Goal: Task Accomplishment & Management: Complete application form

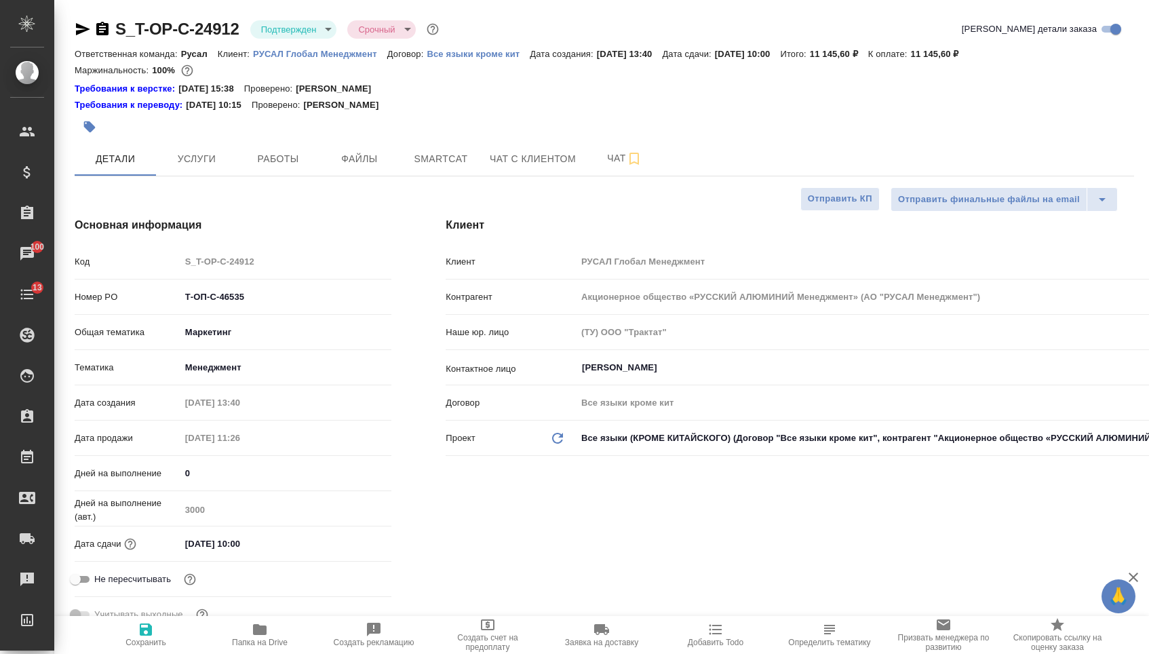
select select "RU"
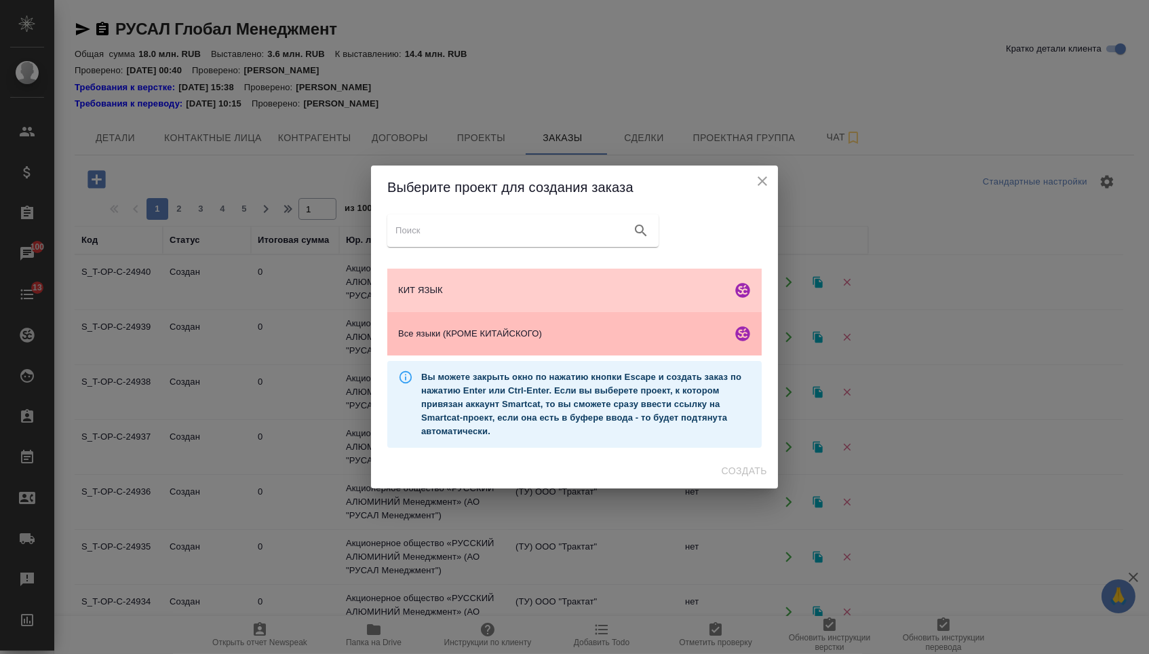
click at [479, 350] on div "Все языки (КРОМЕ КИТАЙСКОГО)" at bounding box center [574, 333] width 374 height 43
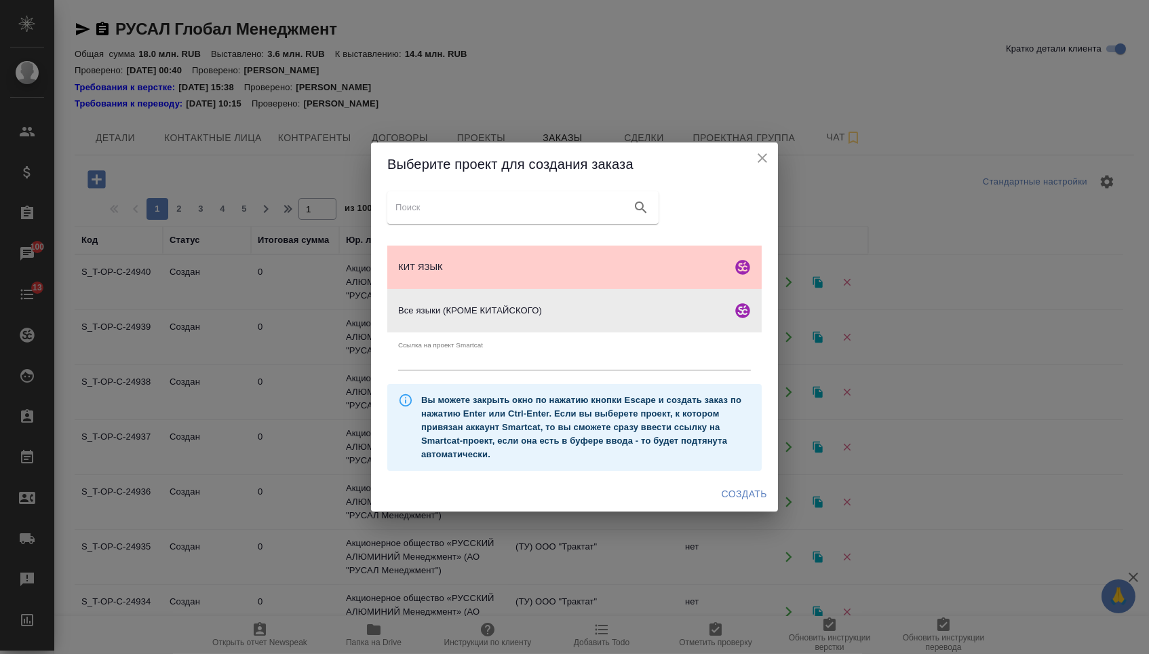
click at [738, 498] on span "Создать" at bounding box center [743, 493] width 45 height 17
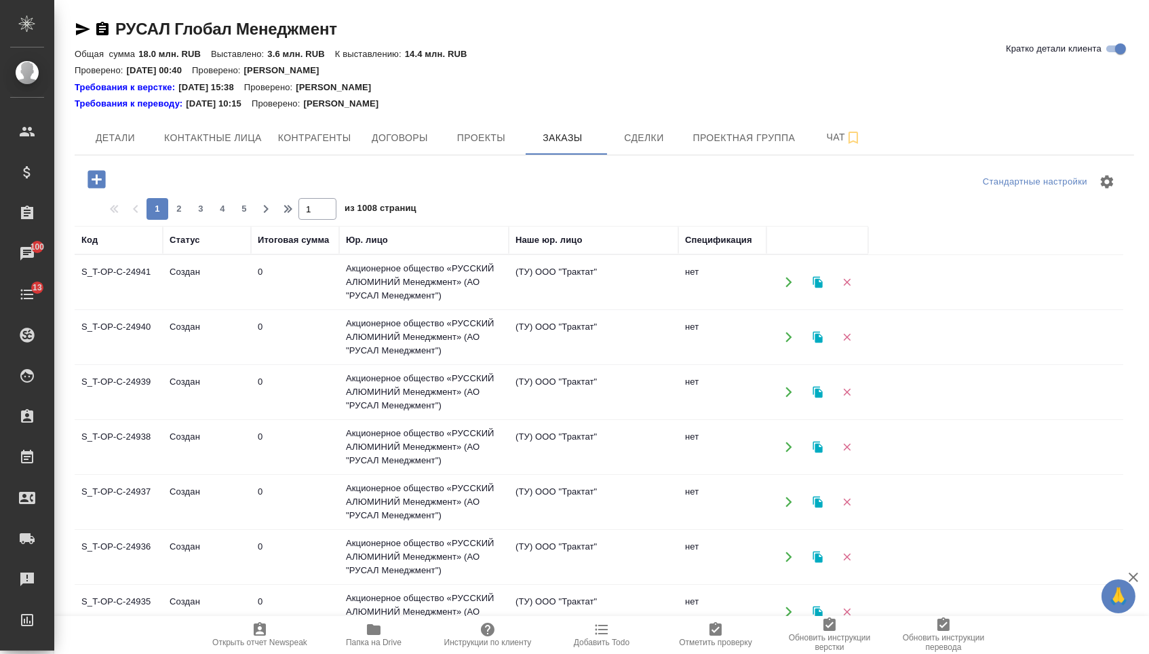
click at [113, 186] on button "button" at bounding box center [96, 179] width 37 height 28
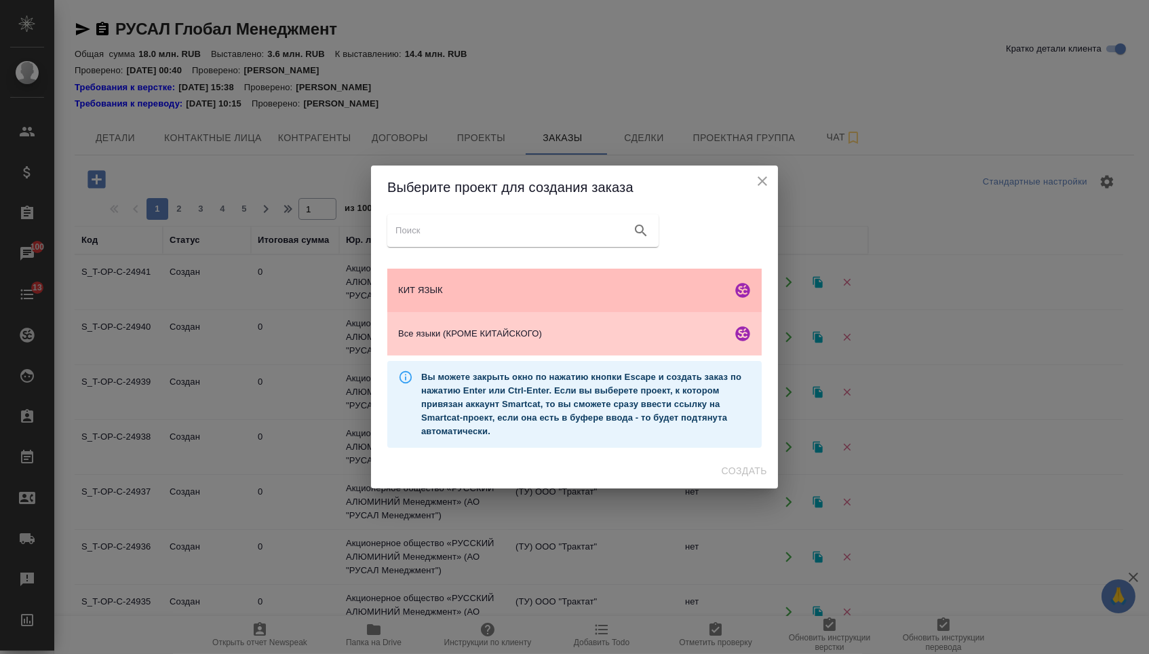
click at [466, 287] on span "КИТ ЯЗЫК" at bounding box center [562, 290] width 328 height 14
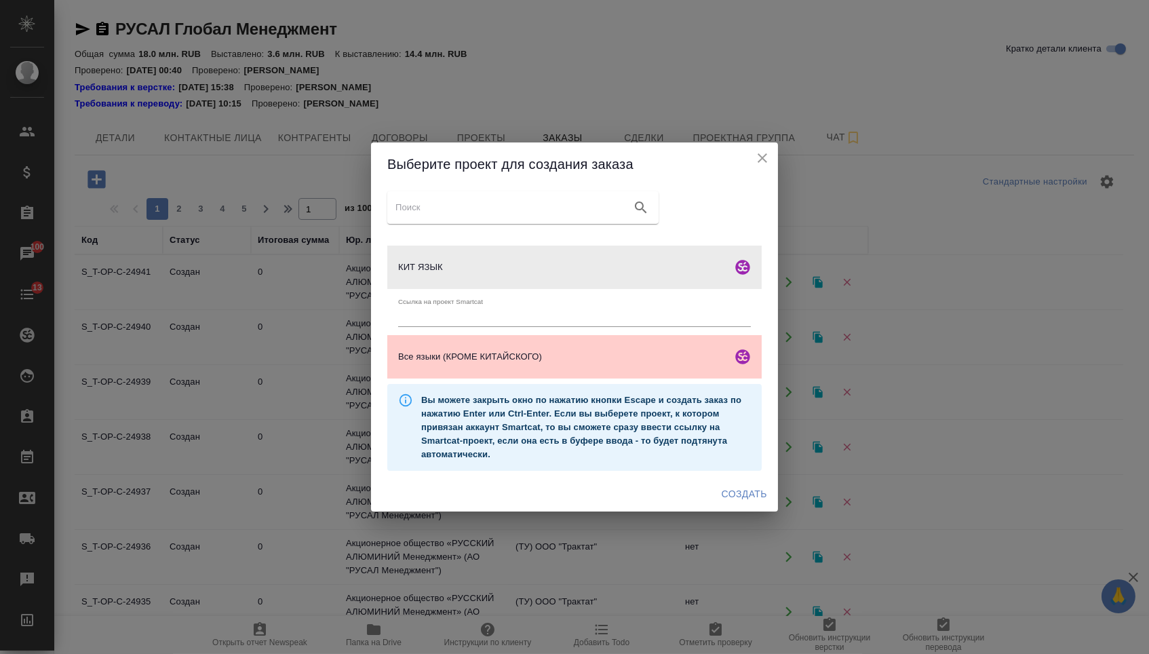
click at [749, 495] on span "Создать" at bounding box center [743, 493] width 45 height 17
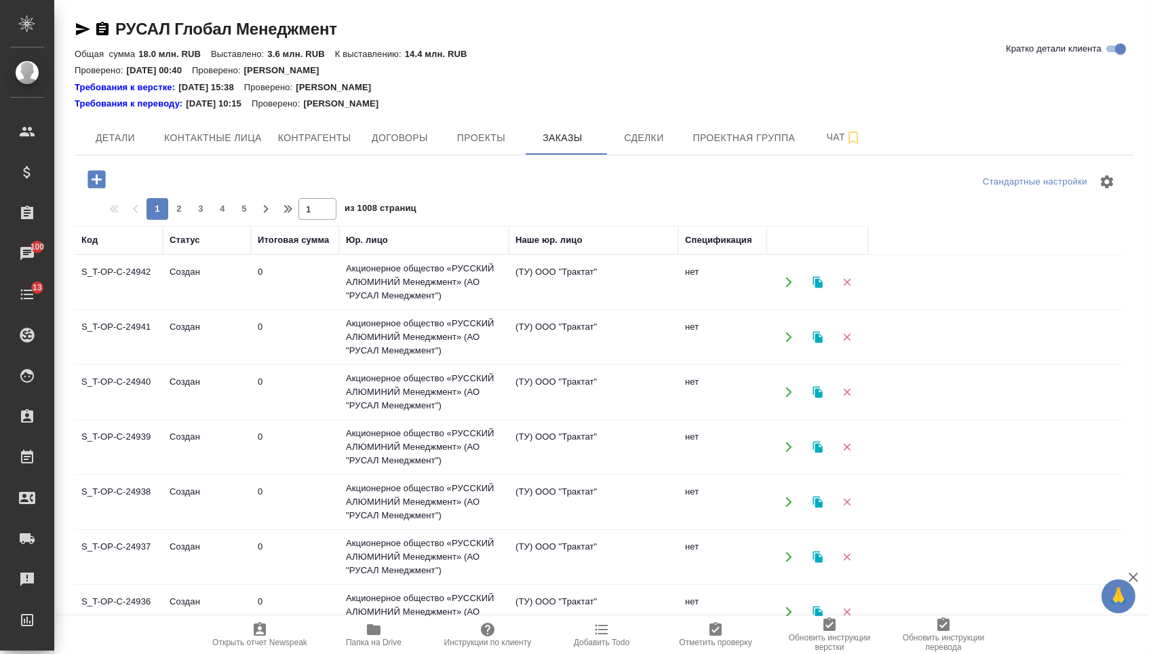
click at [108, 168] on icon "button" at bounding box center [97, 179] width 24 height 24
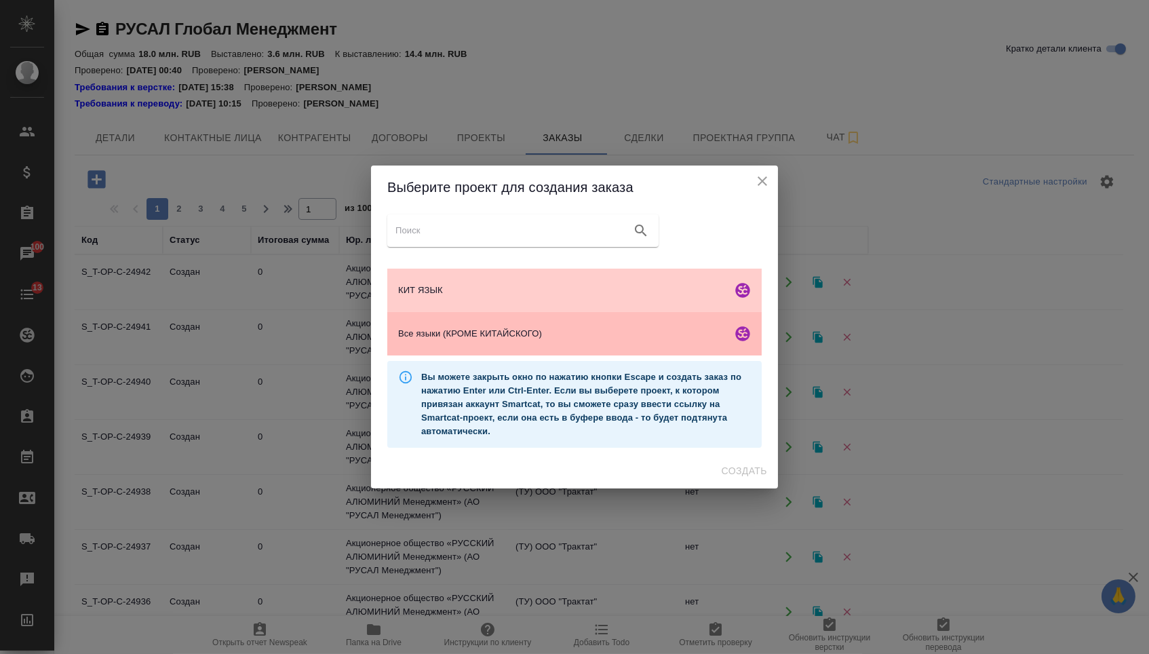
click at [425, 319] on div "Все языки (КРОМЕ КИТАЙСКОГО)" at bounding box center [574, 333] width 374 height 43
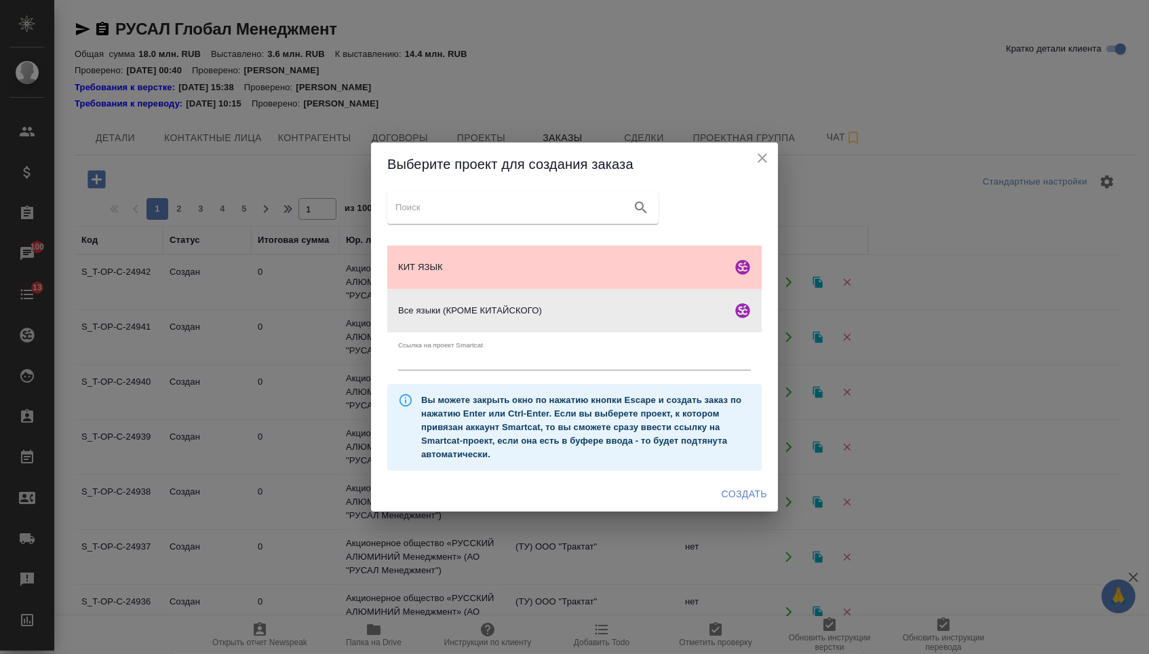
click at [728, 500] on span "Создать" at bounding box center [743, 493] width 45 height 17
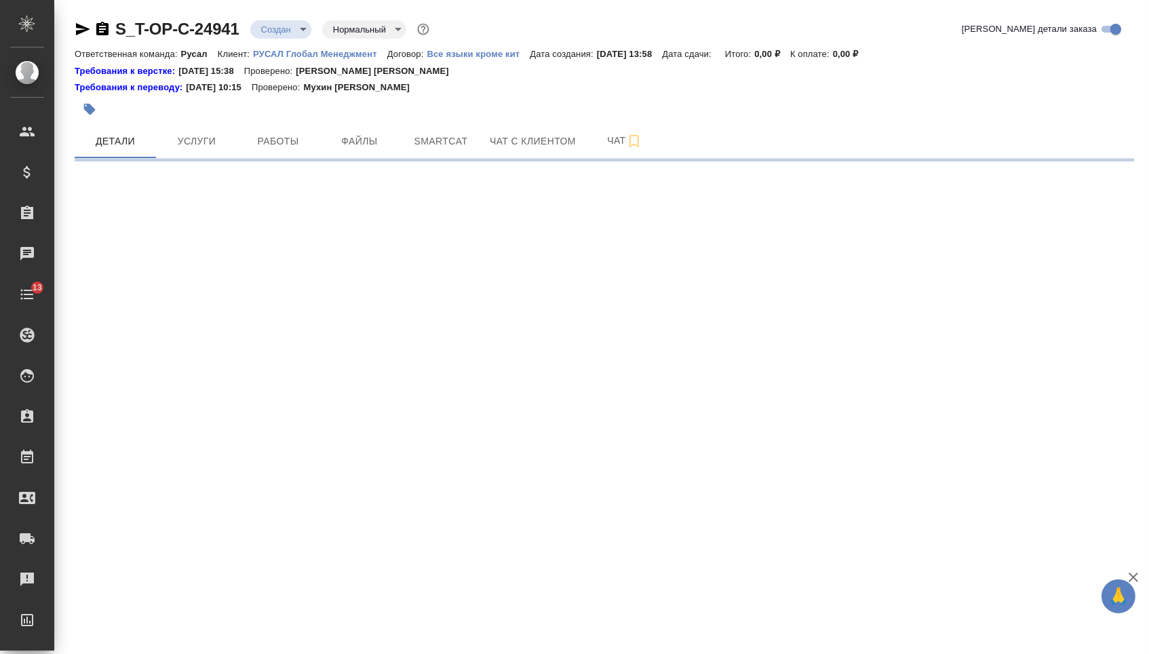
select select "RU"
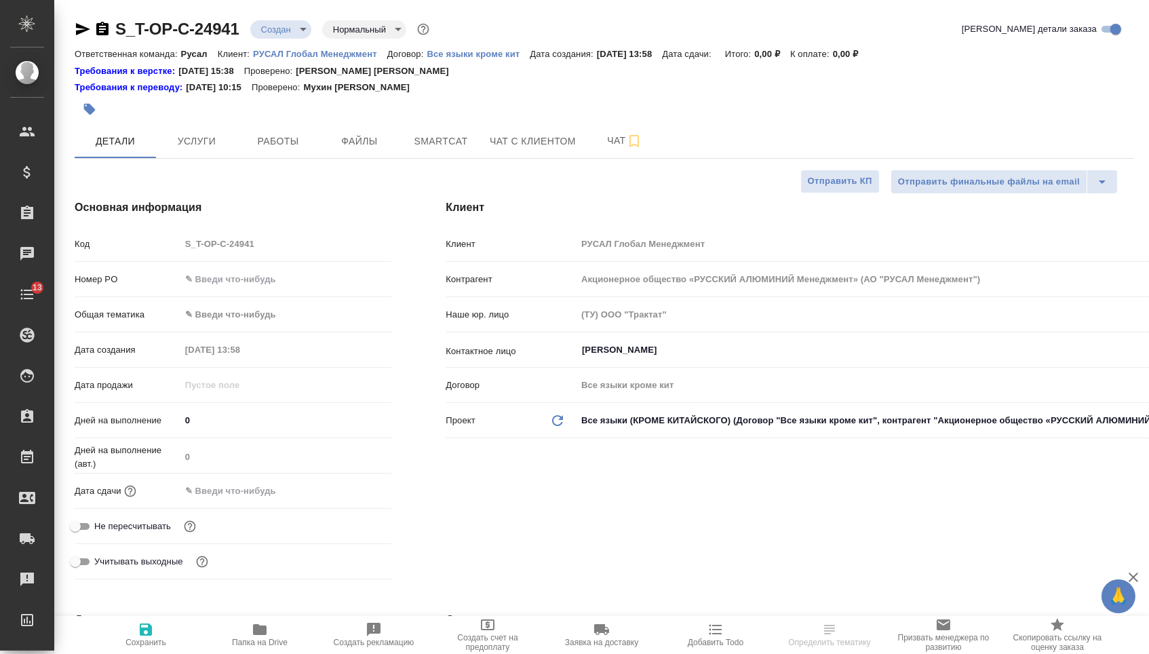
type textarea "x"
type input "[PERSON_NAME]"
type textarea "x"
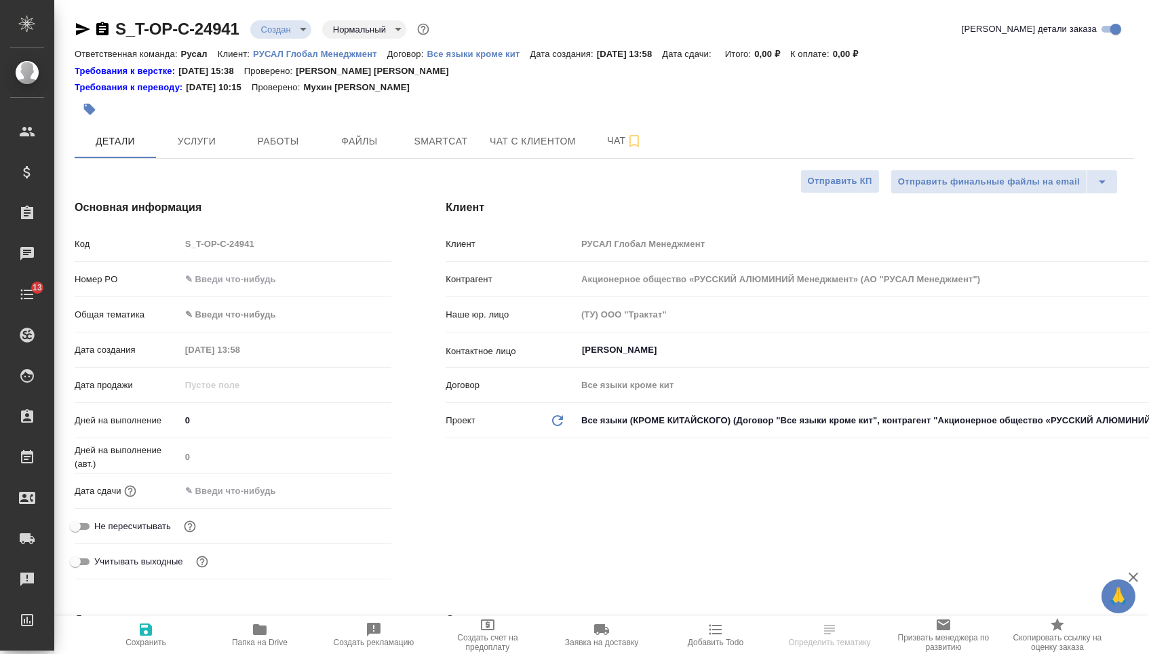
type textarea "x"
click at [256, 279] on input "text" at bounding box center [286, 279] width 210 height 20
type textarea "x"
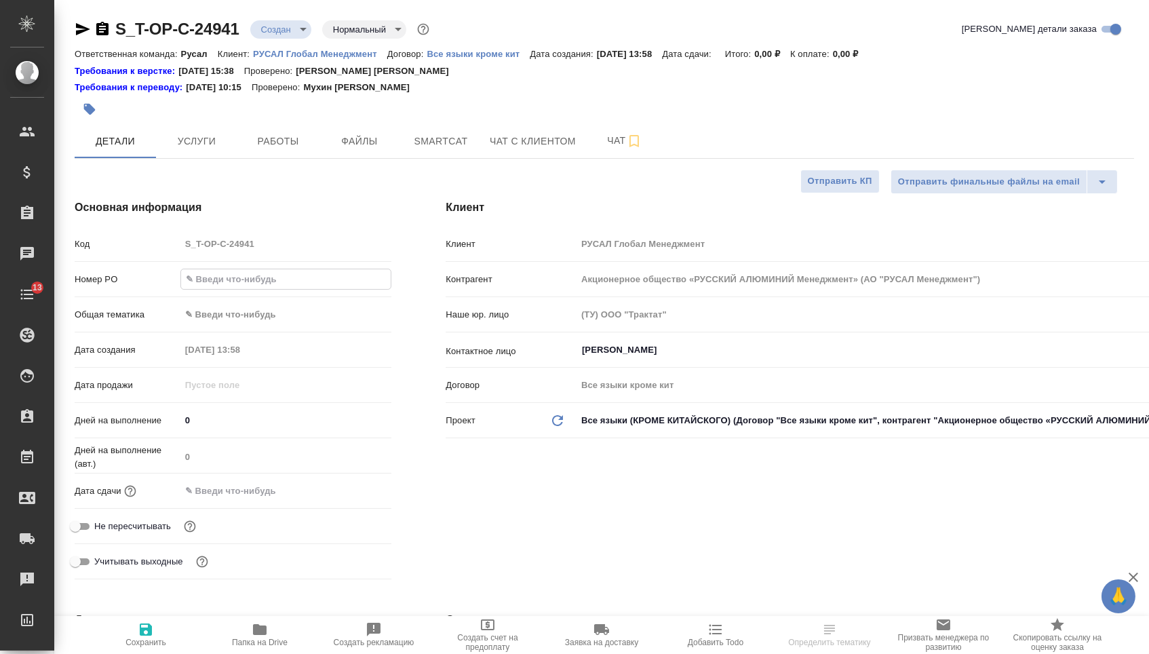
type textarea "x"
paste input "Т-ОП-С-46560"
type input "Т-ОП-С-46560"
type textarea "x"
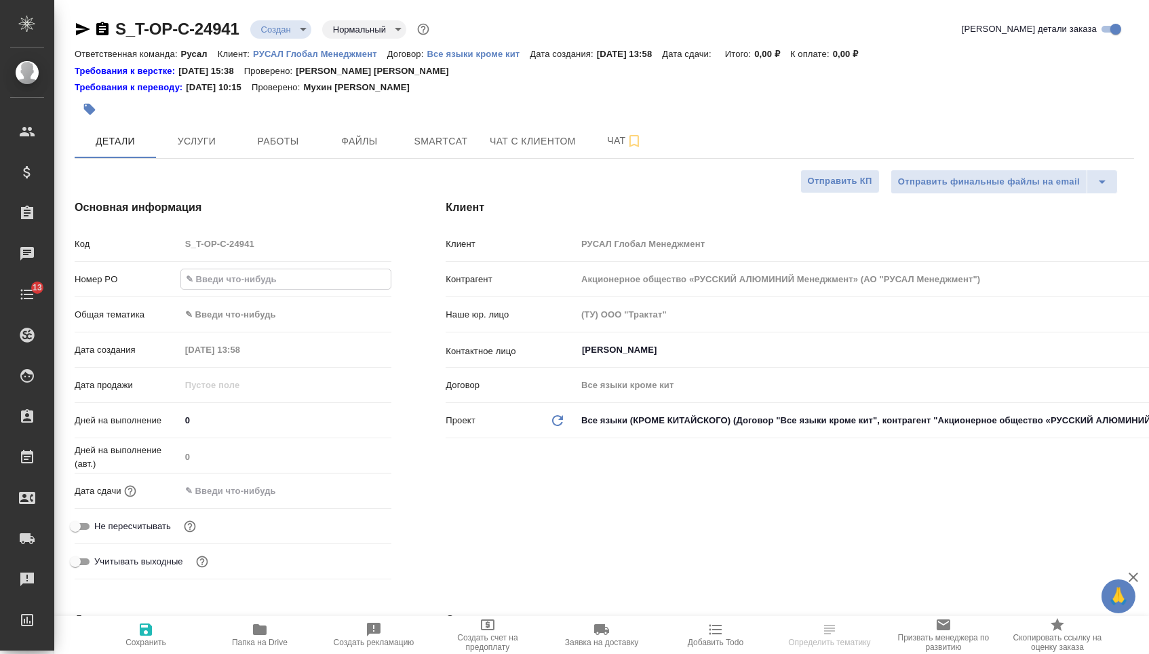
type textarea "x"
type input "Т-ОП-С-46560"
click at [256, 500] on input "text" at bounding box center [239, 491] width 119 height 20
click at [358, 495] on icon "button" at bounding box center [352, 489] width 12 height 14
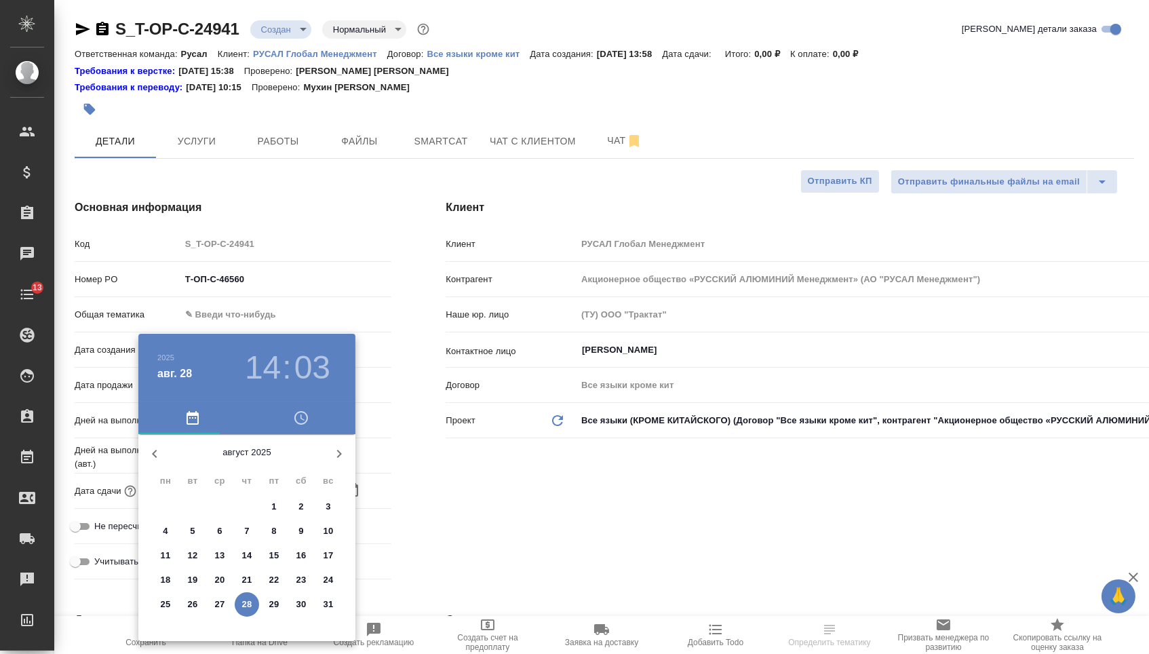
click at [332, 447] on icon "button" at bounding box center [339, 453] width 16 height 16
click at [197, 510] on span "2" at bounding box center [192, 507] width 24 height 14
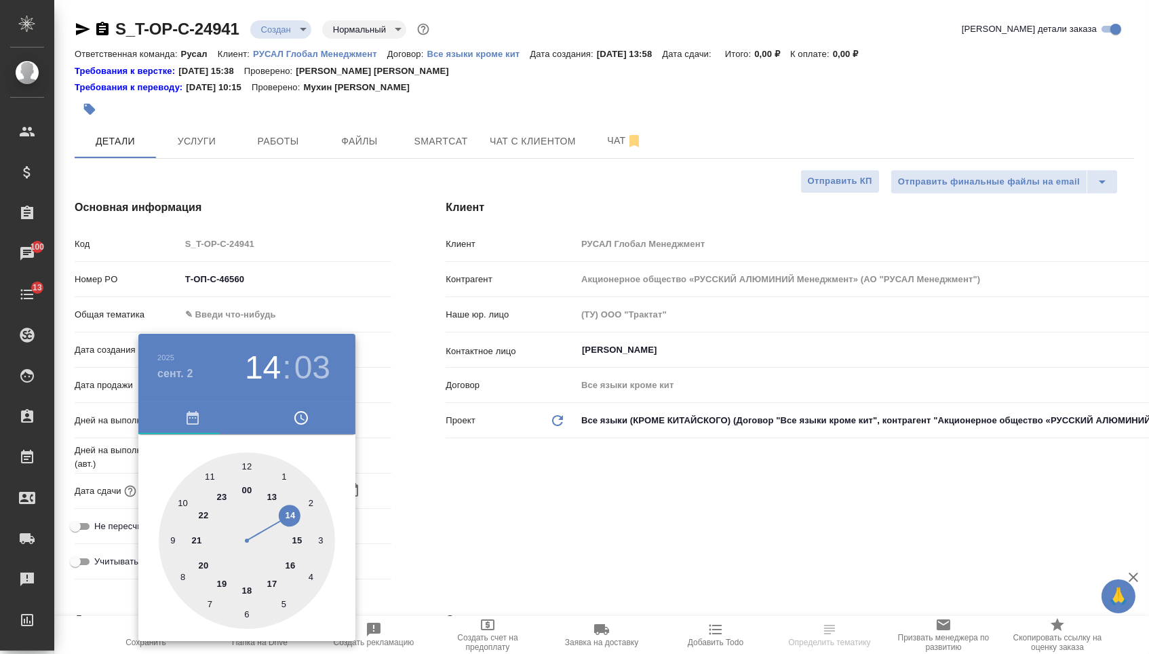
type input "02.09.2025 14:03"
type textarea "x"
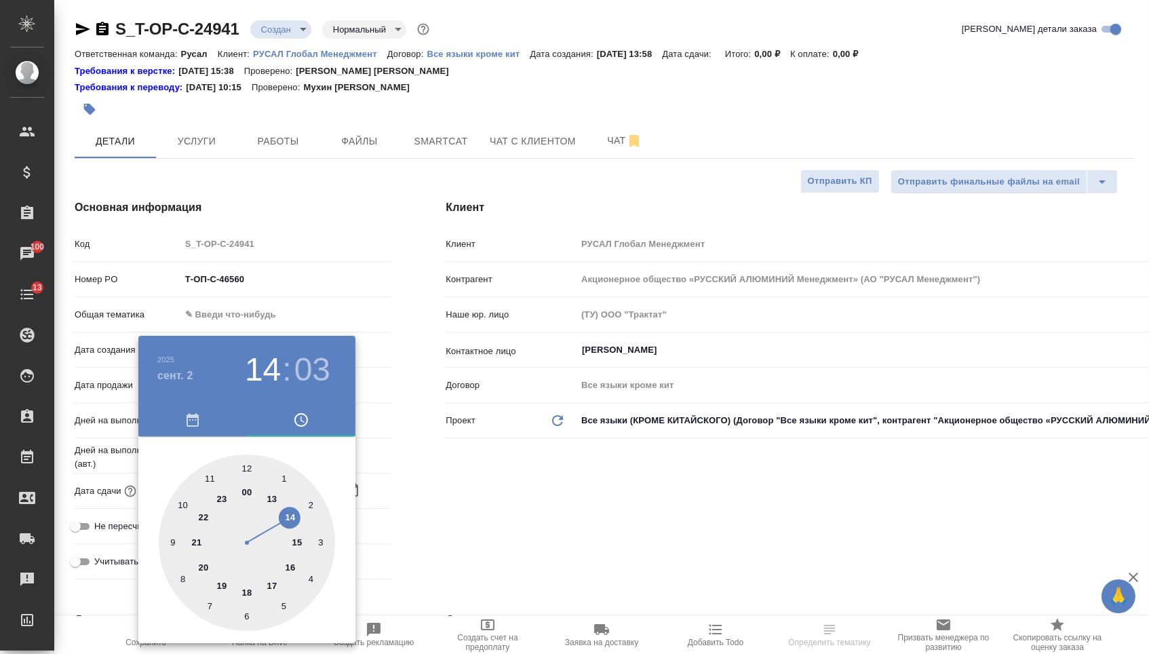
type textarea "x"
type input "02.09.2025 15:03"
click at [297, 545] on div at bounding box center [247, 542] width 176 height 176
type textarea "x"
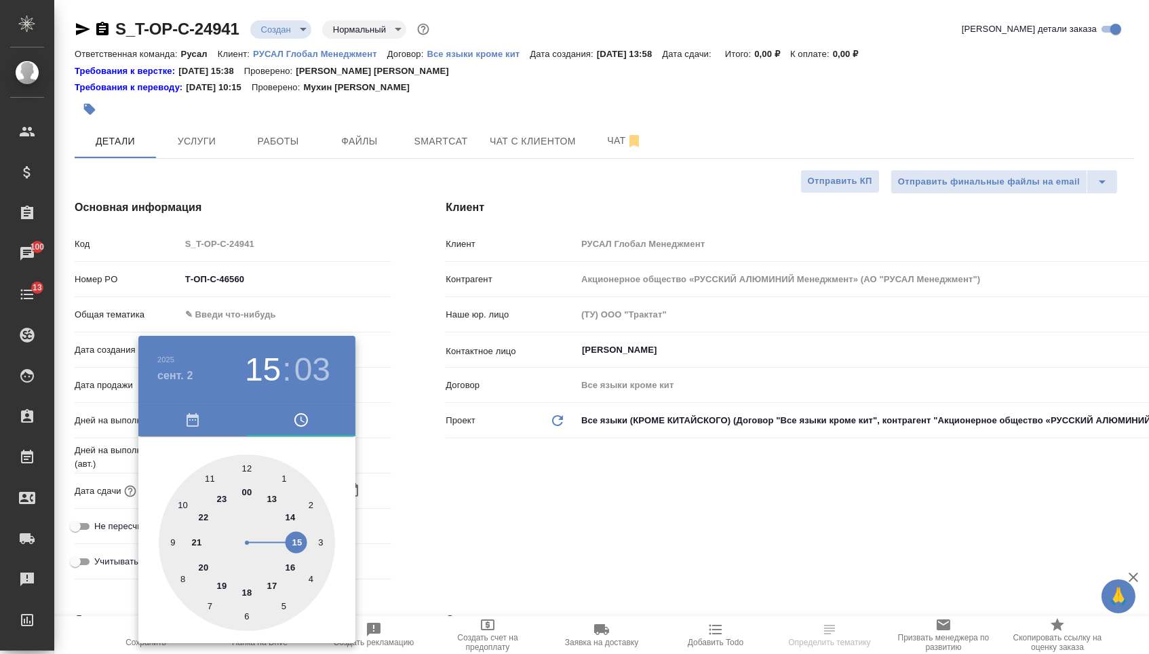
type textarea "x"
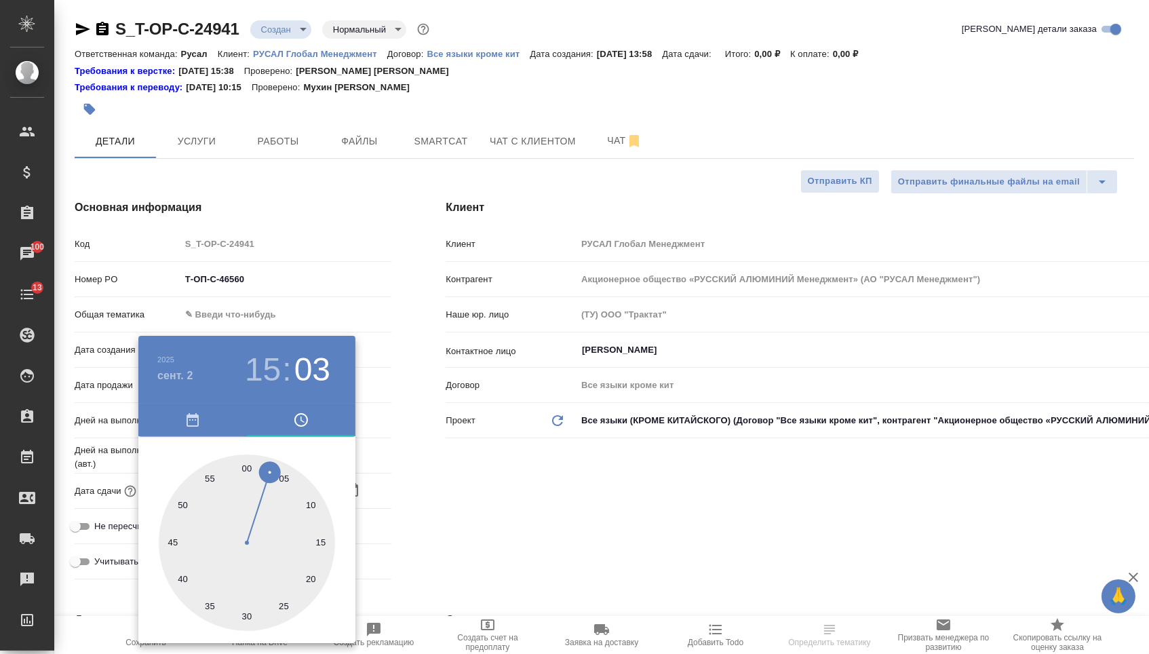
type input "02.09.2025 15:00"
click at [246, 467] on div at bounding box center [247, 542] width 176 height 176
type textarea "x"
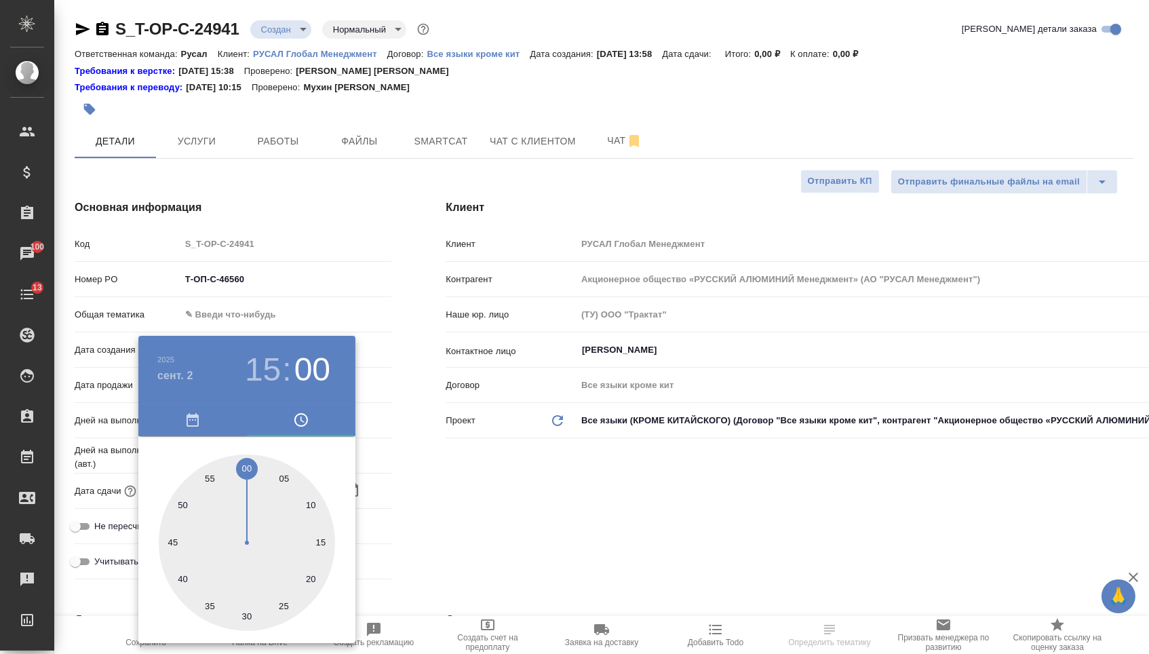
click at [485, 478] on div at bounding box center [574, 327] width 1149 height 654
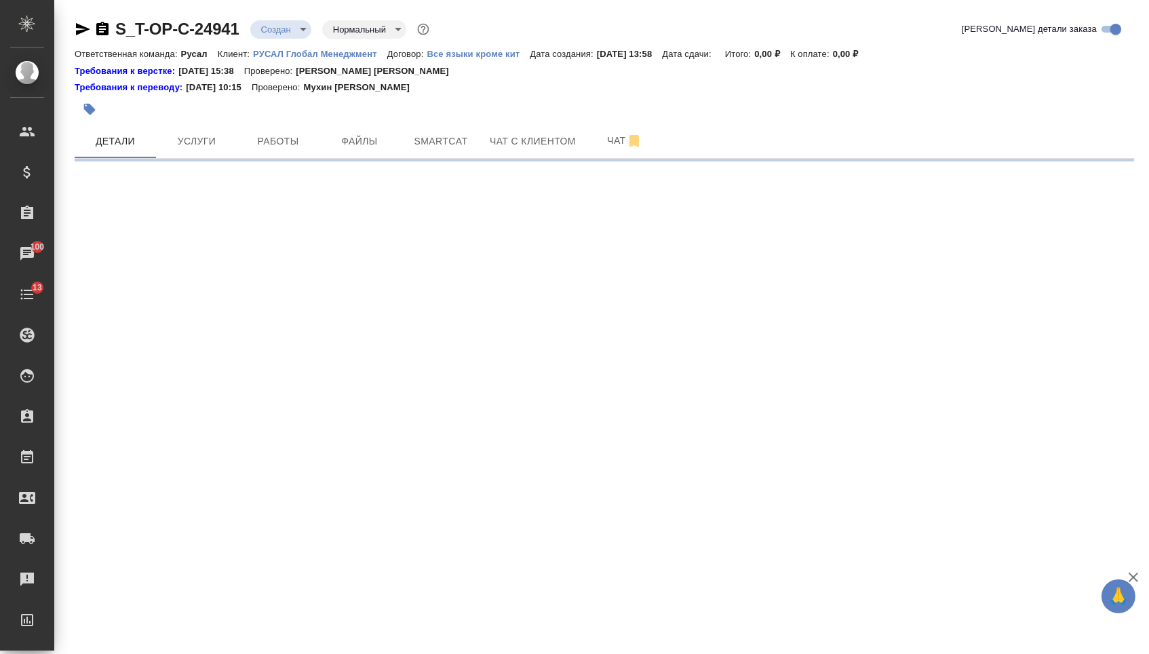
select select "RU"
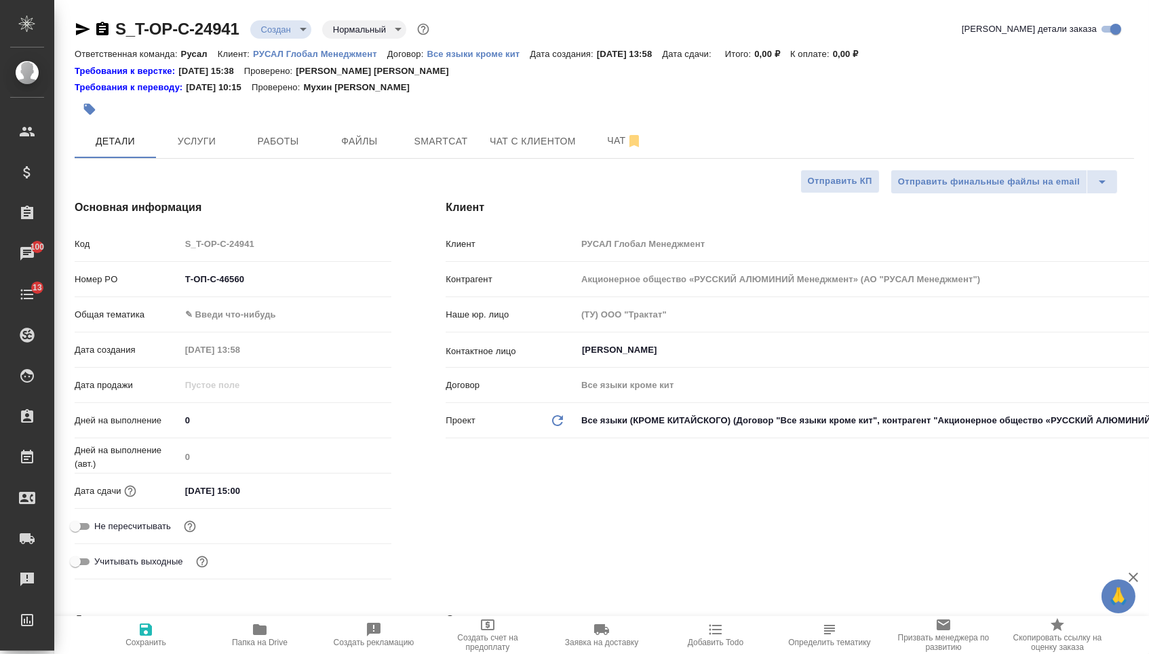
type textarea "x"
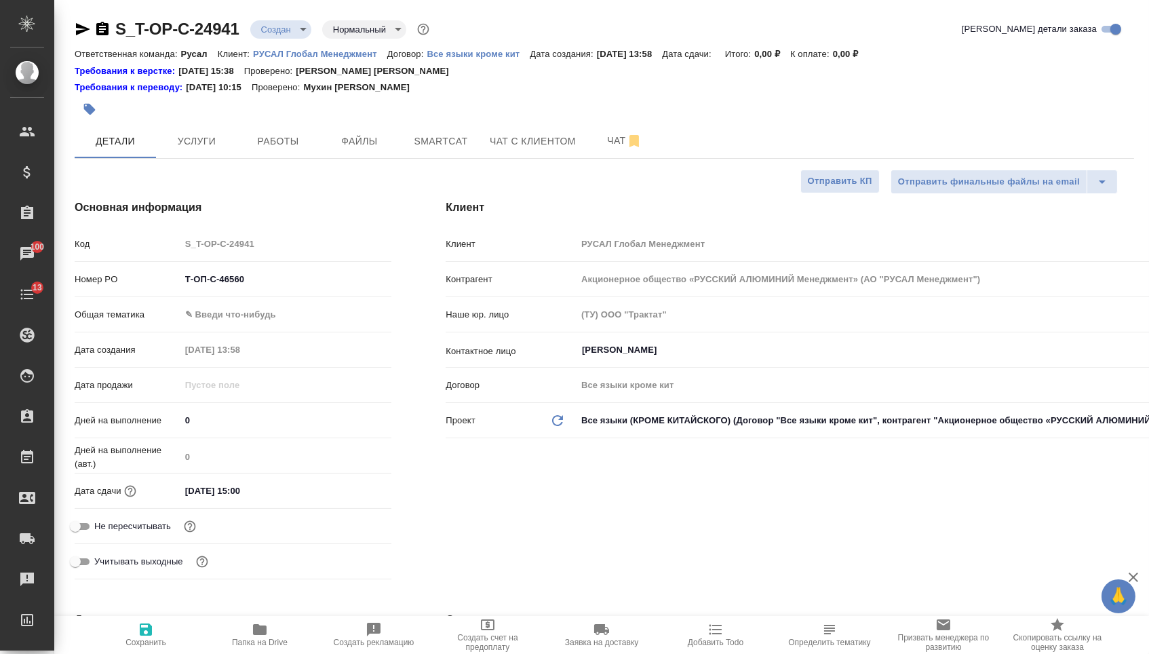
type textarea "x"
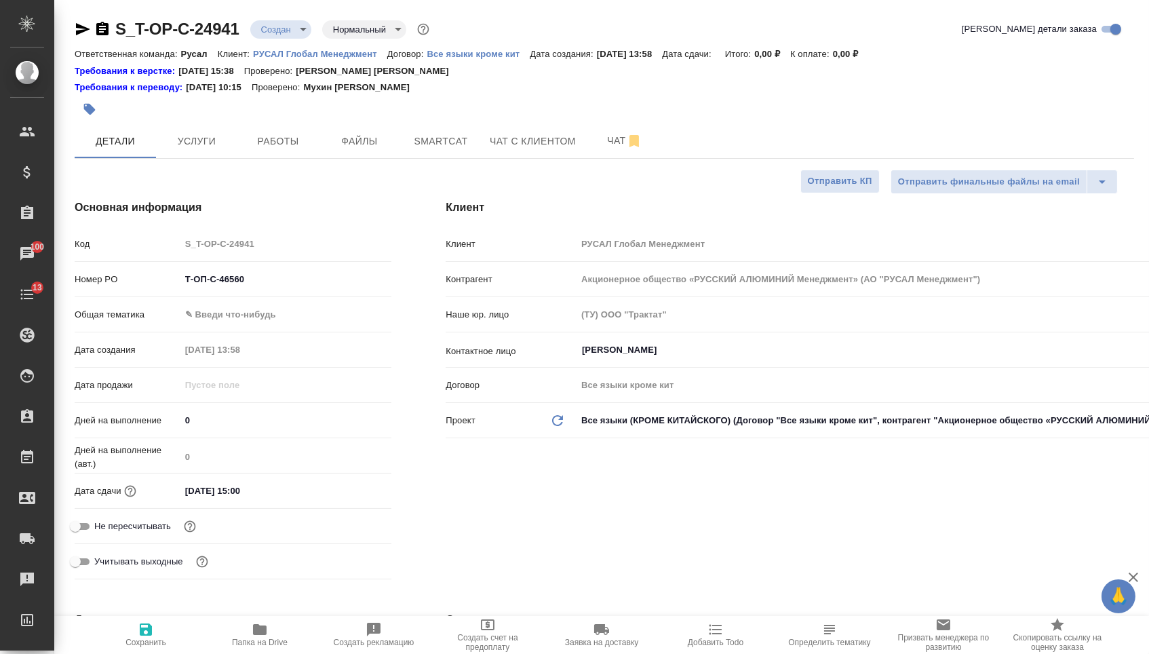
type textarea "x"
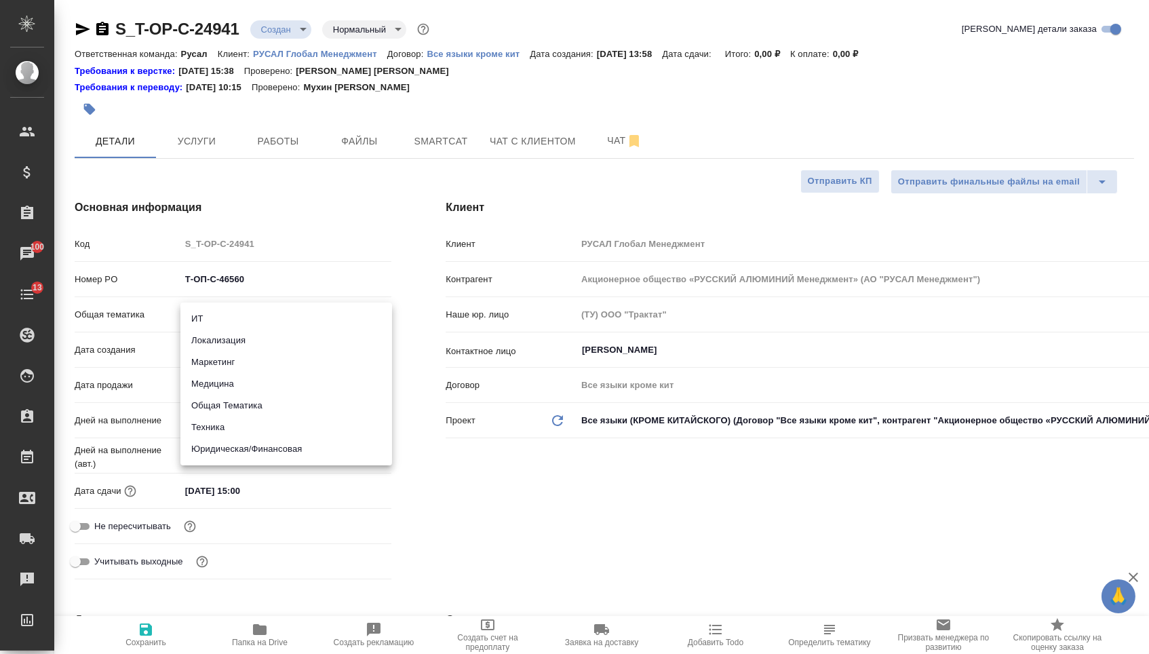
drag, startPoint x: 249, startPoint y: 317, endPoint x: 225, endPoint y: 453, distance: 137.7
click at [249, 317] on body "🙏 .cls-1 fill:#fff; AWATERA Menshikova Aleksandra Клиенты Спецификации Заказы 1…" at bounding box center [574, 327] width 1149 height 654
click at [224, 464] on ul "ИТ Локализация Маркетинг Медицина Общая Тематика Техника Юридическая/Финансовая" at bounding box center [286, 383] width 212 height 163
click at [224, 462] on ul "ИТ Локализация Маркетинг Медицина Общая Тематика Техника Юридическая/Финансовая" at bounding box center [286, 383] width 212 height 163
click at [224, 447] on li "Юридическая/Финансовая" at bounding box center [286, 449] width 212 height 22
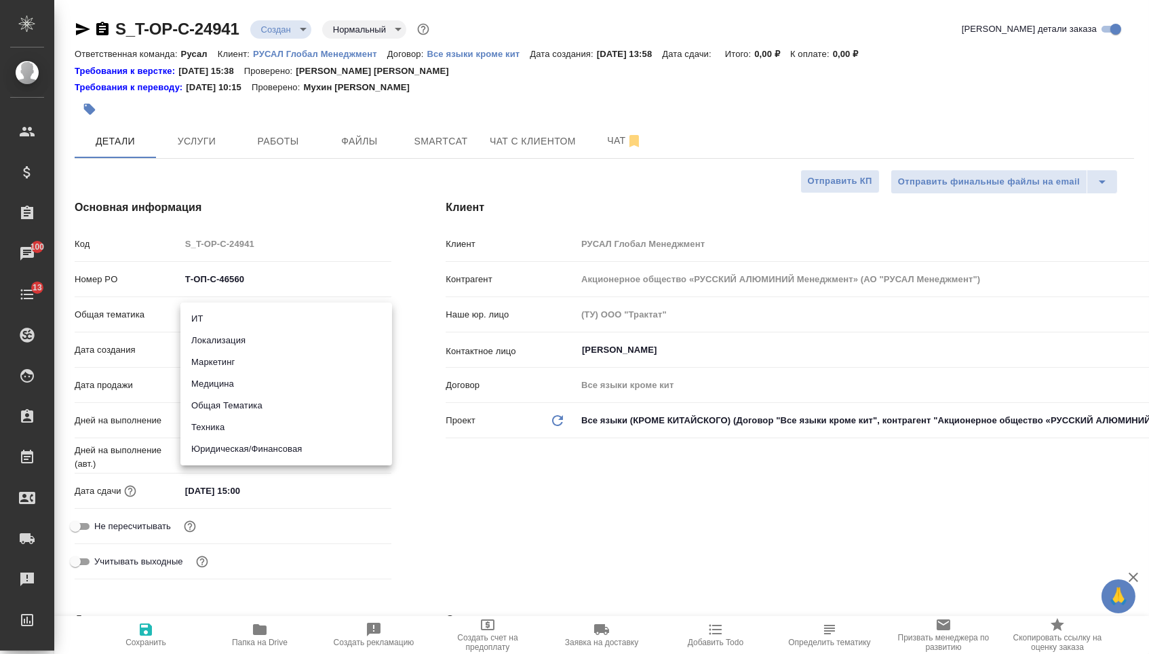
type input "yr-fn"
type textarea "x"
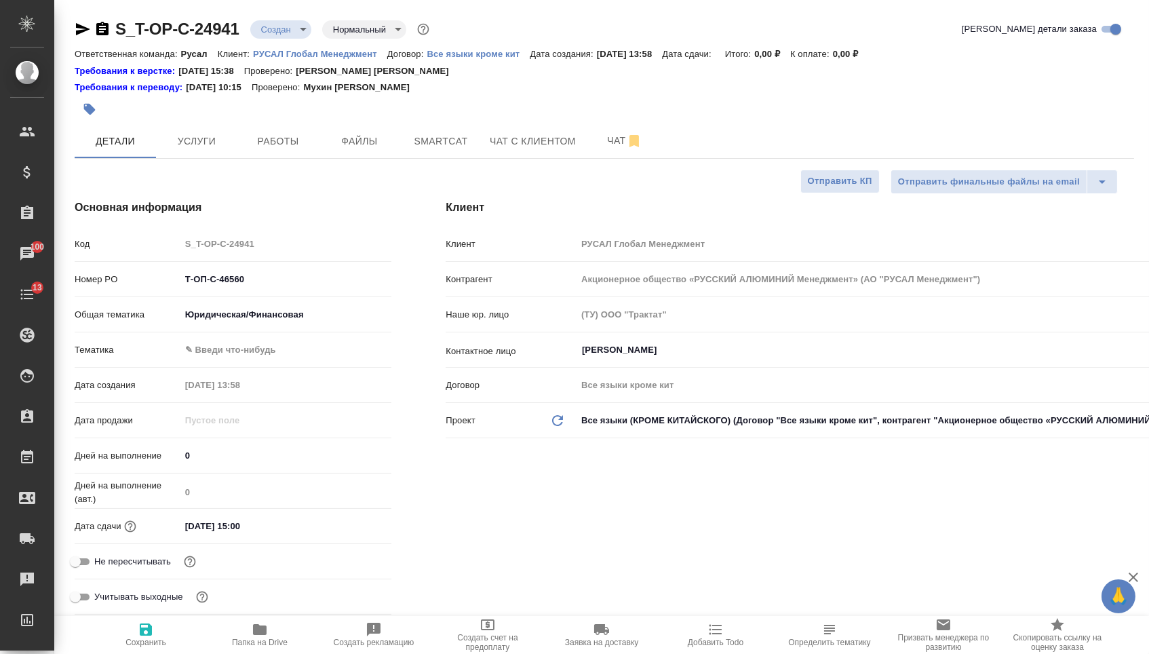
click at [219, 349] on body "🙏 .cls-1 fill:#fff; AWATERA Menshikova Aleksandra Клиенты Спецификации Заказы 1…" at bounding box center [574, 327] width 1149 height 654
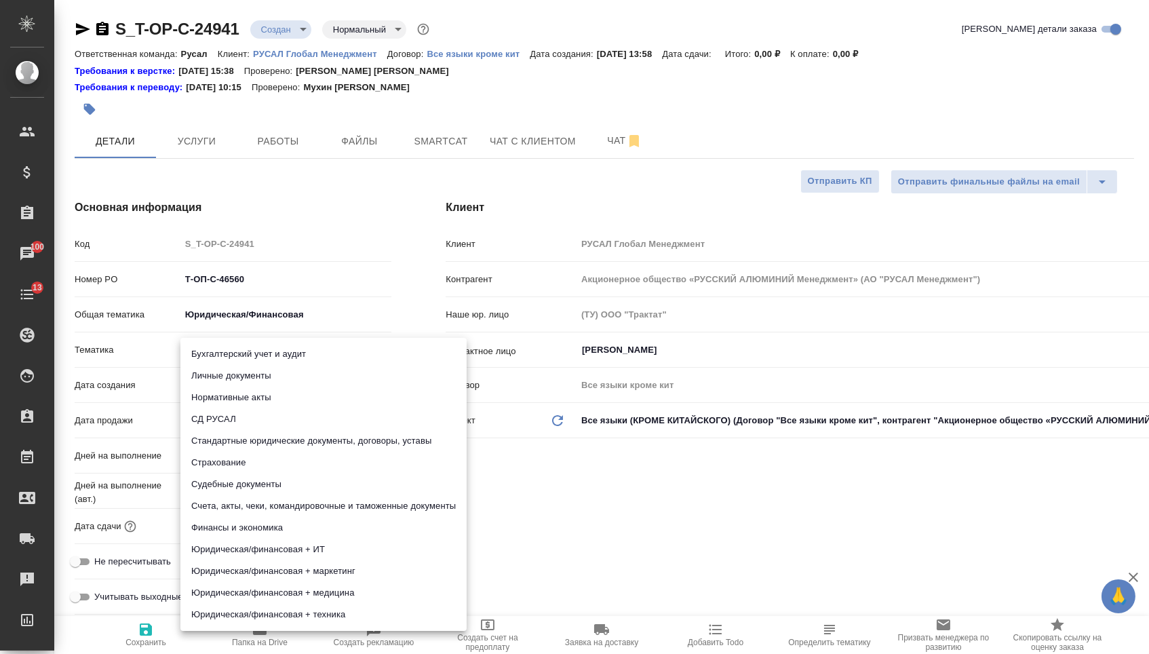
click at [219, 430] on li "Стандартные юридические документы, договоры, уставы" at bounding box center [323, 441] width 286 height 22
type textarea "x"
type input "5f647205b73bc97568ca66bf"
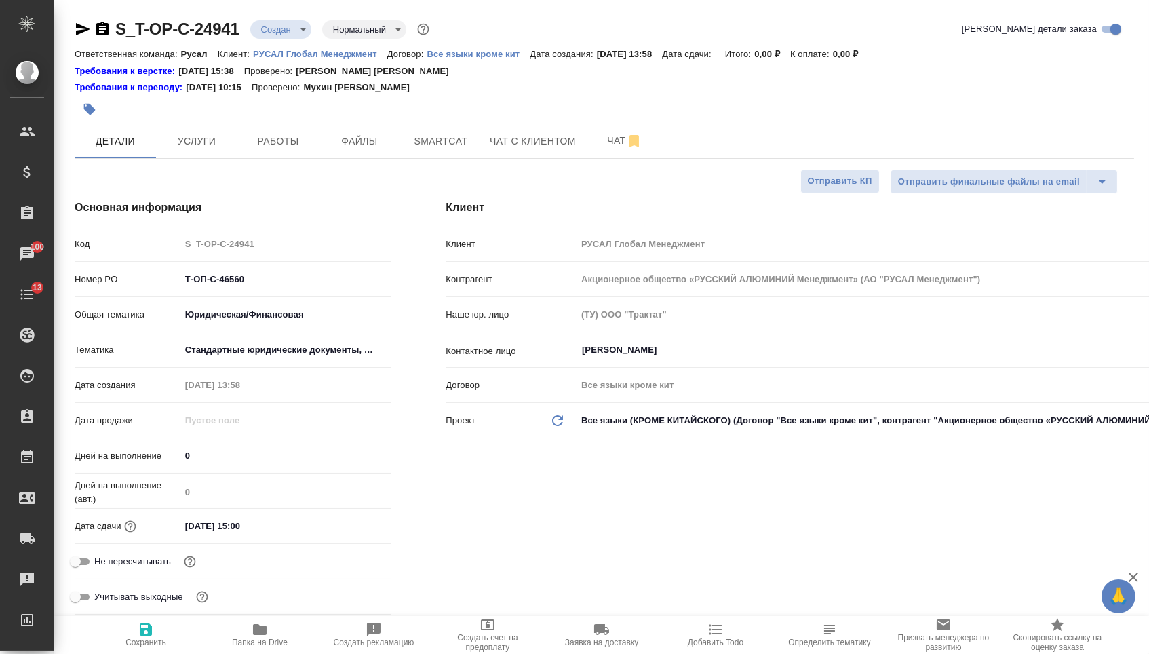
click at [143, 635] on icon "button" at bounding box center [146, 629] width 12 height 12
type textarea "x"
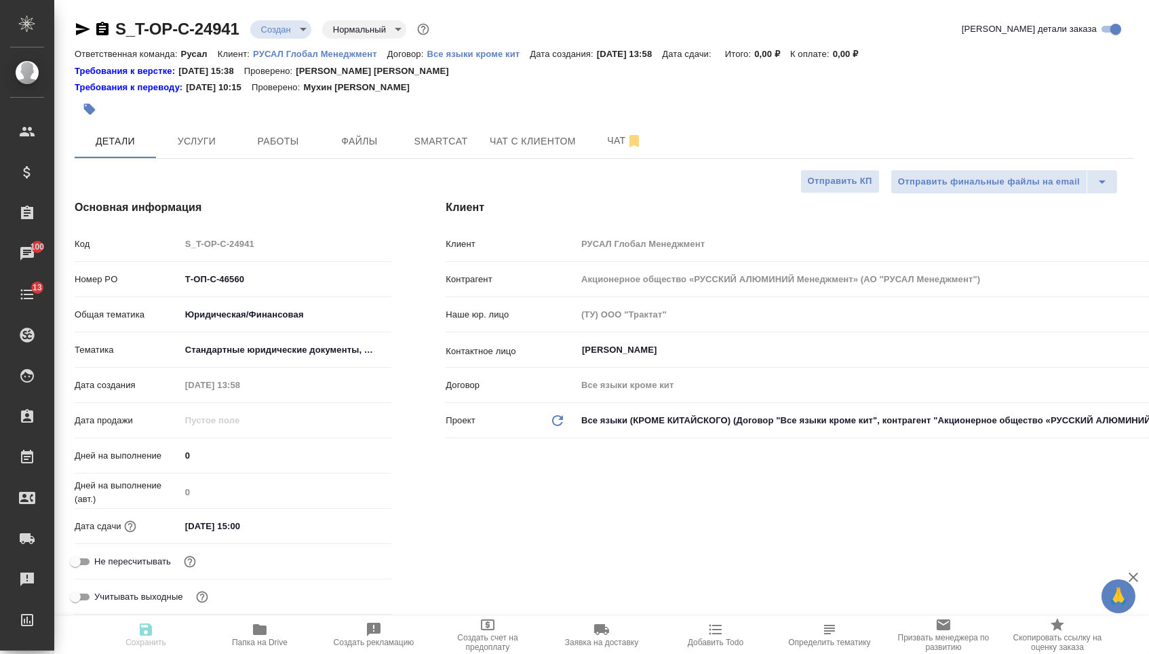
type textarea "x"
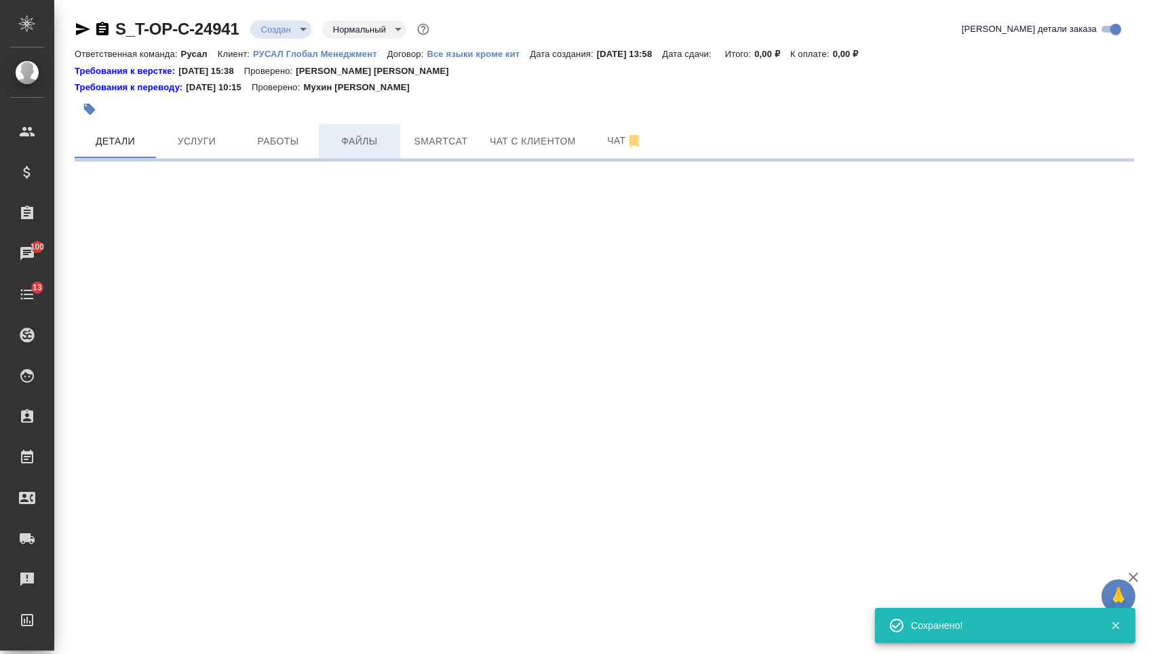
select select "RU"
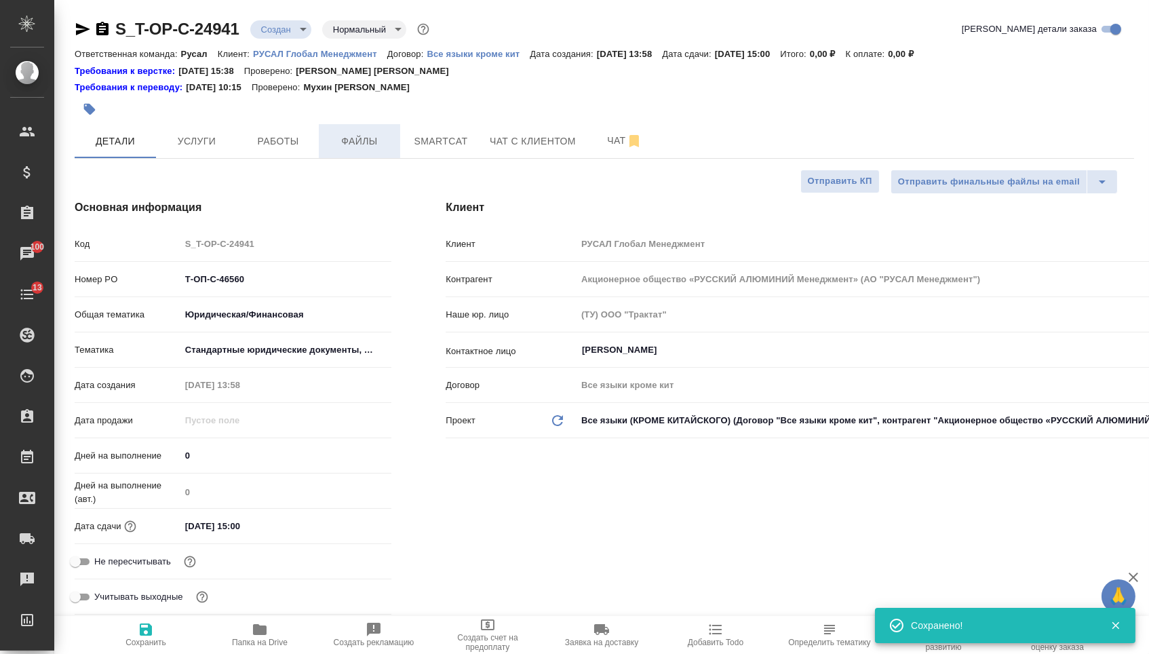
click at [340, 148] on span "Файлы" at bounding box center [359, 141] width 65 height 17
type textarea "x"
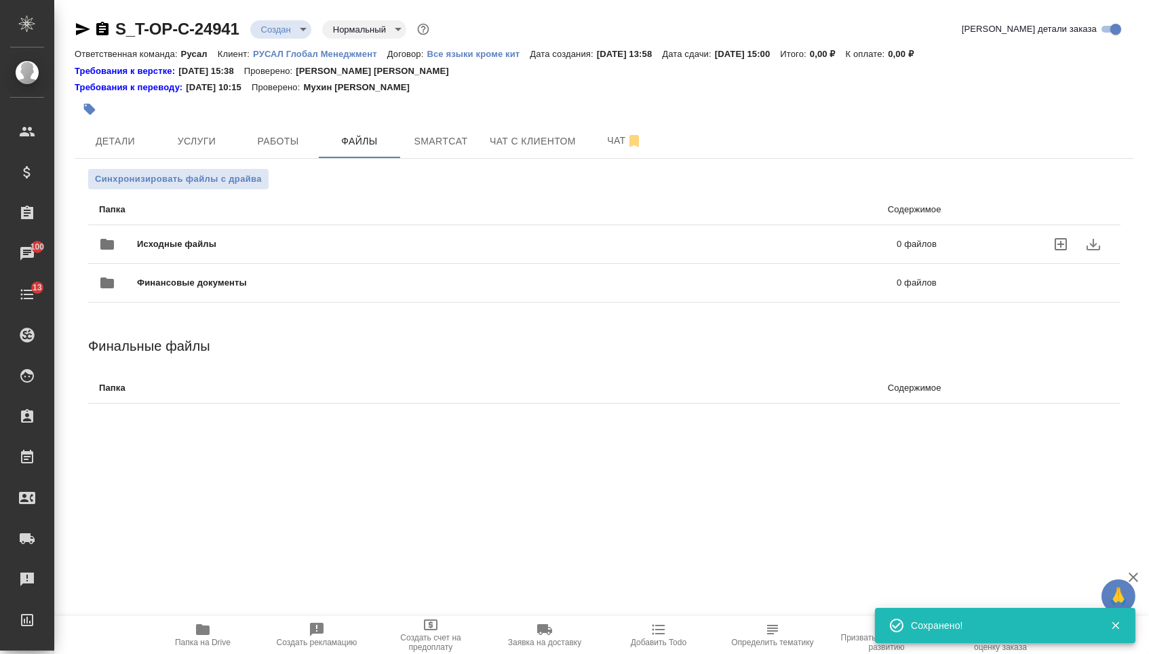
click at [222, 218] on div "Исходные файлы 0 файлов" at bounding box center [517, 244] width 864 height 60
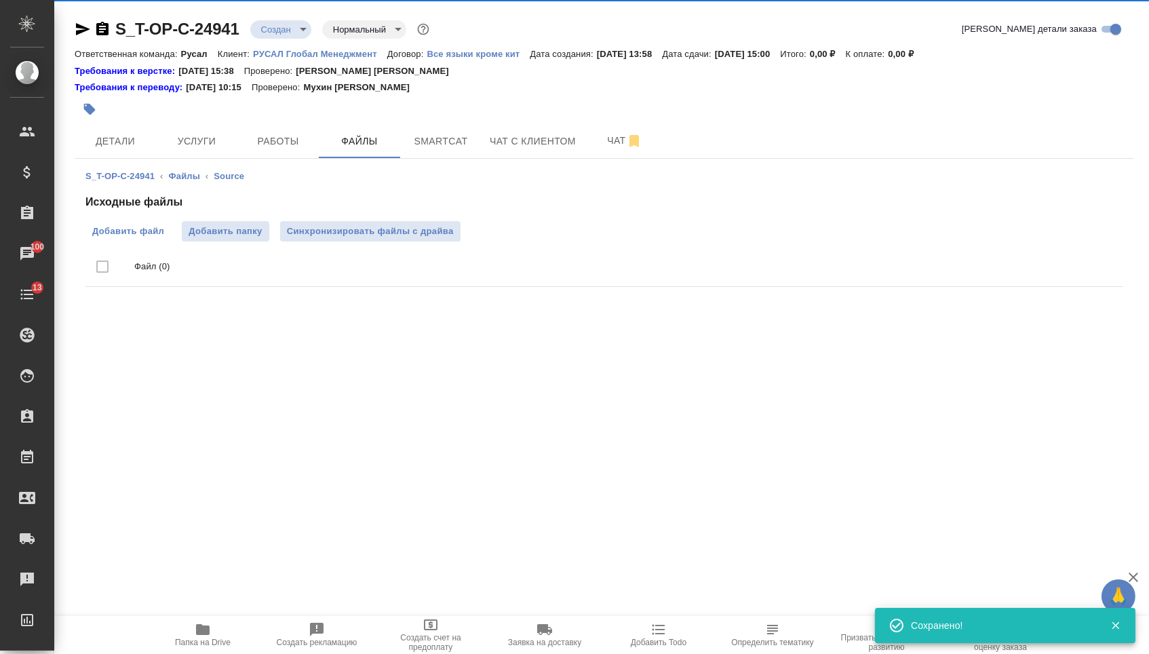
click at [137, 229] on span "Добавить файл" at bounding box center [128, 231] width 72 height 14
click at [0, 0] on input "Добавить файл" at bounding box center [0, 0] width 0 height 0
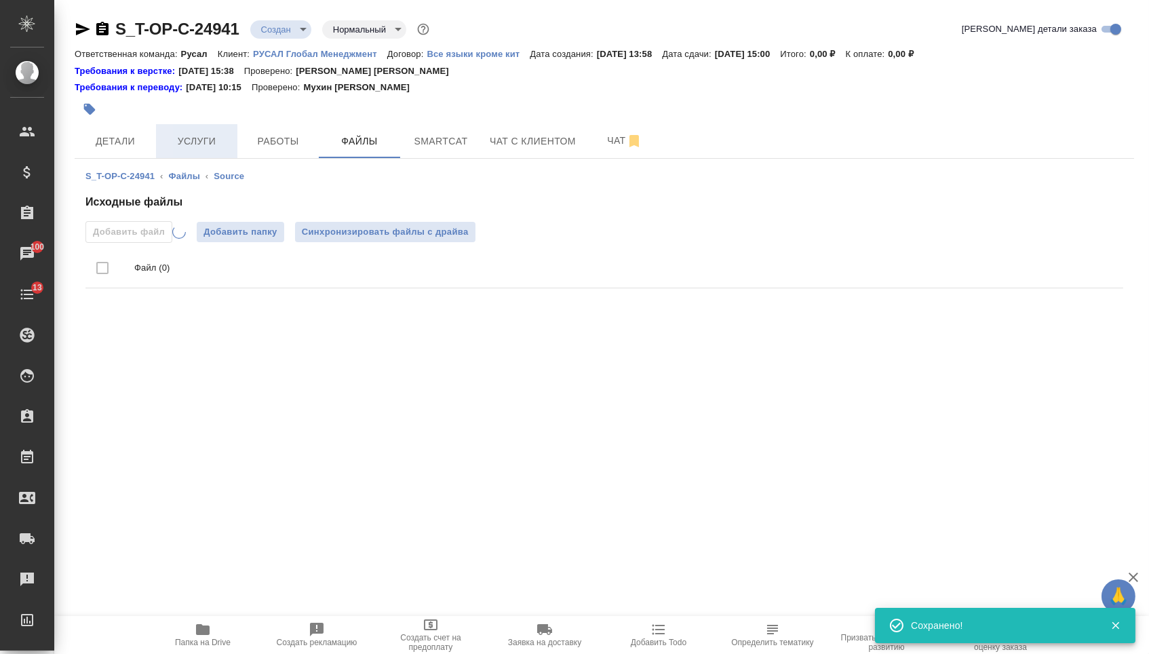
click at [177, 138] on span "Услуги" at bounding box center [196, 141] width 65 height 17
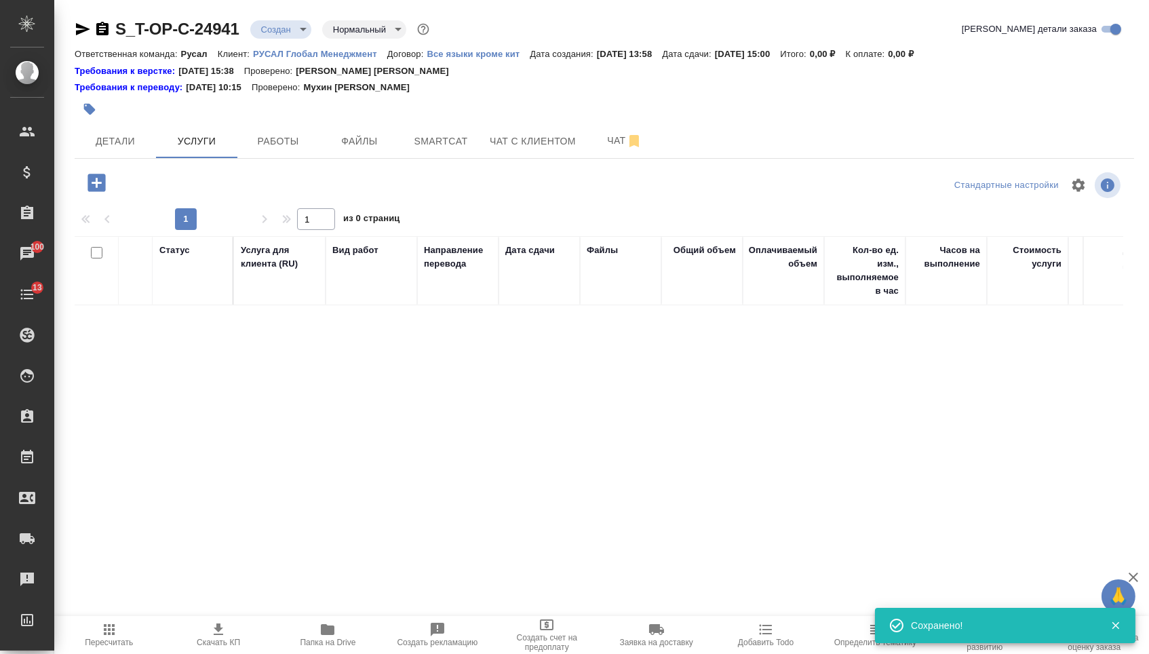
click at [105, 182] on icon "button" at bounding box center [96, 183] width 18 height 18
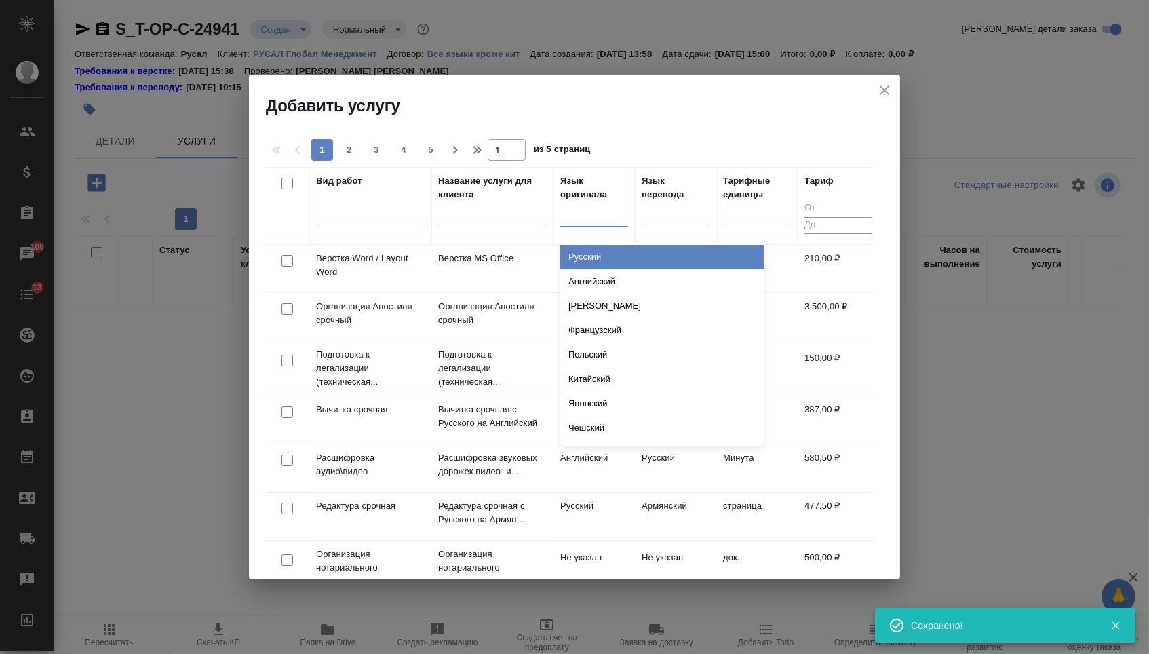
click at [574, 202] on div at bounding box center [594, 214] width 68 height 26
click at [575, 245] on div "Русский" at bounding box center [661, 257] width 203 height 24
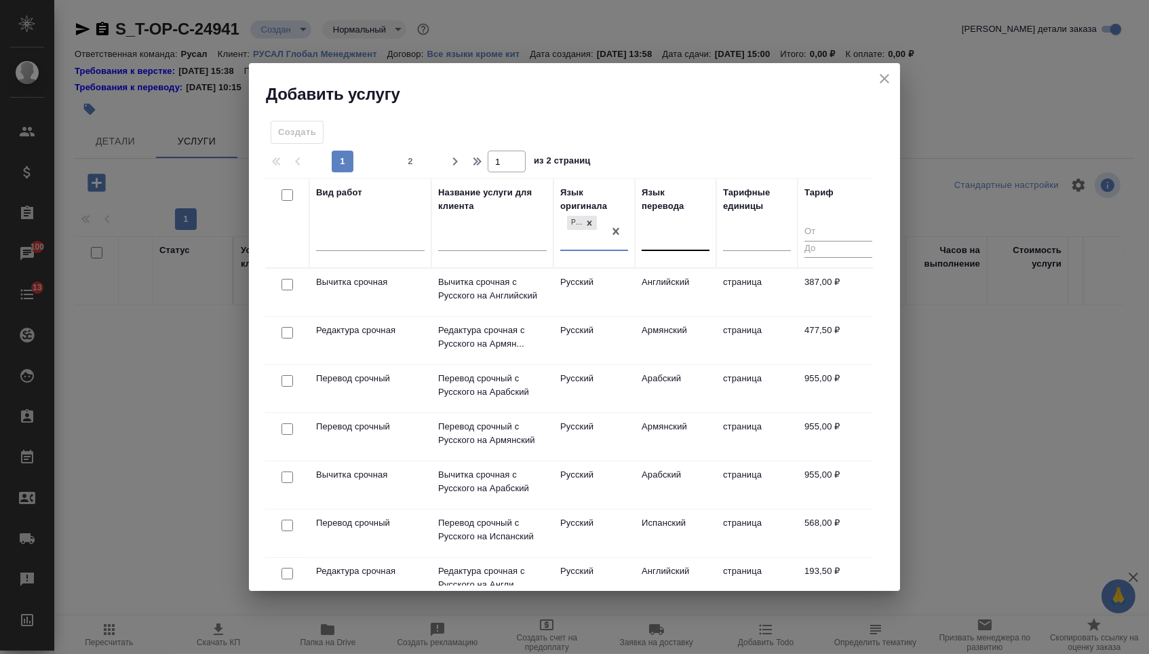
click at [658, 232] on div at bounding box center [675, 238] width 68 height 20
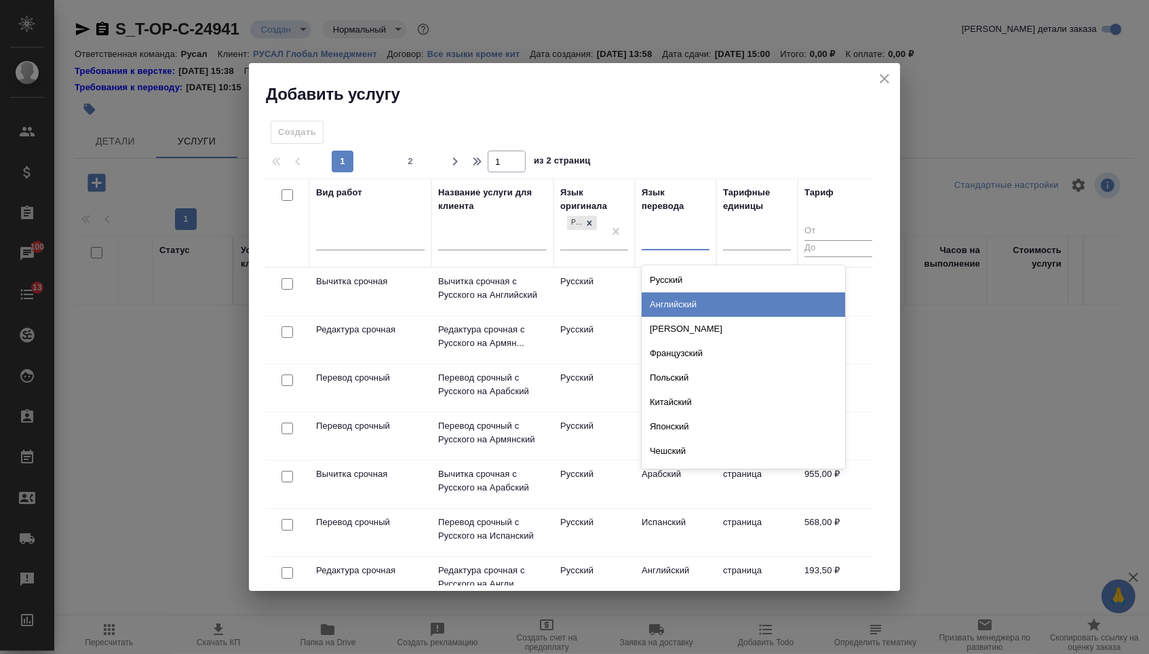
click at [658, 300] on div "Английский" at bounding box center [742, 304] width 203 height 24
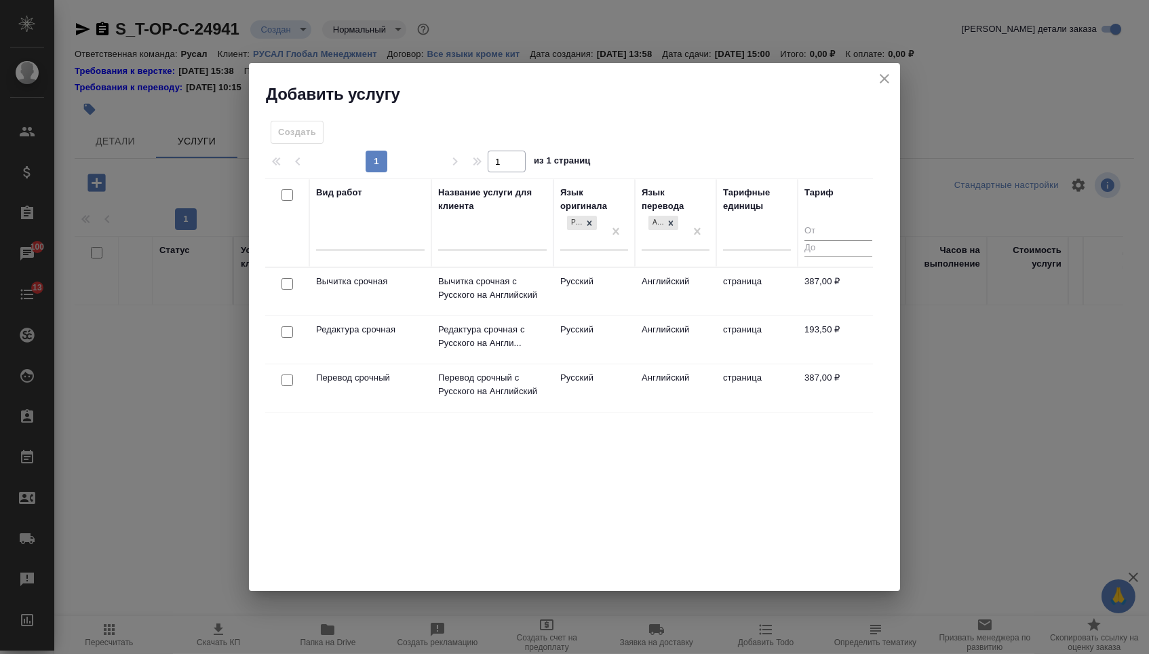
click at [281, 382] on input "checkbox" at bounding box center [287, 380] width 12 height 12
checkbox input "true"
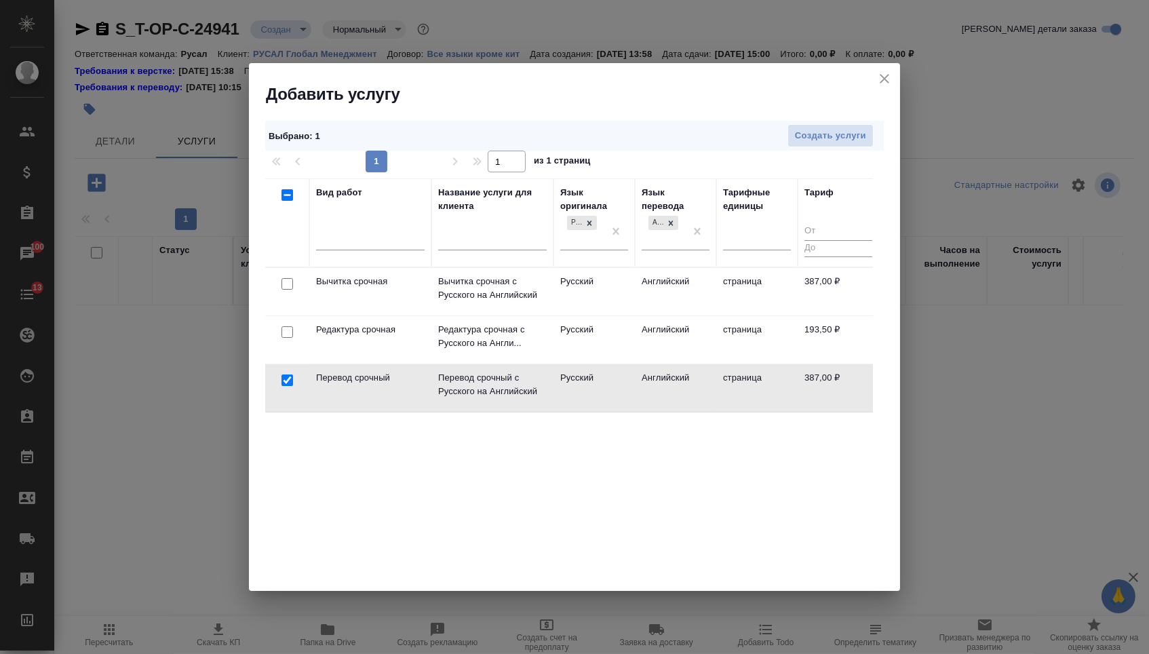
click at [285, 334] on input "checkbox" at bounding box center [287, 332] width 12 height 12
checkbox input "true"
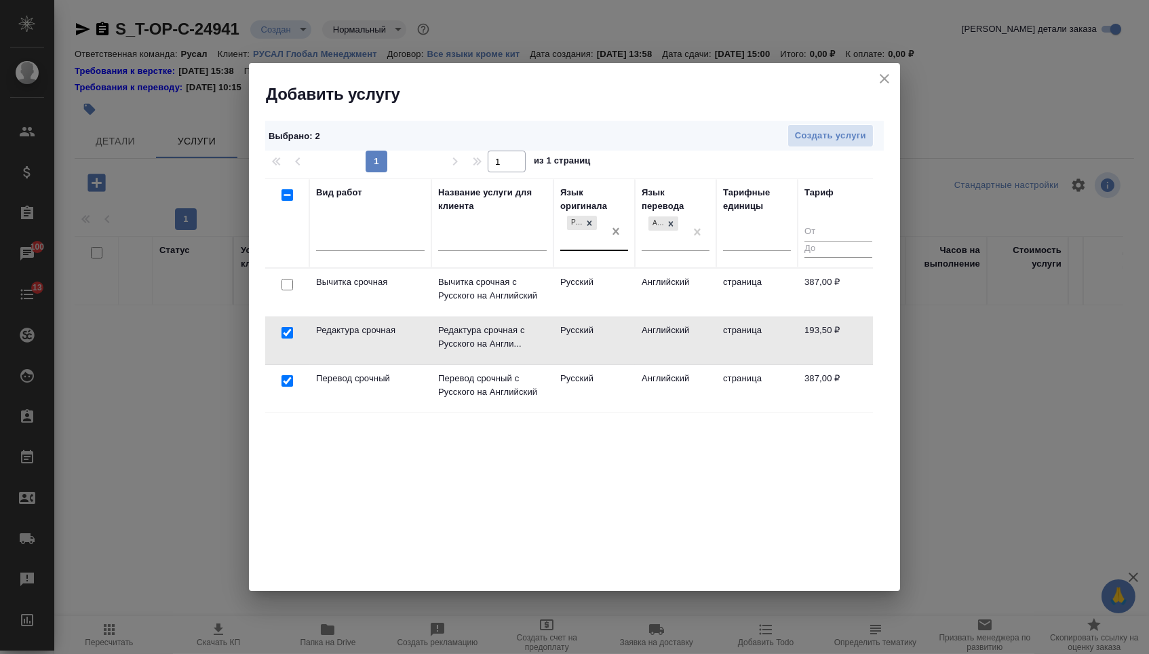
drag, startPoint x: 697, startPoint y: 231, endPoint x: 622, endPoint y: 231, distance: 75.3
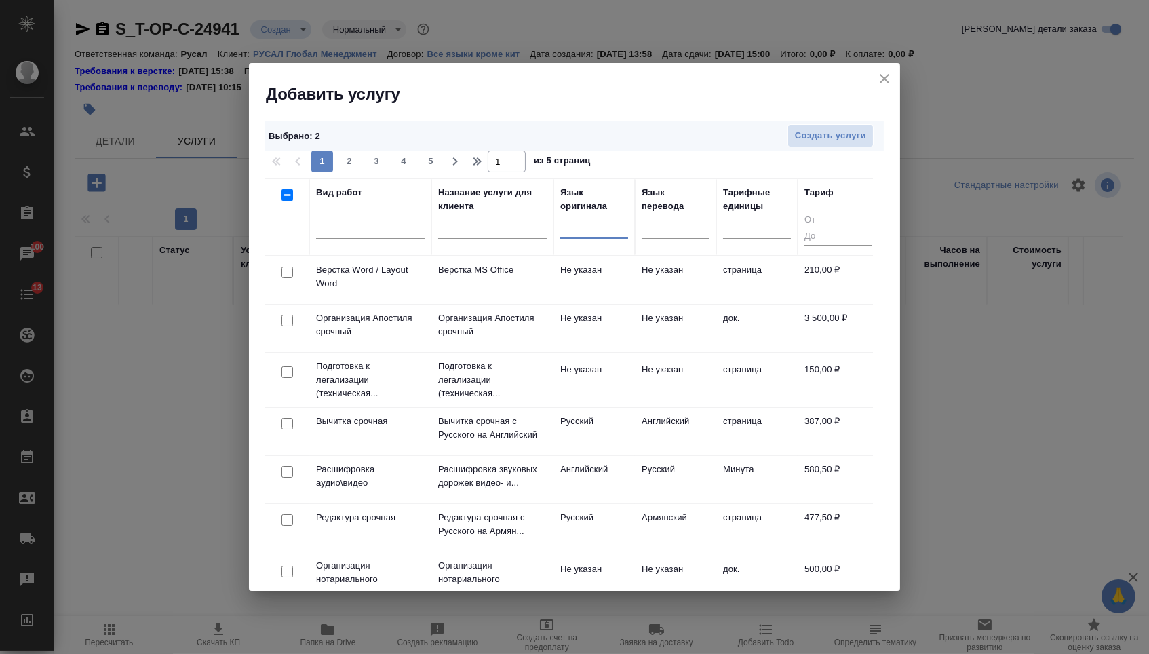
click at [281, 277] on input "checkbox" at bounding box center [287, 272] width 12 height 12
checkbox input "true"
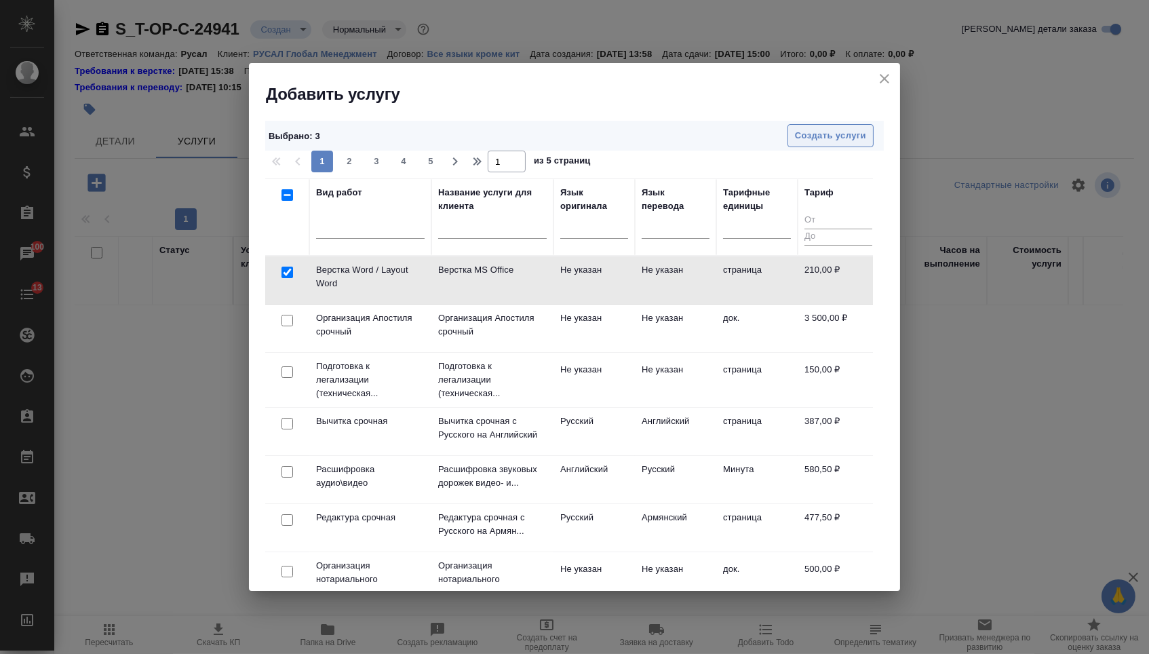
click at [839, 132] on span "Создать услуги" at bounding box center [830, 136] width 71 height 16
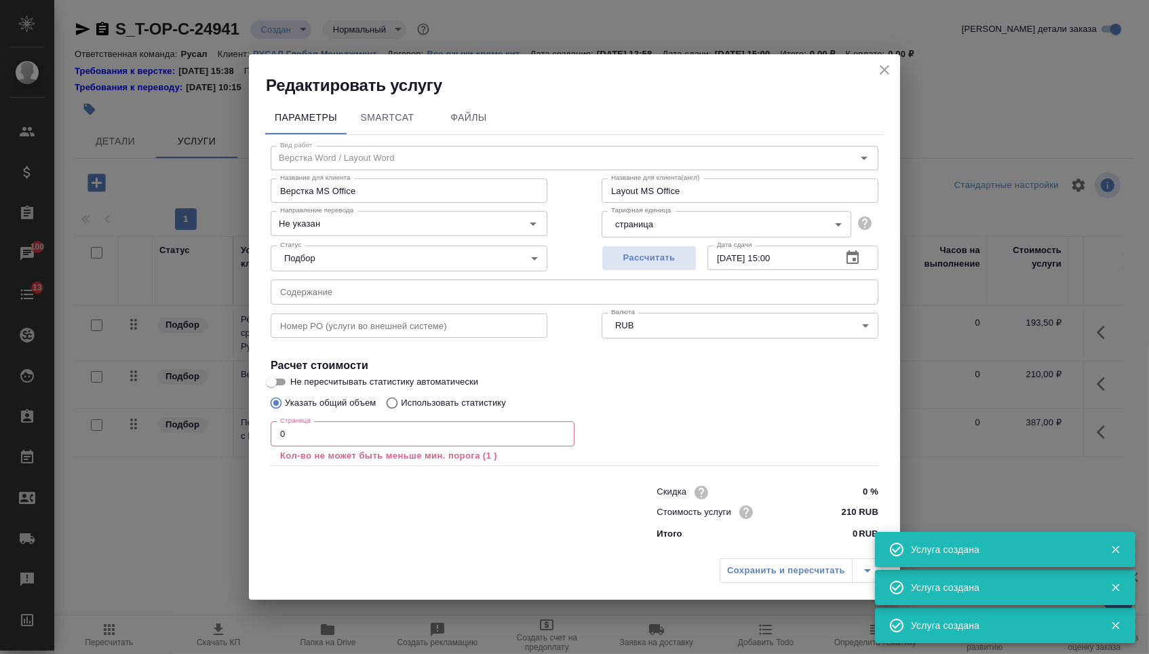
type input "Верстка Word / Layout Word"
type input "Верстка MS Office"
type input "Layout MS Office"
type input "Не указан"
type input "210 RUB"
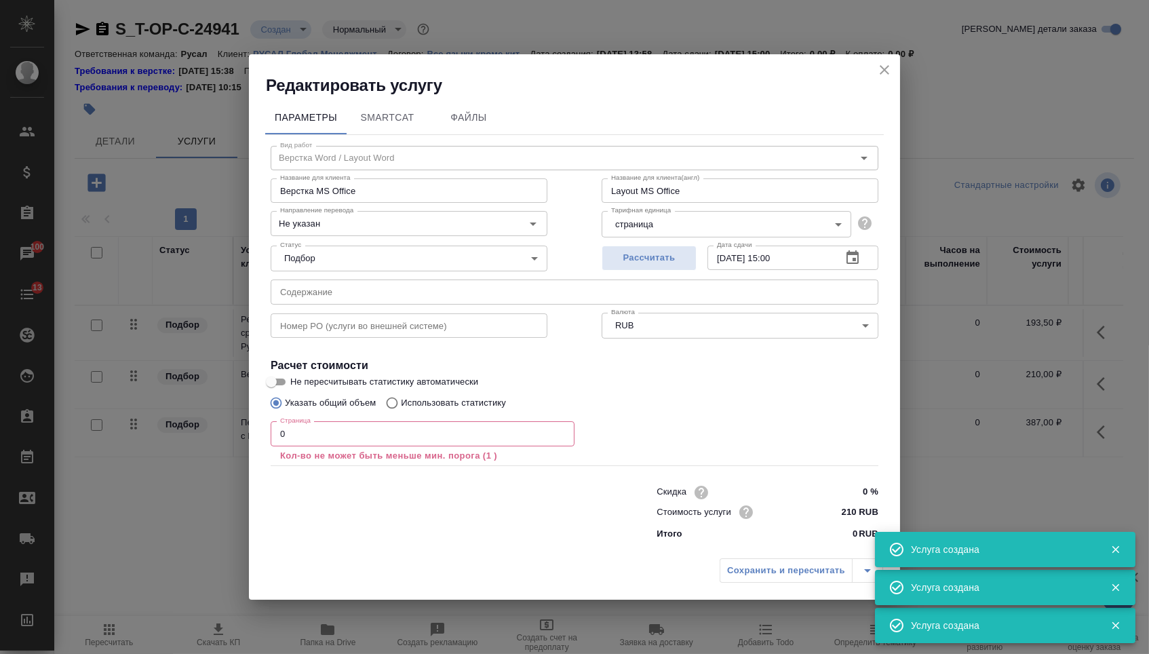
click at [351, 437] on input "0" at bounding box center [423, 433] width 304 height 24
type input "67"
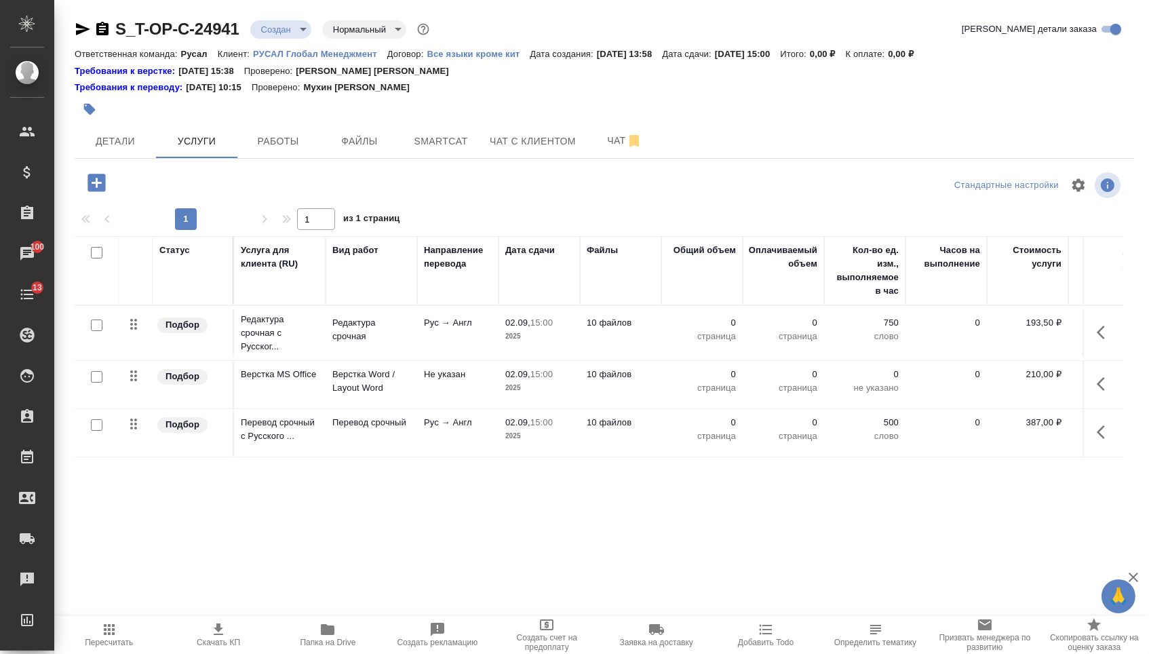
click at [742, 572] on div ".cls-1 fill:#fff; AWATERA Menshikova Aleksandra Клиенты Спецификации Заказы 100…" at bounding box center [574, 327] width 1149 height 654
click at [1088, 445] on button "button" at bounding box center [1104, 432] width 33 height 33
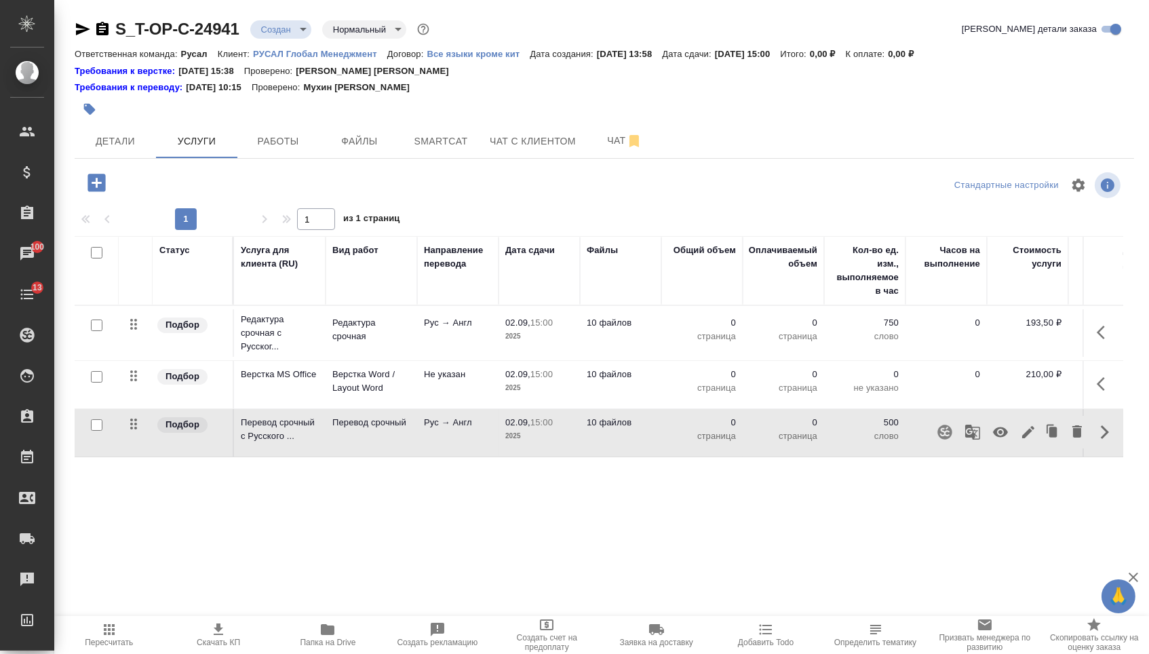
click at [1022, 438] on icon "button" at bounding box center [1028, 432] width 12 height 12
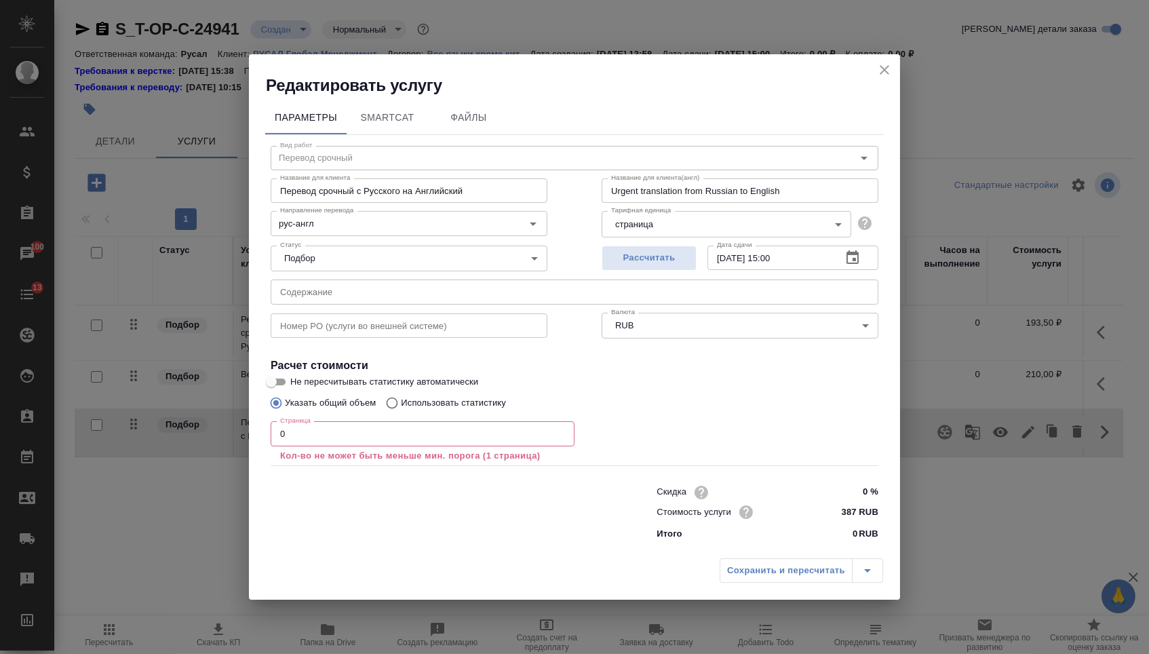
click at [611, 287] on input "text" at bounding box center [574, 291] width 607 height 24
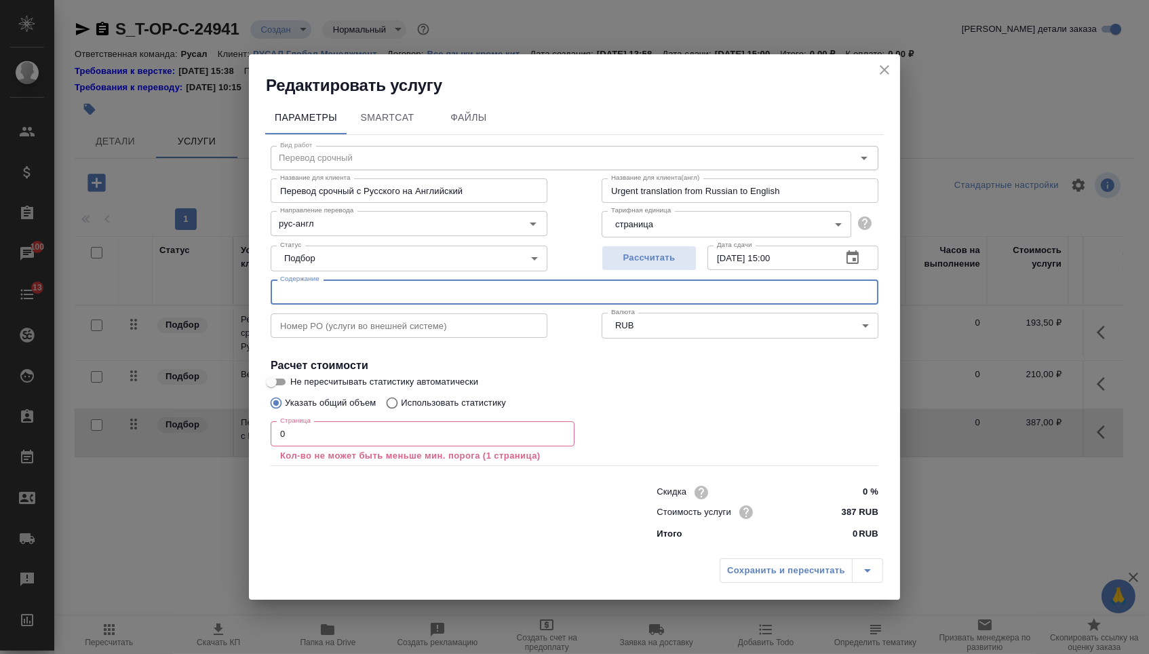
paste input "Договор Dogus -итог"
type input "Договор Dogus -итог"
click at [424, 435] on input "0" at bounding box center [423, 433] width 304 height 24
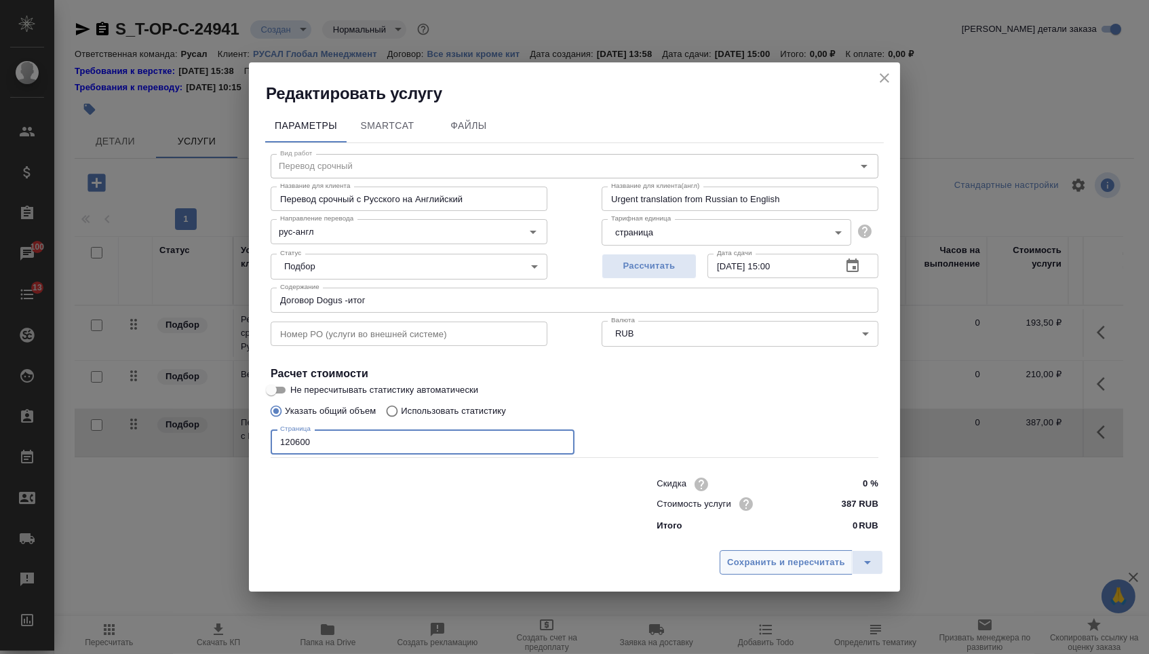
type input "120600"
click at [778, 553] on button "Сохранить и пересчитать" at bounding box center [785, 562] width 133 height 24
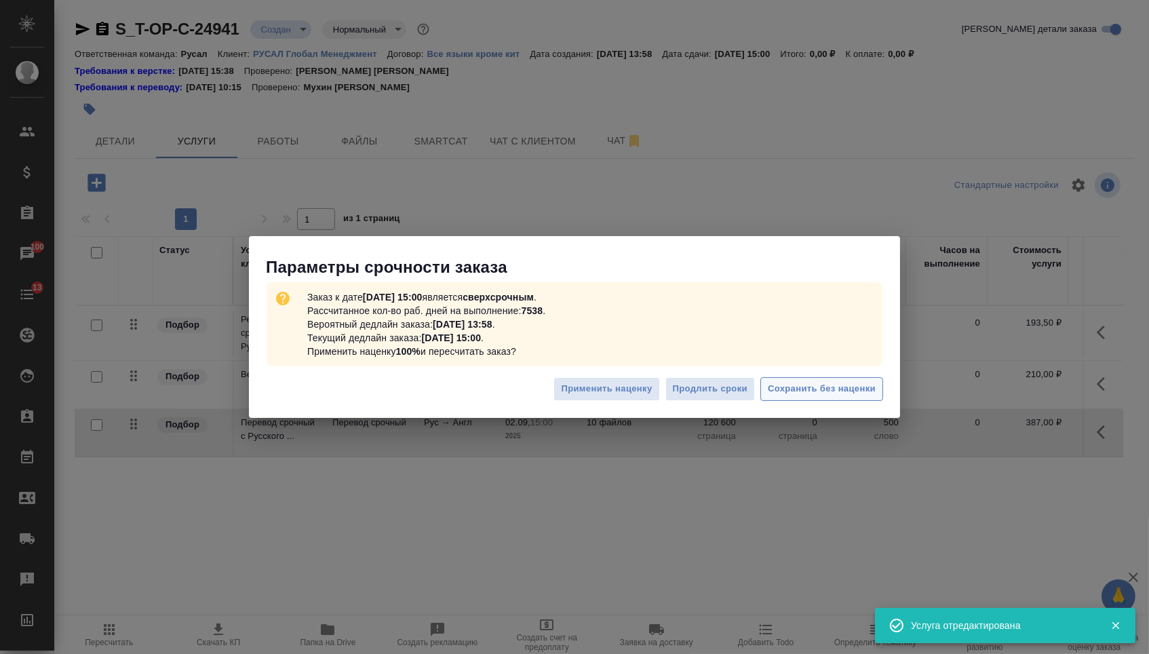
click at [789, 388] on span "Сохранить без наценки" at bounding box center [821, 389] width 108 height 16
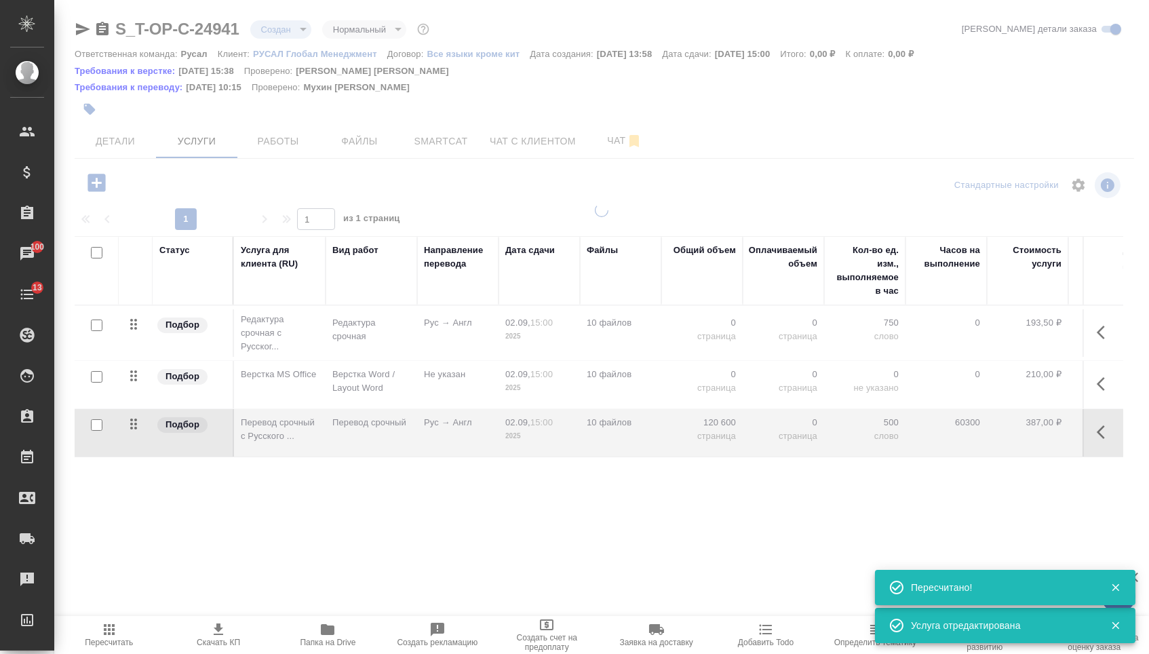
type input "urgent"
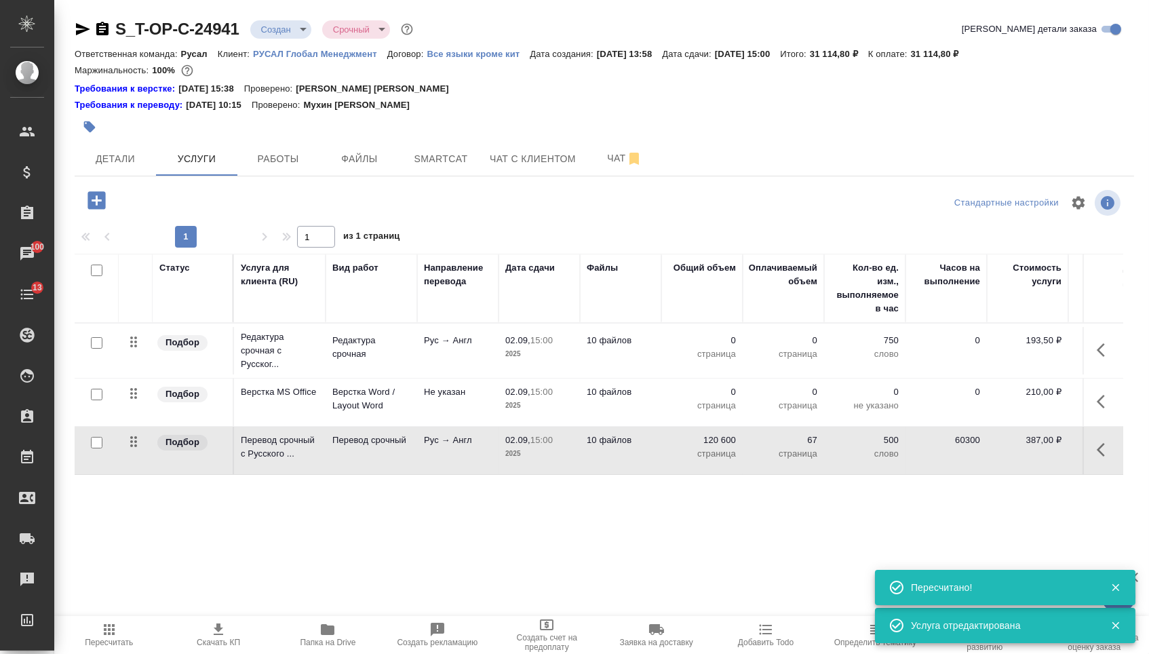
click at [709, 392] on td "0 страница" at bounding box center [701, 401] width 81 height 47
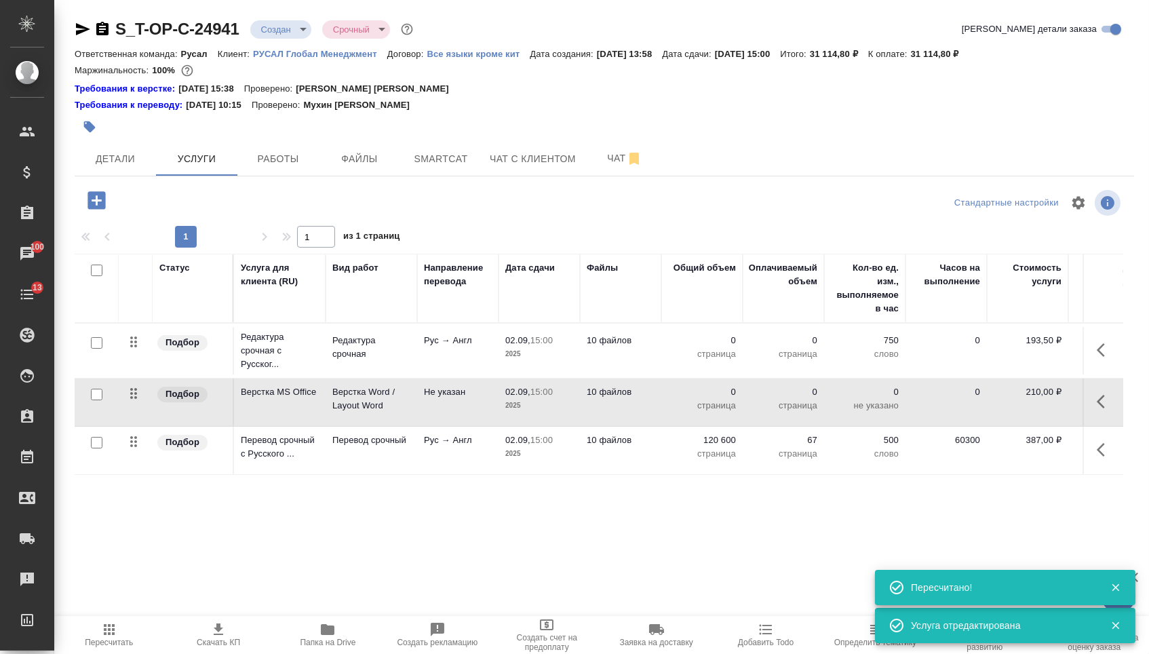
click at [709, 399] on p "0" at bounding box center [702, 392] width 68 height 14
drag, startPoint x: 709, startPoint y: 403, endPoint x: 726, endPoint y: 403, distance: 17.6
click at [726, 403] on input "0" at bounding box center [709, 396] width 49 height 20
type input "67"
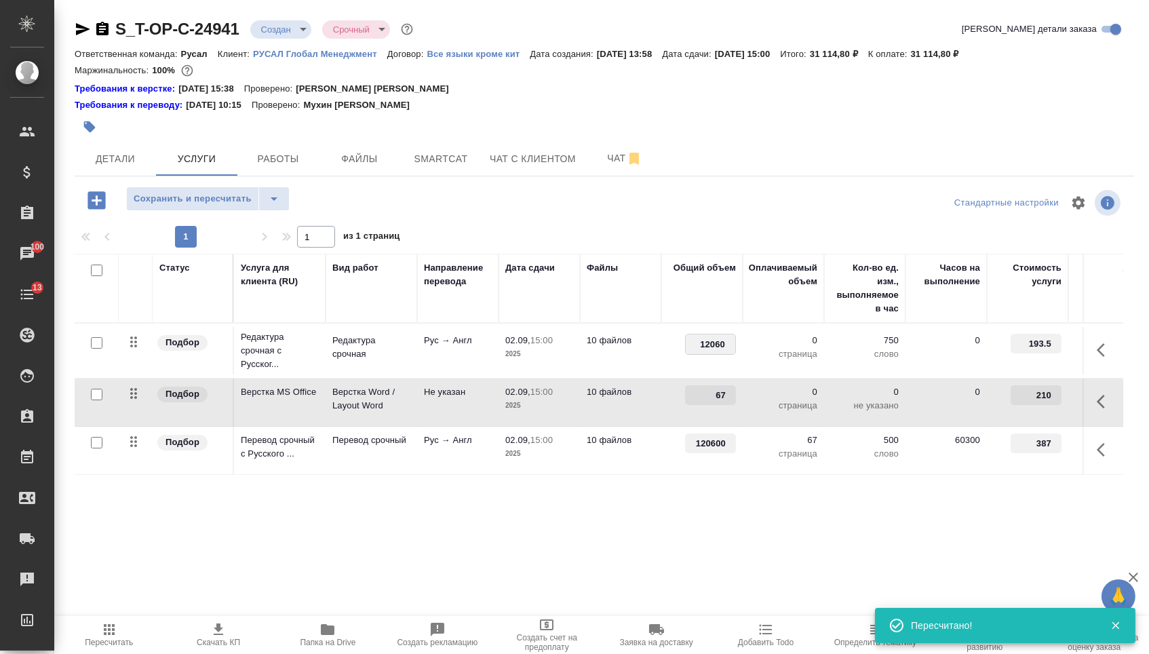
type input "120600"
click at [673, 474] on td "120600" at bounding box center [701, 449] width 81 height 47
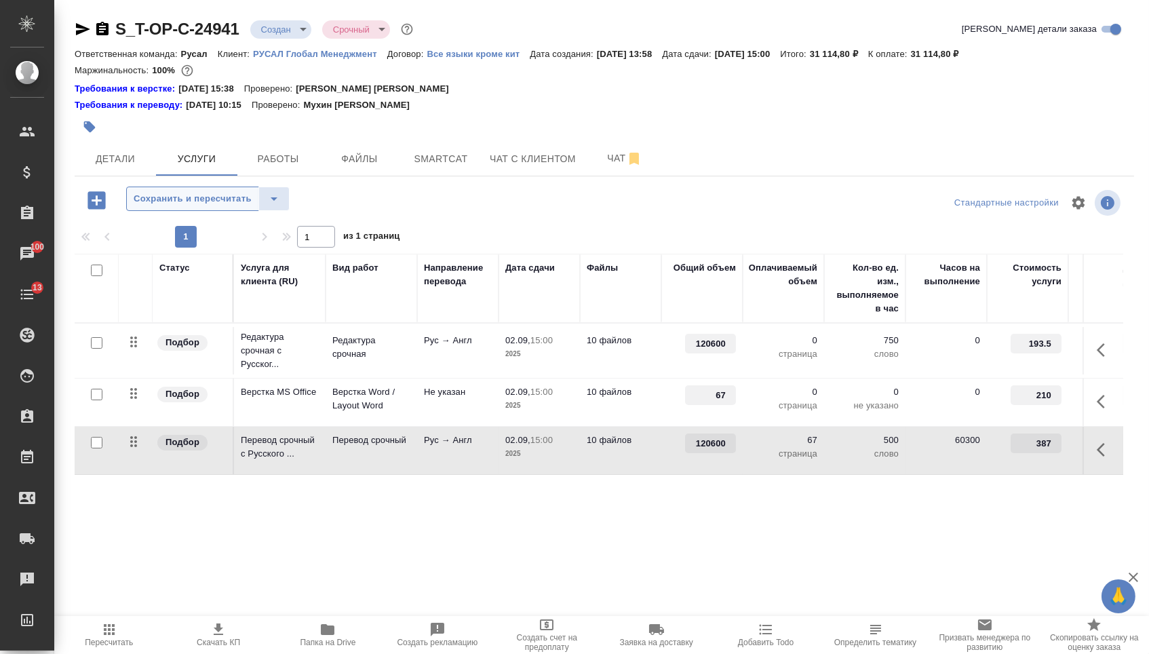
click at [208, 195] on button "Сохранить и пересчитать" at bounding box center [192, 198] width 133 height 24
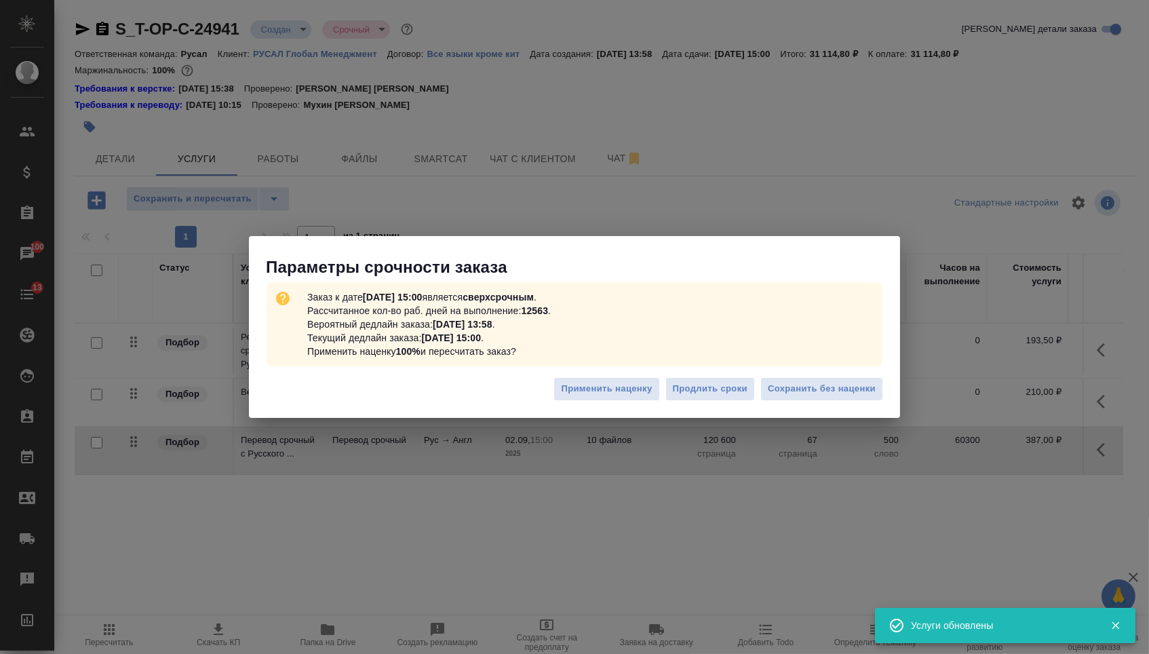
click at [810, 405] on div "Применить наценку Продлить сроки Сохранить без наценки" at bounding box center [574, 393] width 651 height 47
click at [808, 395] on span "Сохранить без наценки" at bounding box center [821, 389] width 108 height 16
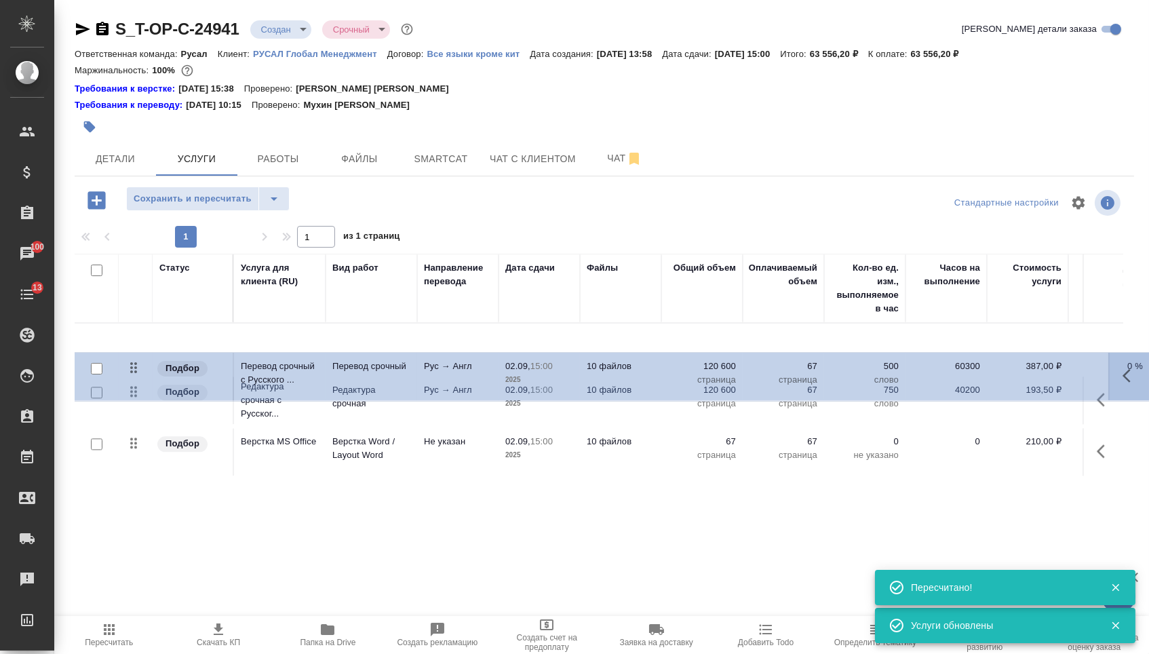
drag, startPoint x: 127, startPoint y: 458, endPoint x: 121, endPoint y: 321, distance: 137.1
click at [121, 321] on table "Статус Услуга для клиента (RU) Вид работ Направление перевода Дата сдачи Файлы …" at bounding box center [714, 365] width 1278 height 222
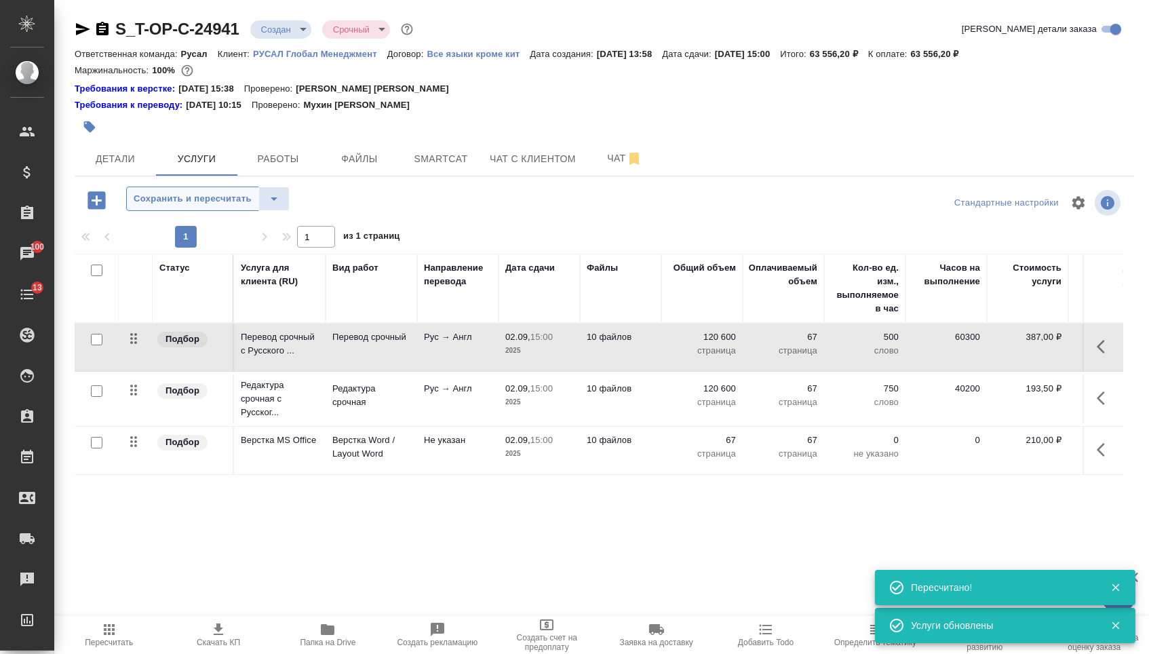
click at [209, 207] on span "Сохранить и пересчитать" at bounding box center [193, 199] width 118 height 16
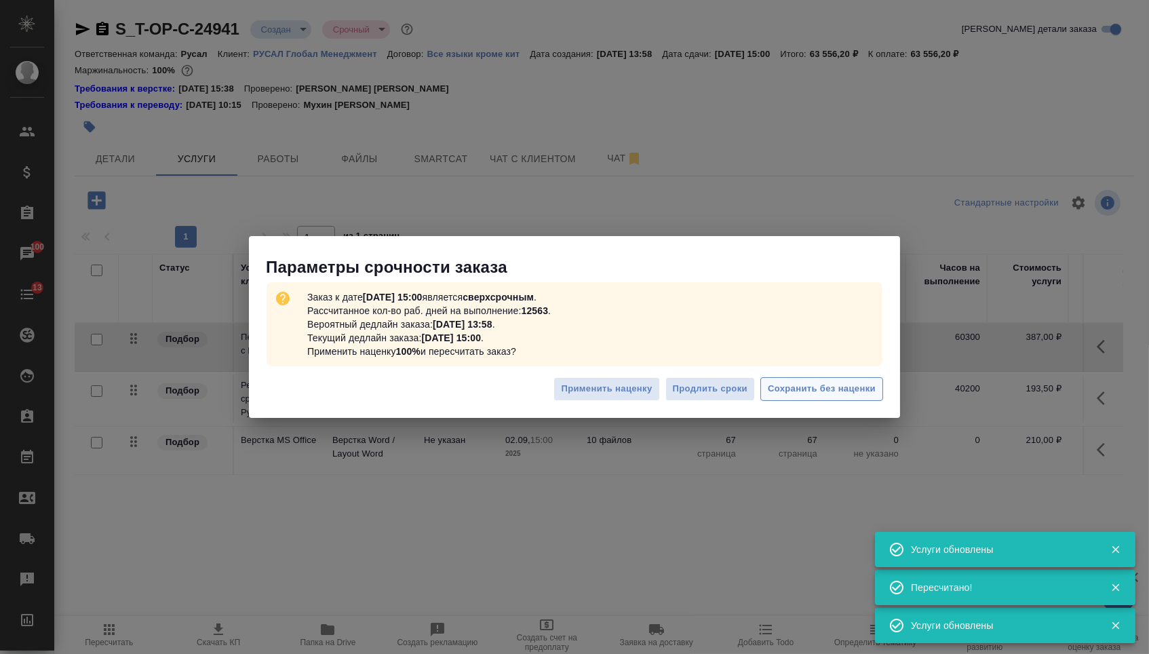
click at [805, 387] on span "Сохранить без наценки" at bounding box center [821, 389] width 108 height 16
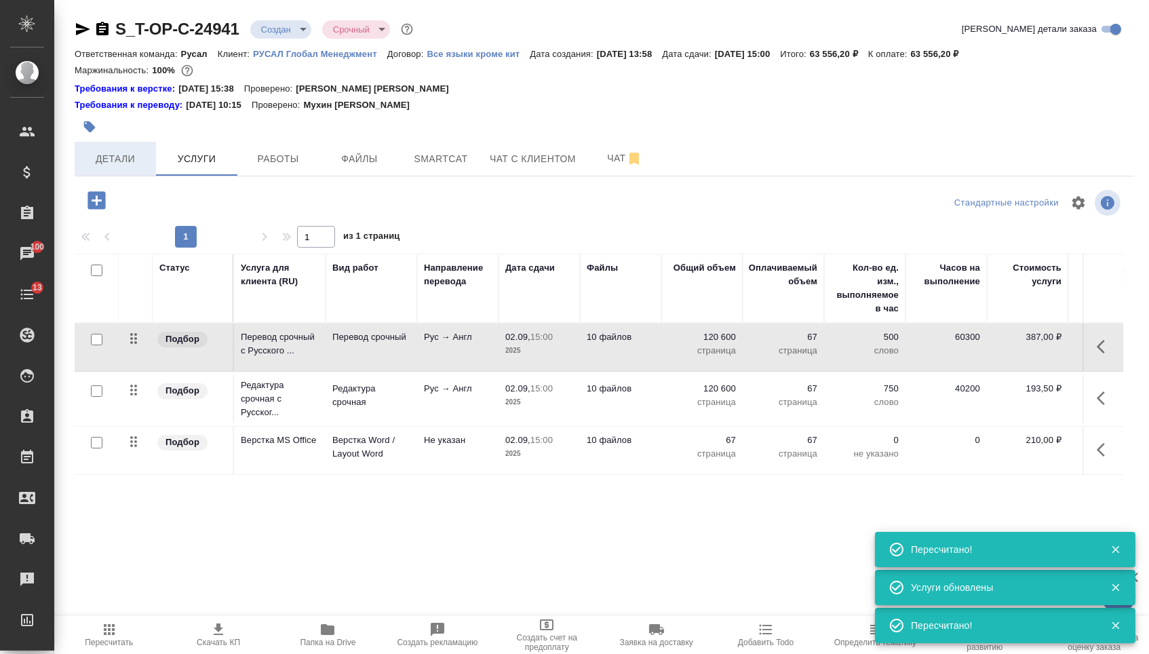
click at [116, 171] on button "Детали" at bounding box center [115, 159] width 81 height 34
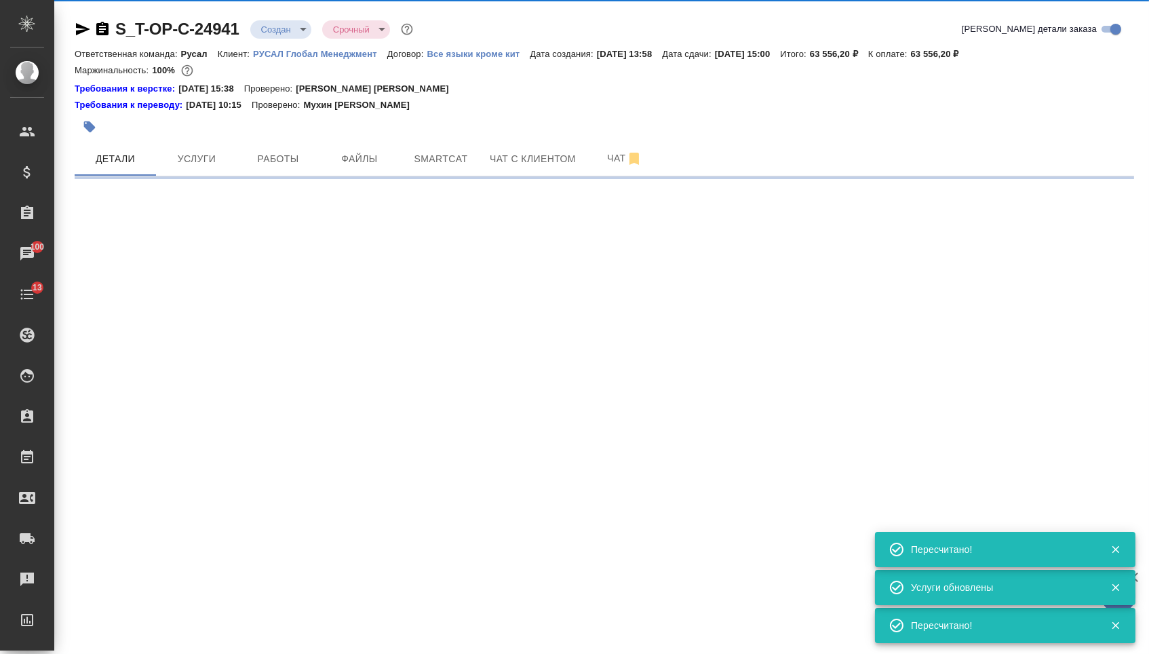
select select "RU"
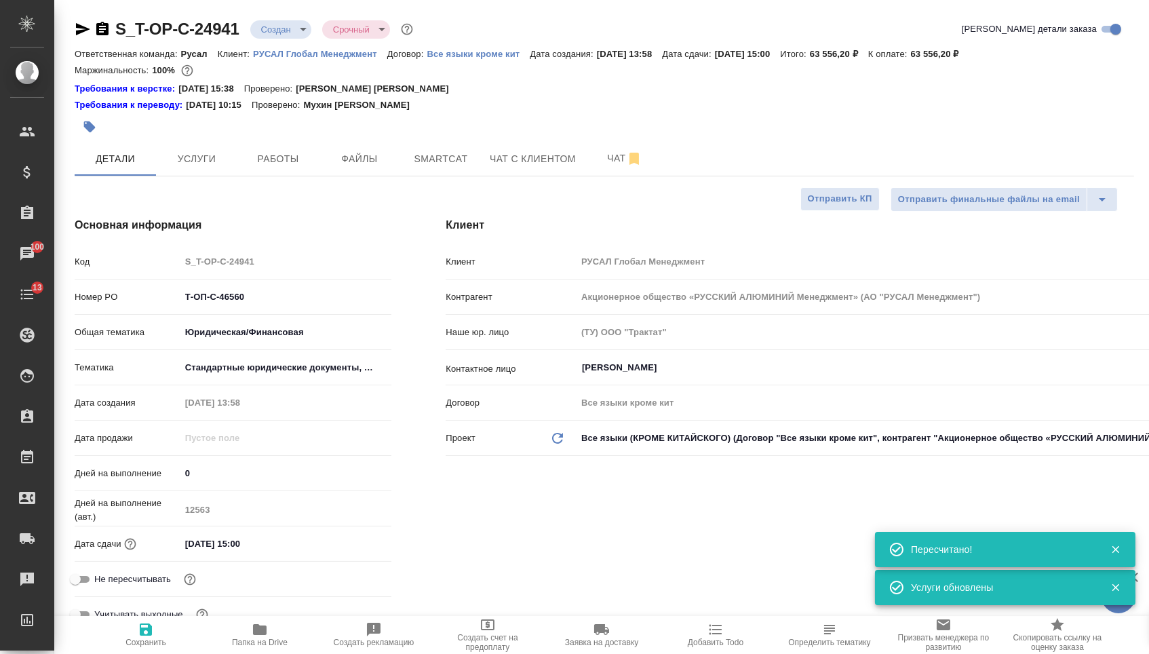
type textarea "x"
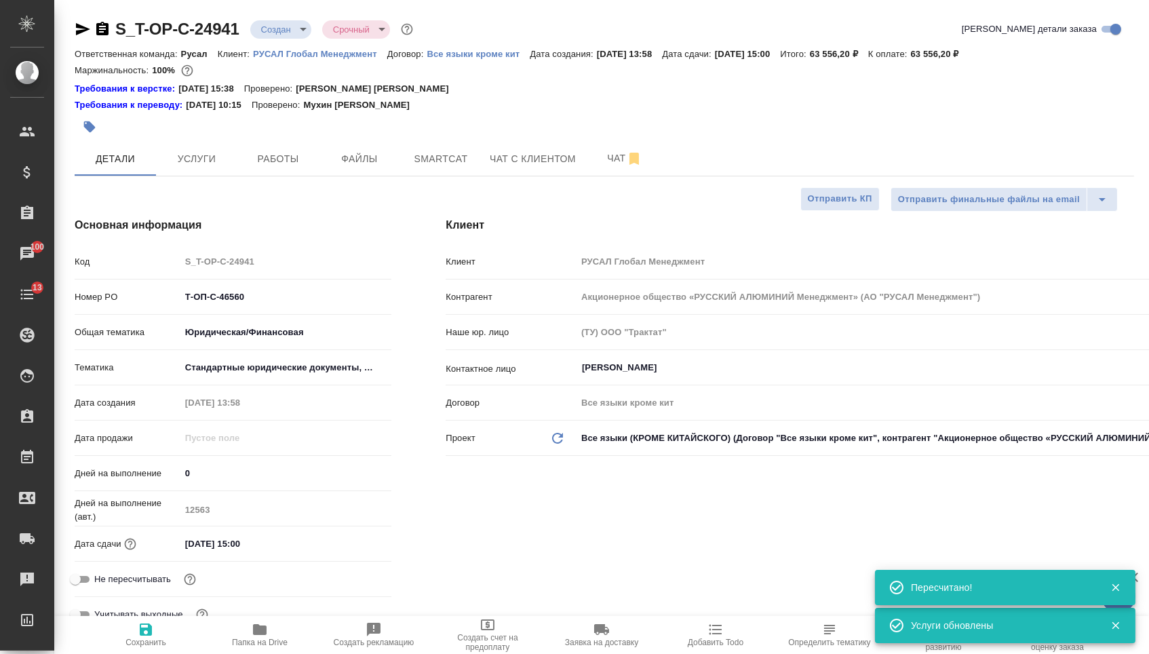
type textarea "x"
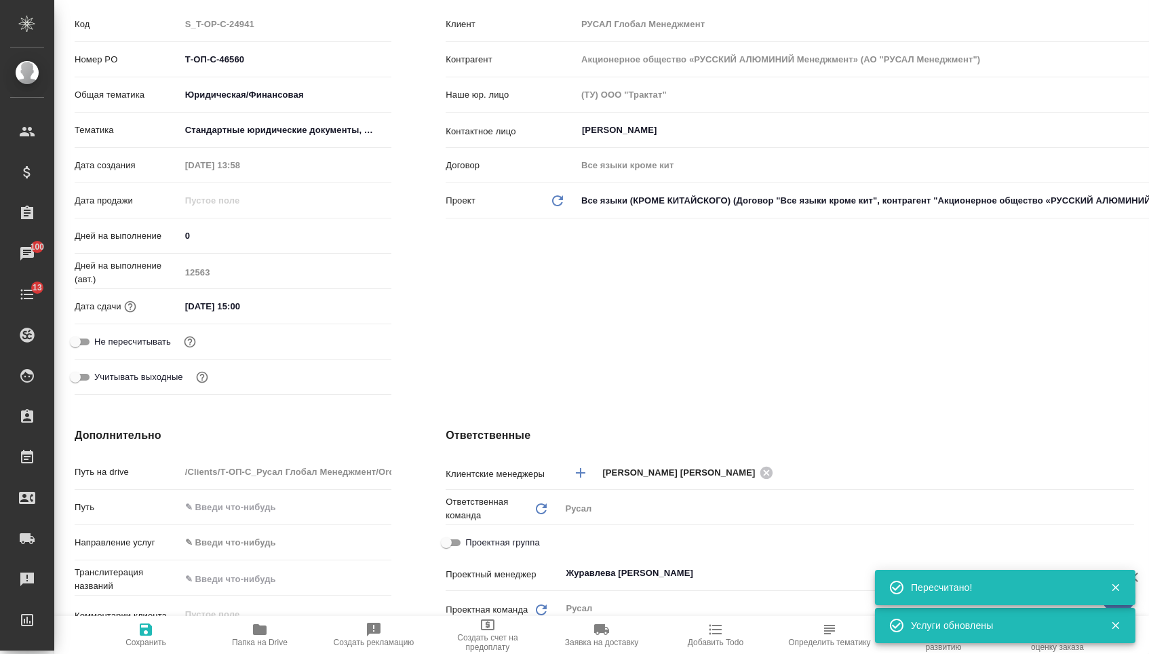
scroll to position [345, 0]
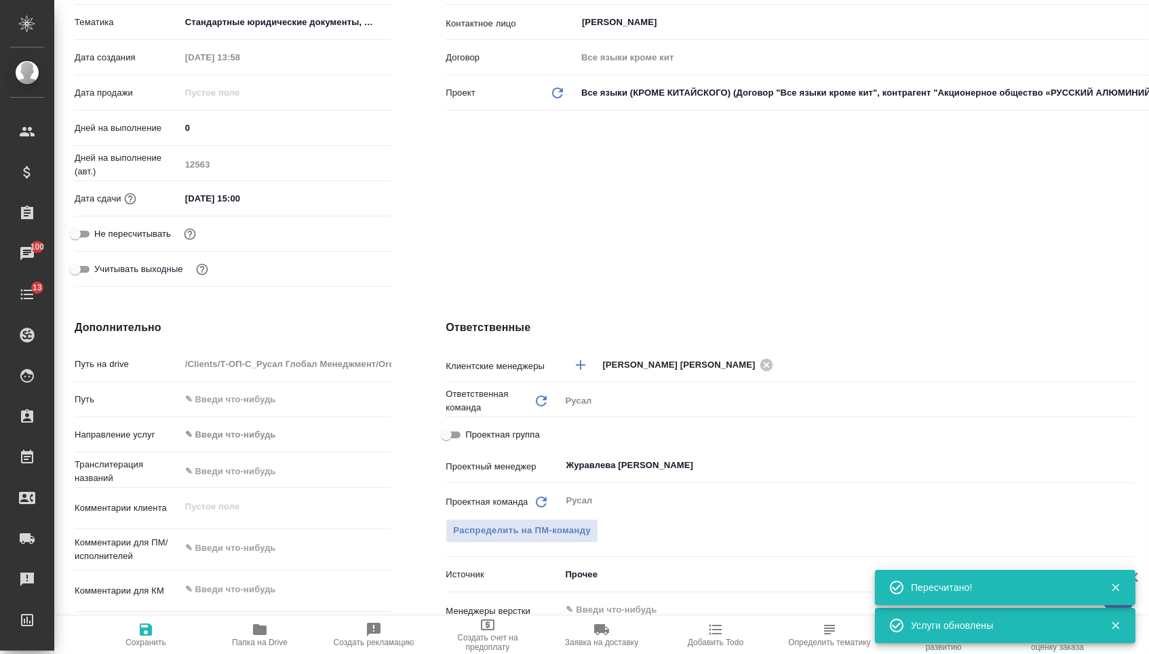
click at [271, 540] on div "x" at bounding box center [286, 549] width 212 height 30
type textarea "x"
paste textarea "перевод поместить рядом с русской версией (сейчас справа предыдущая неверная ве…"
type textarea "перевод поместить рядом с русской версией (сейчас справа предыдущая неверная ве…"
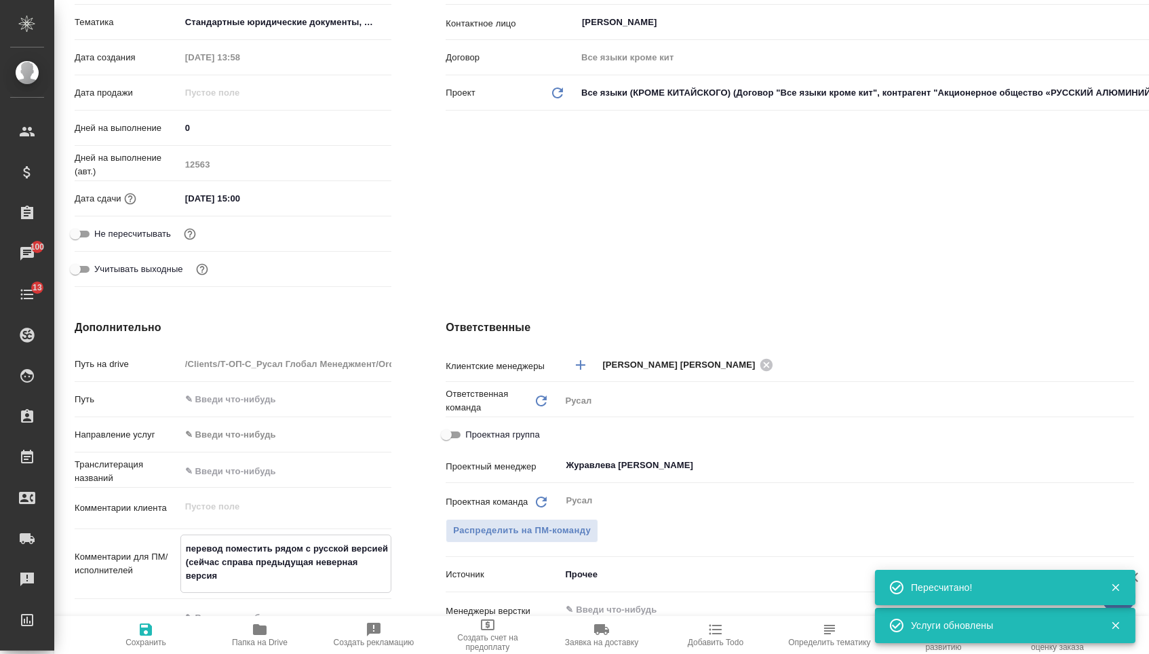
type textarea "x"
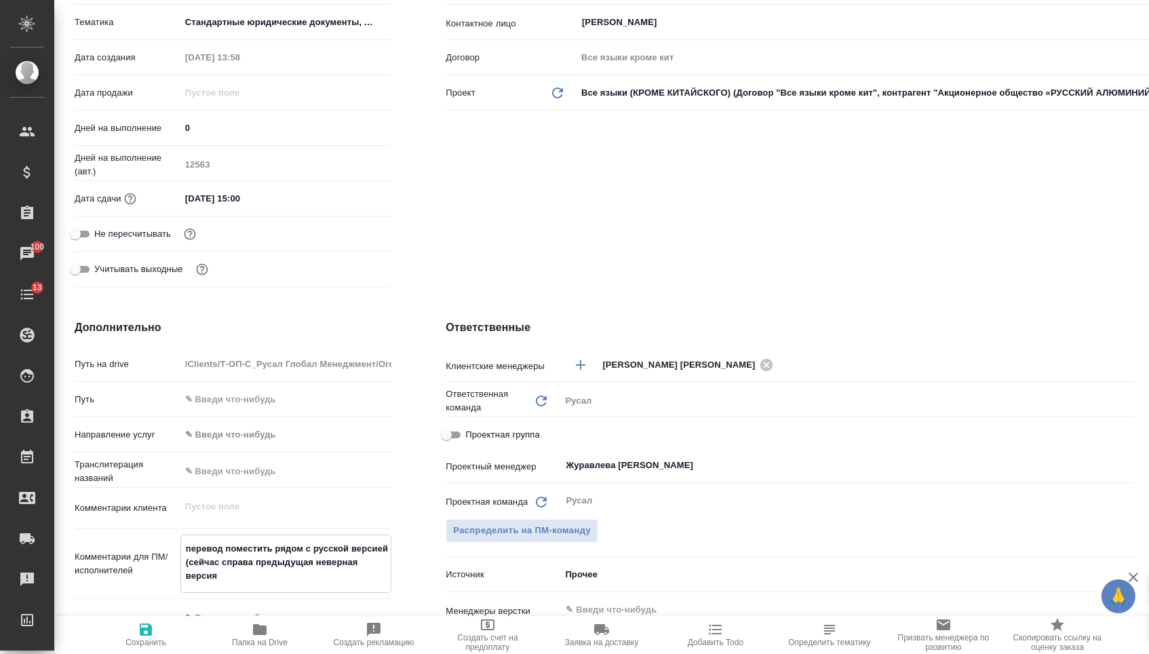
type textarea "перевод поместить рядом с русской версией (сейчас справа предыдущая неверная ве…"
type textarea "x"
click at [174, 631] on span "Сохранить" at bounding box center [146, 634] width 98 height 26
type textarea "x"
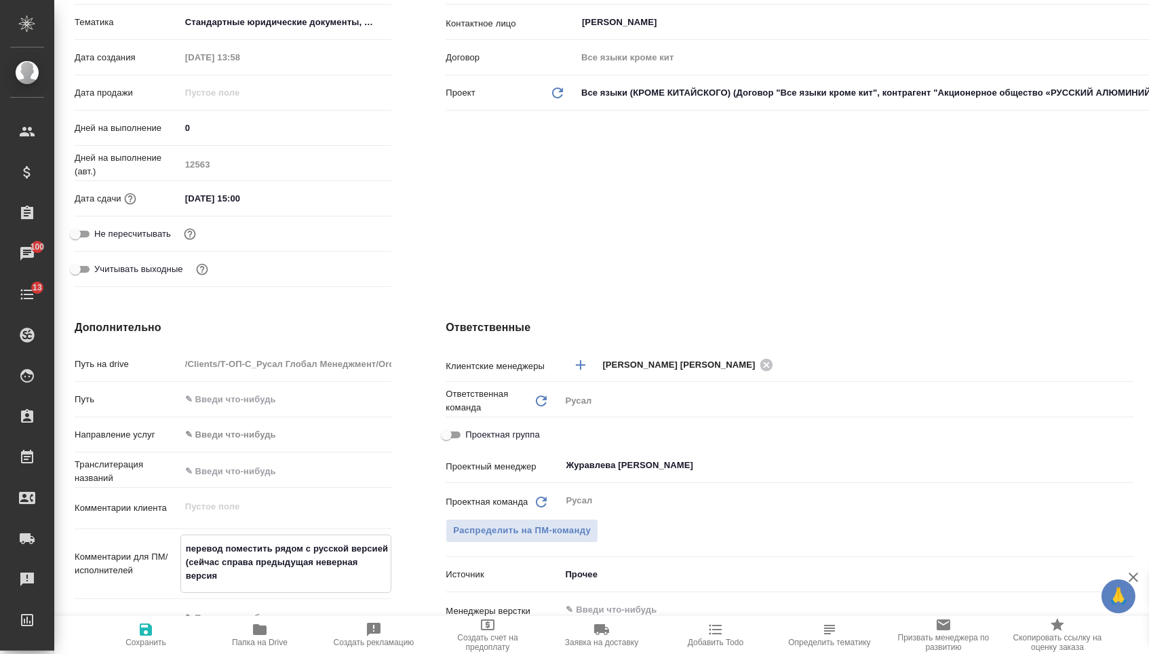
type textarea "x"
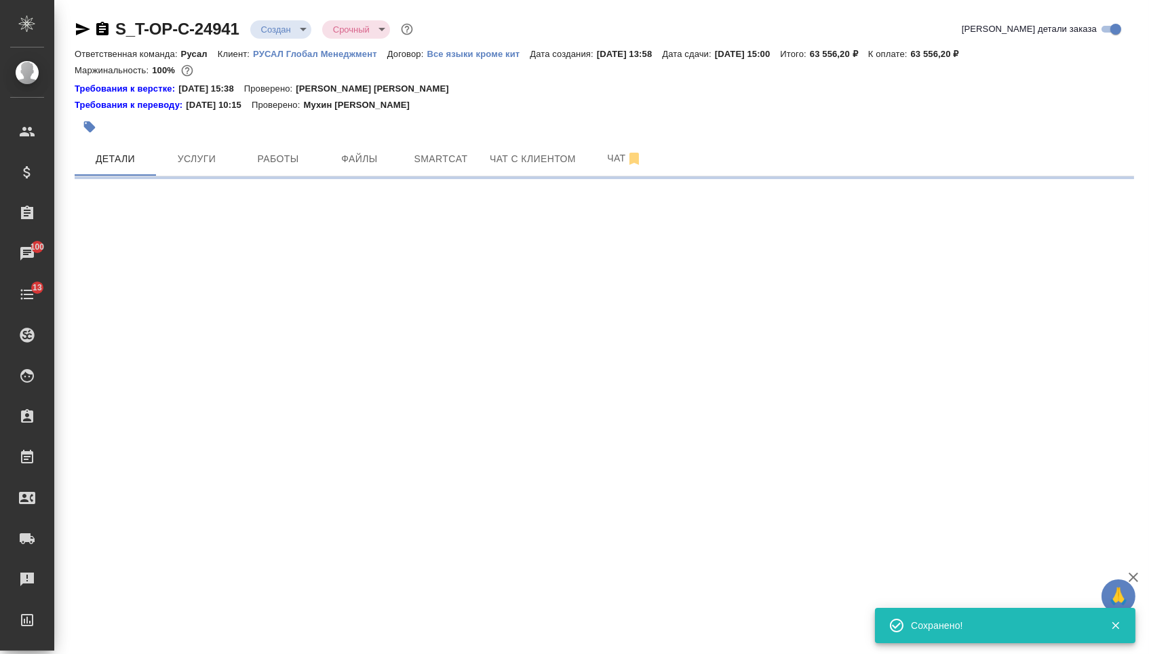
scroll to position [0, 0]
select select "RU"
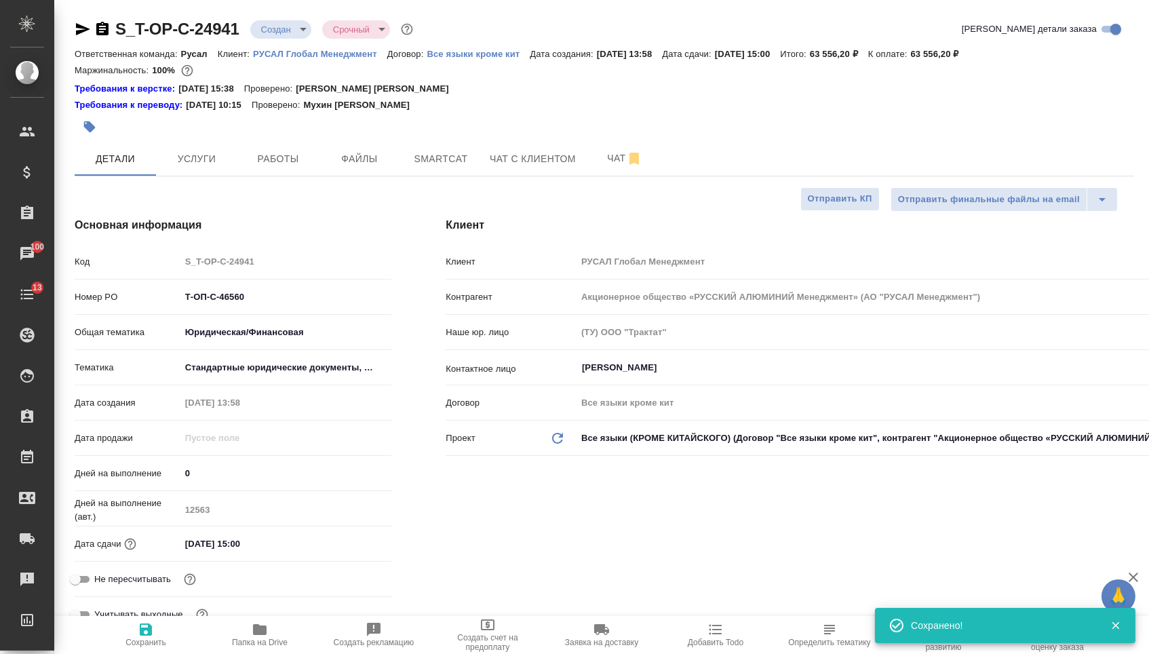
type textarea "x"
click at [361, 163] on span "Файлы" at bounding box center [359, 159] width 65 height 17
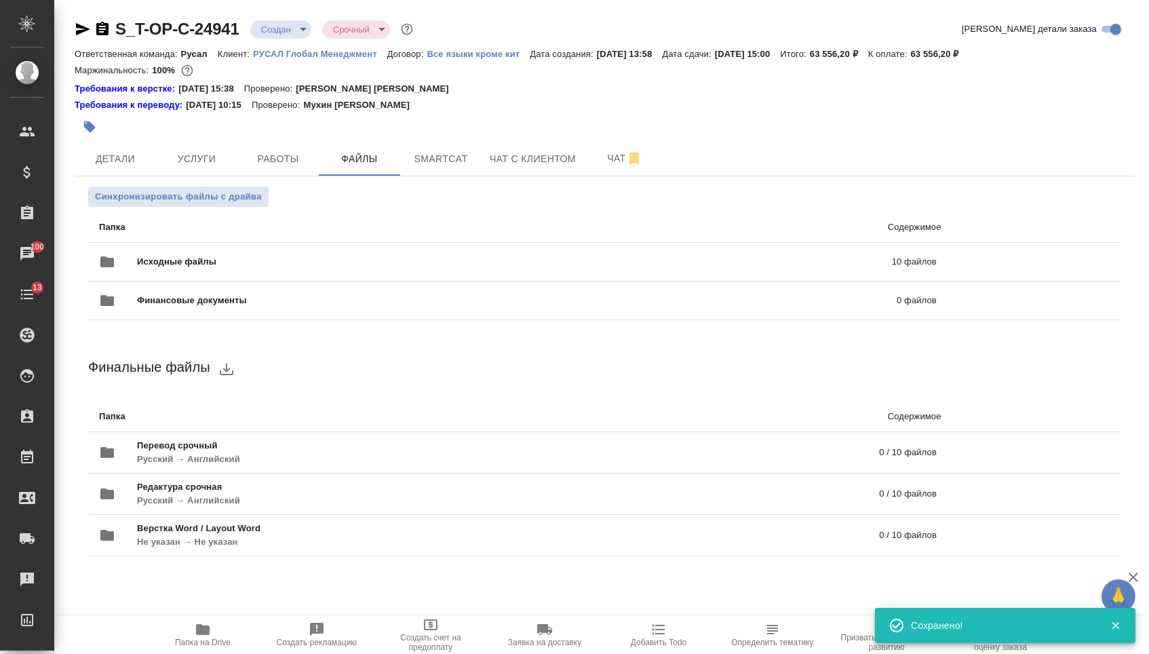
click at [290, 26] on body "🙏 .cls-1 fill:#fff; AWATERA Menshikova Aleksandra Клиенты Спецификации Заказы 1…" at bounding box center [574, 327] width 1149 height 654
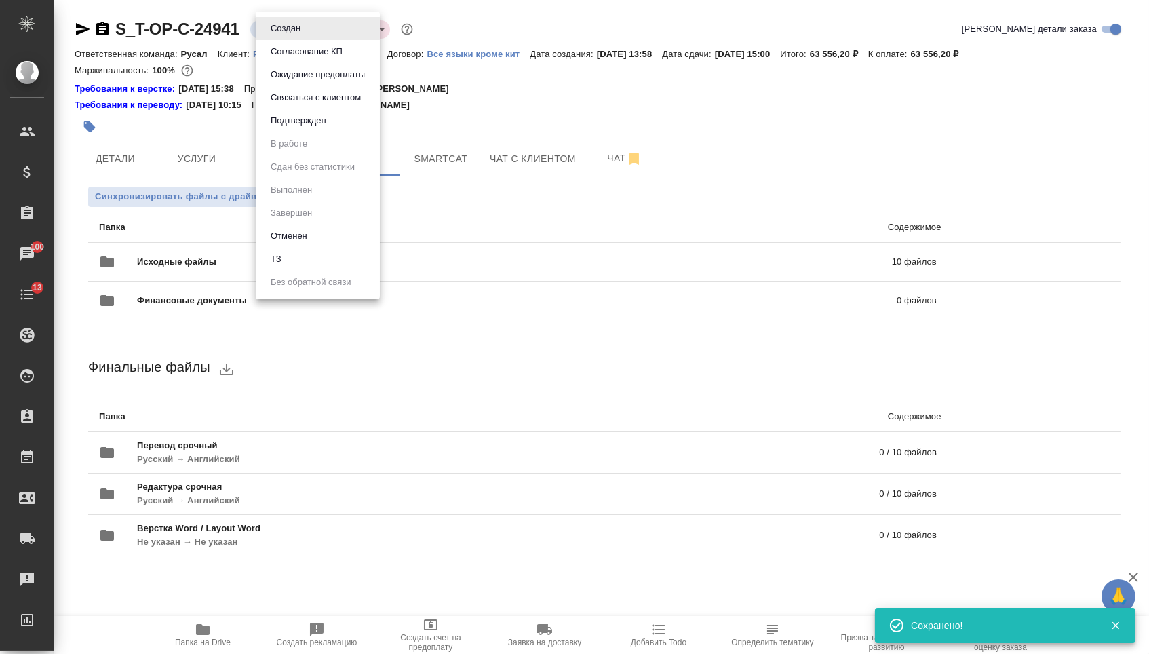
click at [291, 125] on button "Подтвержден" at bounding box center [298, 120] width 64 height 15
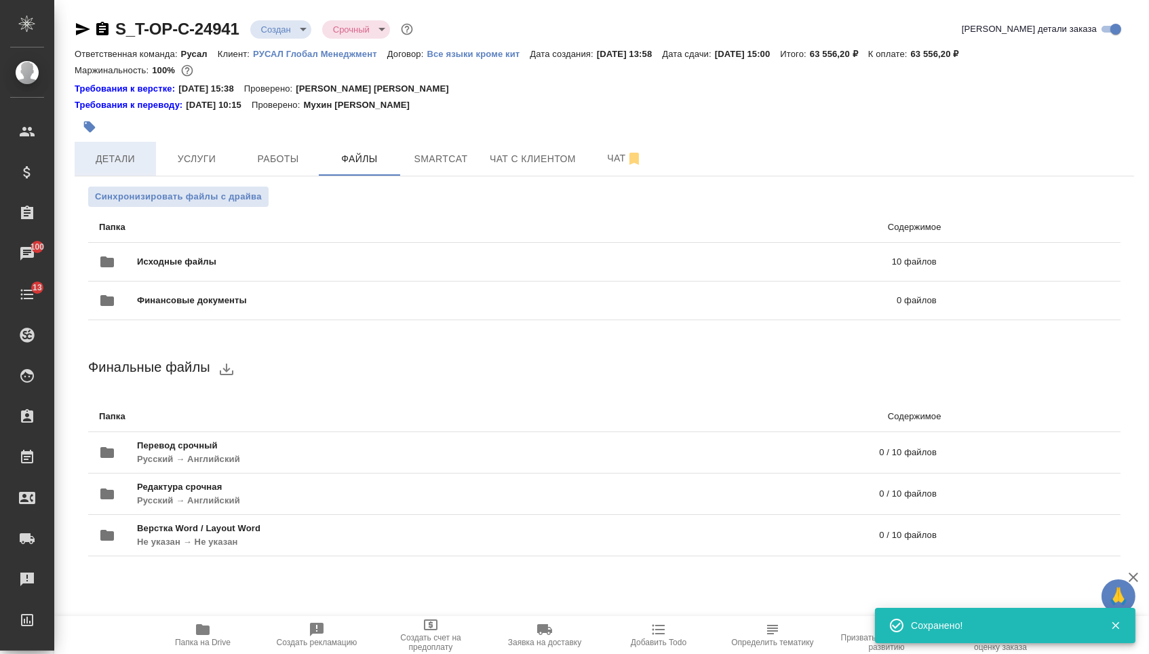
click at [151, 164] on button "Детали" at bounding box center [115, 159] width 81 height 34
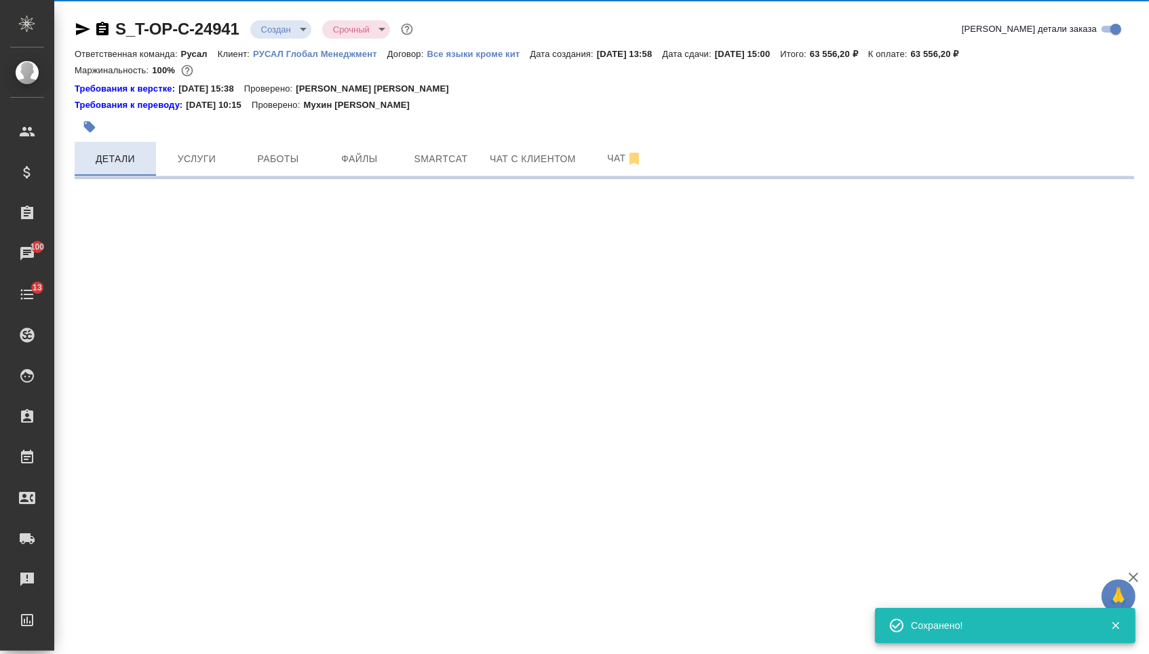
select select "RU"
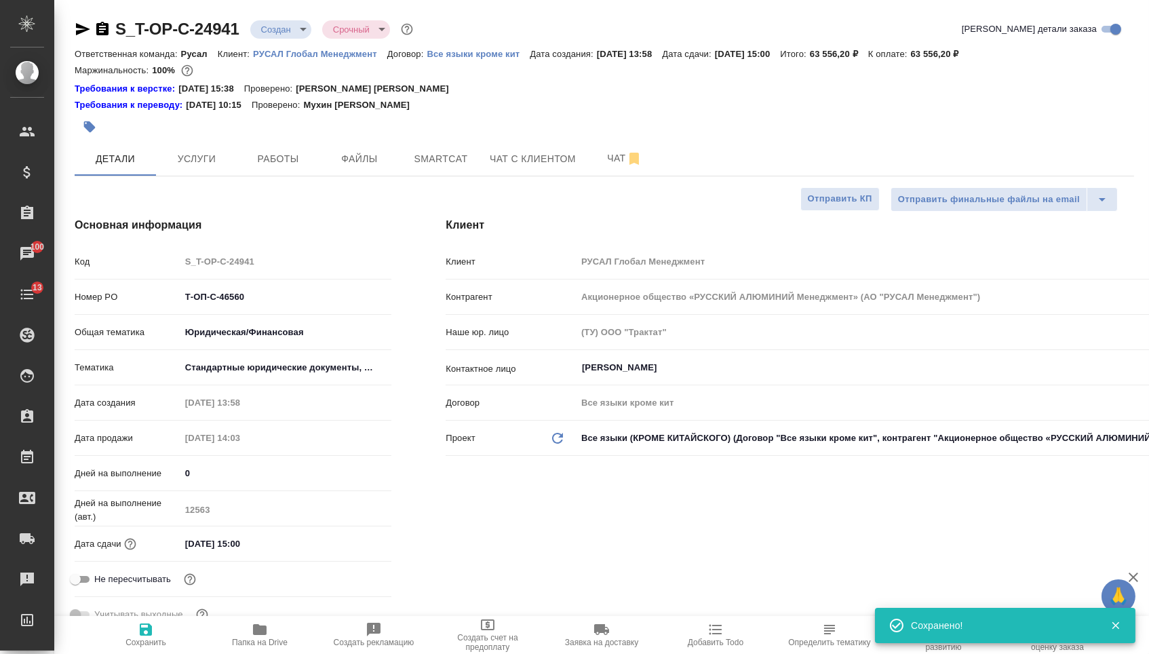
type textarea "x"
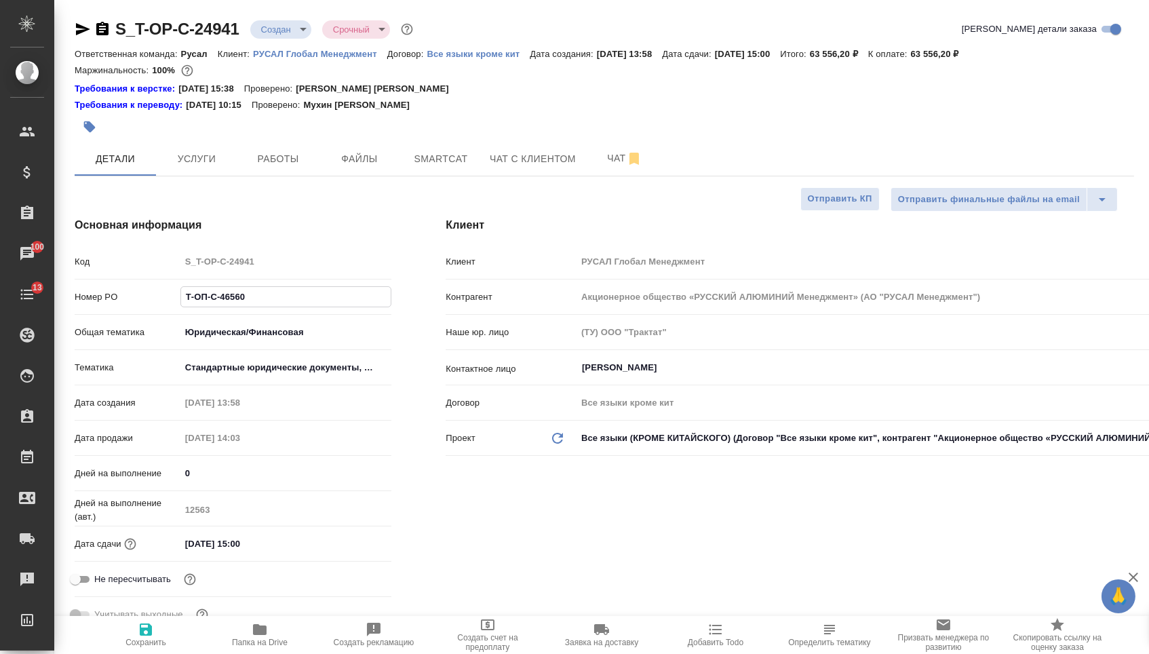
drag, startPoint x: 258, startPoint y: 298, endPoint x: 168, endPoint y: 293, distance: 90.3
click at [168, 293] on div "Номер PO Т-ОП-С-46560" at bounding box center [233, 297] width 317 height 24
click at [301, 24] on body "🙏 .cls-1 fill:#fff; AWATERA Menshikova Aleksandra Клиенты Спецификации Заказы 1…" at bounding box center [574, 327] width 1149 height 654
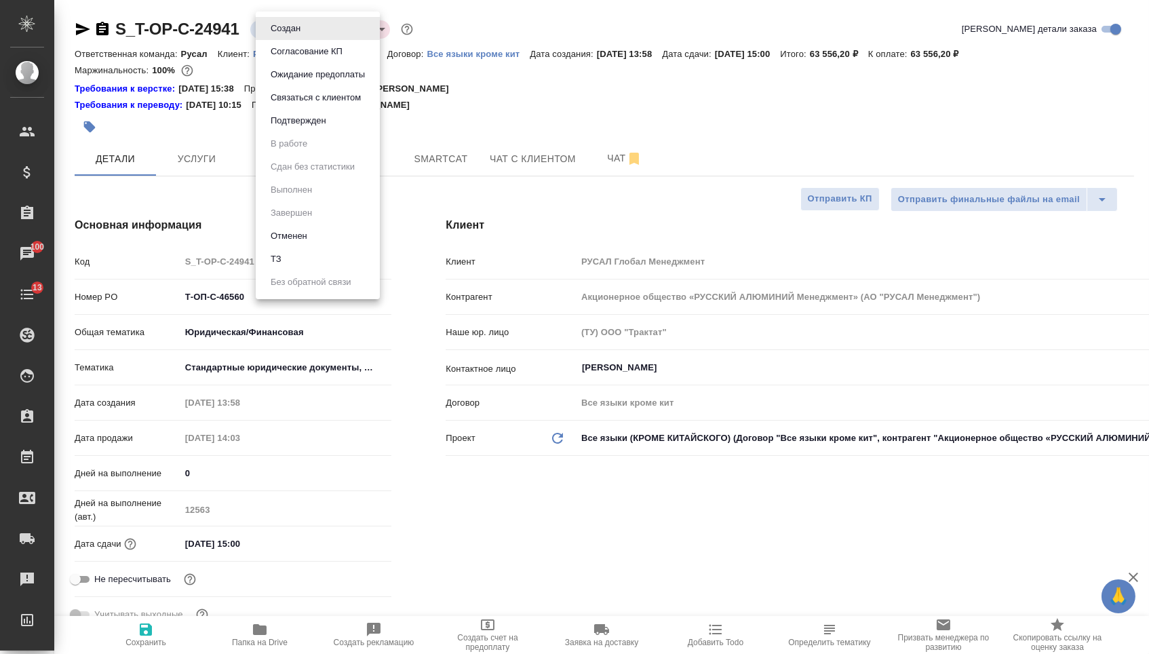
click at [287, 128] on button "Подтвержден" at bounding box center [298, 120] width 64 height 15
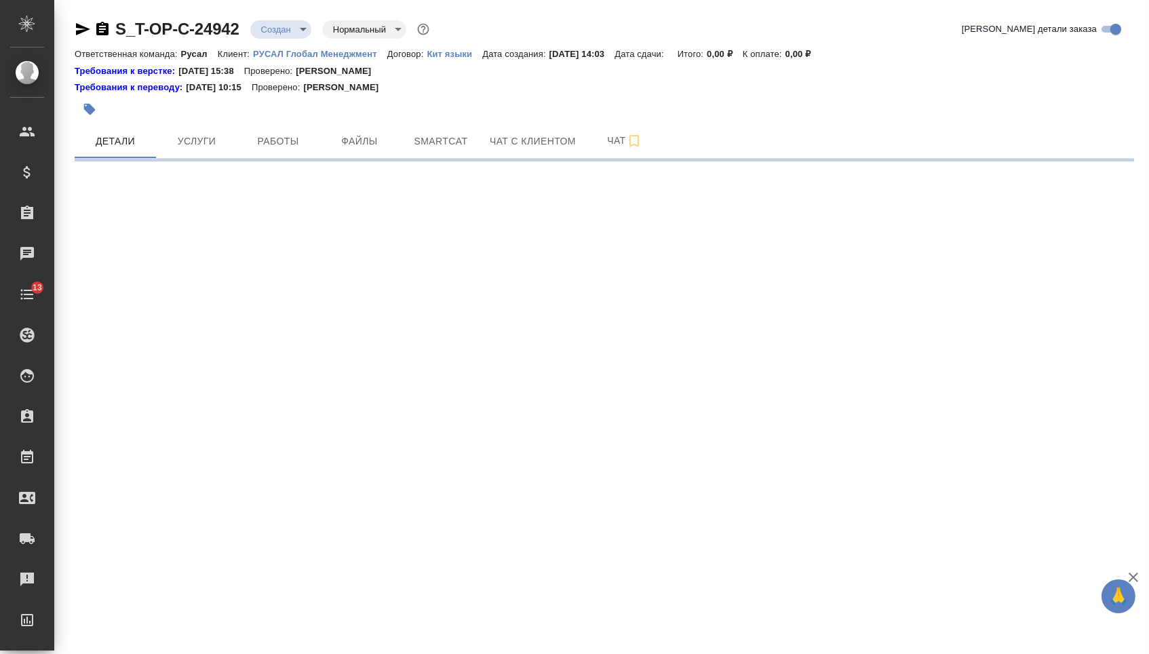
select select "RU"
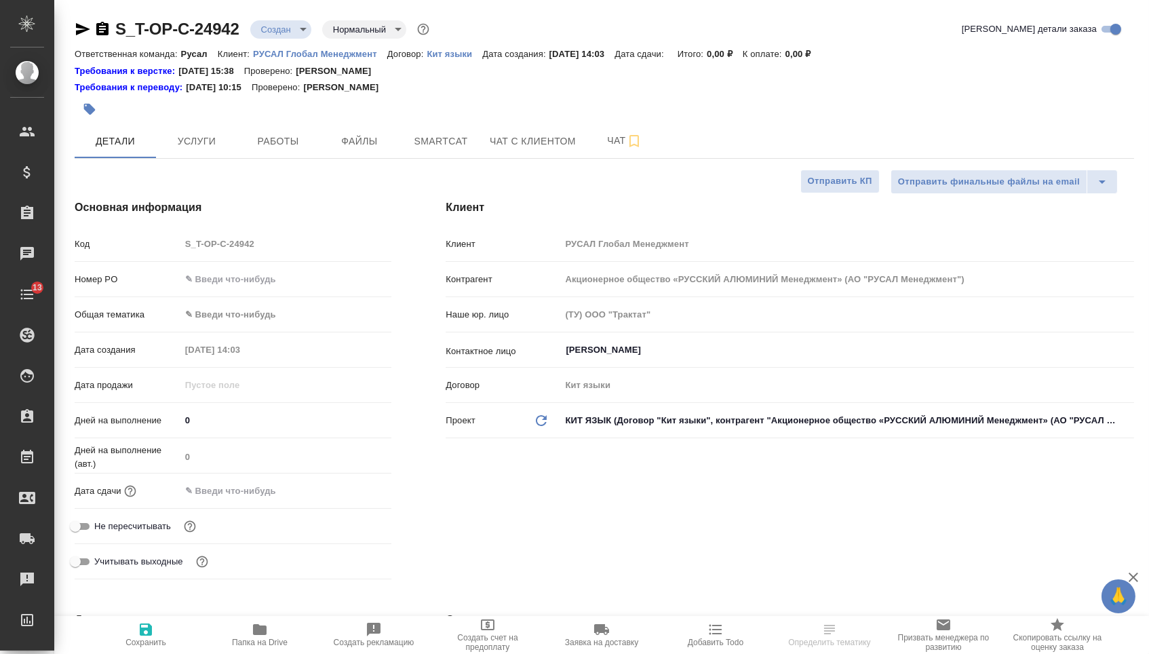
type textarea "x"
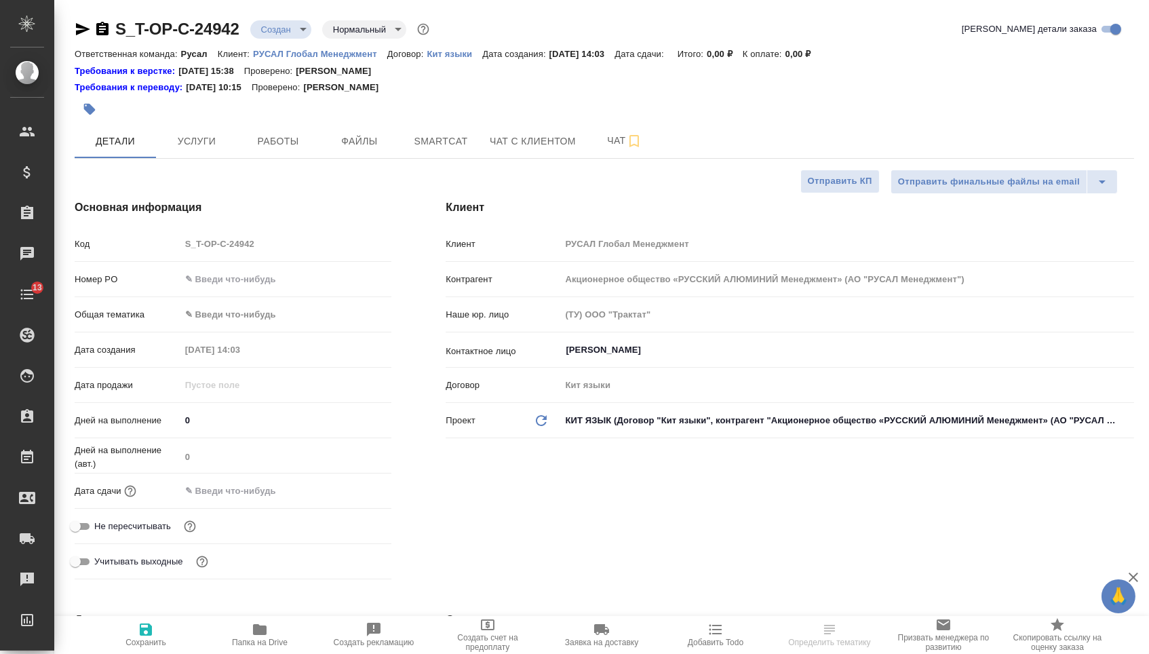
type textarea "x"
click at [321, 287] on input "text" at bounding box center [286, 279] width 210 height 20
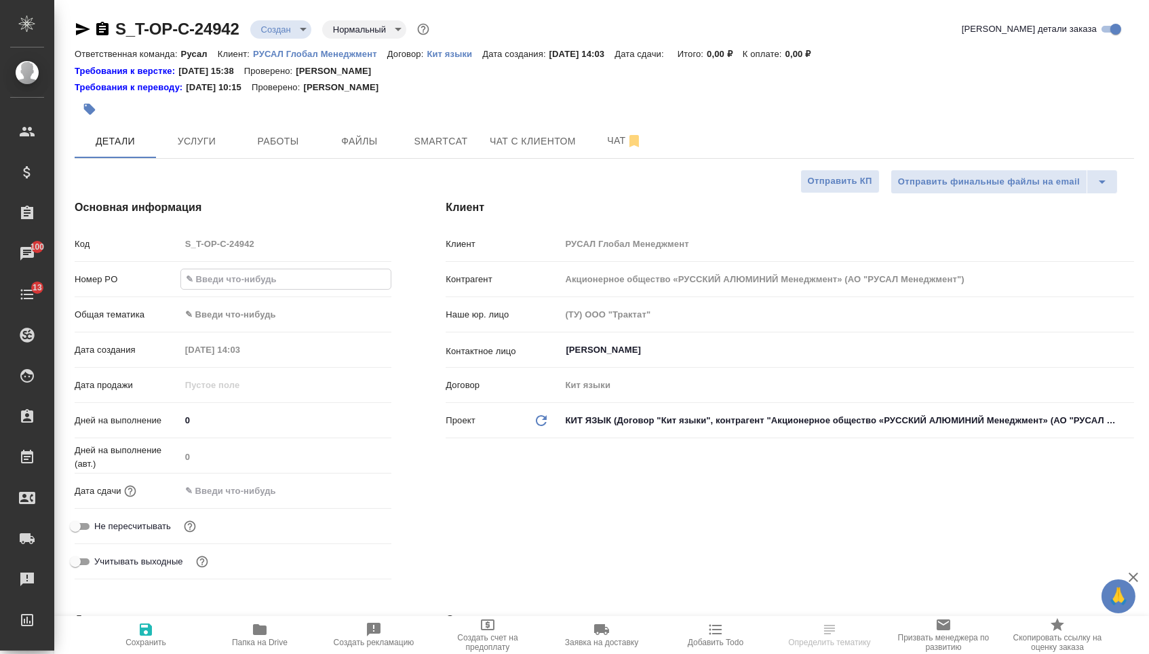
type input "ч"
type textarea "x"
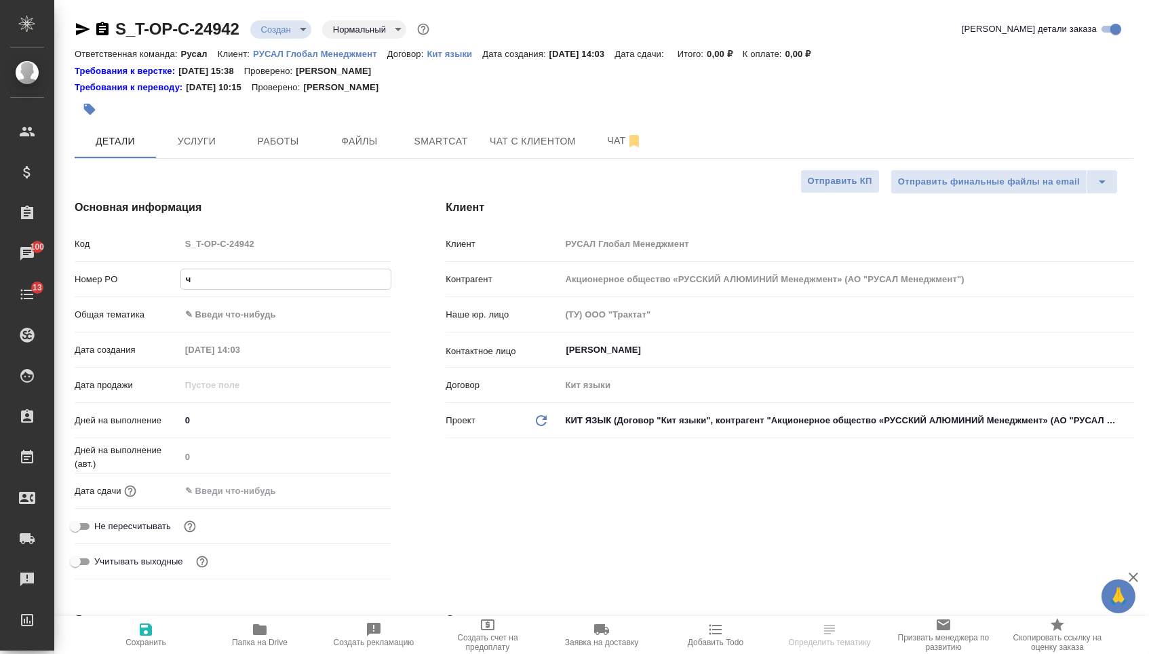
type textarea "x"
paste input "Т-ОП-С-46561"
type input "Т-ОП-С-46561"
type textarea "x"
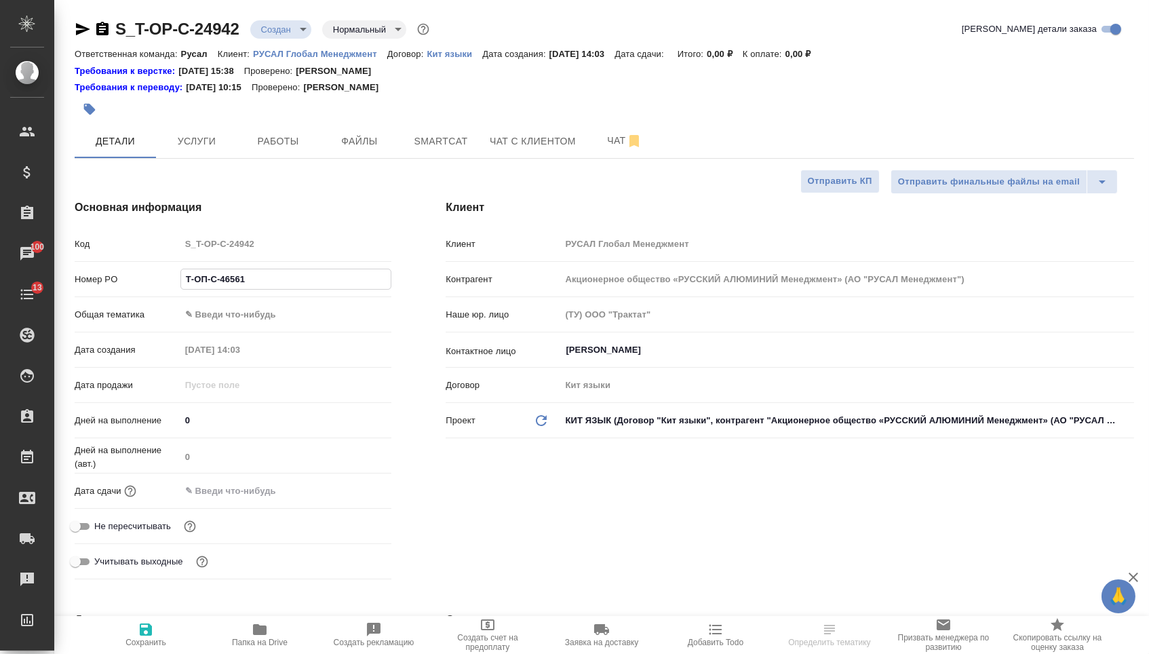
type textarea "x"
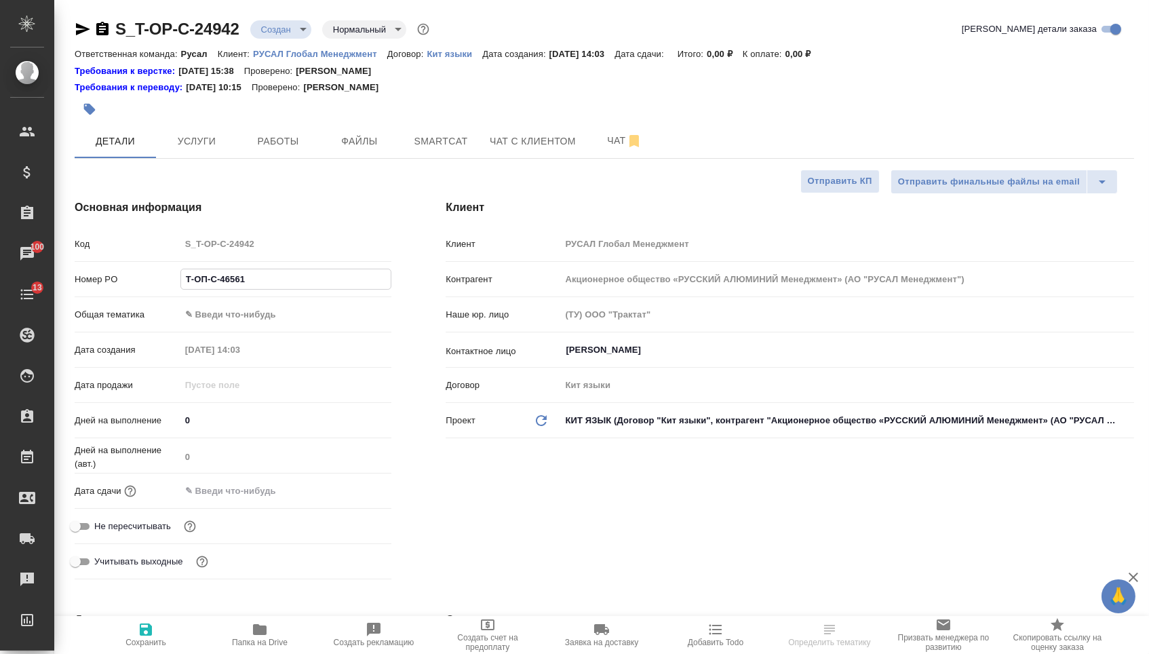
type textarea "x"
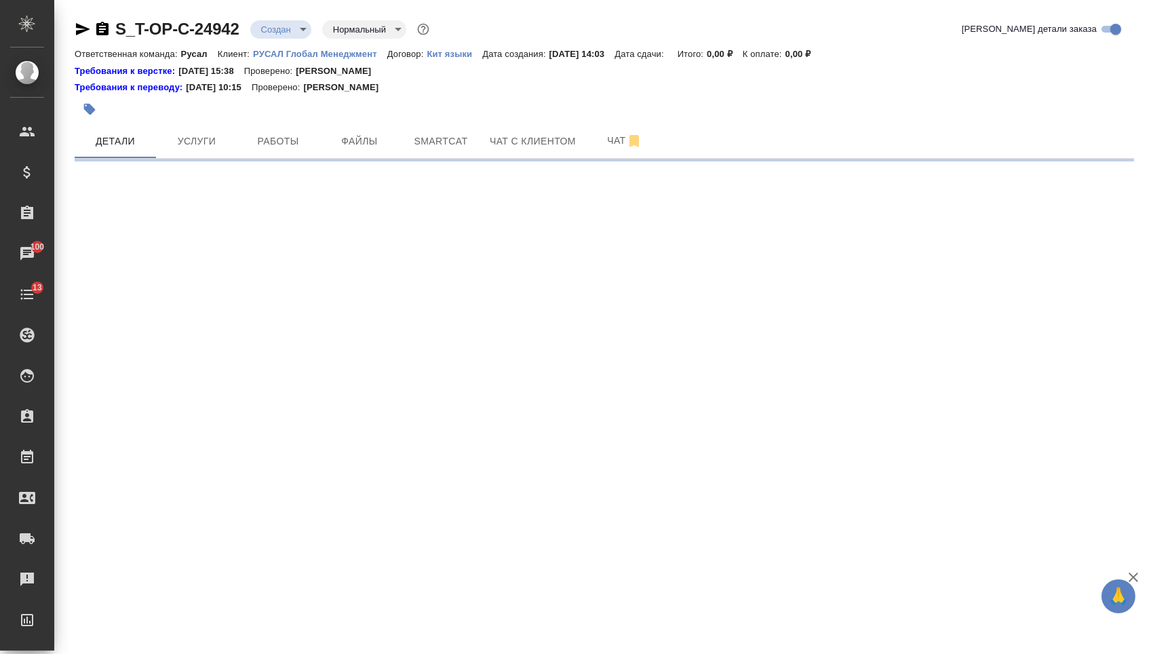
select select "RU"
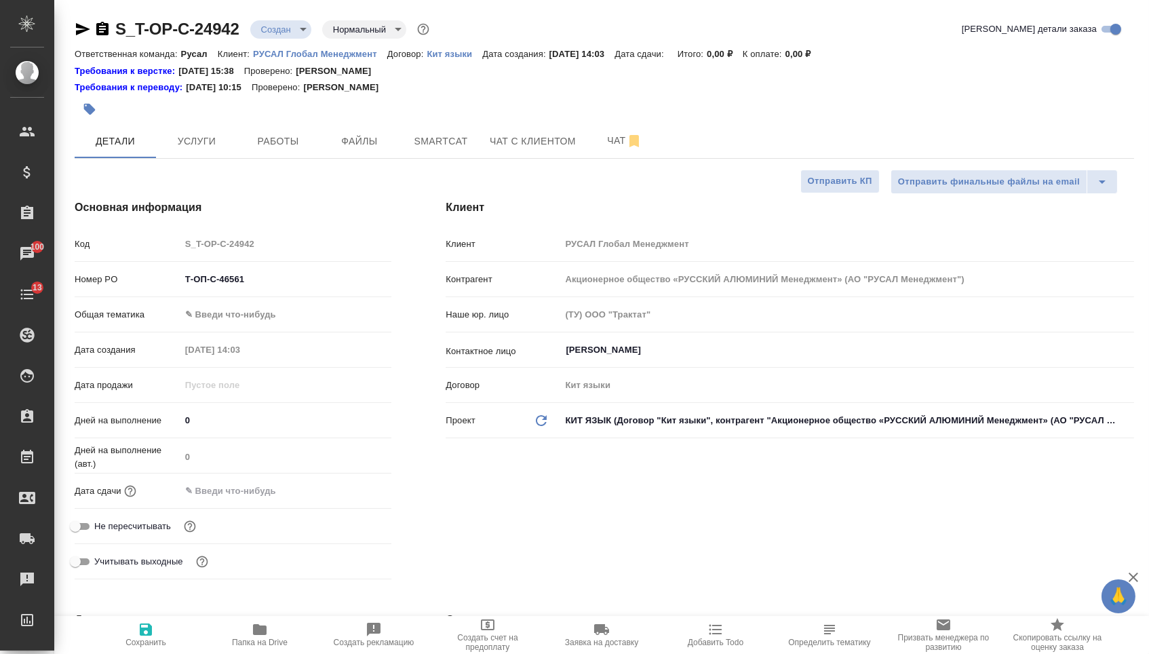
type textarea "x"
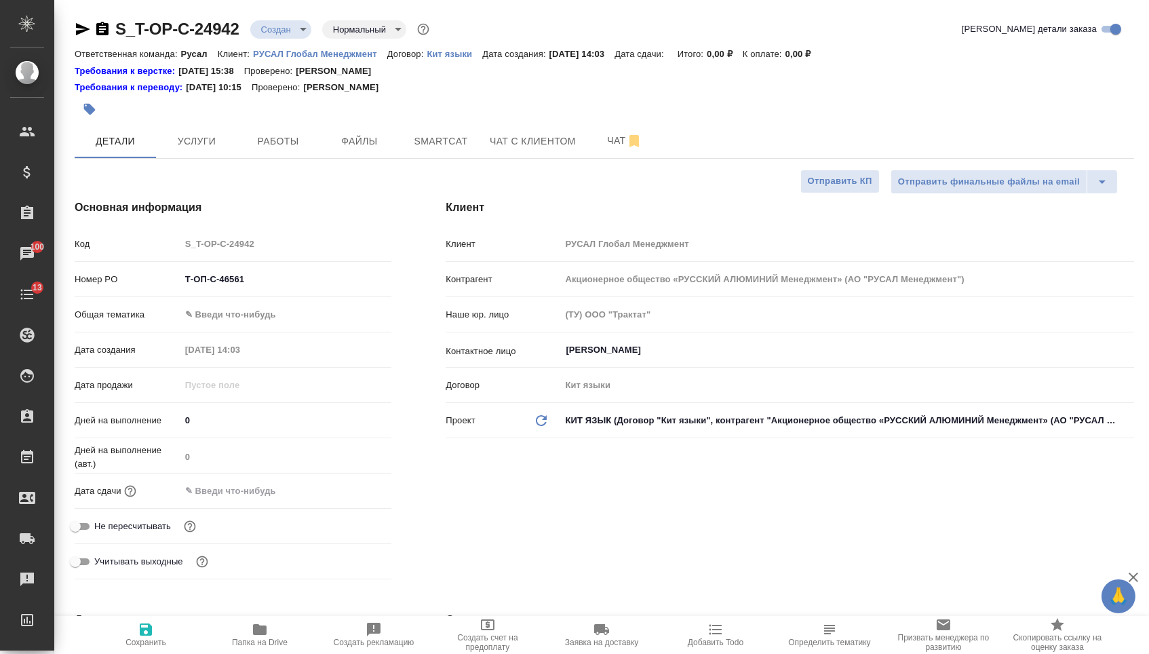
type textarea "x"
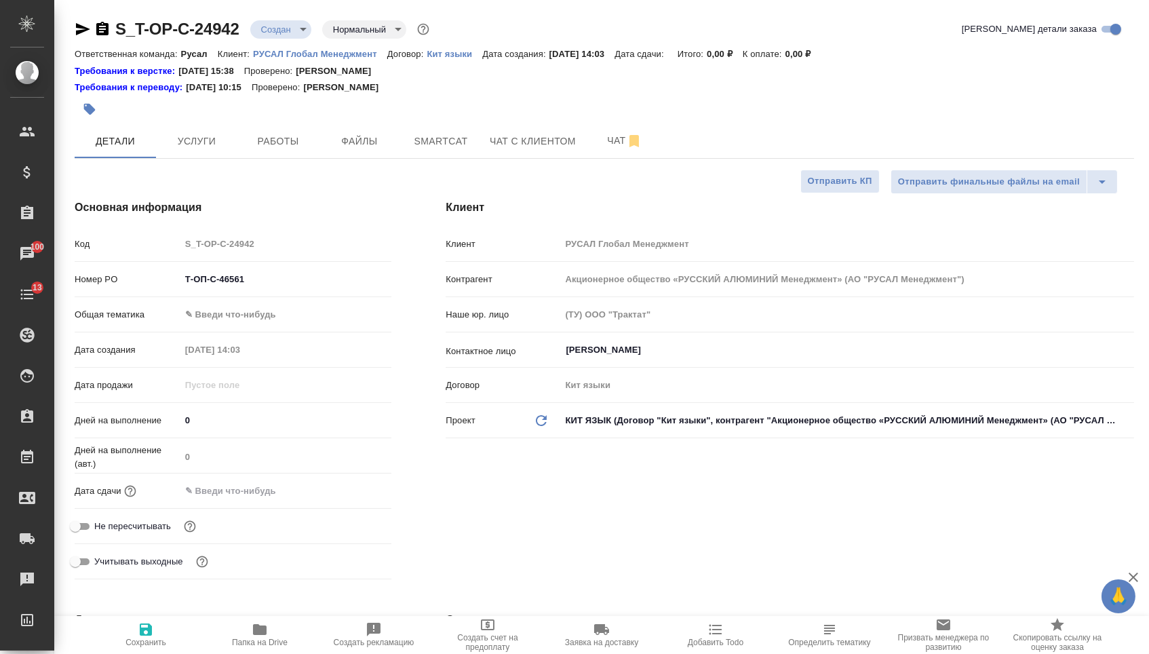
type textarea "x"
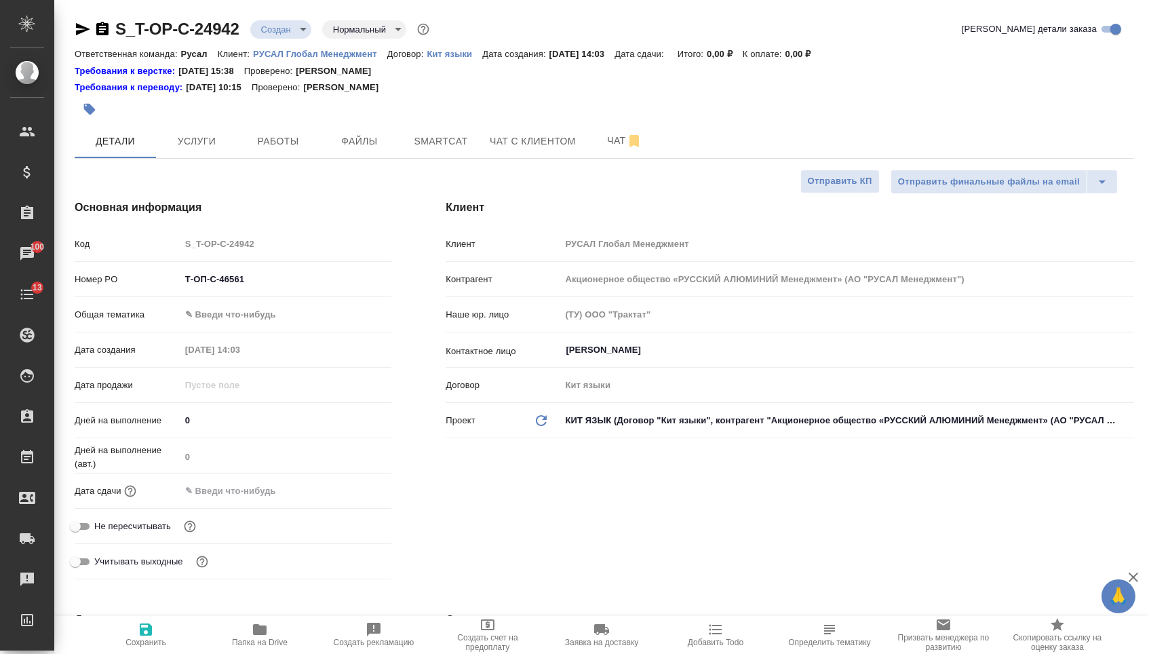
click at [254, 479] on div "Дней на выполнение (авт.) 0" at bounding box center [233, 460] width 317 height 35
click at [257, 486] on input "text" at bounding box center [239, 491] width 119 height 20
click at [352, 498] on icon "button" at bounding box center [352, 490] width 16 height 16
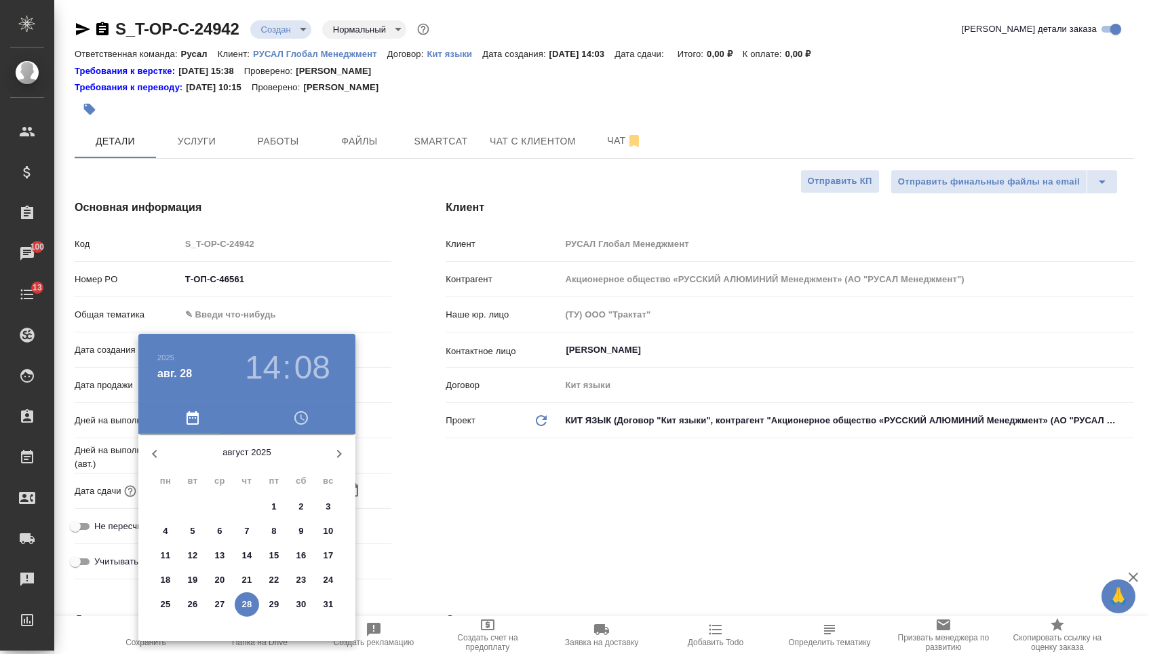
click at [341, 462] on icon "button" at bounding box center [339, 453] width 16 height 16
click at [167, 506] on p "1" at bounding box center [165, 507] width 5 height 14
type input "01.09.2025 14:08"
type textarea "x"
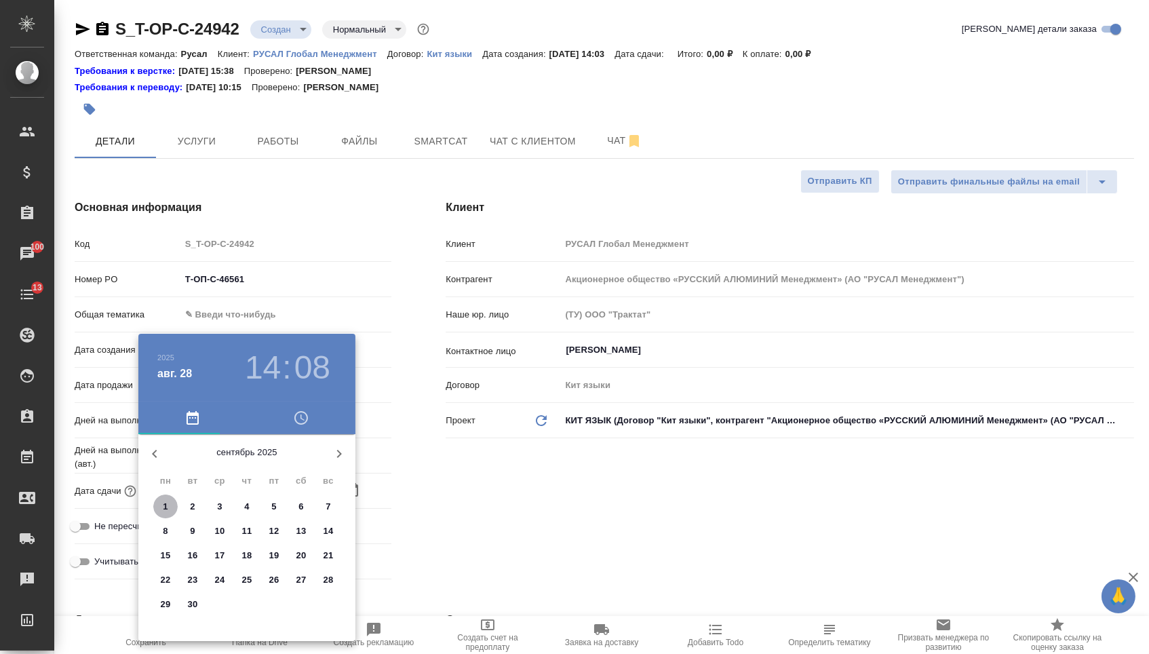
type textarea "x"
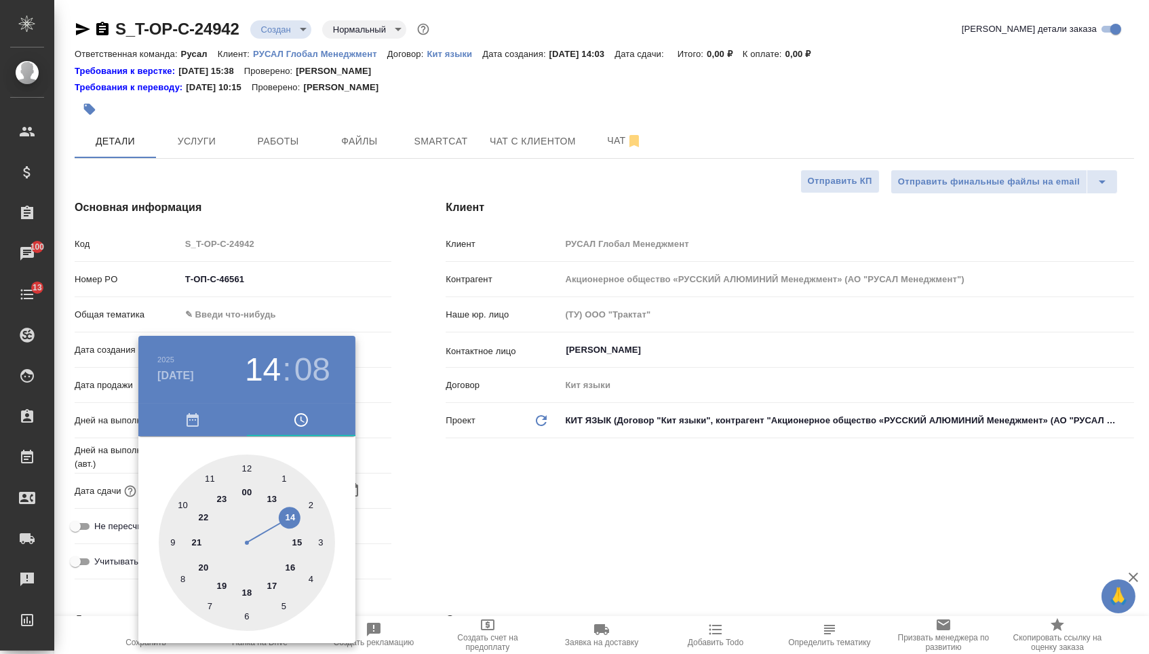
type textarea "x"
type input "01.09.2025 11:08"
click at [212, 474] on div at bounding box center [247, 542] width 176 height 176
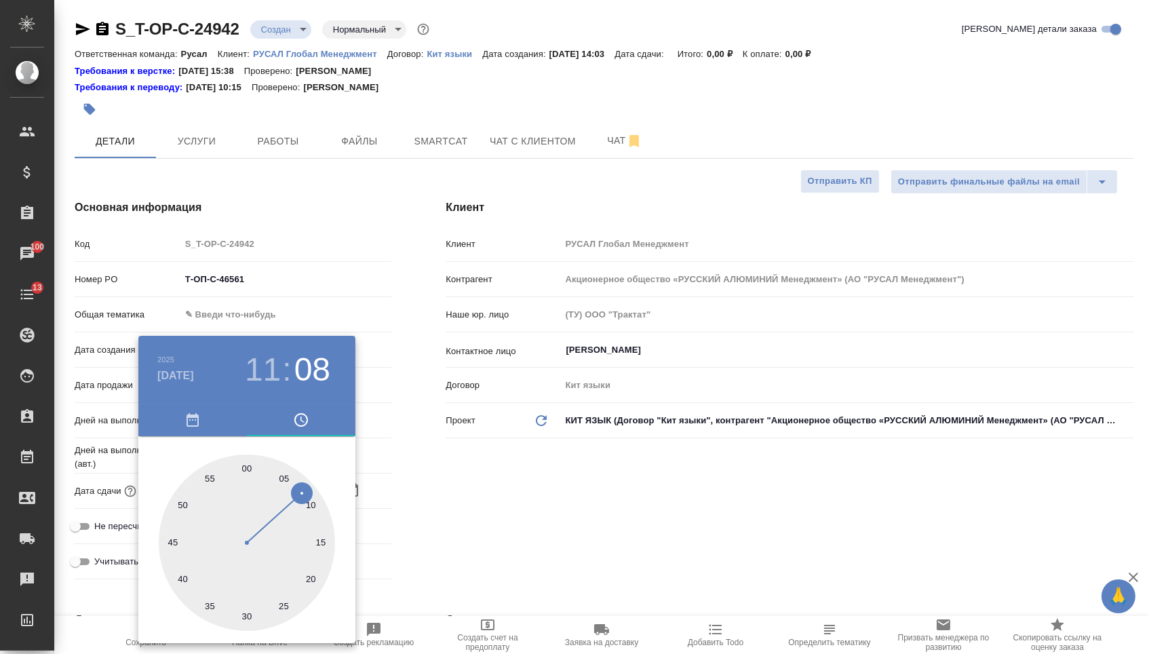
type textarea "x"
click at [247, 466] on div at bounding box center [247, 542] width 176 height 176
type input "01.09.2025 11:00"
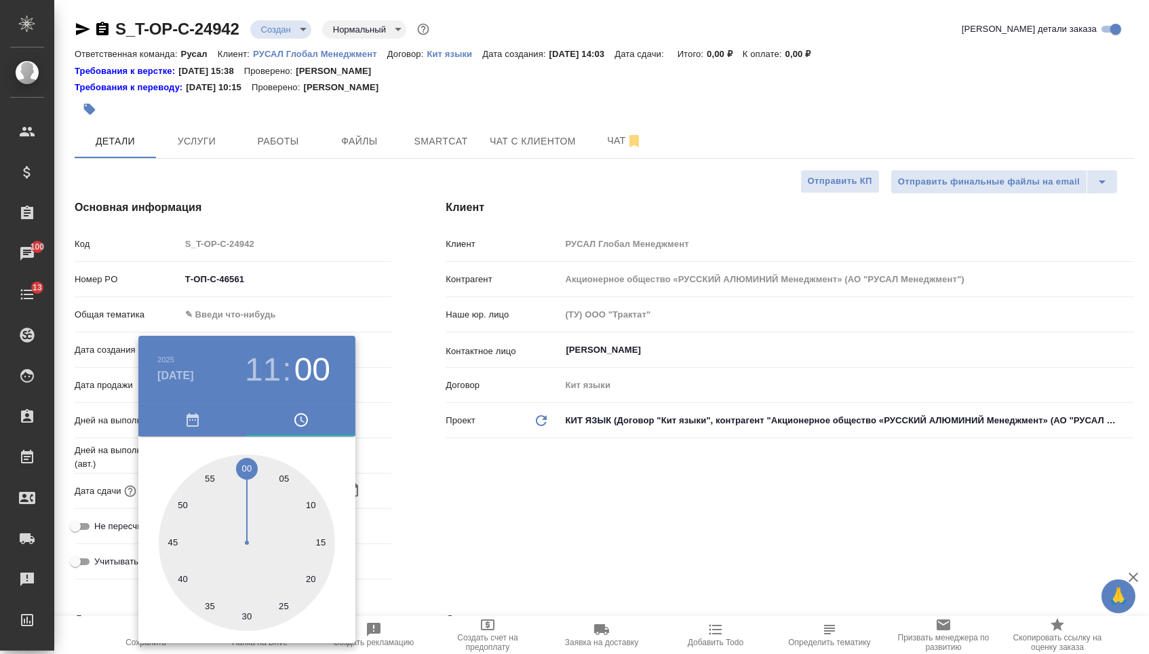
type textarea "x"
click at [442, 473] on div at bounding box center [574, 327] width 1149 height 654
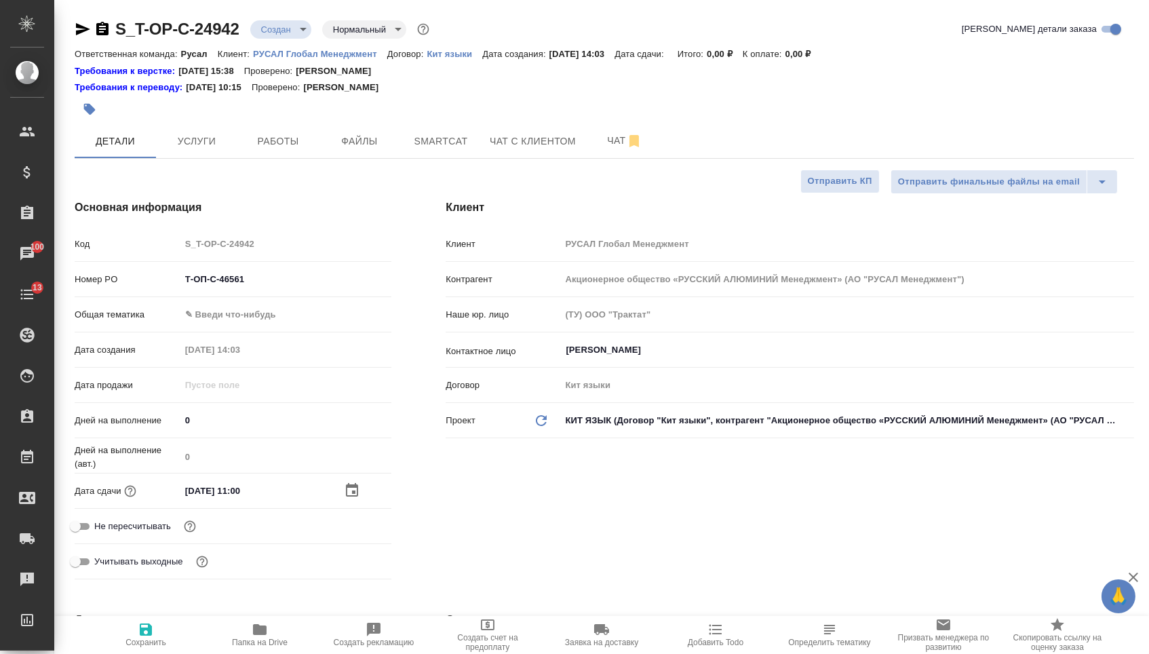
type textarea "x"
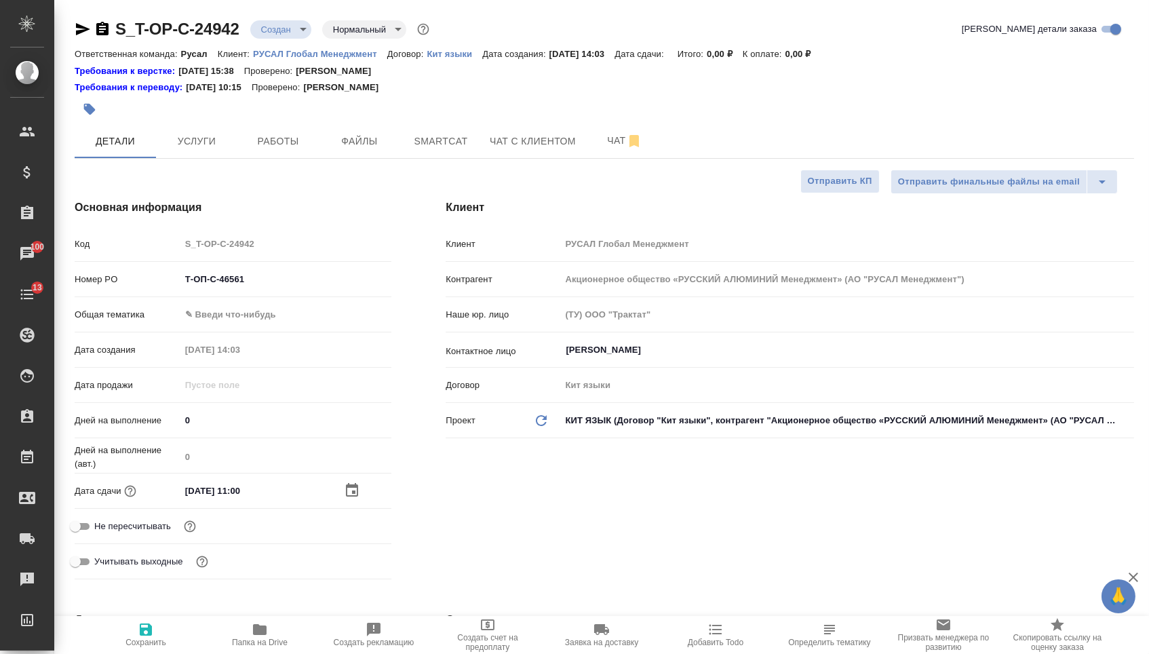
type textarea "x"
click at [298, 315] on body "🙏 .cls-1 fill:#fff; AWATERA Menshikova Aleksandra Клиенты Спецификации Заказы 1…" at bounding box center [574, 327] width 1149 height 654
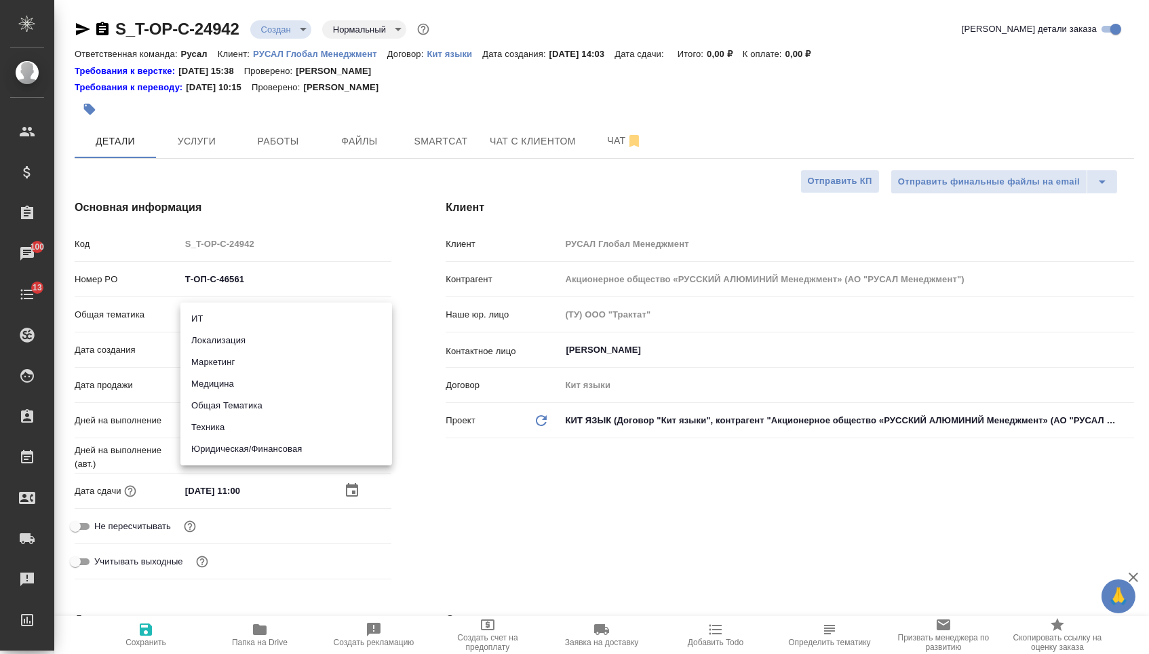
click at [243, 435] on li "Техника" at bounding box center [286, 427] width 212 height 22
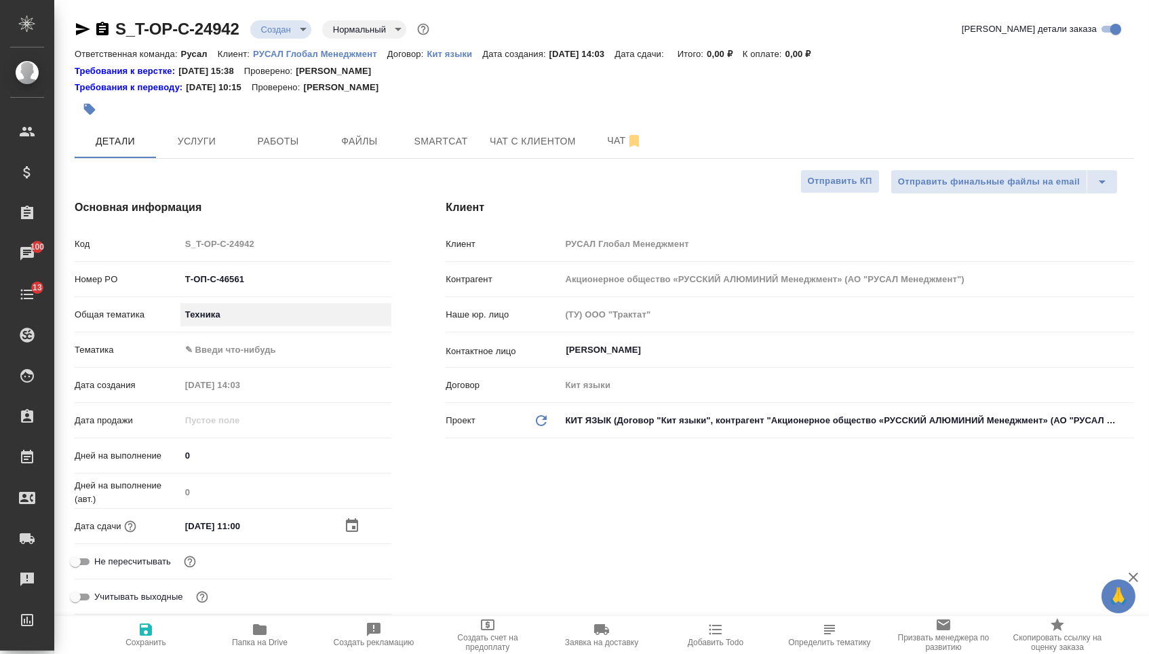
type input "tech"
type textarea "x"
click at [243, 350] on body "🙏 .cls-1 fill:#fff; AWATERA Menshikova Aleksandra Клиенты Спецификации Заказы 1…" at bounding box center [574, 327] width 1149 height 654
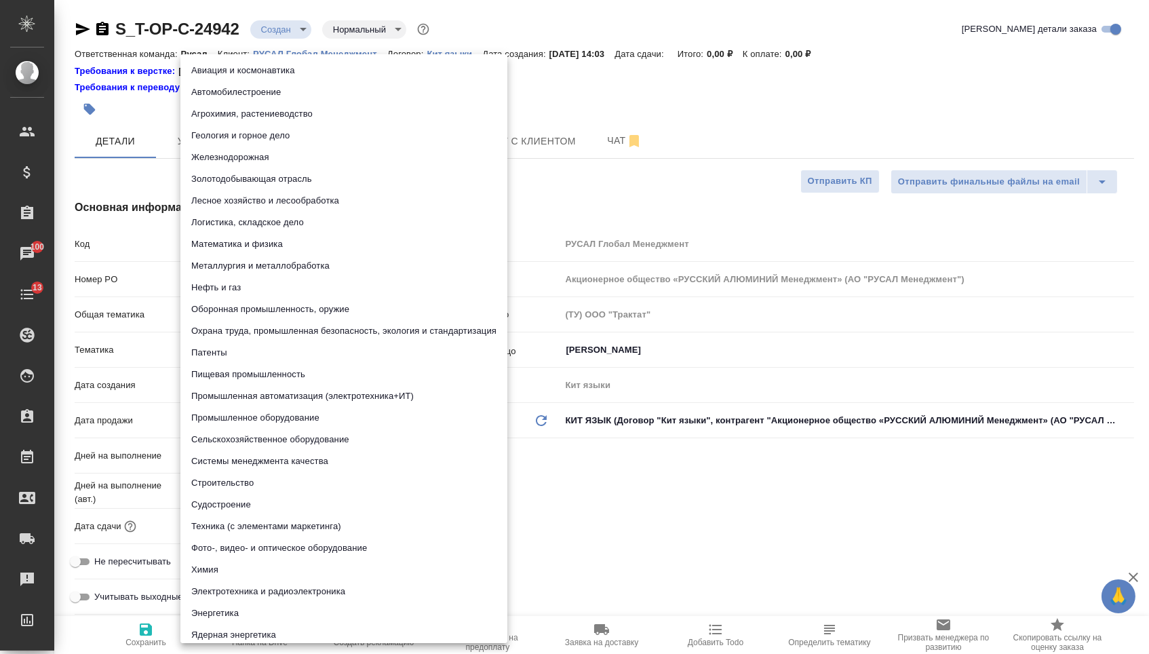
click at [234, 416] on li "Промышленное оборудование" at bounding box center [343, 418] width 327 height 22
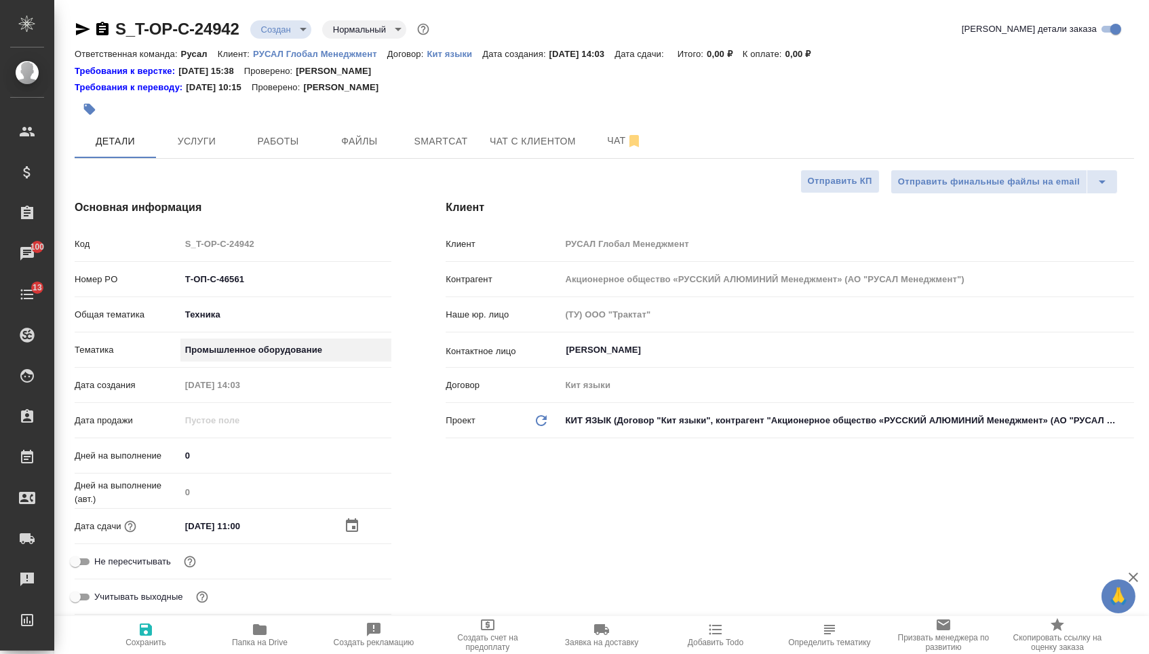
type textarea "x"
type input "5f647205b73bc97568ca66bc"
click at [156, 653] on button "Сохранить" at bounding box center [146, 635] width 114 height 38
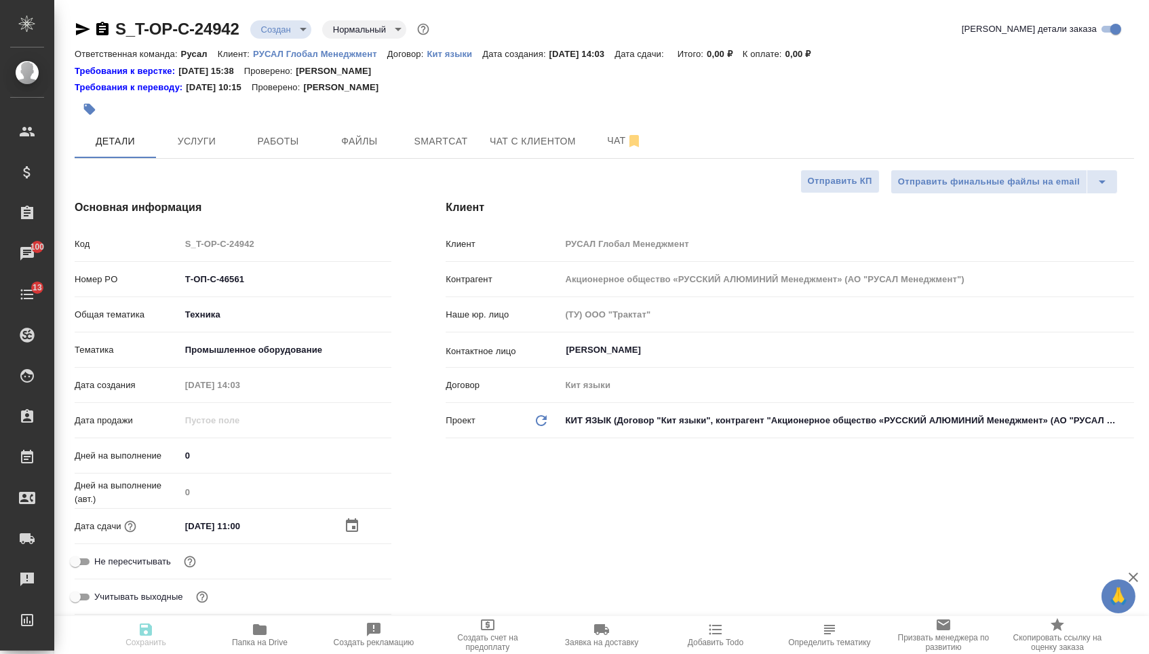
type textarea "x"
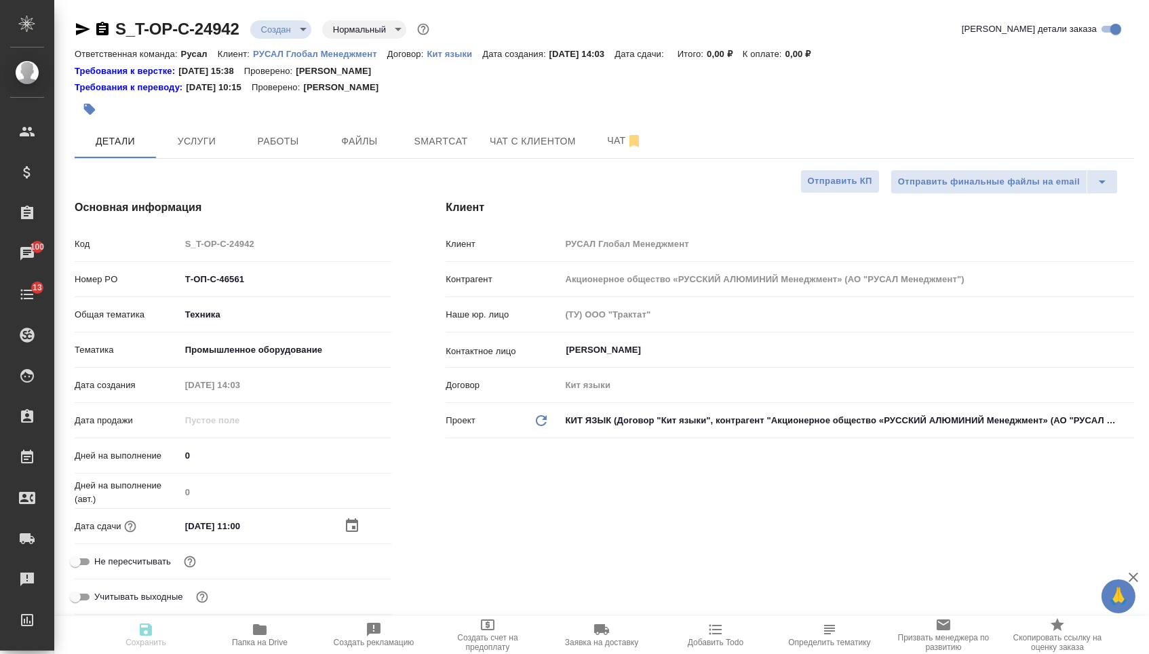
type textarea "x"
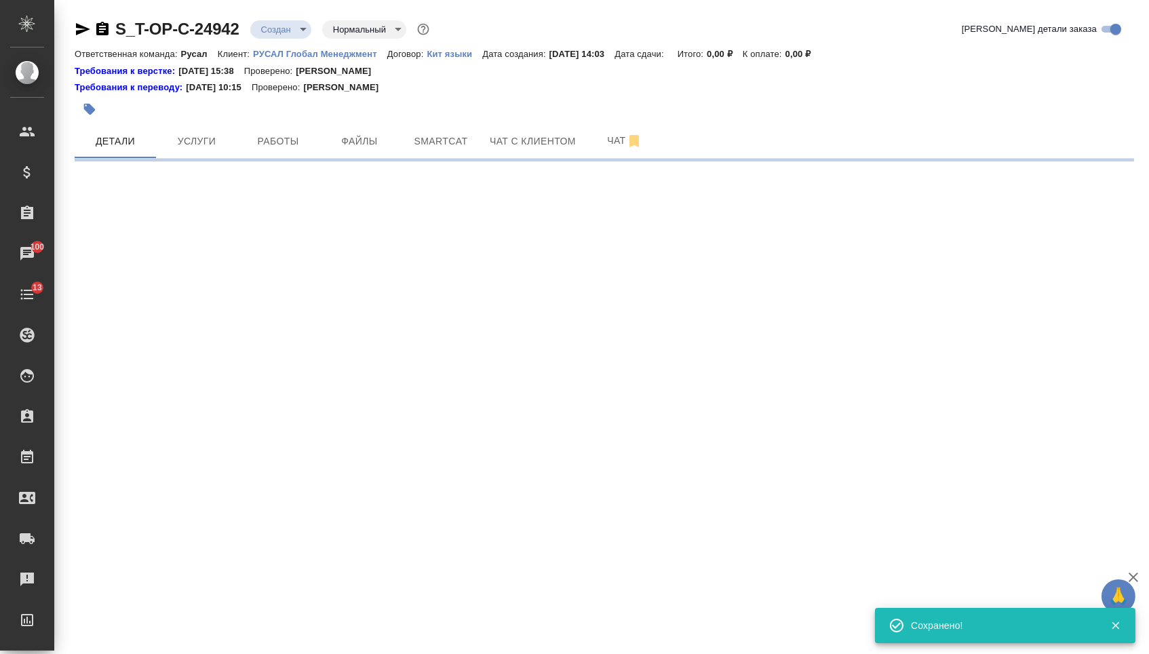
select select "RU"
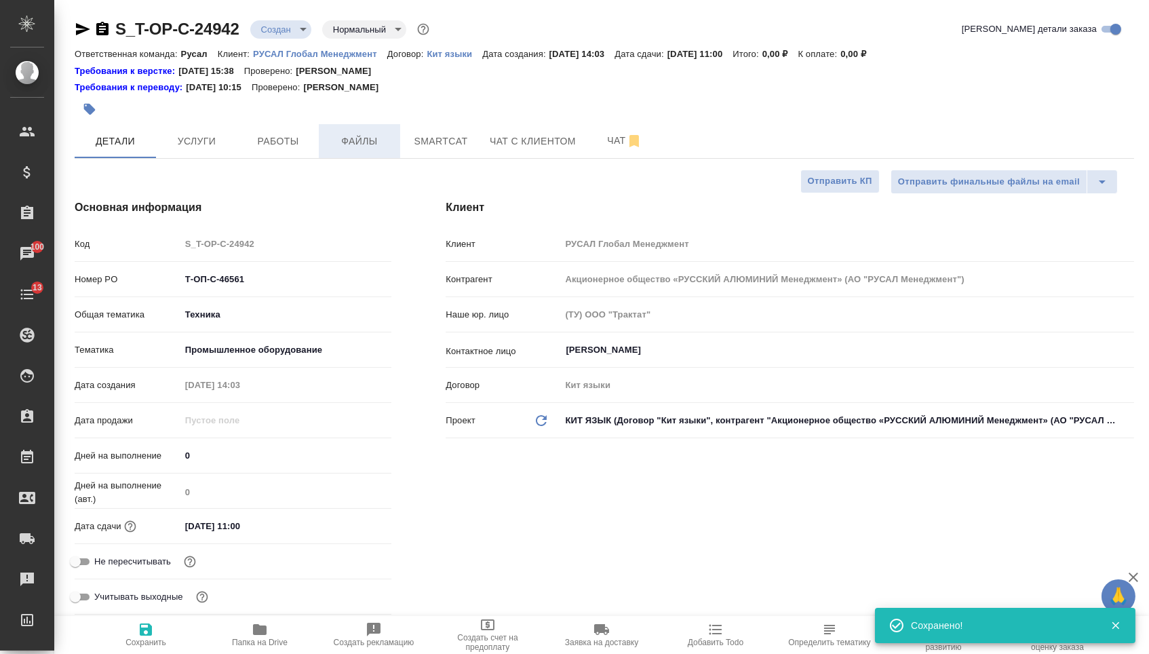
type textarea "x"
click at [368, 143] on span "Файлы" at bounding box center [359, 141] width 65 height 17
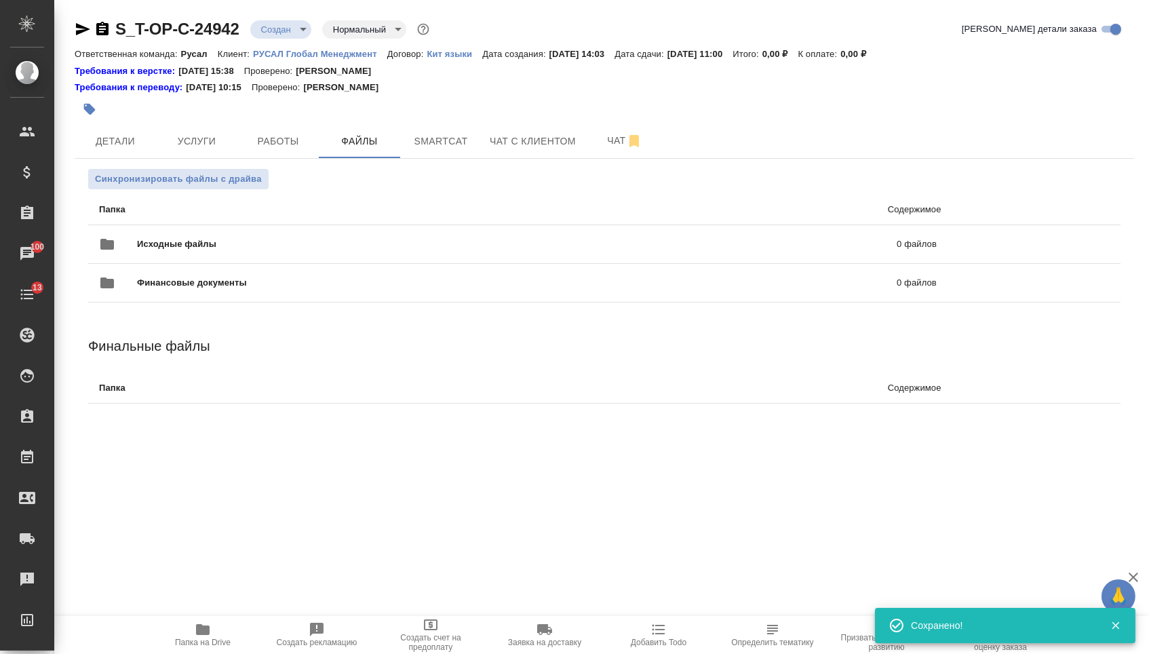
click at [285, 206] on p "Папка" at bounding box center [302, 210] width 407 height 14
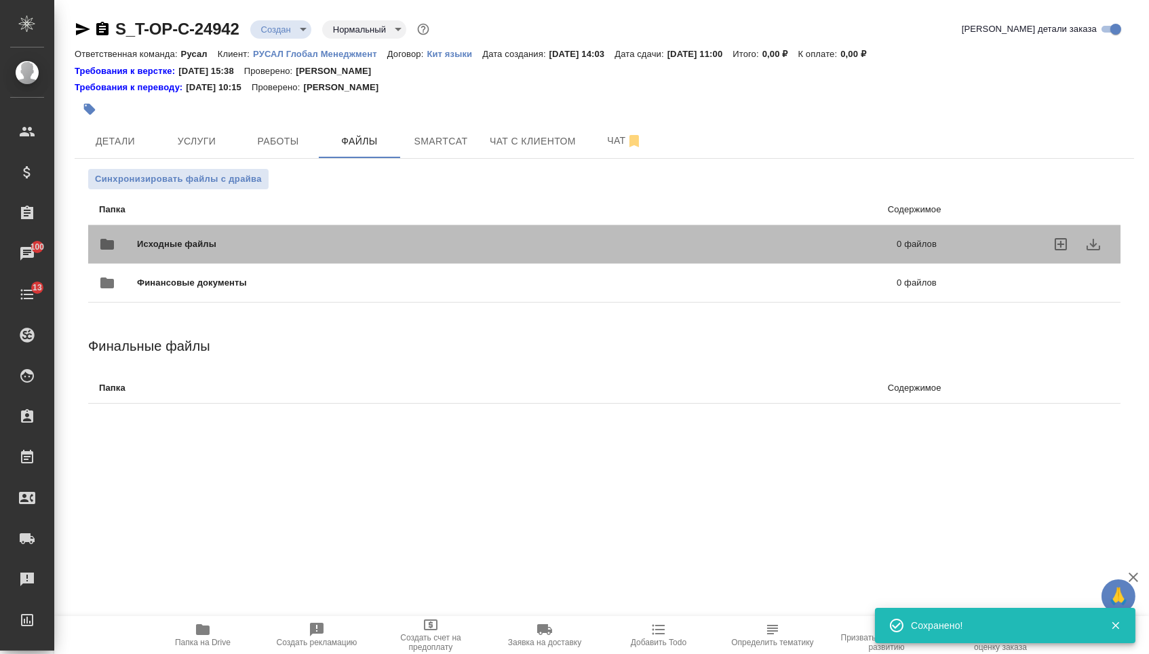
click at [279, 228] on div "Исходные файлы 0 файлов" at bounding box center [517, 244] width 864 height 60
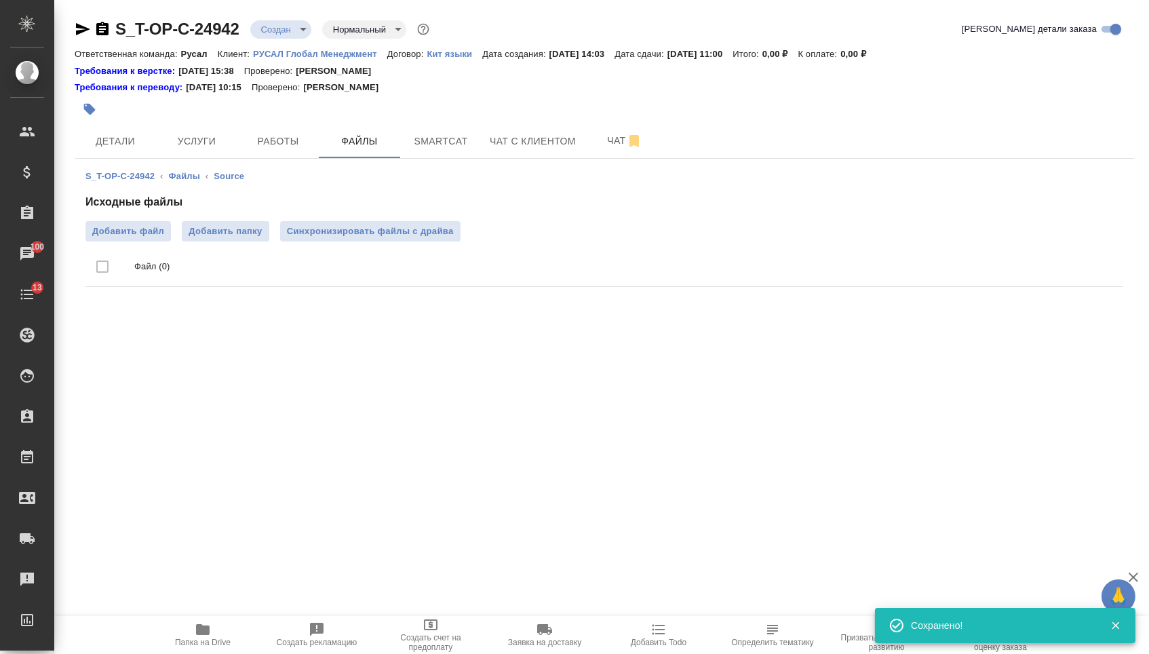
click at [134, 216] on div "Исходные файлы Добавить файл Добавить папку Синхронизировать файлы с драйва Фай…" at bounding box center [603, 243] width 1037 height 98
click at [137, 226] on span "Добавить файл" at bounding box center [128, 231] width 72 height 14
click at [0, 0] on input "Добавить файл" at bounding box center [0, 0] width 0 height 0
click at [209, 134] on button "Услуги" at bounding box center [196, 141] width 81 height 34
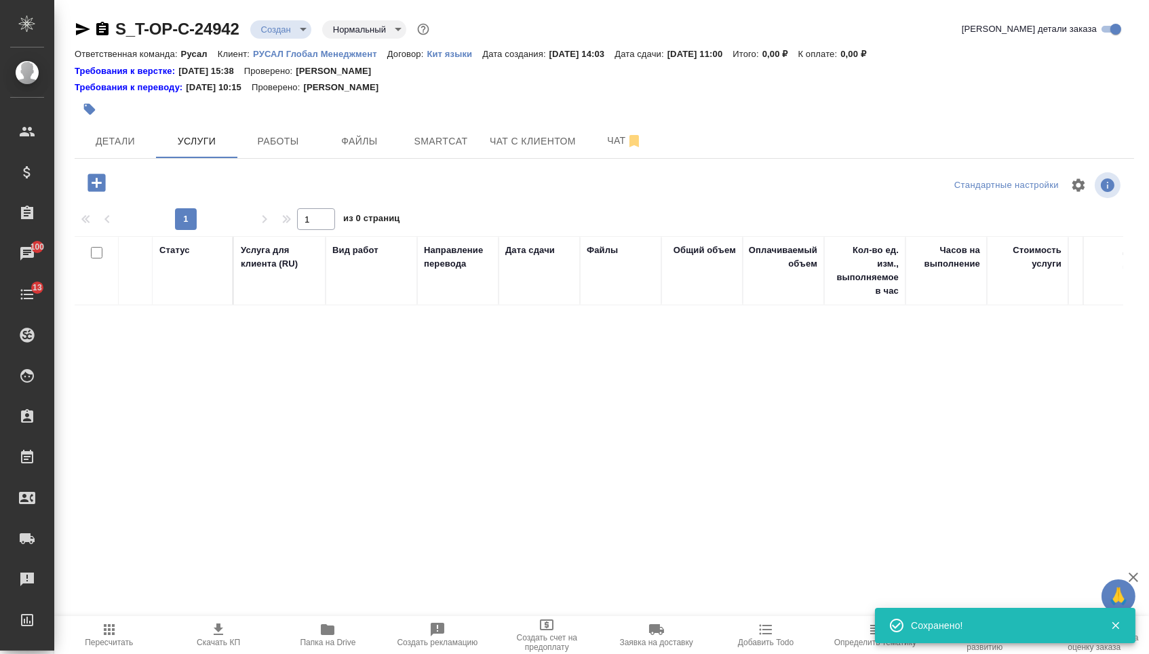
click at [98, 178] on icon "button" at bounding box center [96, 183] width 18 height 18
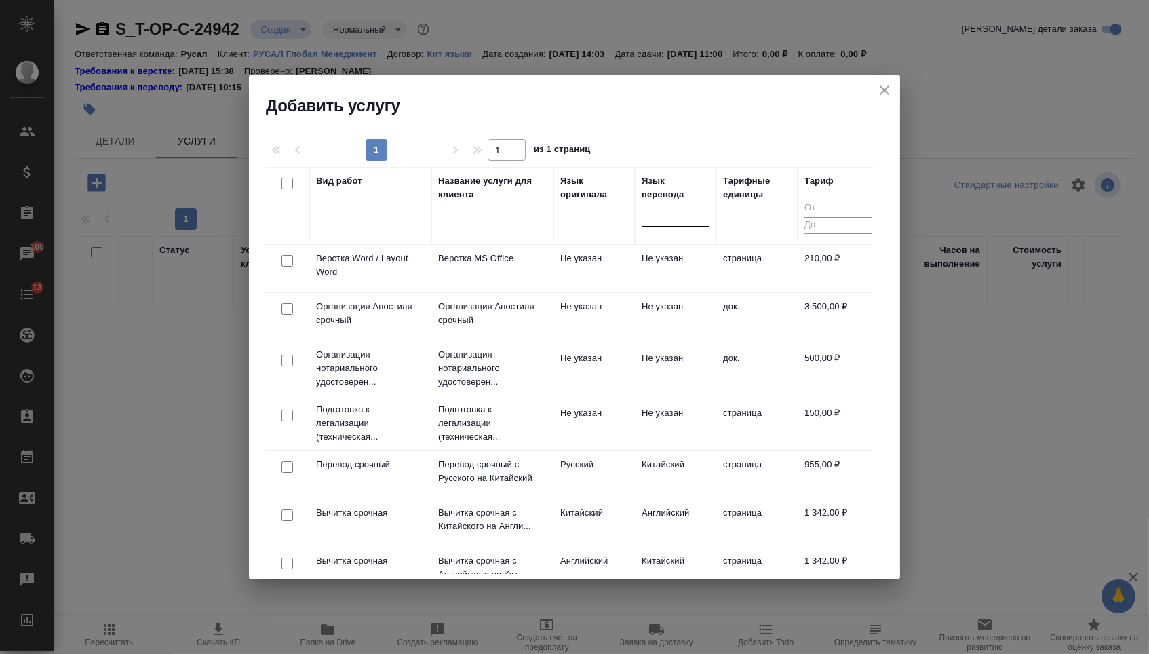
click at [681, 213] on div at bounding box center [675, 213] width 68 height 20
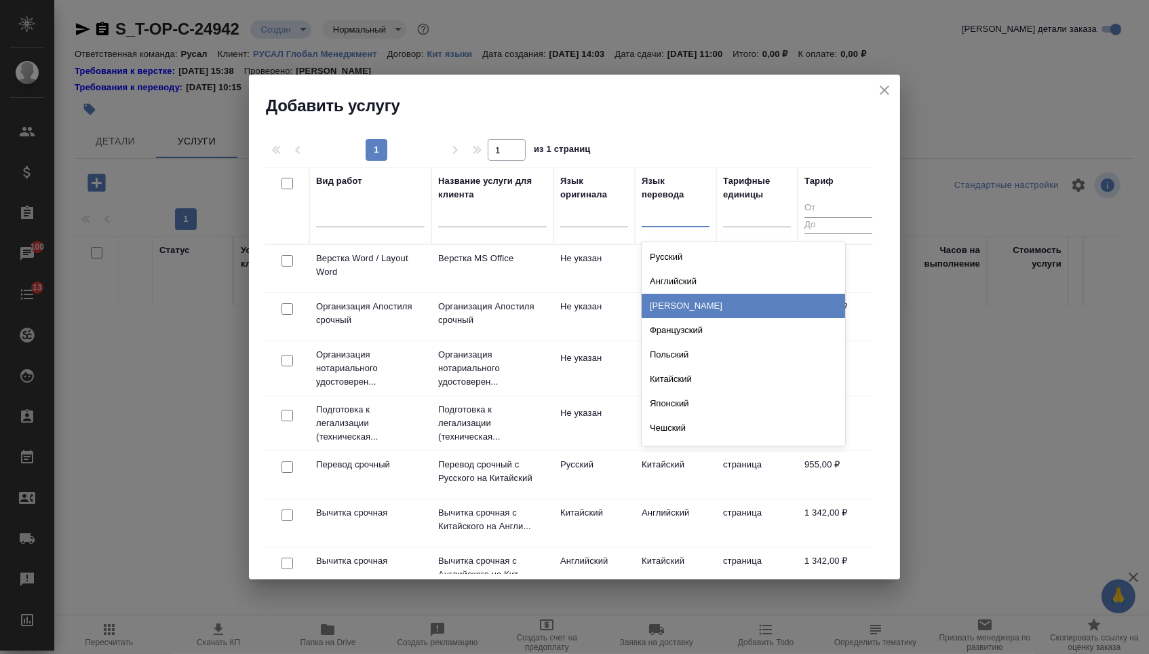
click at [656, 279] on div "Английский" at bounding box center [742, 281] width 203 height 24
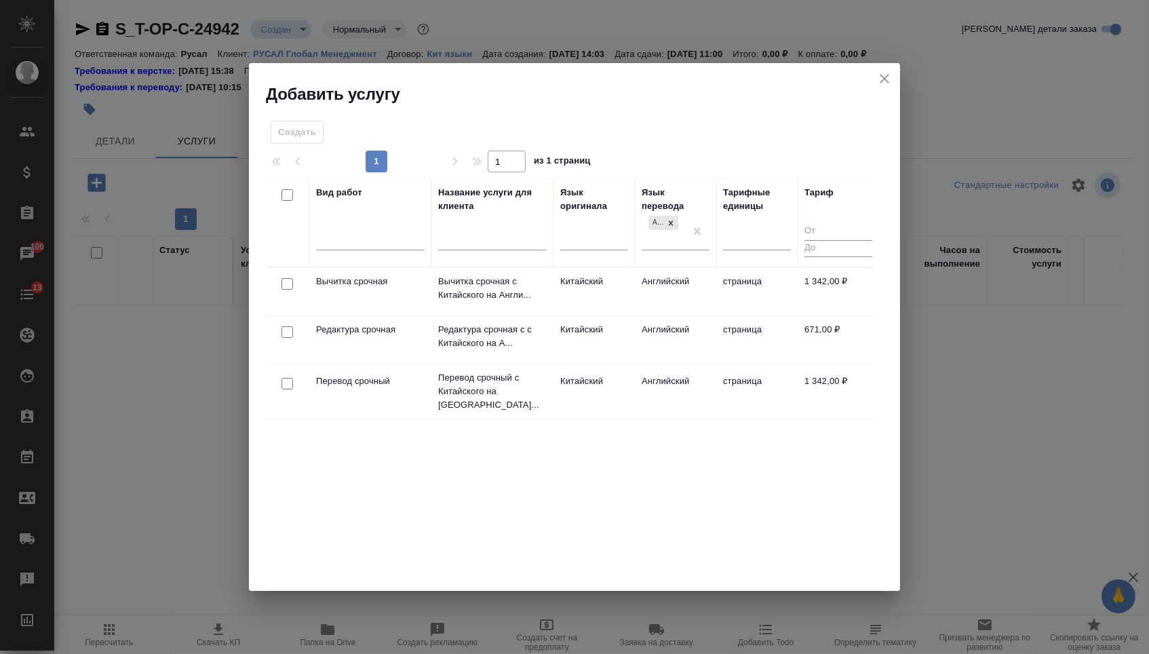
click at [281, 378] on input "checkbox" at bounding box center [287, 384] width 12 height 12
checkbox input "true"
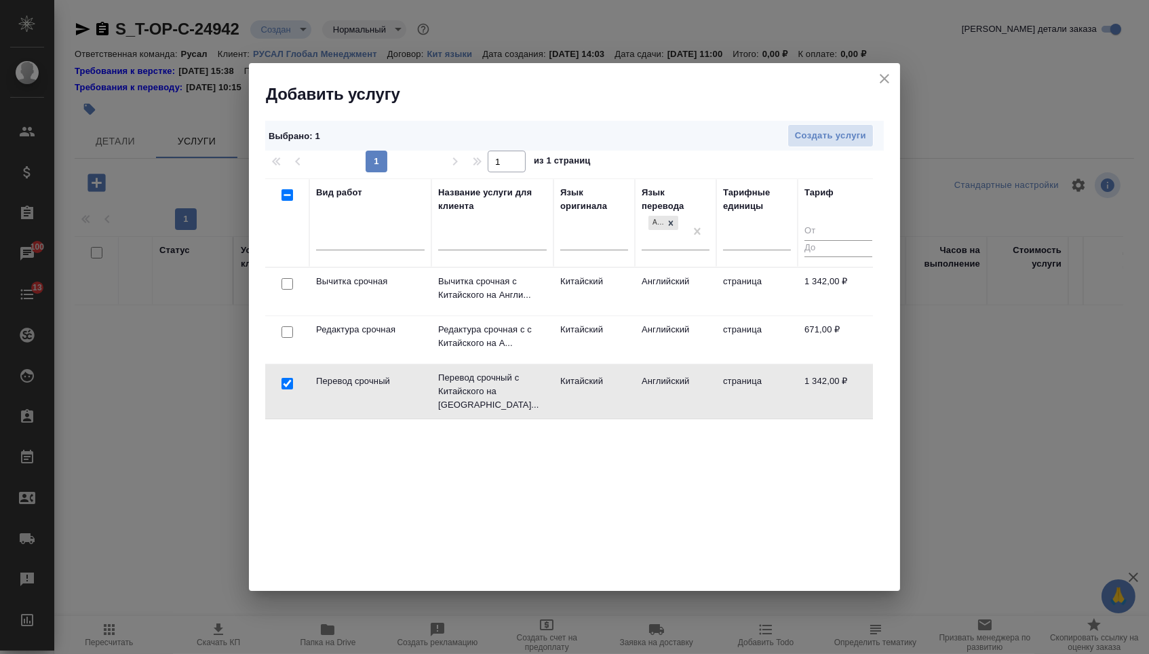
click at [283, 336] on input "checkbox" at bounding box center [287, 332] width 12 height 12
checkbox input "true"
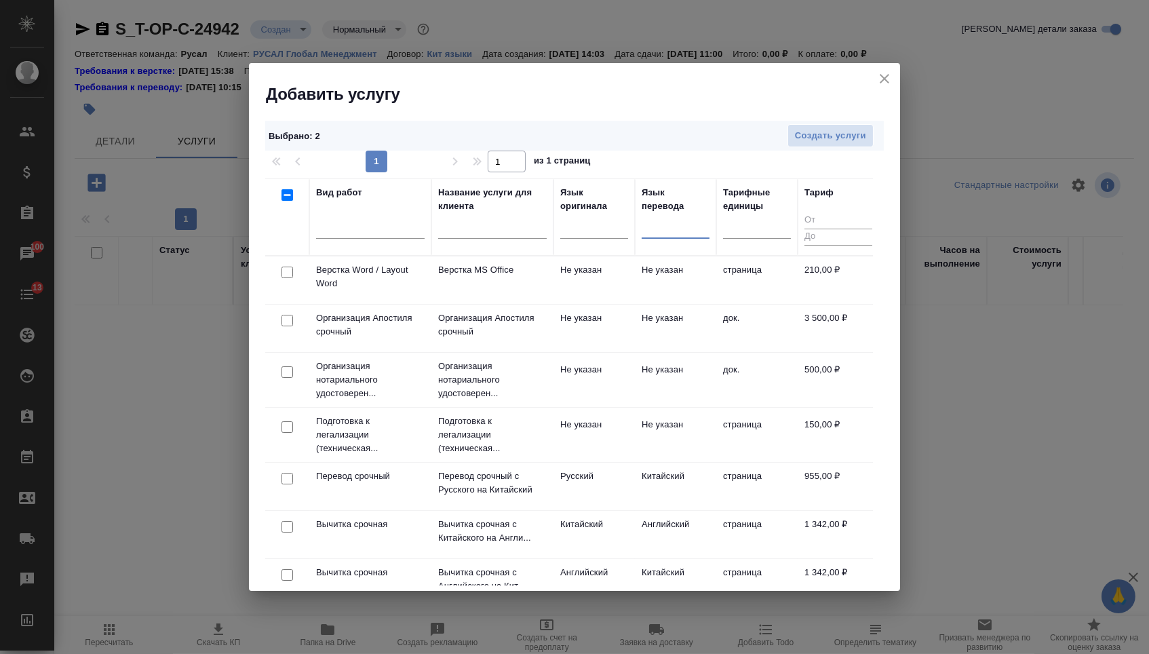
click at [283, 277] on input "checkbox" at bounding box center [287, 272] width 12 height 12
checkbox input "true"
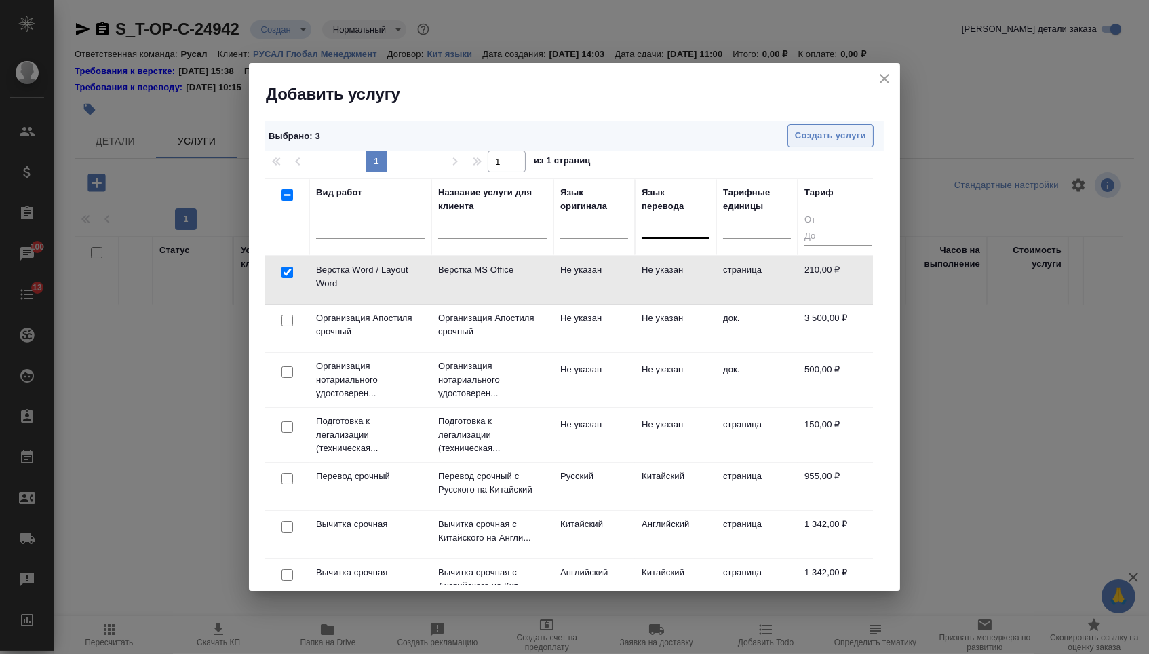
click at [808, 141] on span "Создать услуги" at bounding box center [830, 136] width 71 height 16
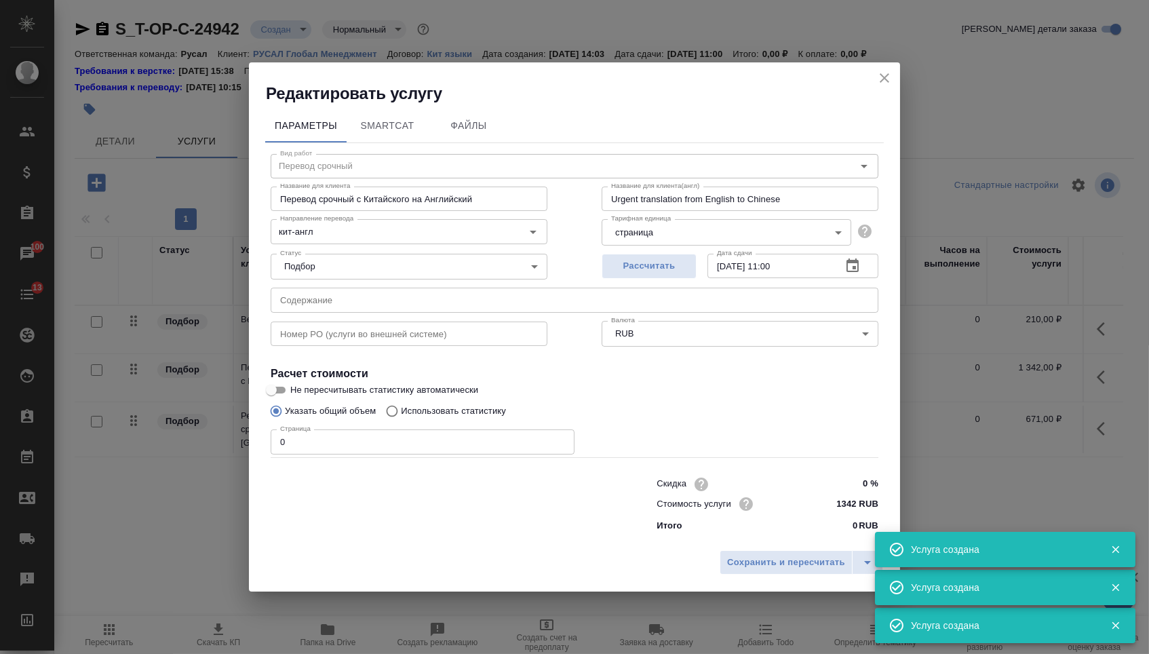
type input "Перевод срочный"
type input "Перевод срочный с Китайского на Английский"
type input "Urgent translation from English to Chinese"
type input "1342 RUB"
type input "Верстка Word / Layout Word"
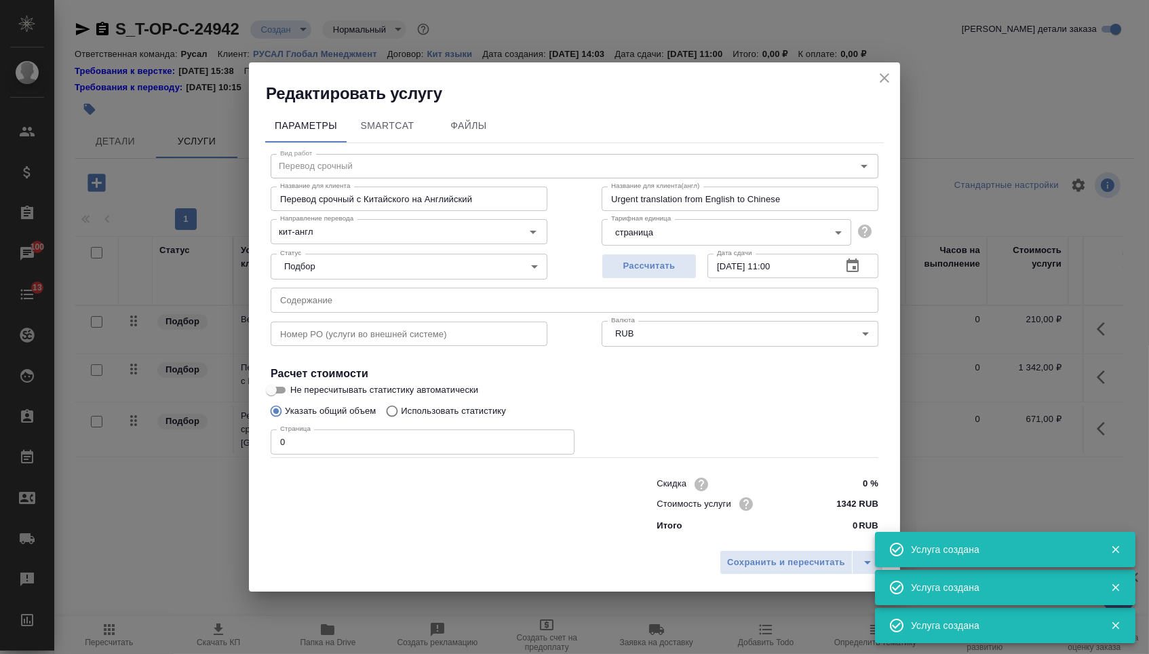
type input "Верстка MS Office"
type input "Layout MS Office"
type input "Не указан"
type input "210 RUB"
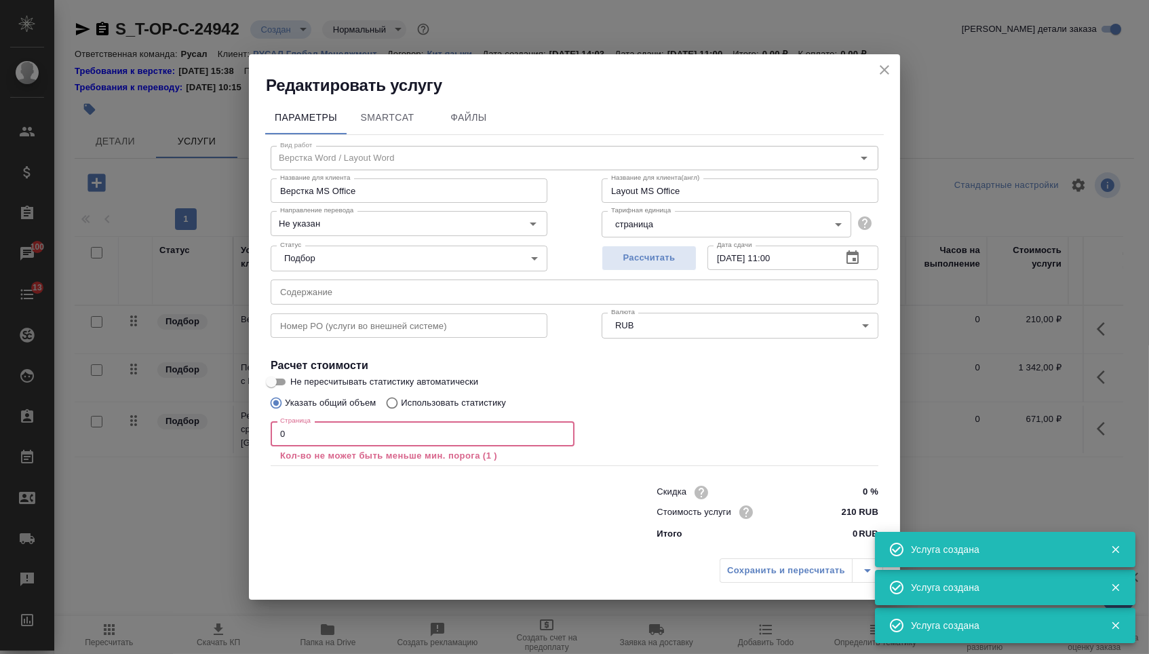
drag, startPoint x: 323, startPoint y: 441, endPoint x: 247, endPoint y: 440, distance: 75.9
click at [247, 440] on div "Редактировать услугу Параметры SmartCat Файлы Вид работ Верстка Word / Layout W…" at bounding box center [574, 327] width 1149 height 654
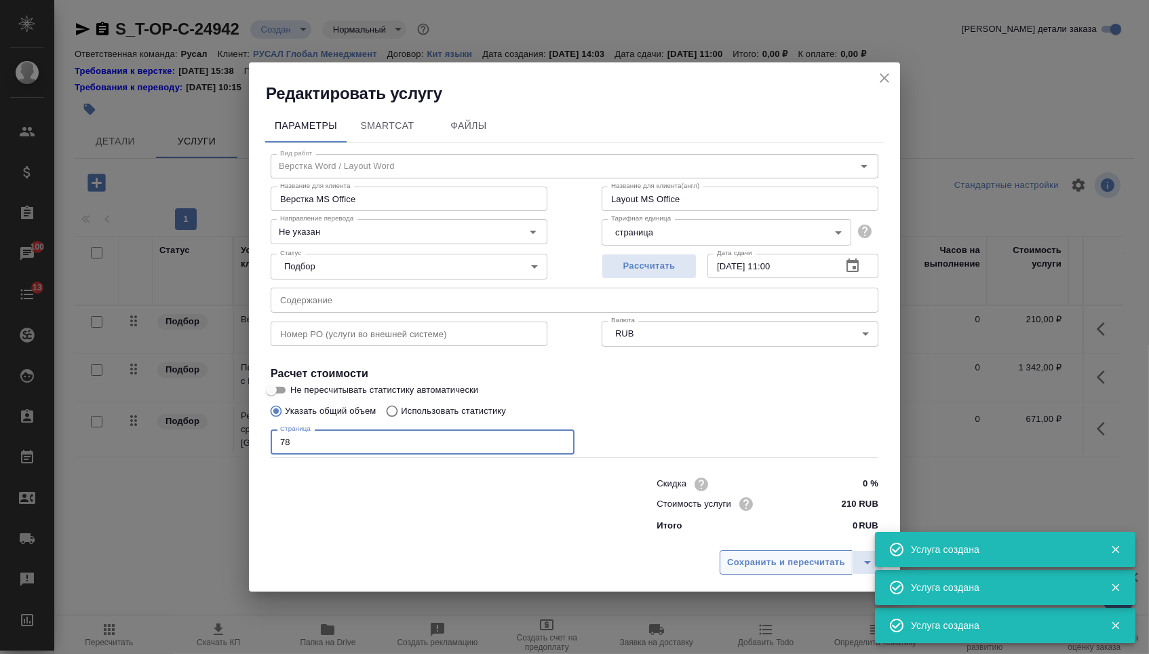
type input "78"
click at [776, 570] on span "Сохранить и пересчитать" at bounding box center [786, 563] width 118 height 16
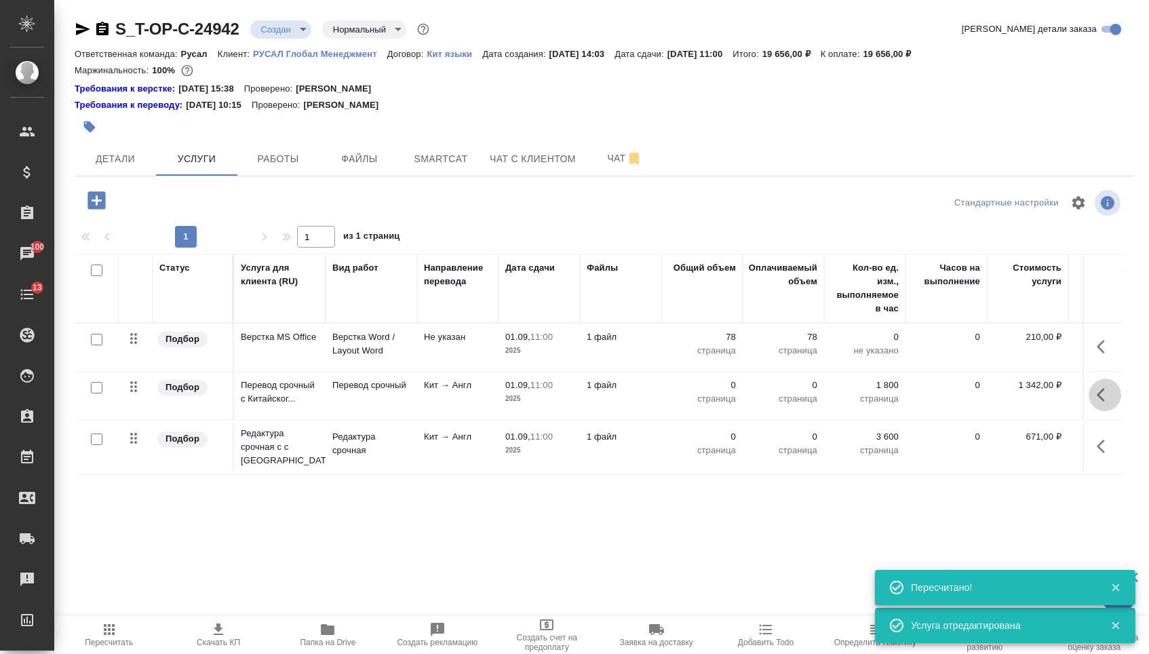
click at [1096, 401] on icon "button" at bounding box center [1104, 394] width 16 height 16
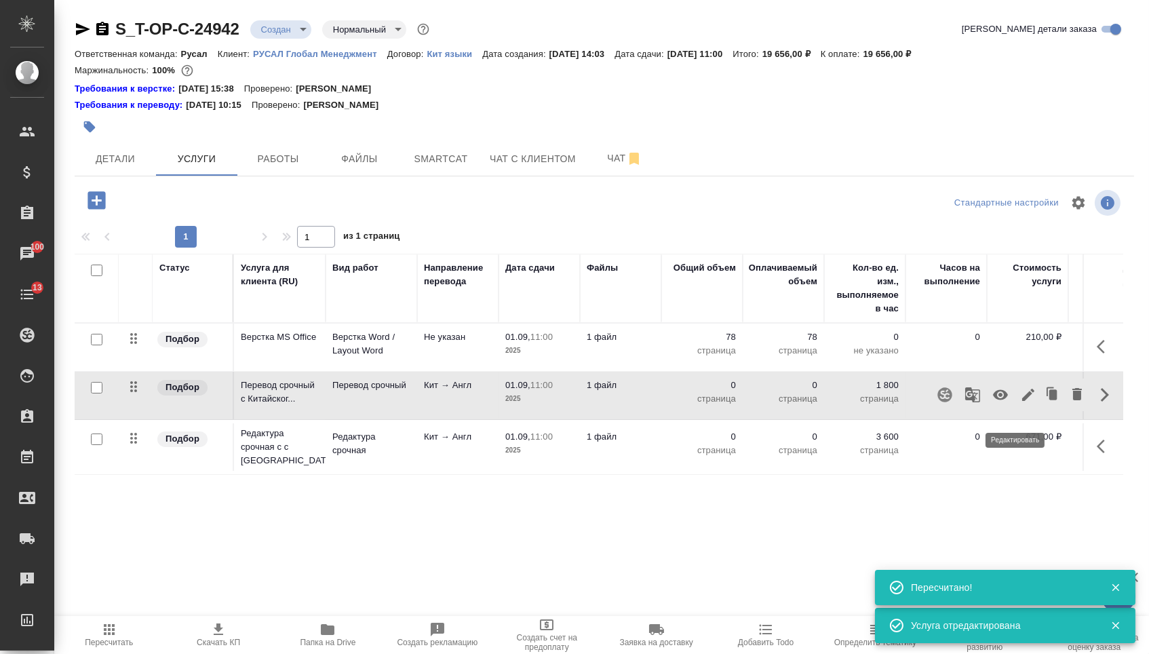
click at [1027, 403] on button "button" at bounding box center [1027, 394] width 23 height 33
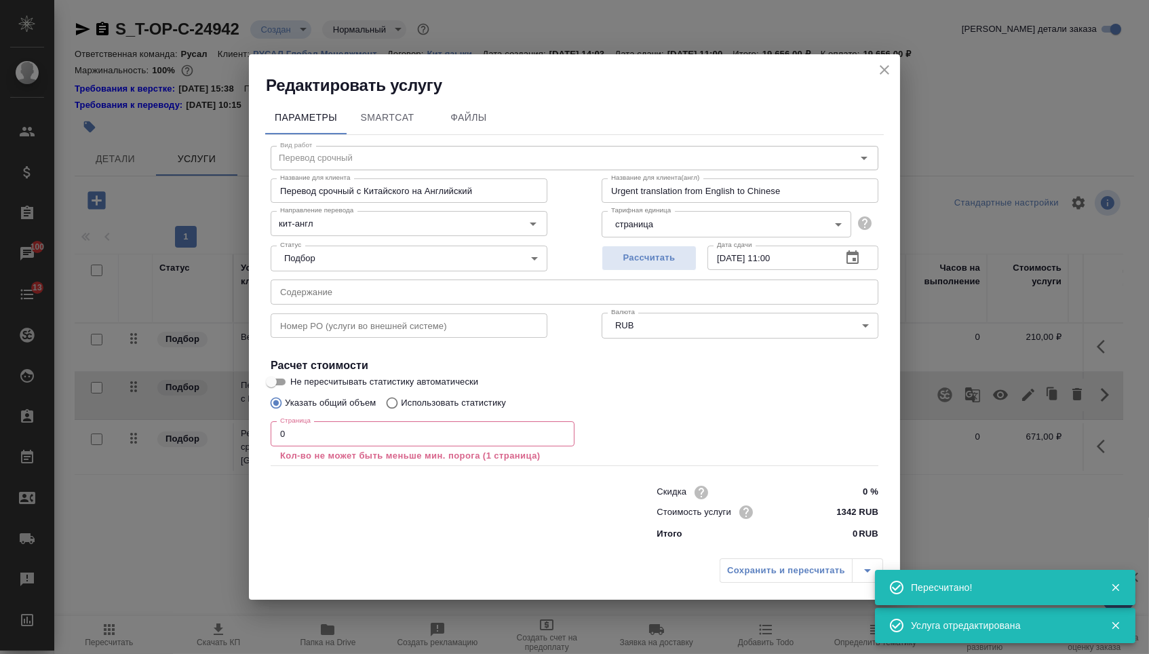
click at [551, 286] on input "text" at bounding box center [574, 291] width 607 height 24
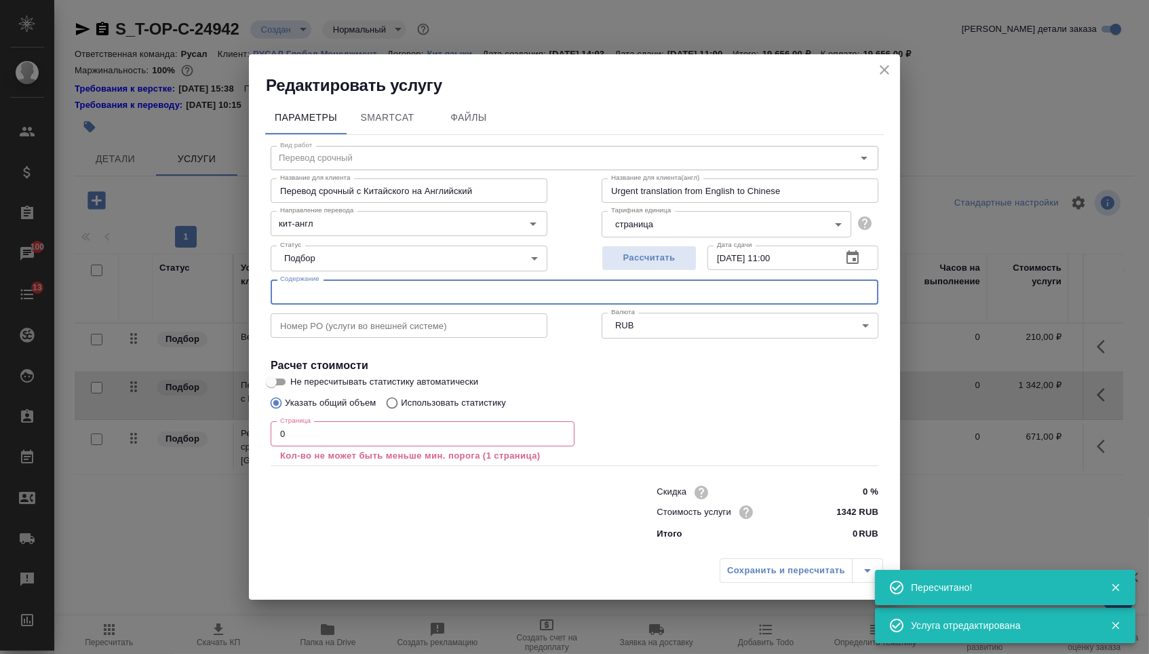
paste input "03_Guangzhou Longxin.., Ltd"
type input "03_Guangzhou Longxin.., Ltd"
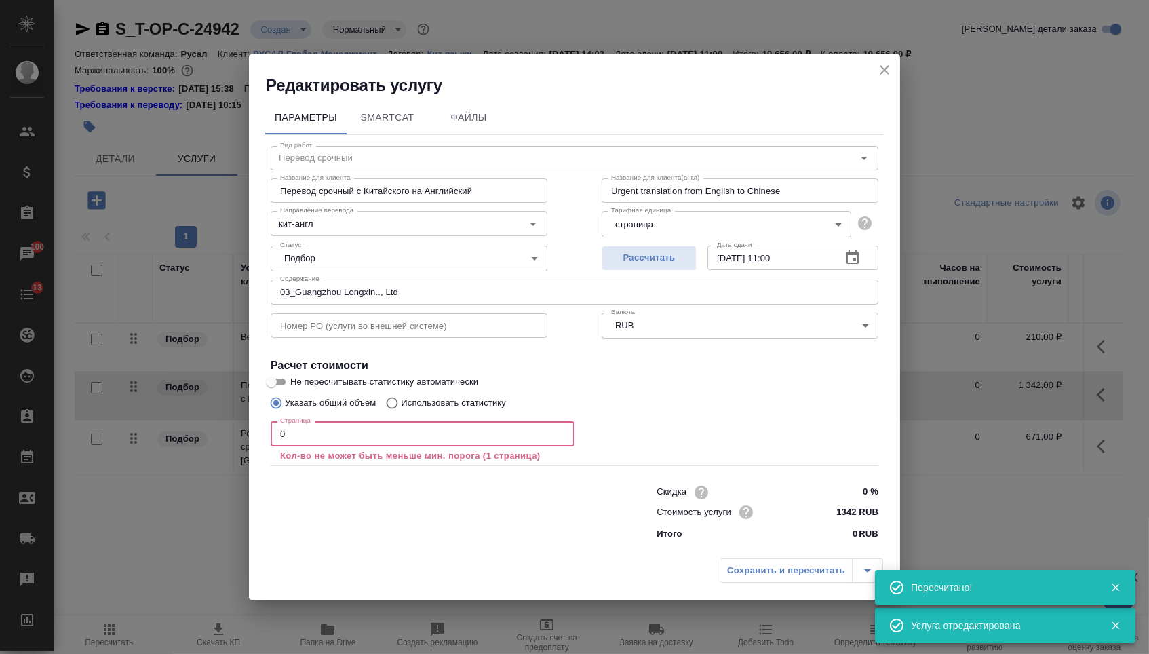
click at [394, 445] on input "0" at bounding box center [423, 433] width 304 height 24
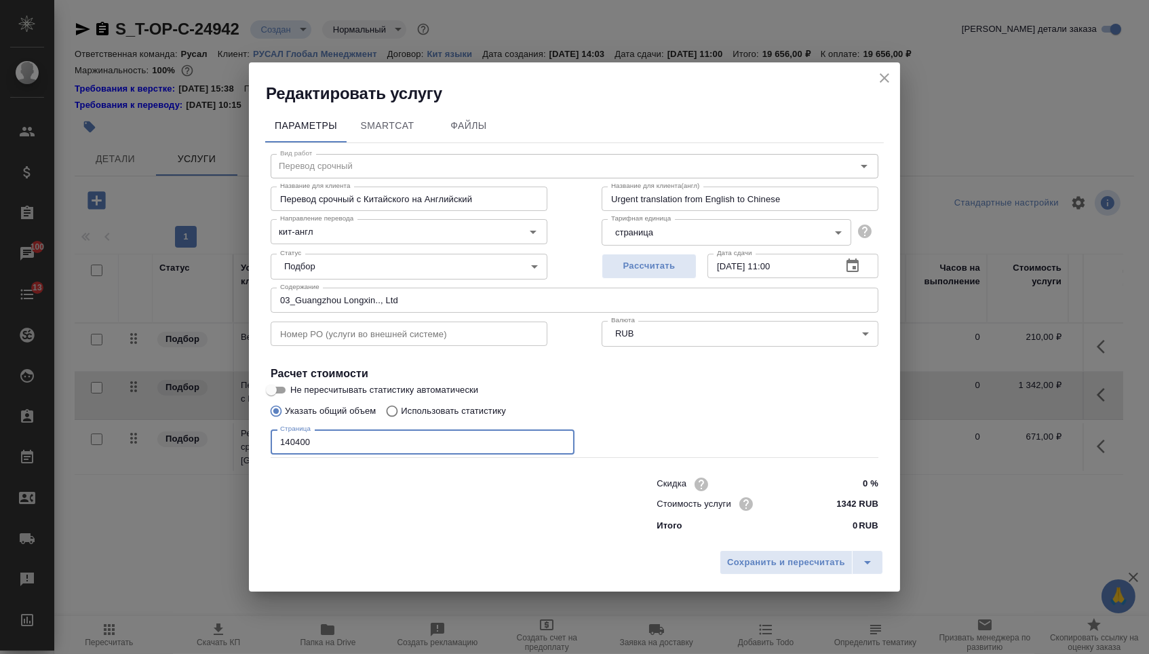
type input "140400"
click at [737, 543] on div "Параметры SmartCat Файлы Вид работ Перевод срочный Вид работ Название для клиен…" at bounding box center [574, 323] width 651 height 439
click at [732, 568] on span "Сохранить и пересчитать" at bounding box center [786, 563] width 118 height 16
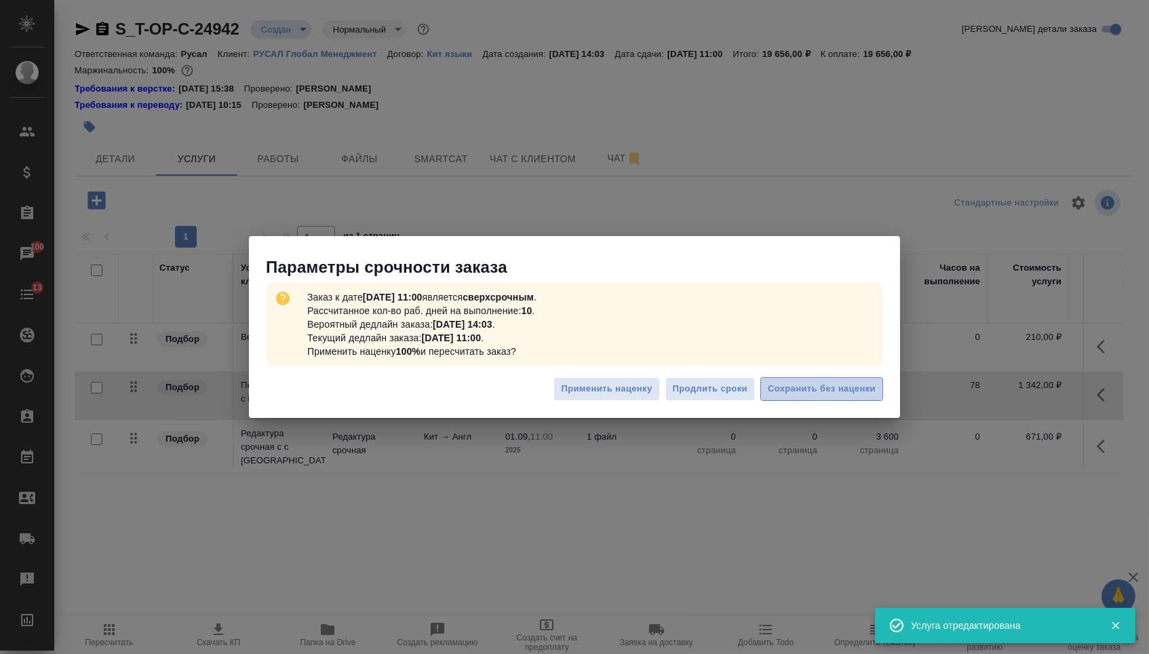
click at [841, 382] on span "Сохранить без наценки" at bounding box center [821, 389] width 108 height 16
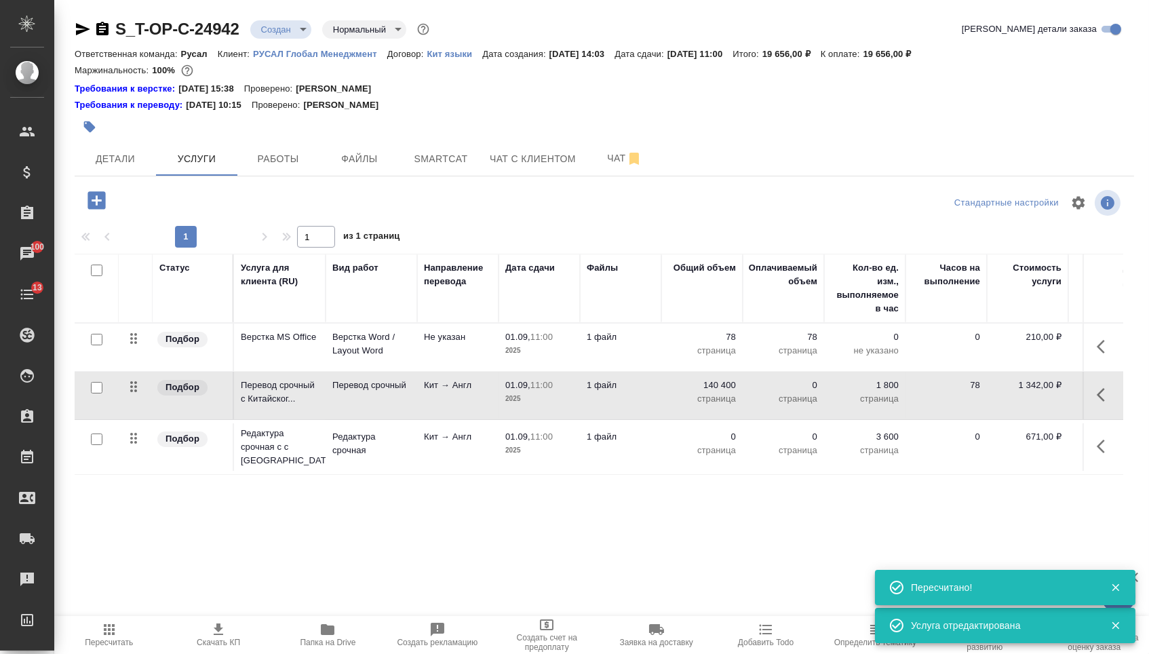
type input "urgent"
click at [707, 457] on p "страница" at bounding box center [702, 450] width 68 height 14
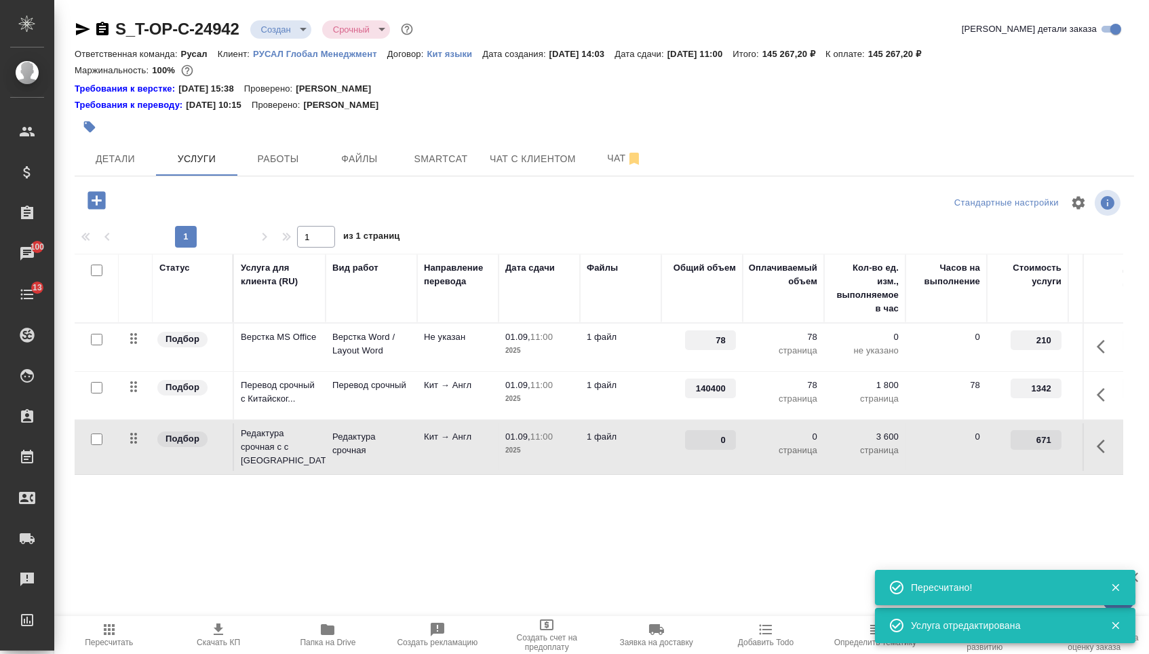
click at [707, 450] on input "0" at bounding box center [710, 440] width 51 height 20
type input "140400"
click at [677, 541] on div "Статус Услуга для клиента (RU) Вид работ Направление перевода Дата сдачи Файлы …" at bounding box center [599, 400] width 1048 height 292
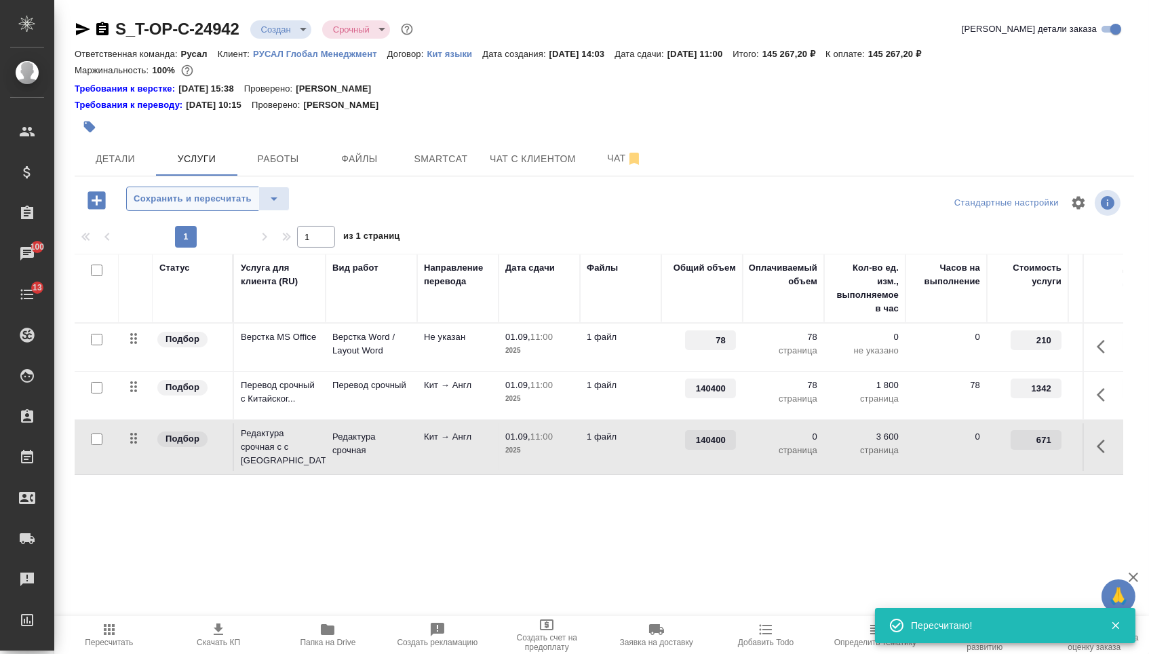
click at [210, 207] on span "Сохранить и пересчитать" at bounding box center [193, 199] width 118 height 16
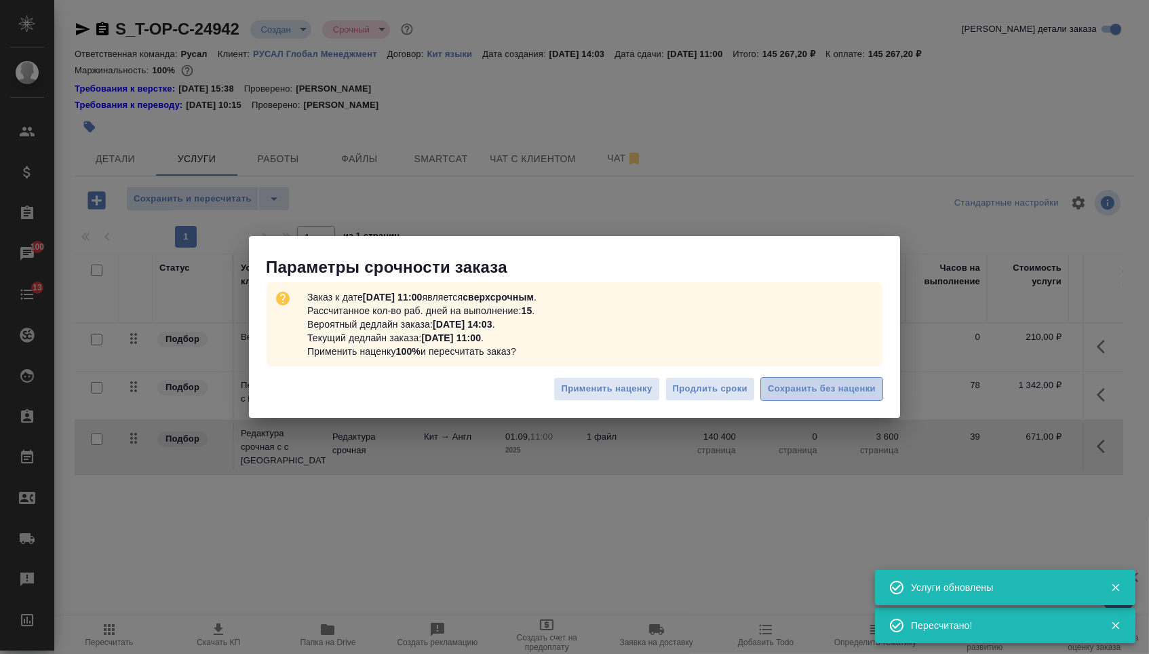
click at [825, 391] on span "Сохранить без наценки" at bounding box center [821, 389] width 108 height 16
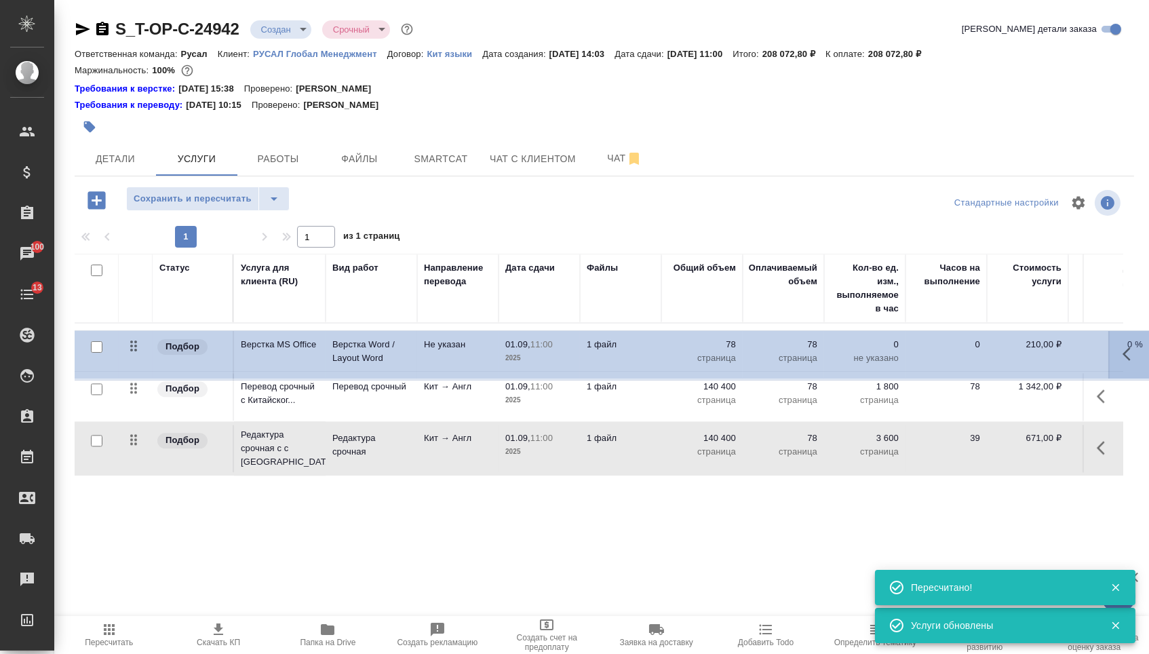
drag, startPoint x: 136, startPoint y: 340, endPoint x: 136, endPoint y: 452, distance: 112.5
click at [136, 452] on tbody "Подбор Верстка MS Office Верстка Word / Layout Word Не указан 01.09, 11:00 2025…" at bounding box center [714, 399] width 1278 height 153
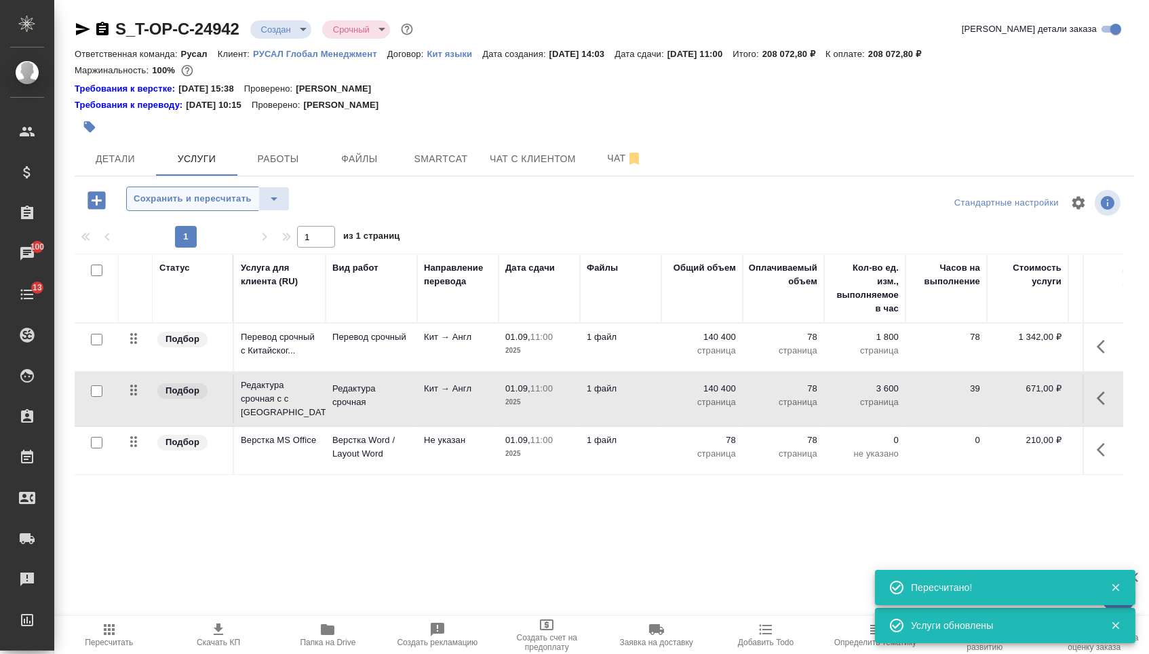
click at [191, 203] on span "Сохранить и пересчитать" at bounding box center [193, 199] width 118 height 16
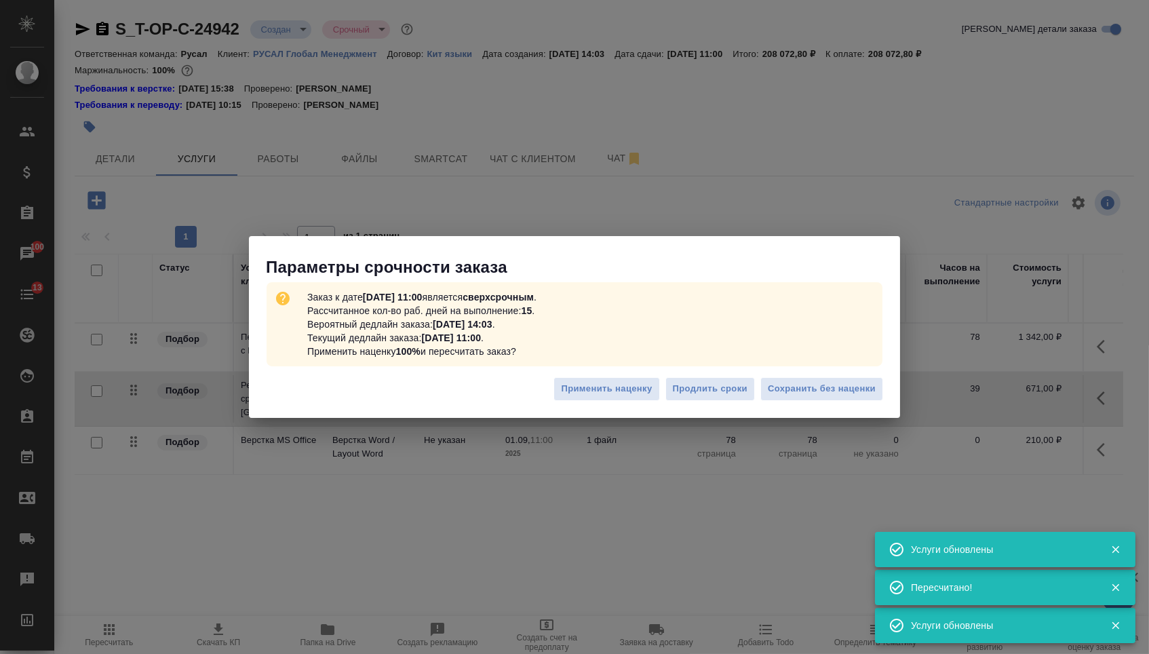
click at [823, 408] on div "Применить наценку Продлить сроки Сохранить без наценки" at bounding box center [574, 393] width 651 height 47
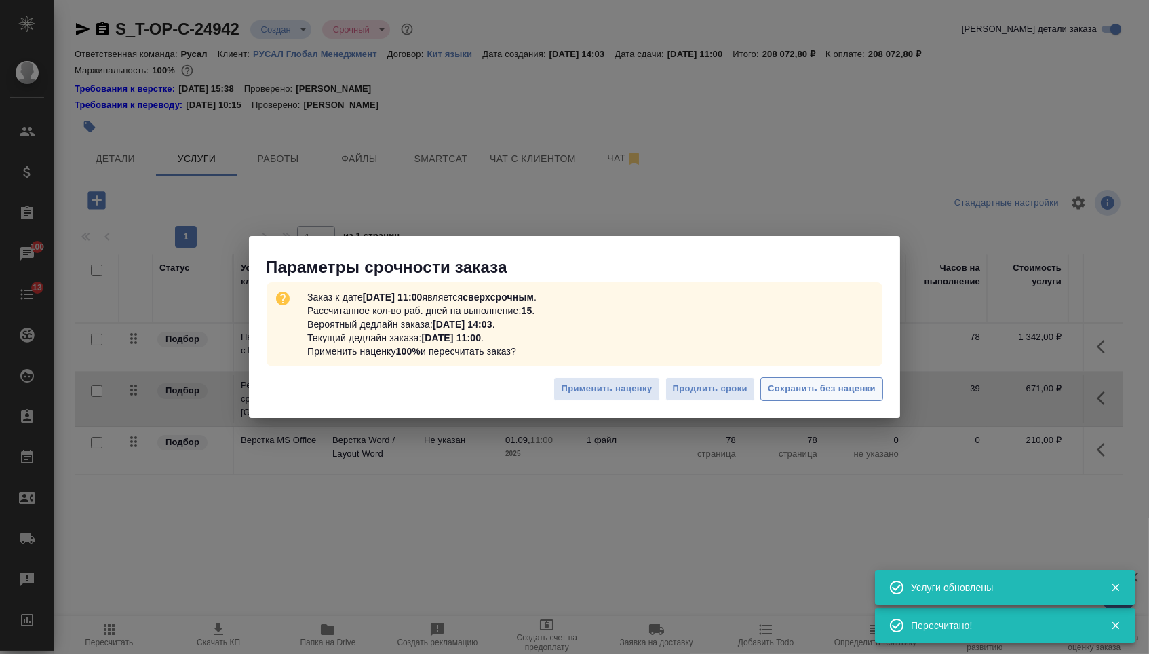
click at [835, 398] on button "Сохранить без наценки" at bounding box center [821, 389] width 123 height 24
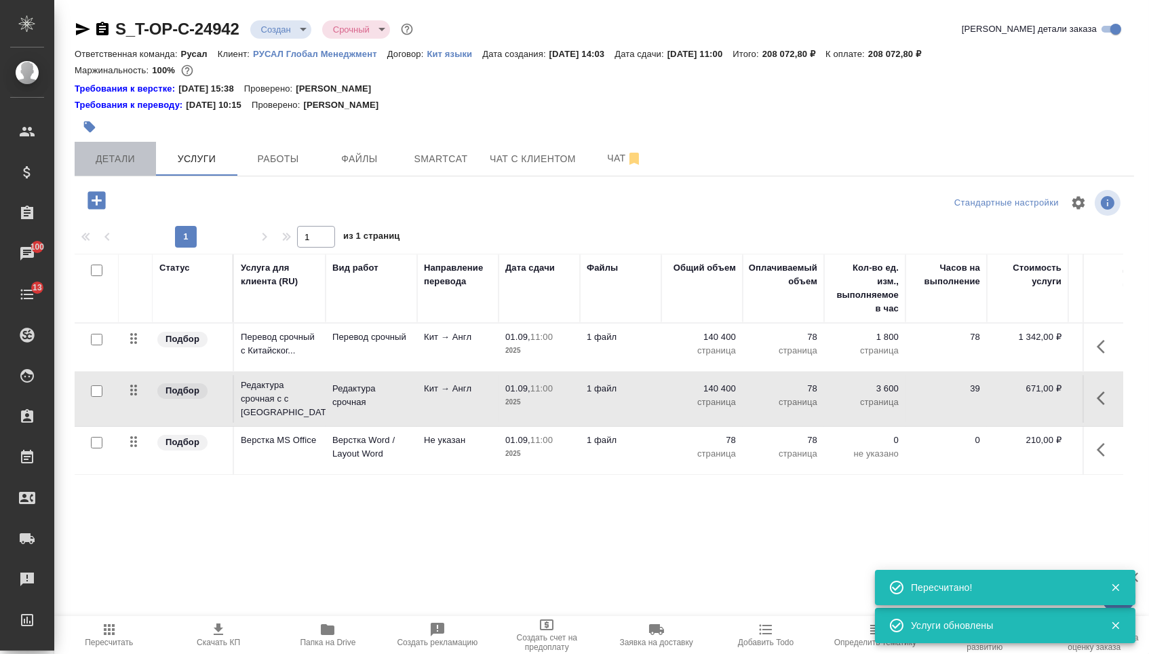
click at [81, 165] on button "Детали" at bounding box center [115, 159] width 81 height 34
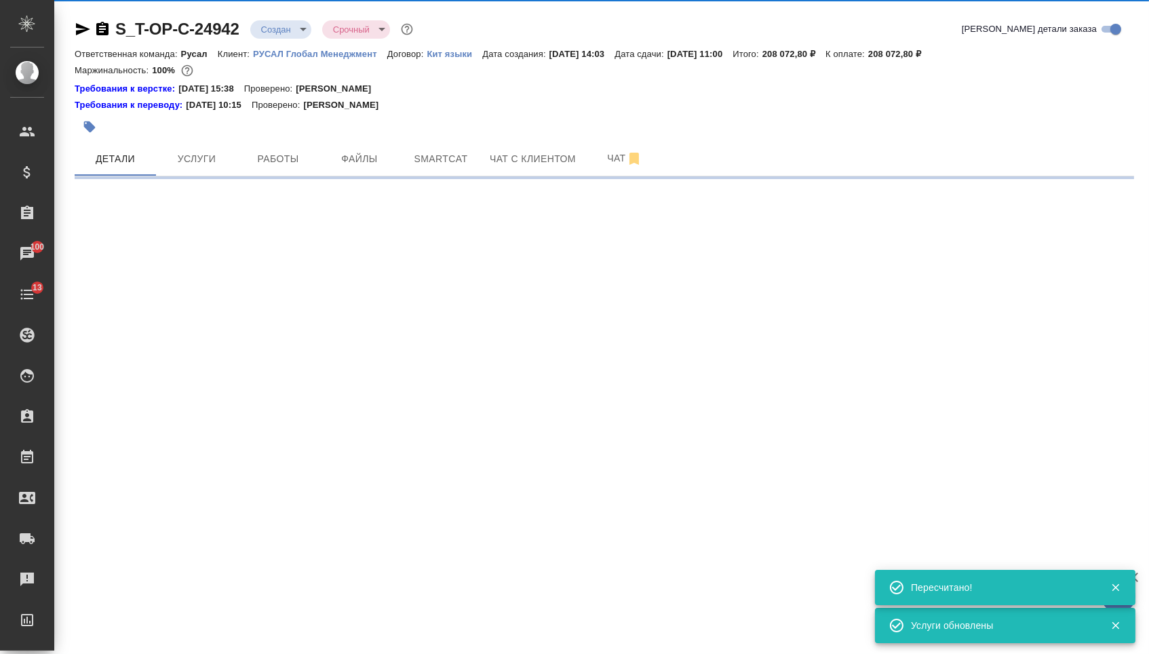
select select "RU"
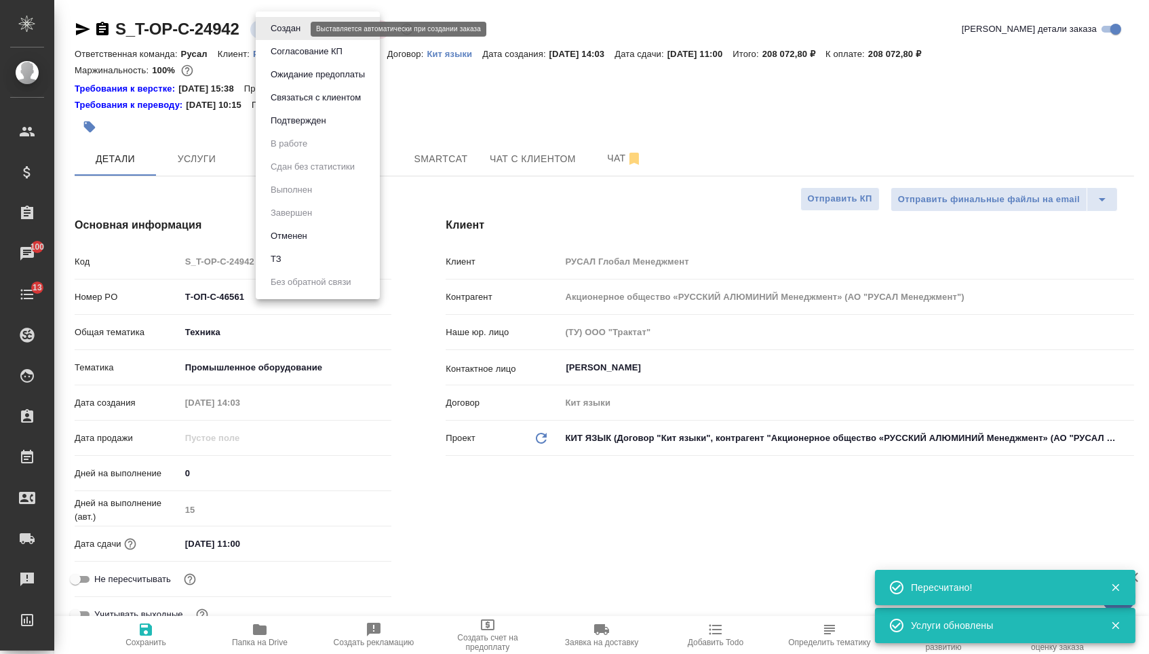
click at [290, 33] on body "🙏 .cls-1 fill:#fff; AWATERA Menshikova Aleksandra Клиенты Спецификации Заказы 1…" at bounding box center [574, 327] width 1149 height 654
type textarea "x"
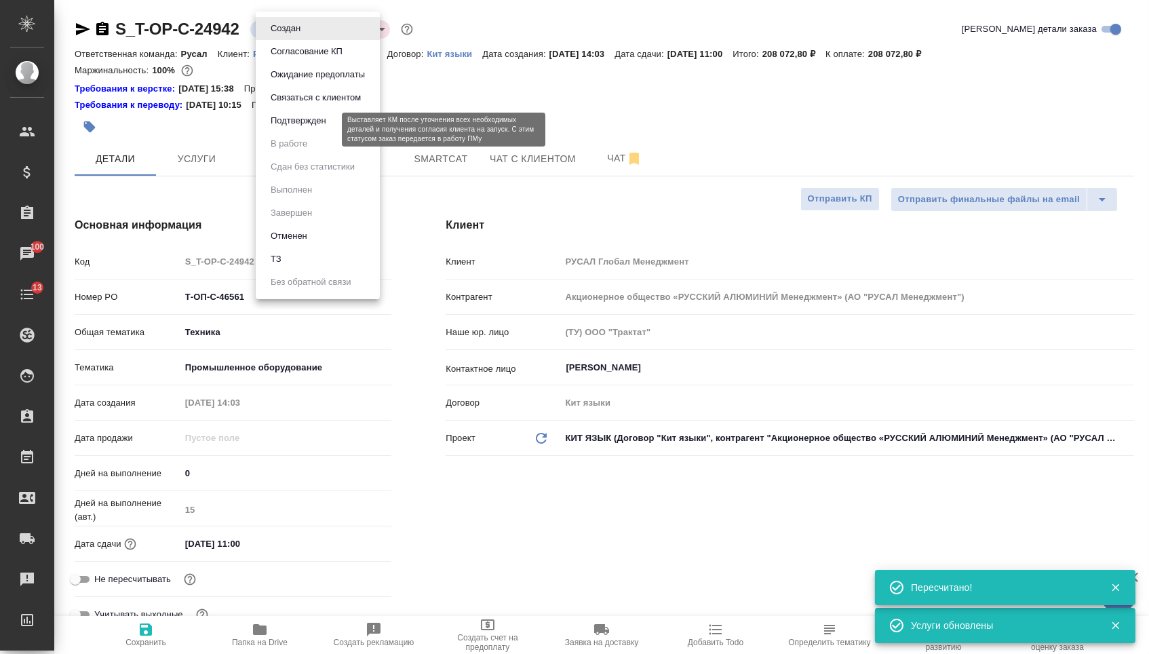
click at [298, 127] on button "Подтвержден" at bounding box center [298, 120] width 64 height 15
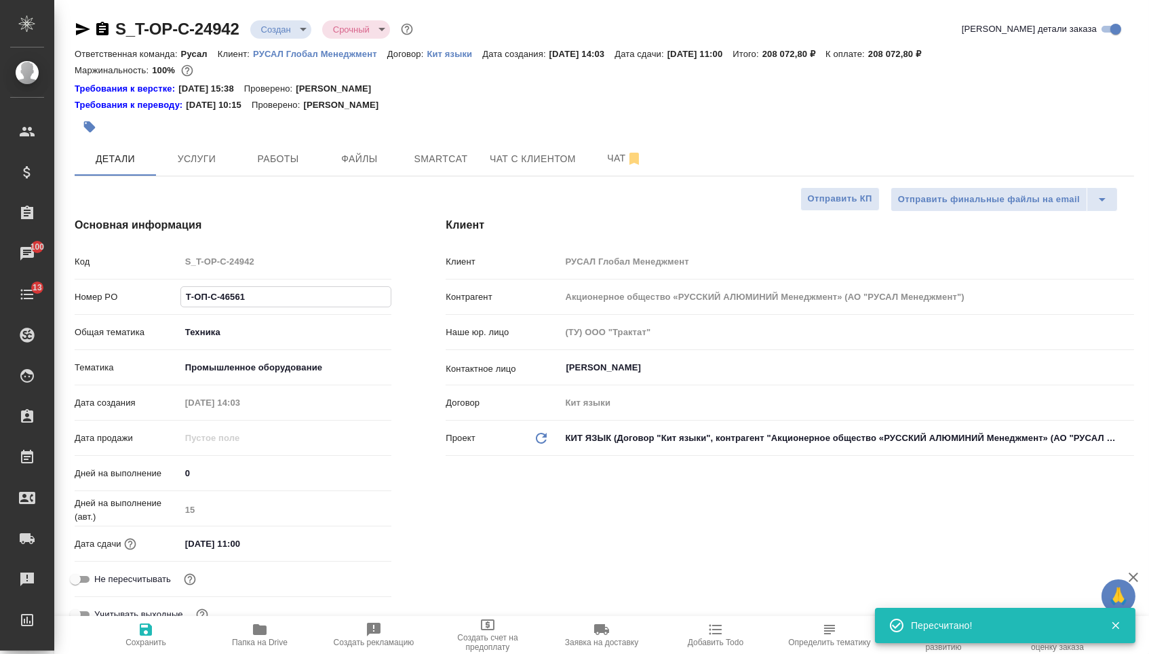
drag, startPoint x: 257, startPoint y: 306, endPoint x: 94, endPoint y: 304, distance: 162.7
click at [96, 305] on div "Номер PO Т-ОП-С-46561" at bounding box center [233, 297] width 317 height 24
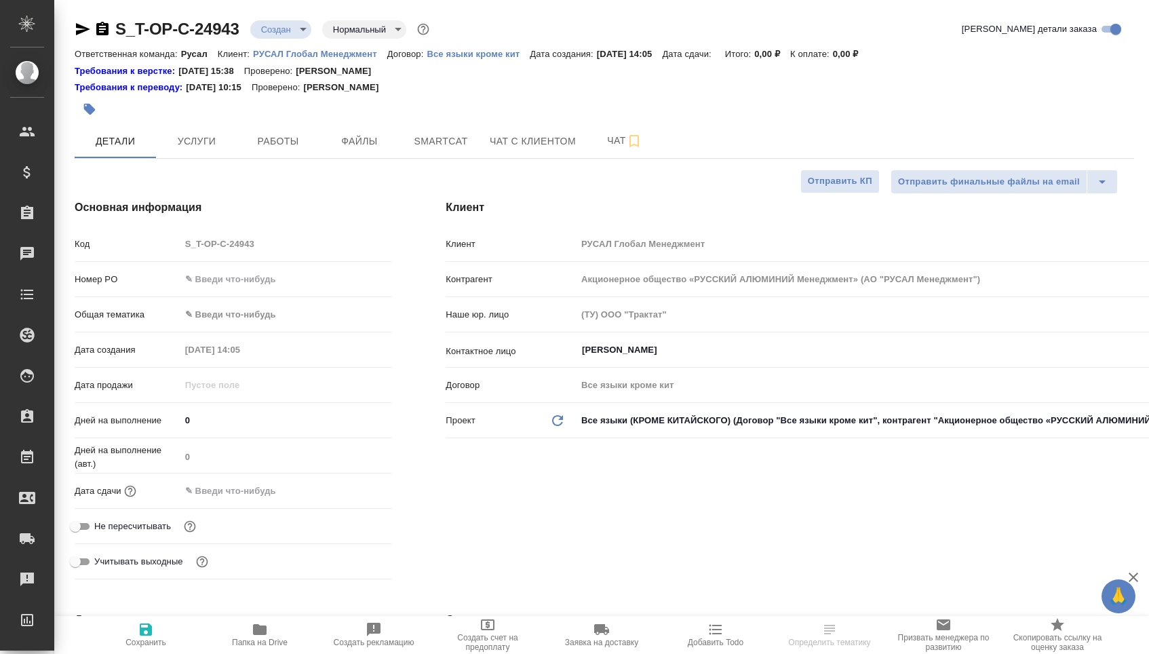
select select "RU"
click at [233, 283] on input "text" at bounding box center [286, 279] width 212 height 20
paste input "Т-ОП-С-46561"
type input "От Исаева_28.08"
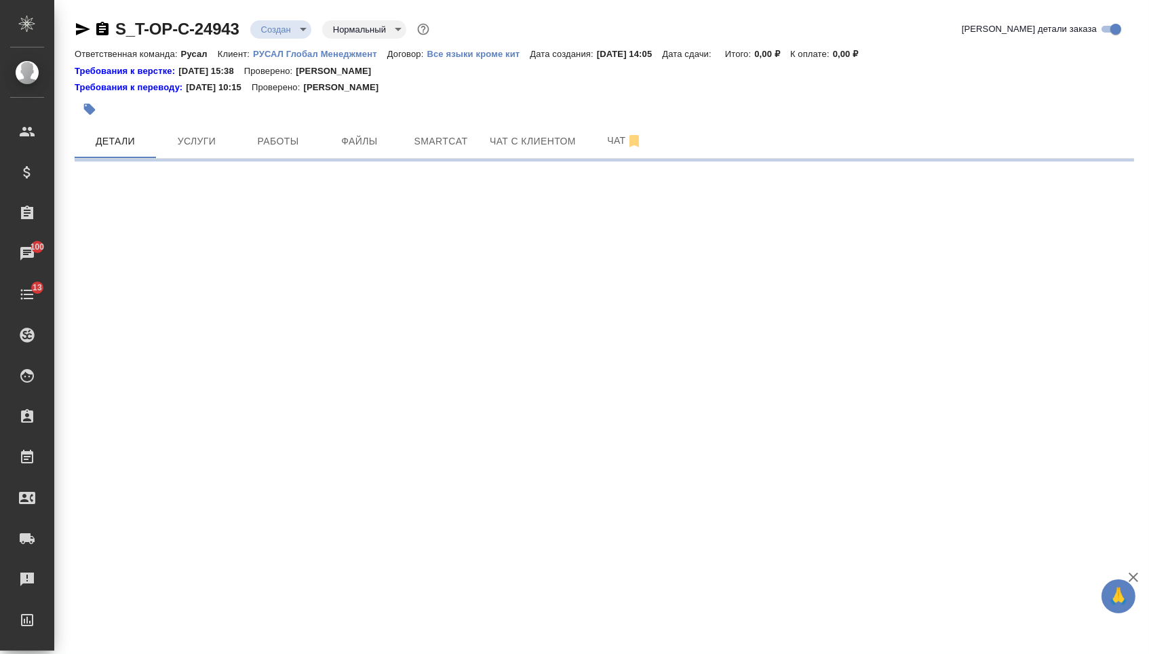
select select "RU"
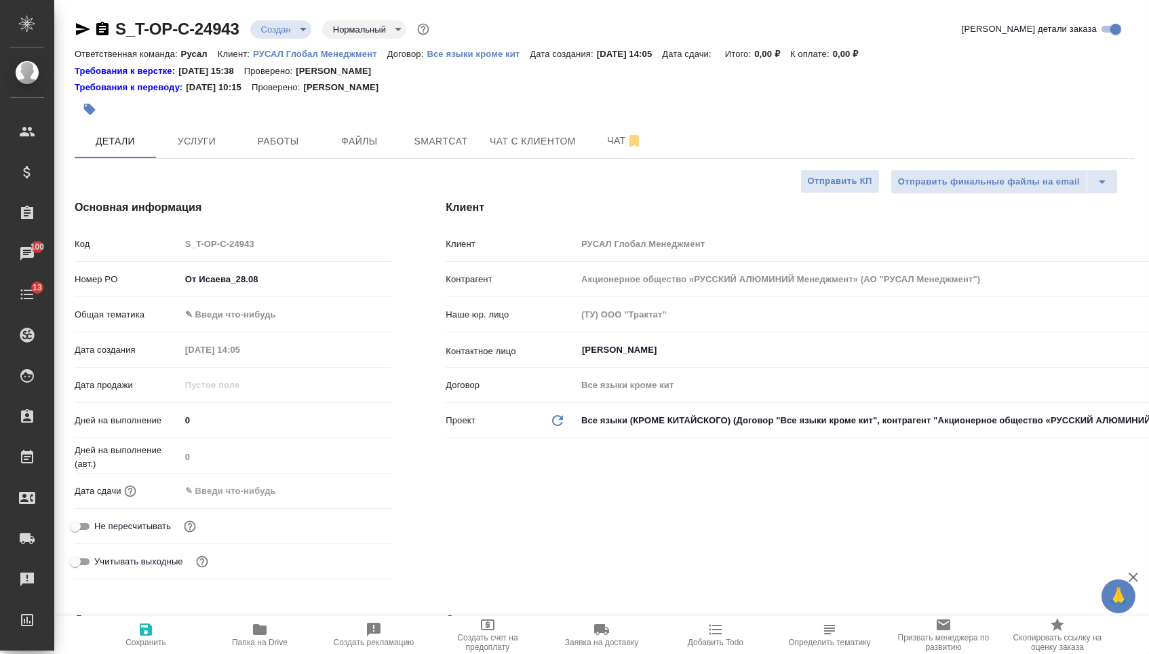
type textarea "x"
click at [266, 286] on input "От Исаева_28.08" at bounding box center [286, 279] width 212 height 20
click at [267, 302] on div "Номер PO От Исаева_28.08" at bounding box center [233, 284] width 317 height 35
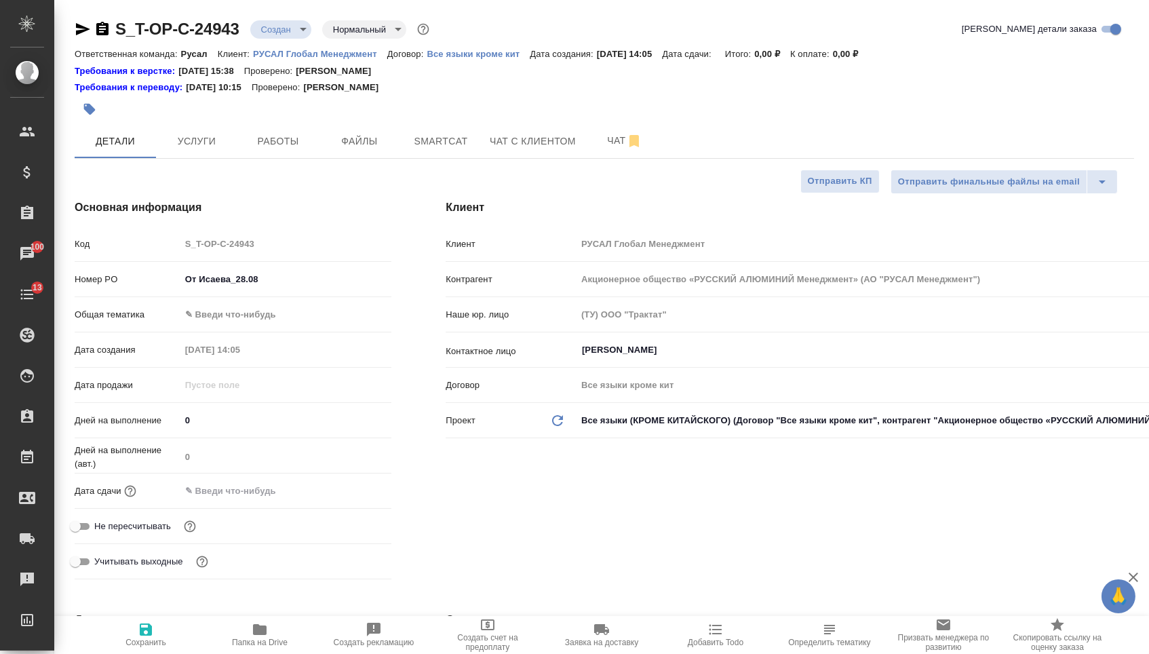
click at [266, 322] on body "🙏 .cls-1 fill:#fff; AWATERA [PERSON_NAME] Спецификации Заказы 100 Чаты 13 Todo …" at bounding box center [574, 327] width 1149 height 654
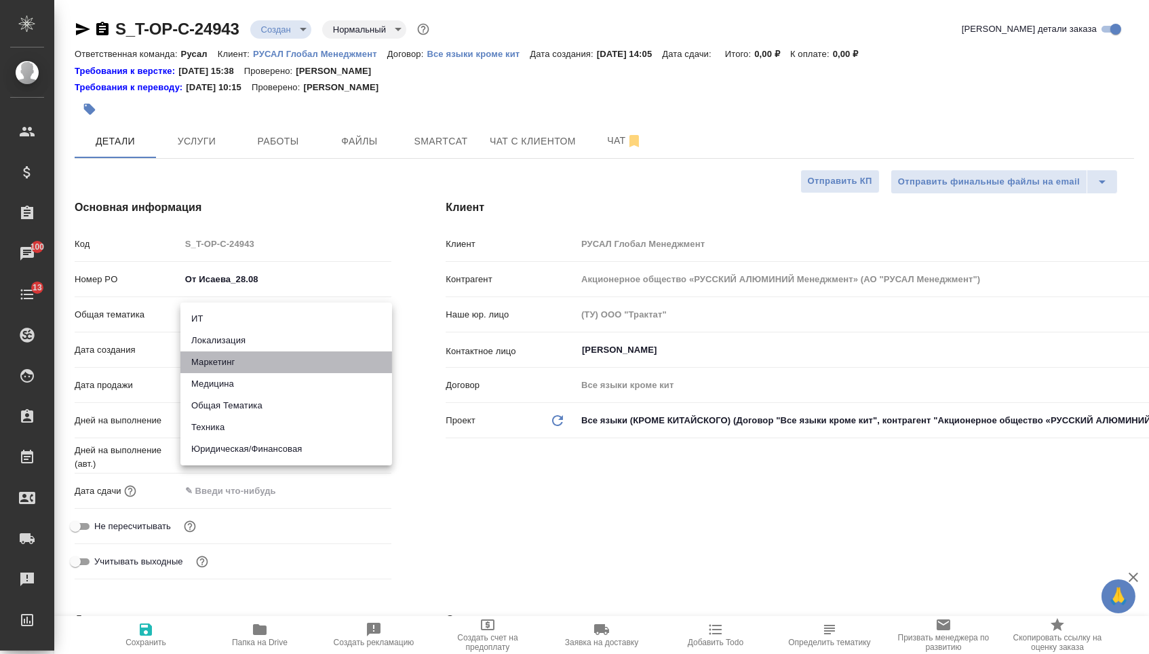
click at [222, 365] on li "Маркетинг" at bounding box center [286, 362] width 212 height 22
type input "marketing"
type textarea "x"
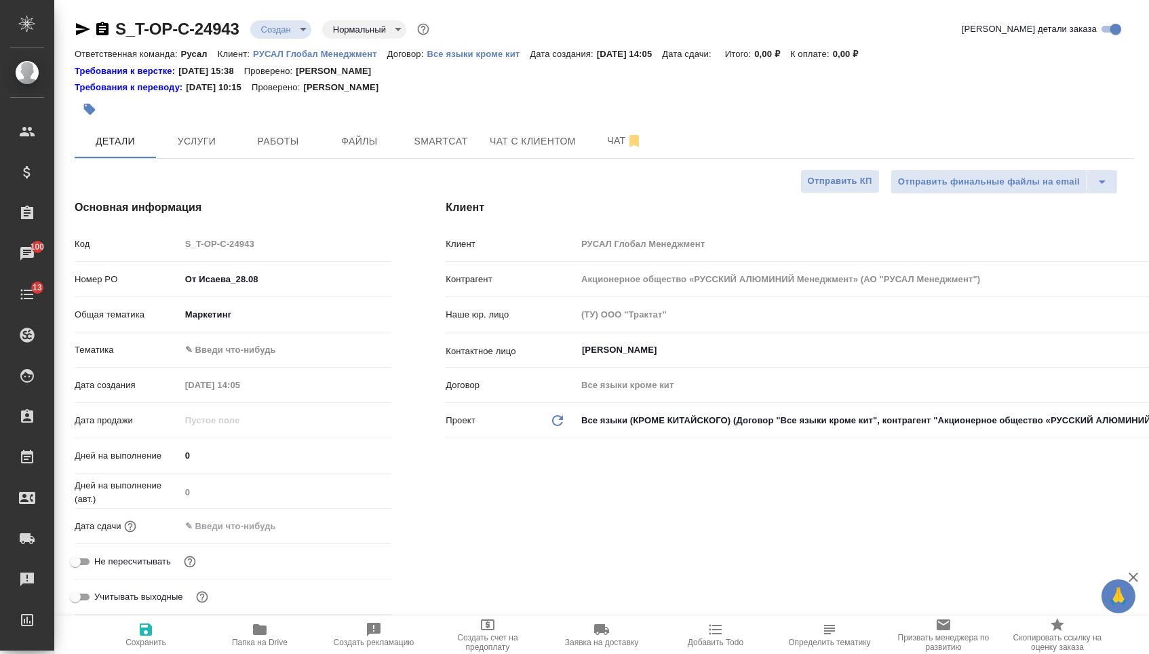
click at [234, 367] on div "[PERSON_NAME] ✎ Введи что-нибудь" at bounding box center [233, 355] width 317 height 35
click at [241, 351] on body "🙏 .cls-1 fill:#fff; AWATERA [PERSON_NAME] Спецификации Заказы 100 Чаты 13 Todo …" at bounding box center [574, 327] width 1149 height 654
click at [242, 374] on li "Маркетинг" at bounding box center [286, 376] width 212 height 22
type textarea "x"
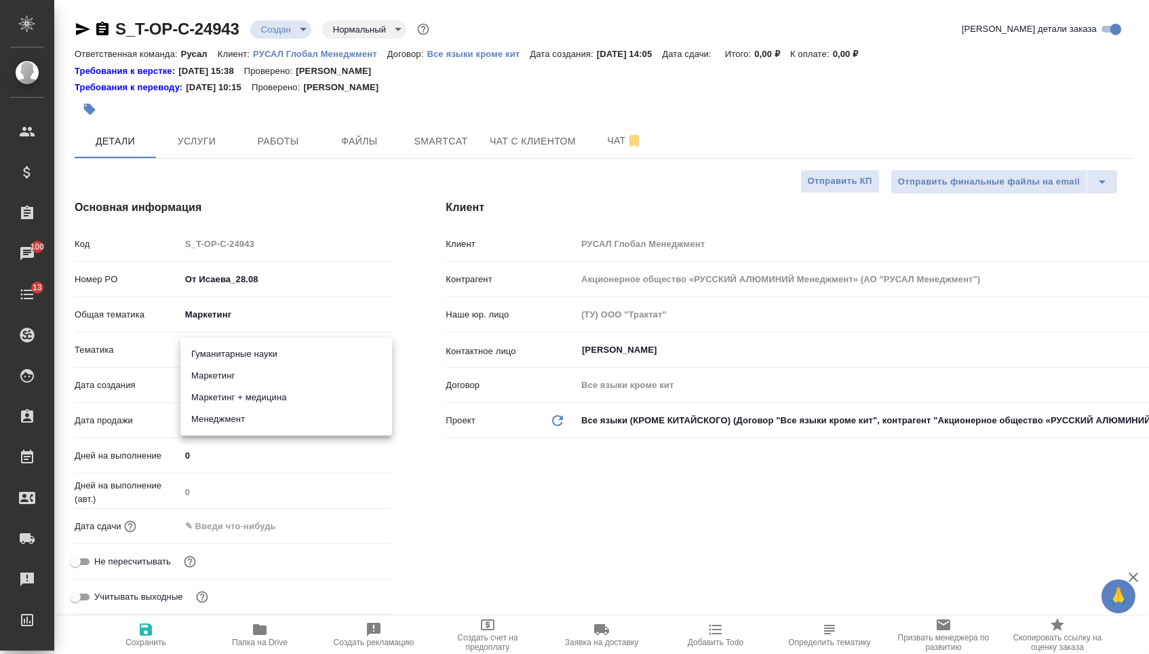
type textarea "x"
type input "5a8b8b956a9677013d343d63"
click at [247, 507] on div "Дней на выполнение (авт.) 0" at bounding box center [233, 496] width 317 height 35
click at [252, 522] on input "text" at bounding box center [239, 526] width 119 height 20
click at [354, 530] on icon "button" at bounding box center [352, 525] width 16 height 16
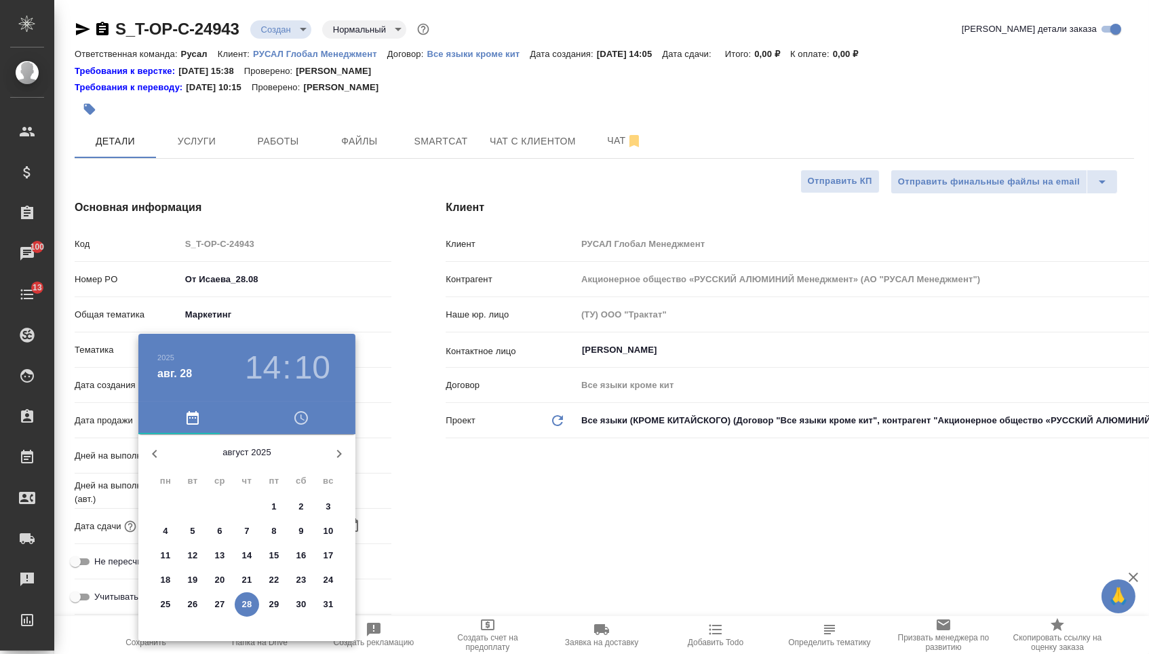
click at [256, 605] on span "28" at bounding box center [247, 604] width 24 height 14
type input "[DATE] 14:10"
type textarea "x"
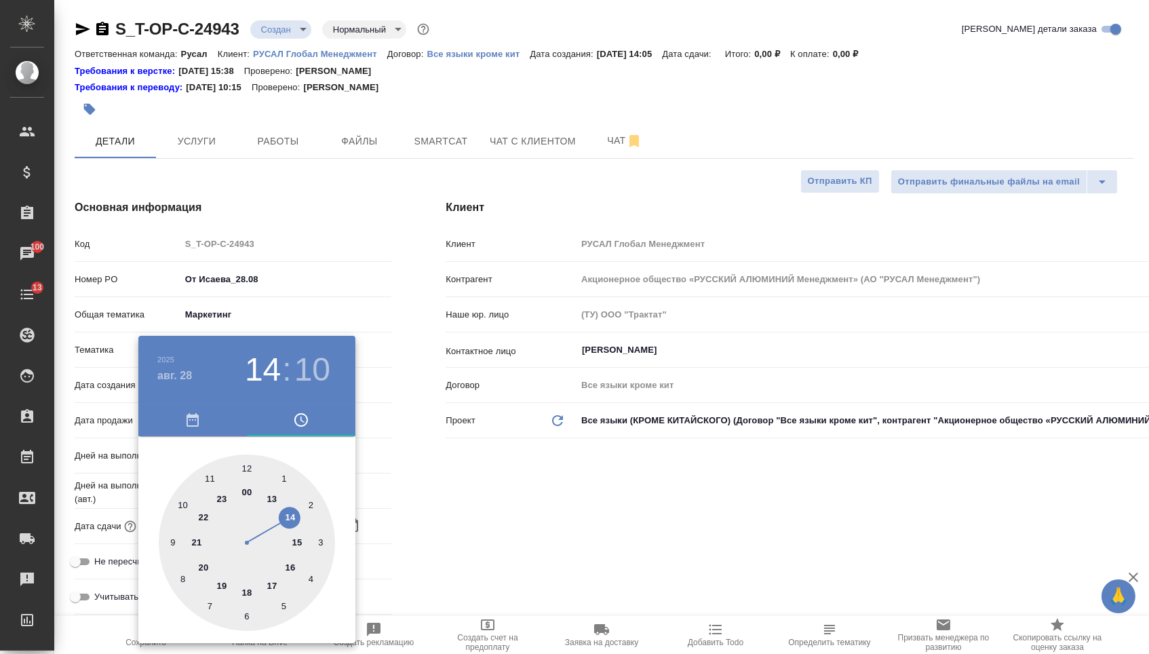
click at [254, 593] on div at bounding box center [247, 542] width 176 height 176
type input "[DATE] 18:10"
type textarea "x"
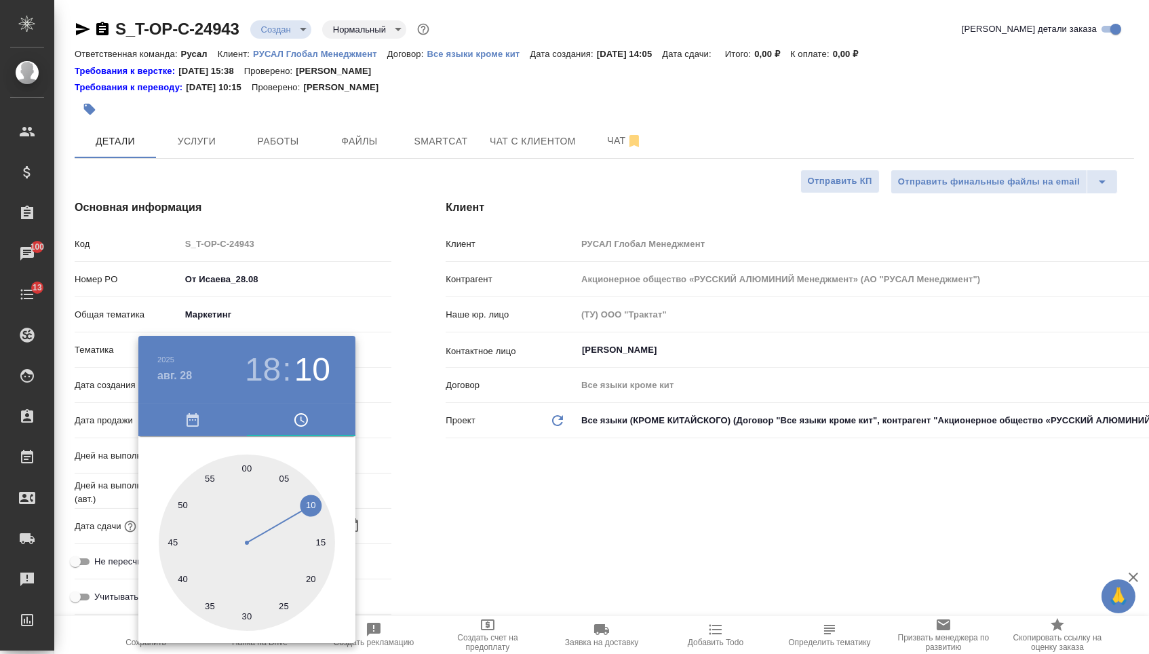
type textarea "x"
type input "[DATE] 18:00"
click at [243, 464] on div at bounding box center [247, 542] width 176 height 176
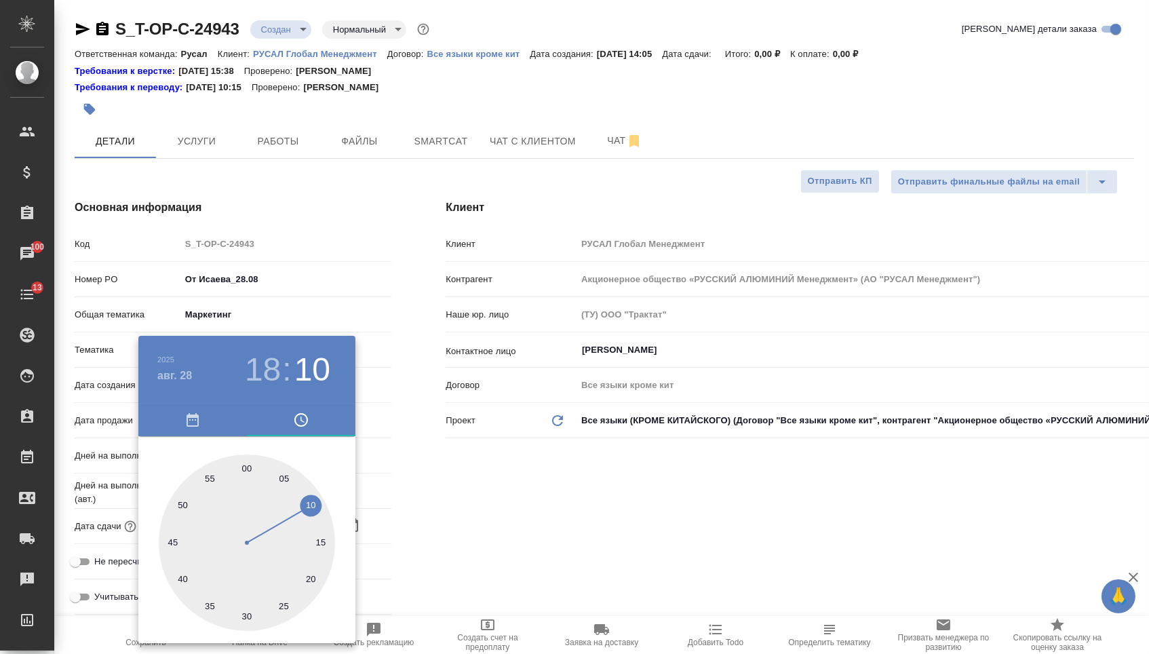
type textarea "x"
click at [357, 471] on div at bounding box center [574, 327] width 1149 height 654
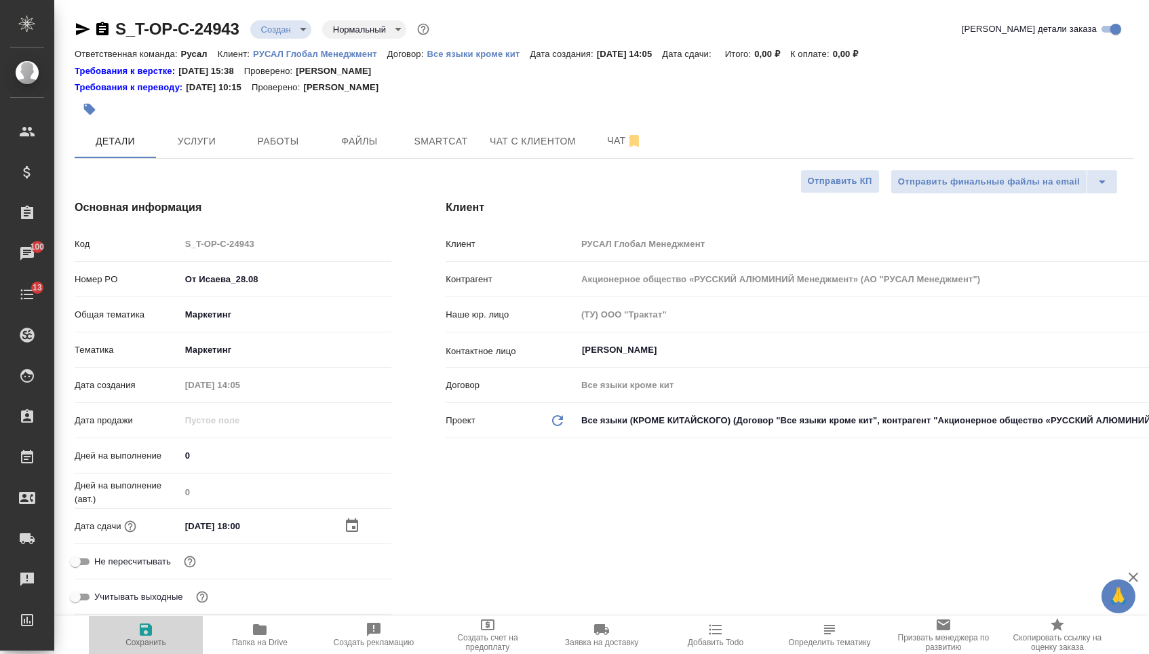
click at [128, 652] on button "Сохранить" at bounding box center [146, 635] width 114 height 38
type textarea "x"
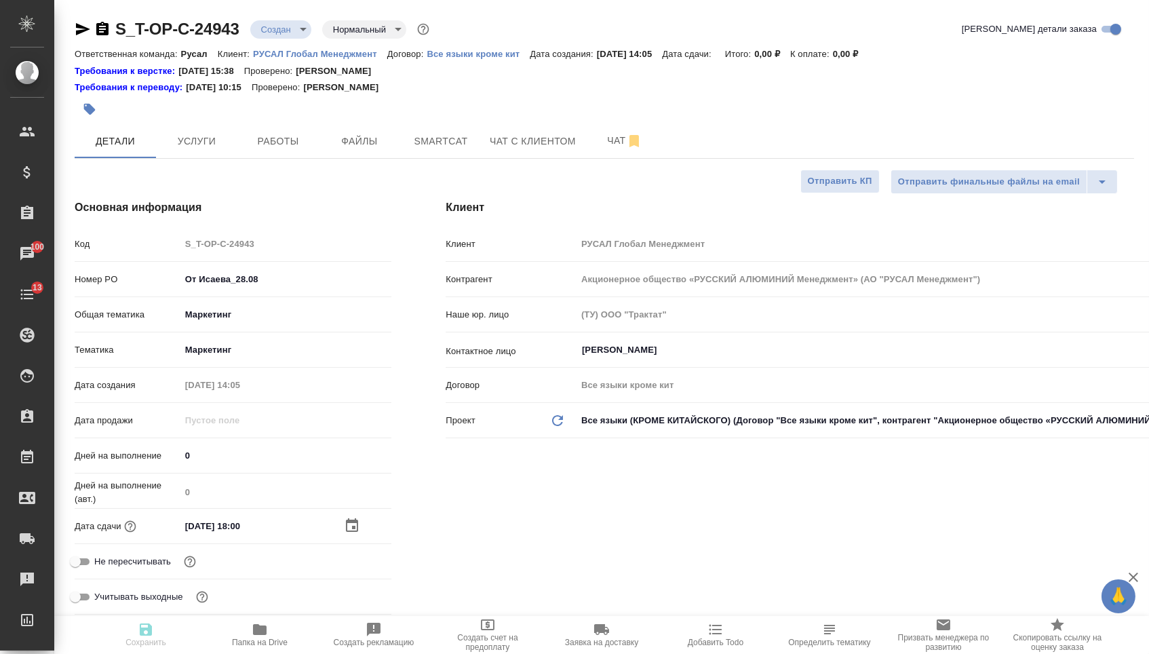
type textarea "x"
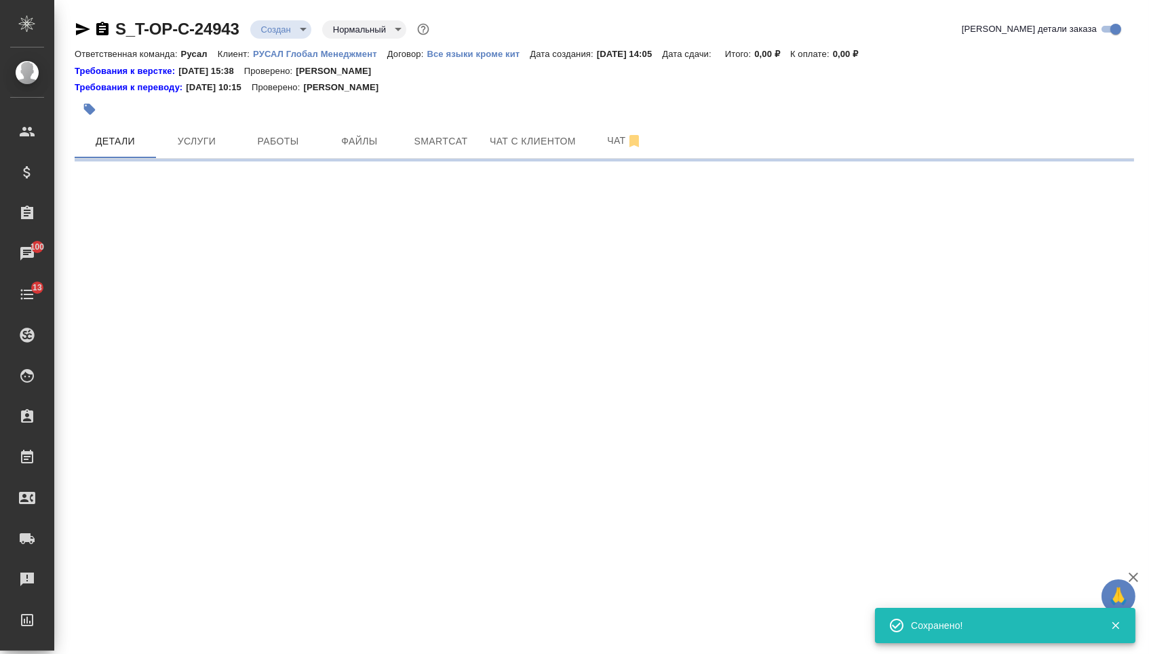
select select "RU"
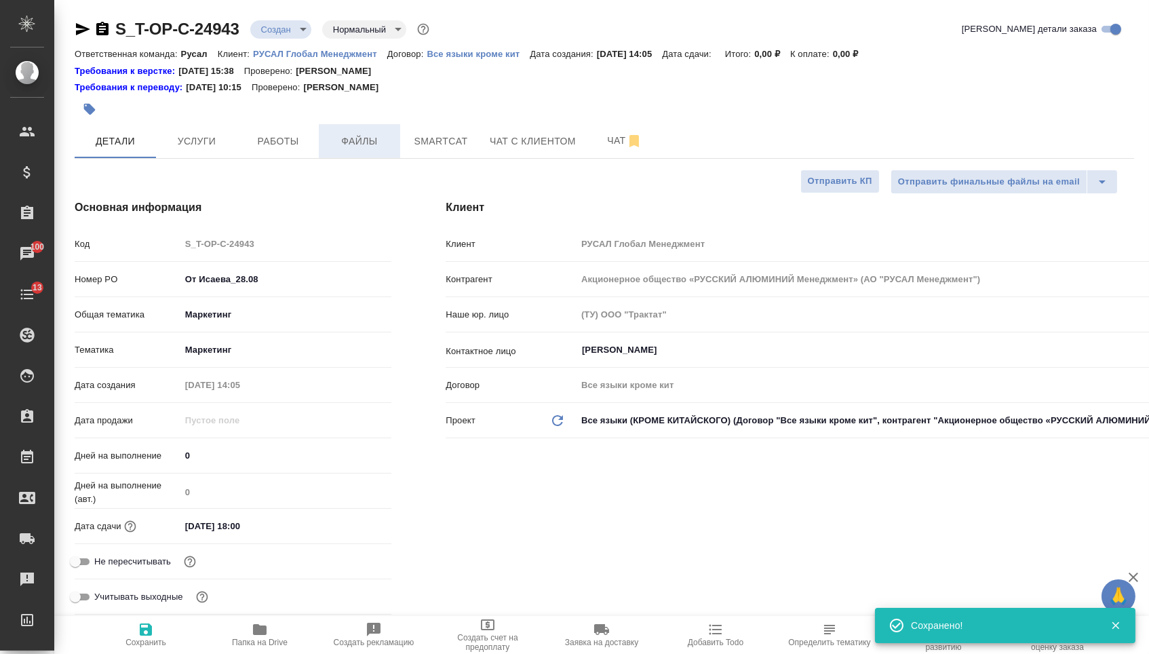
type textarea "x"
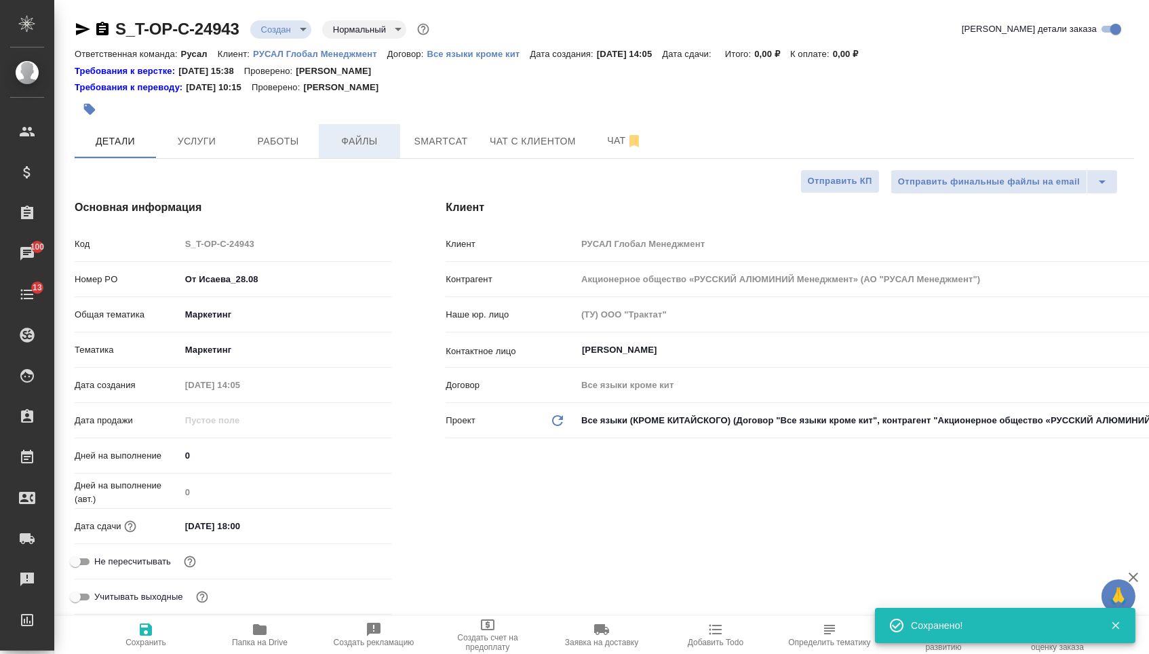
type textarea "x"
click at [372, 153] on button "Файлы" at bounding box center [359, 141] width 81 height 34
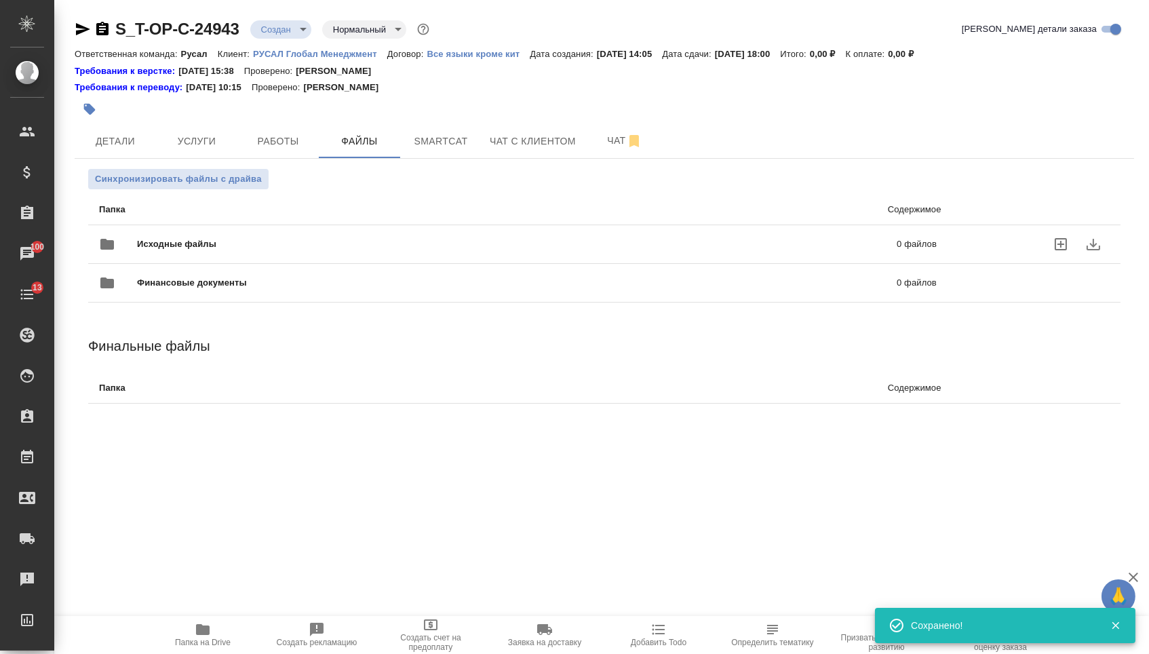
click at [287, 224] on div "Исходные файлы 0 файлов" at bounding box center [517, 244] width 864 height 60
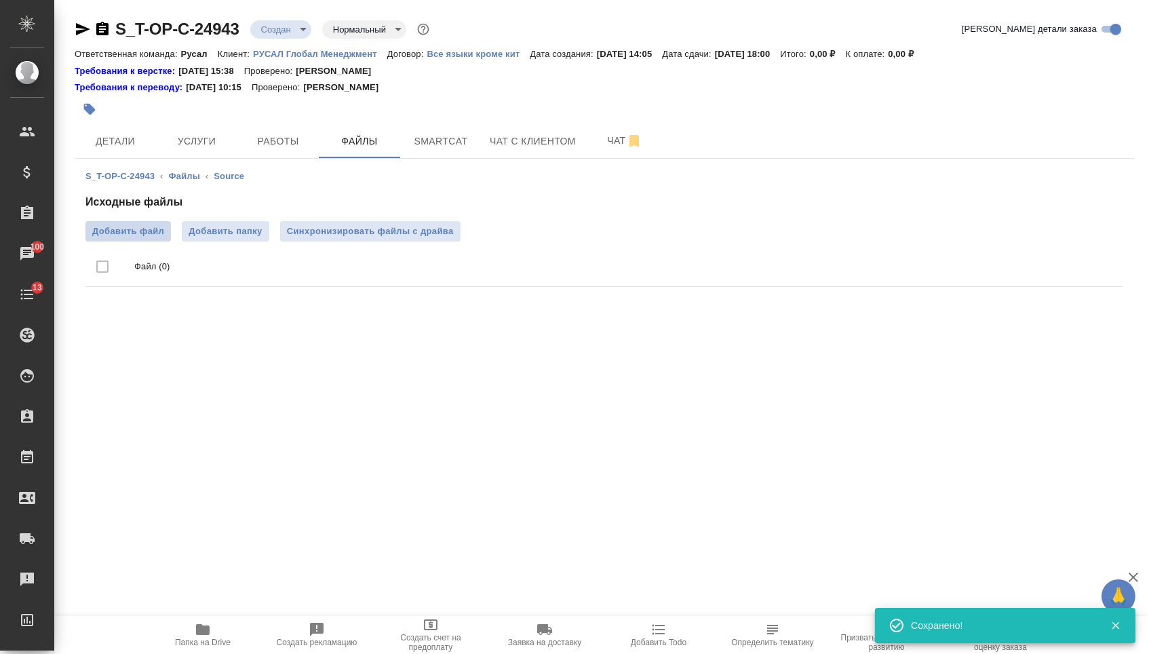
click at [143, 234] on span "Добавить файл" at bounding box center [128, 231] width 72 height 14
click at [0, 0] on input "Добавить файл" at bounding box center [0, 0] width 0 height 0
click at [162, 162] on div "S_T-OP-C-24943 ‹ Файлы ‹ Source Исходные файлы Добавить файл Добавить папку Син…" at bounding box center [604, 232] width 1059 height 146
click at [197, 143] on span "Услуги" at bounding box center [196, 141] width 65 height 17
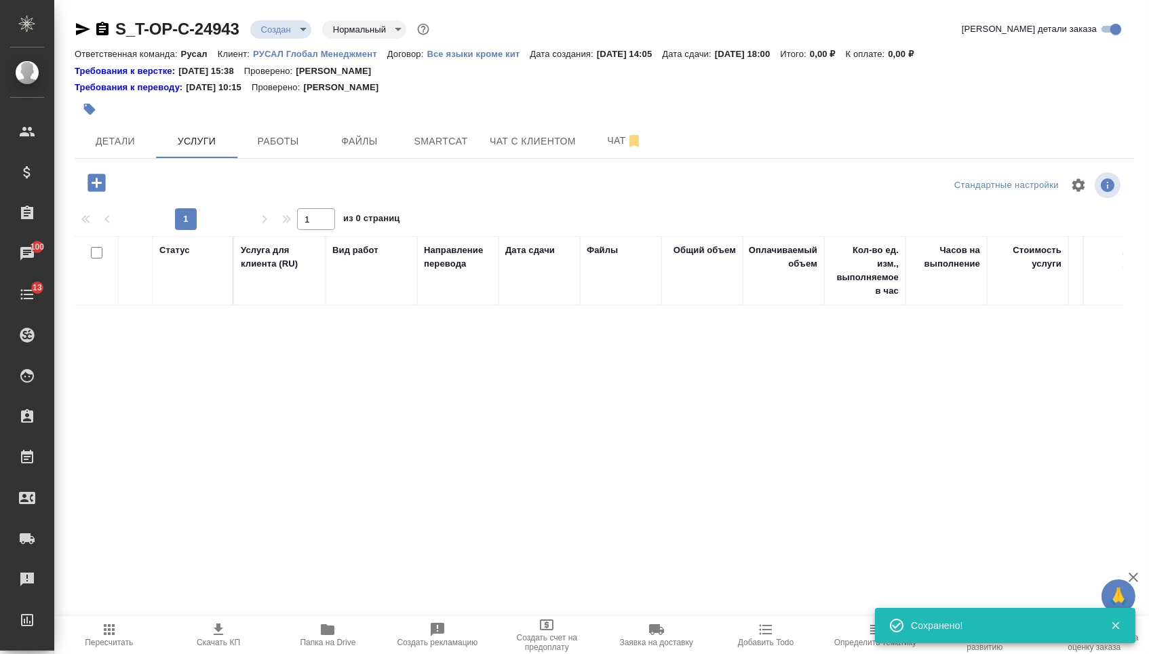
click at [98, 191] on icon "button" at bounding box center [97, 183] width 24 height 24
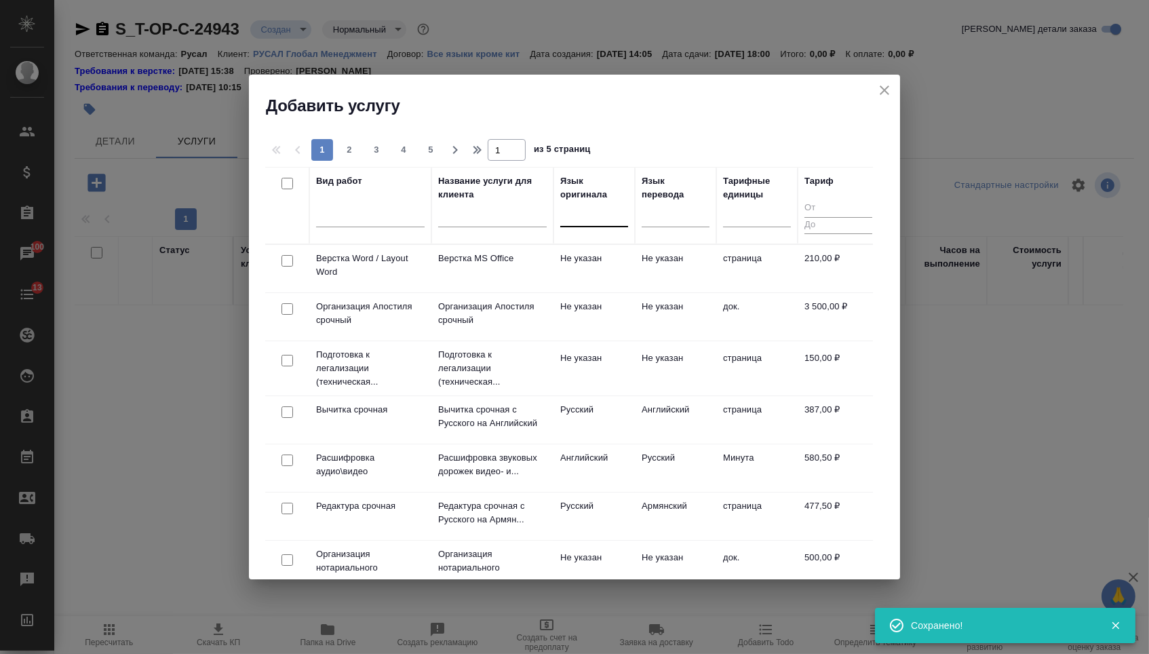
click at [576, 209] on div at bounding box center [594, 213] width 68 height 20
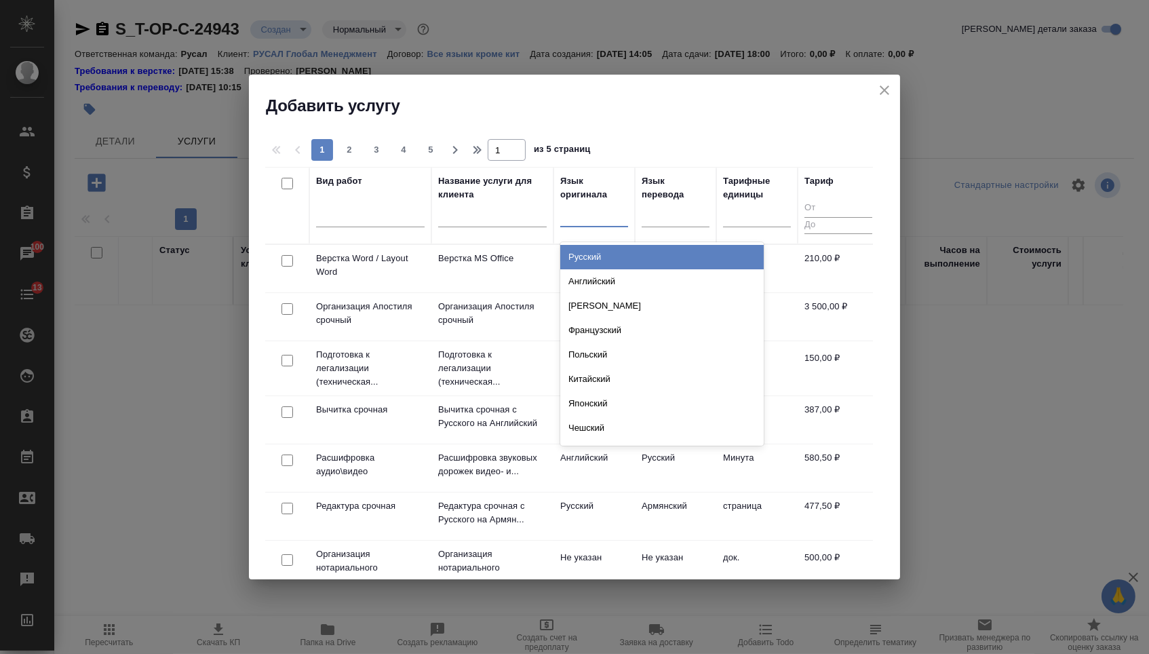
click at [580, 252] on div "Русский" at bounding box center [661, 257] width 203 height 24
click at [595, 220] on div at bounding box center [594, 213] width 68 height 20
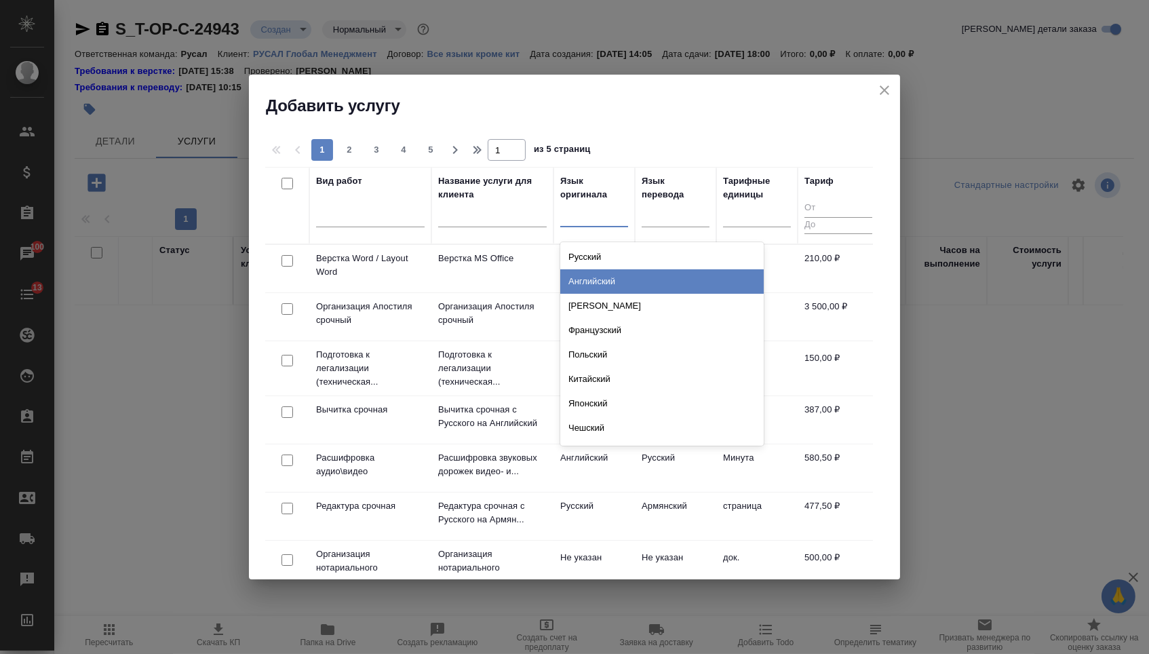
click at [595, 274] on div "Английский" at bounding box center [661, 281] width 203 height 24
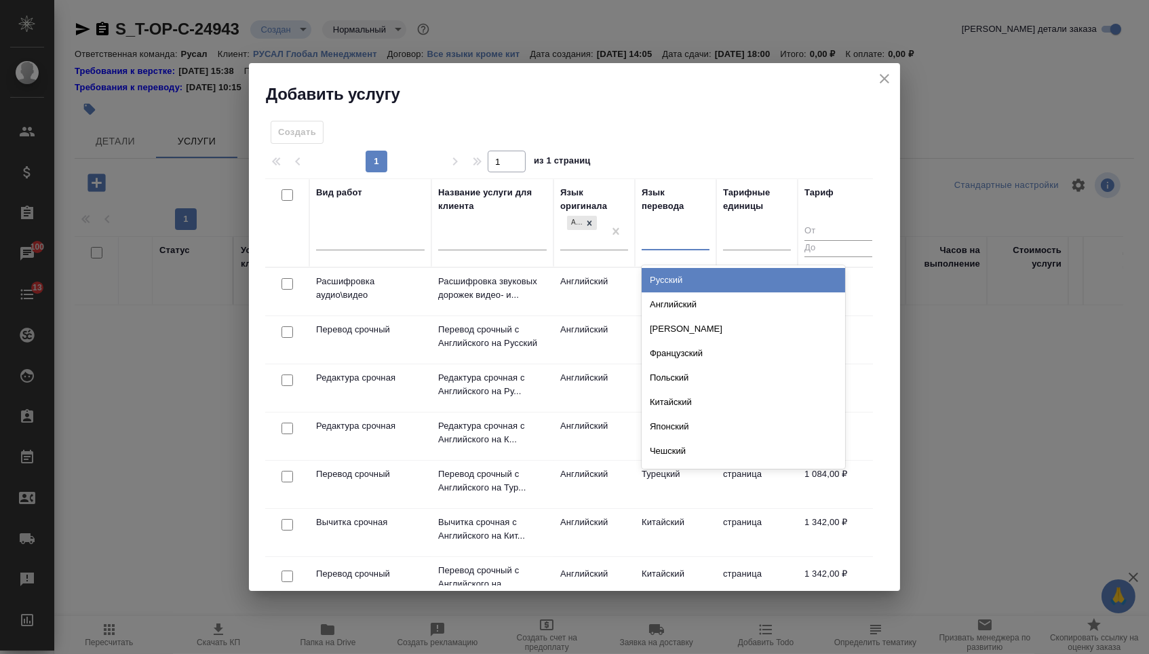
click at [671, 241] on div at bounding box center [675, 237] width 68 height 20
click at [671, 283] on div "Русский" at bounding box center [742, 280] width 203 height 24
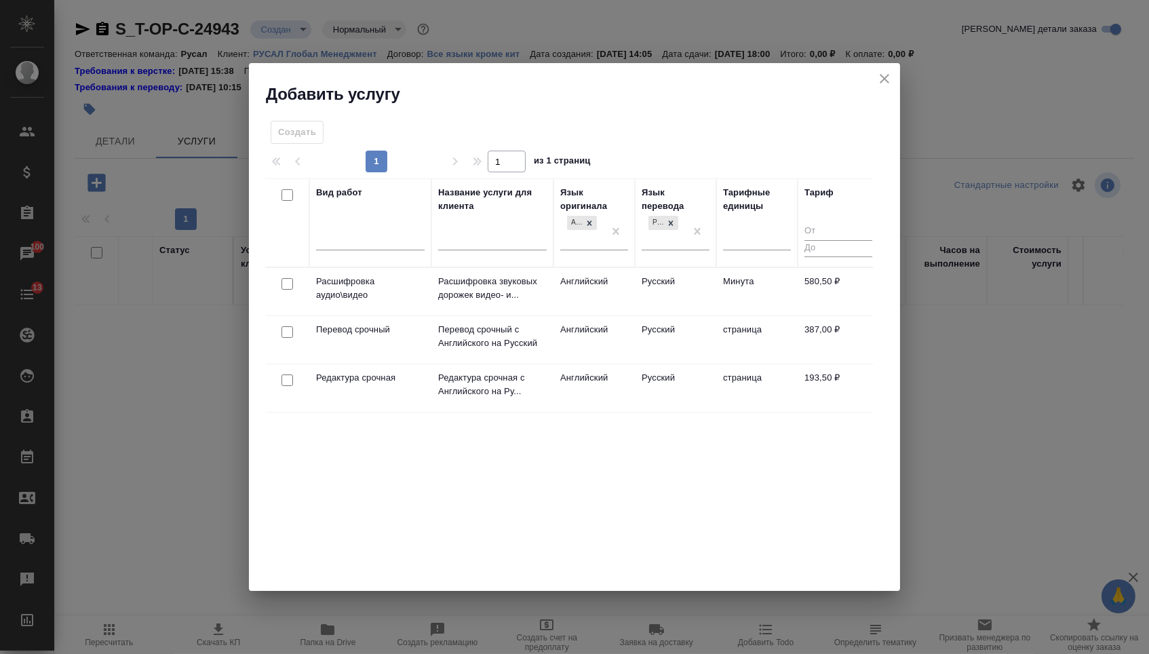
click at [286, 333] on input "checkbox" at bounding box center [287, 332] width 12 height 12
checkbox input "true"
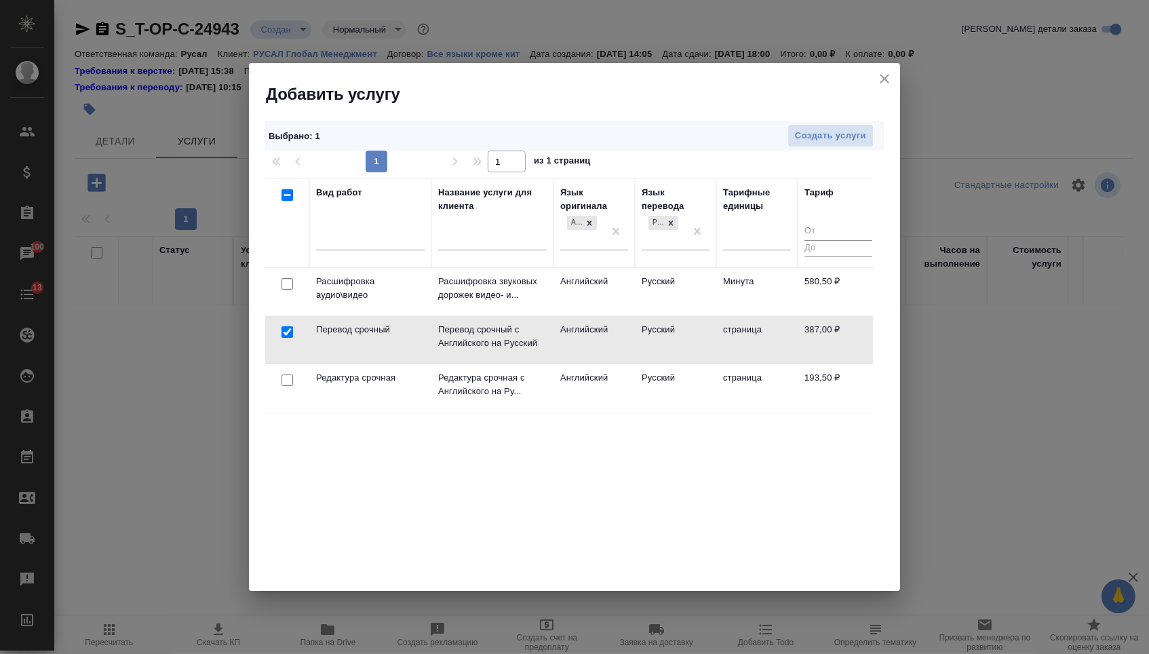
click at [281, 378] on input "checkbox" at bounding box center [287, 380] width 12 height 12
checkbox input "true"
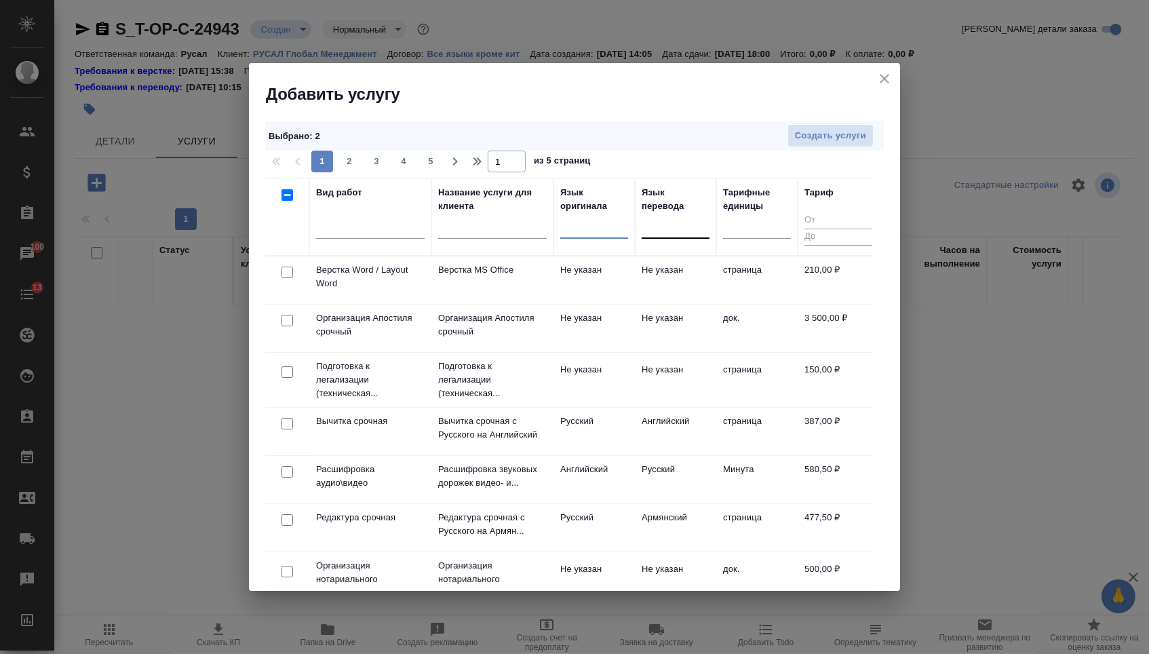
click at [287, 269] on input "checkbox" at bounding box center [287, 272] width 12 height 12
checkbox input "true"
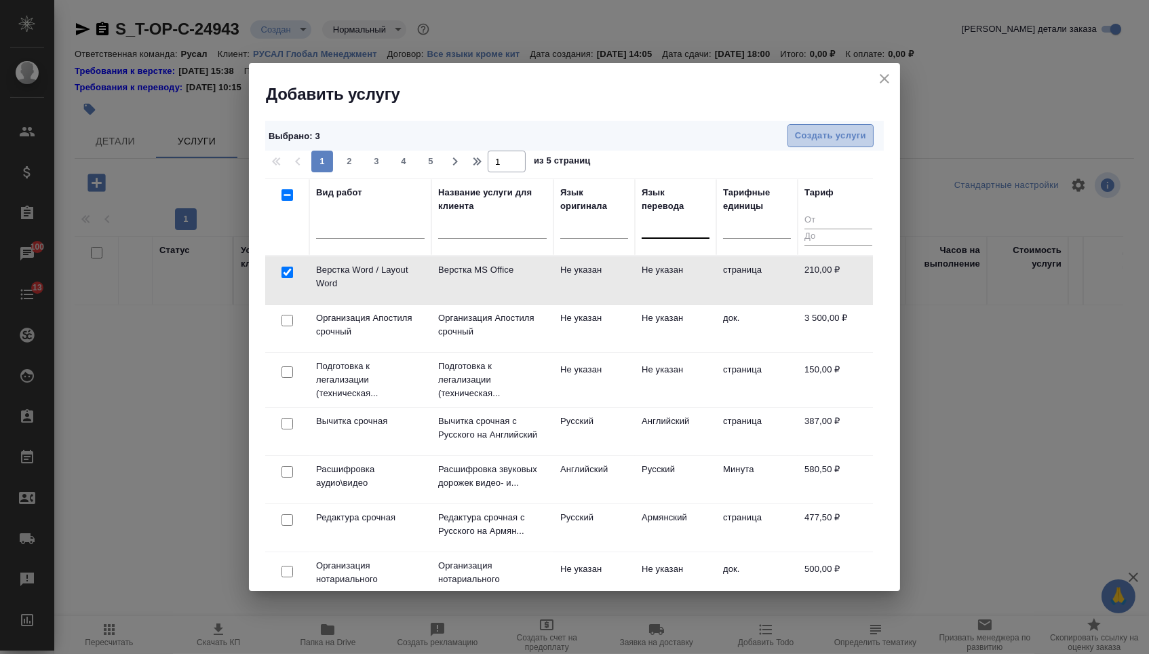
click at [843, 127] on button "Создать услуги" at bounding box center [830, 136] width 86 height 24
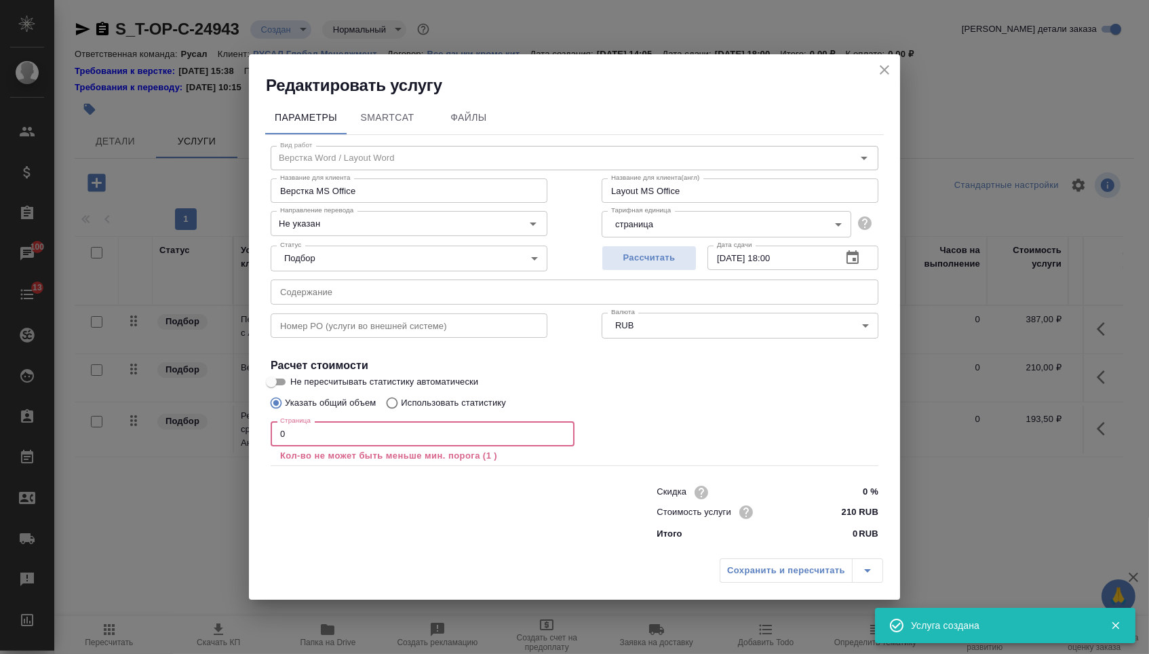
drag, startPoint x: 291, startPoint y: 432, endPoint x: 250, endPoint y: 432, distance: 40.7
click at [250, 432] on div "Параметры SmartCat Файлы Вид работ Верстка Word / Layout Word Вид работ Названи…" at bounding box center [574, 324] width 651 height 456
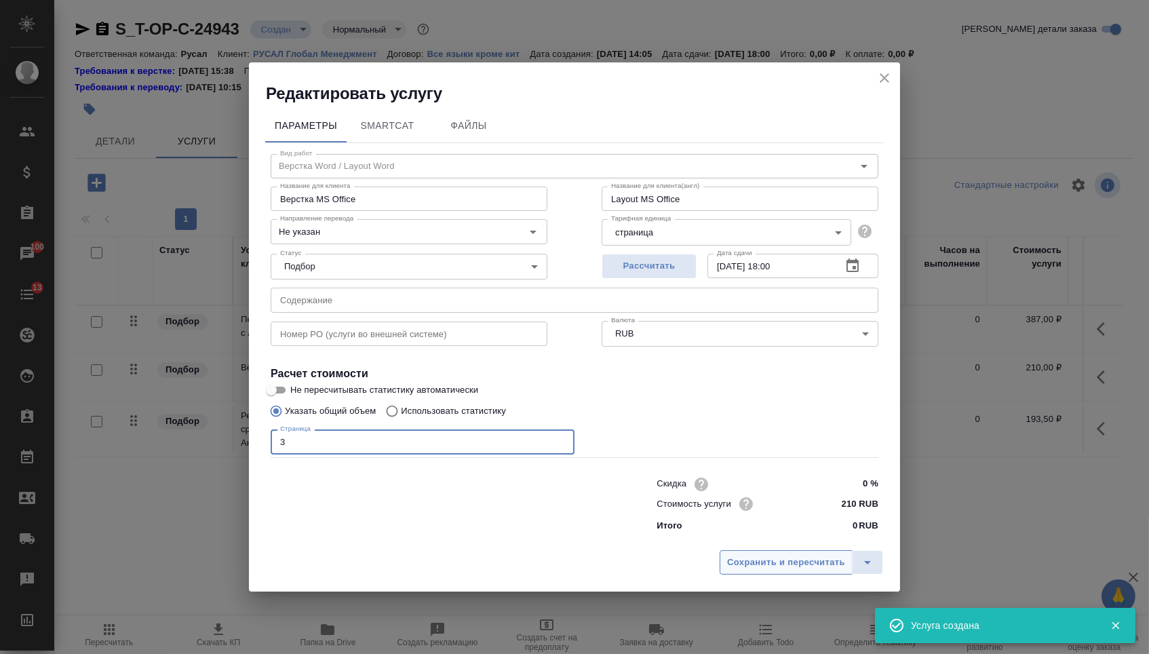
type input "3"
click at [790, 574] on button "Сохранить и пересчитать" at bounding box center [785, 562] width 133 height 24
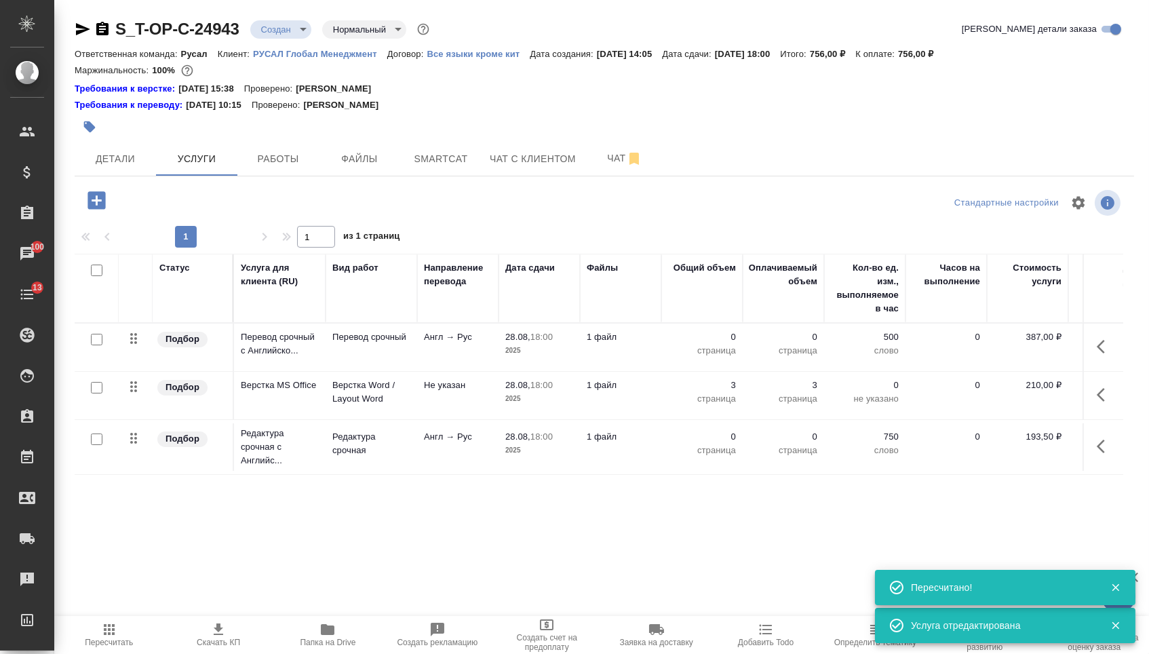
click at [1088, 349] on button "button" at bounding box center [1104, 346] width 33 height 33
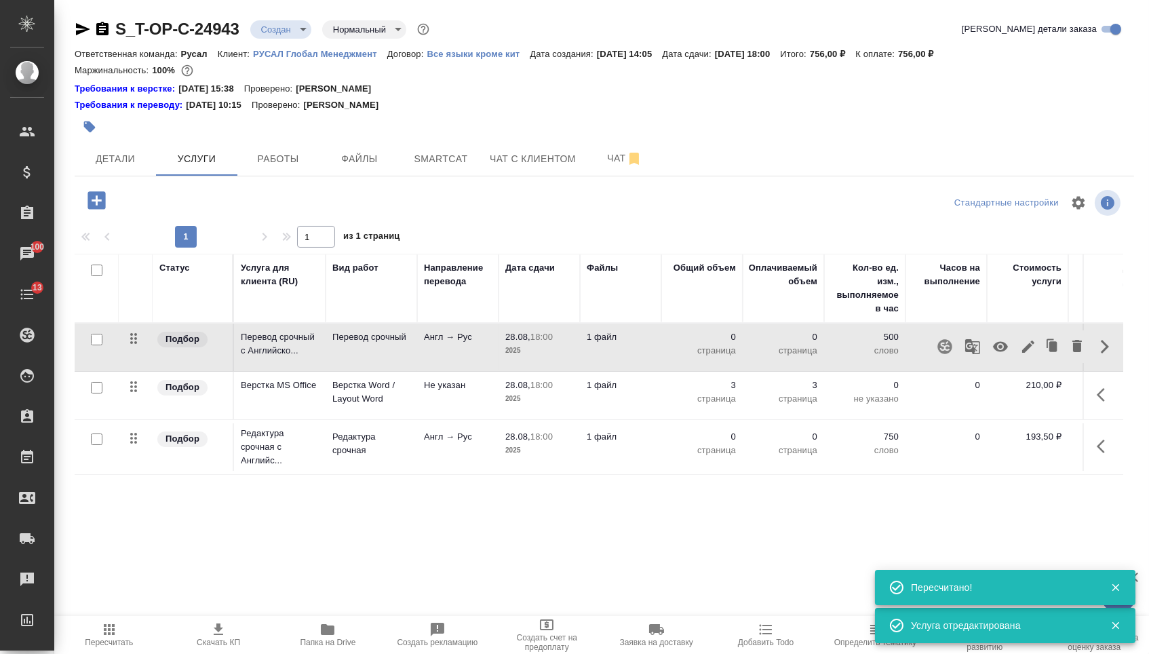
click at [1022, 353] on icon "button" at bounding box center [1028, 346] width 12 height 12
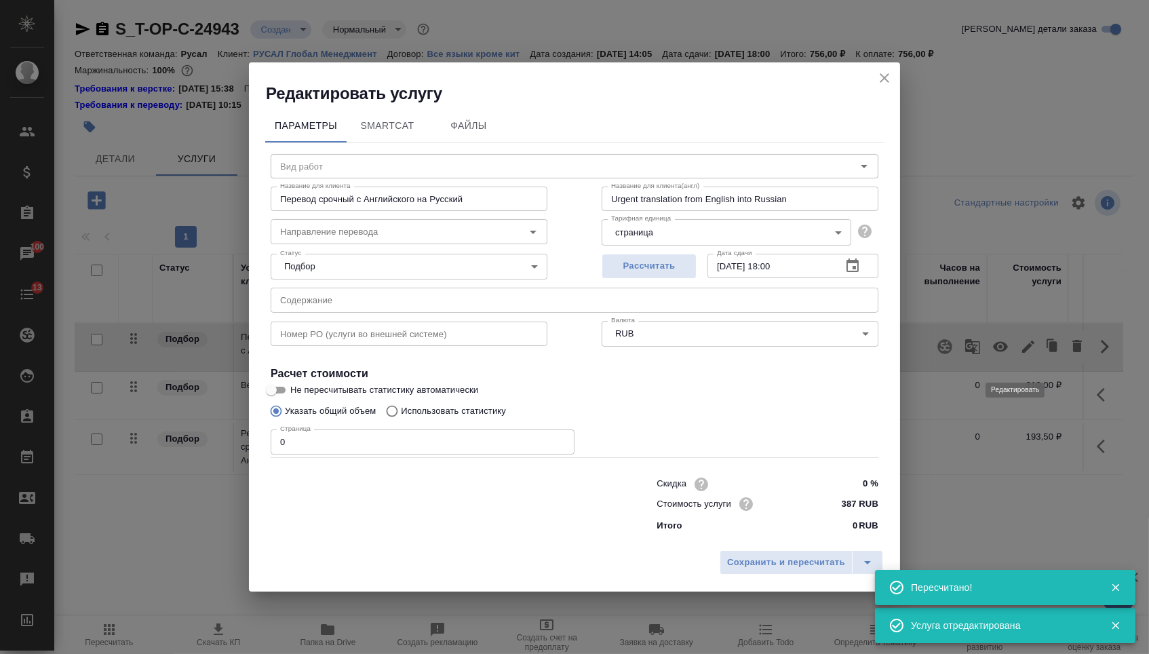
type input "Перевод срочный"
type input "англ-рус"
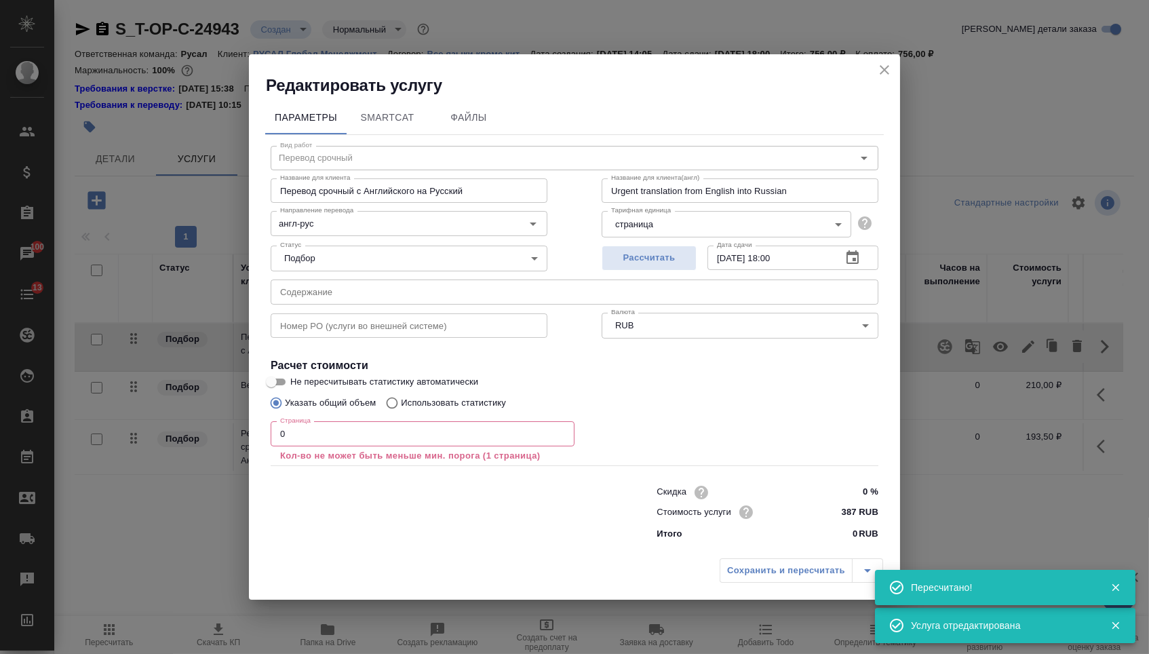
click at [491, 283] on input "text" at bounding box center [574, 291] width 607 height 24
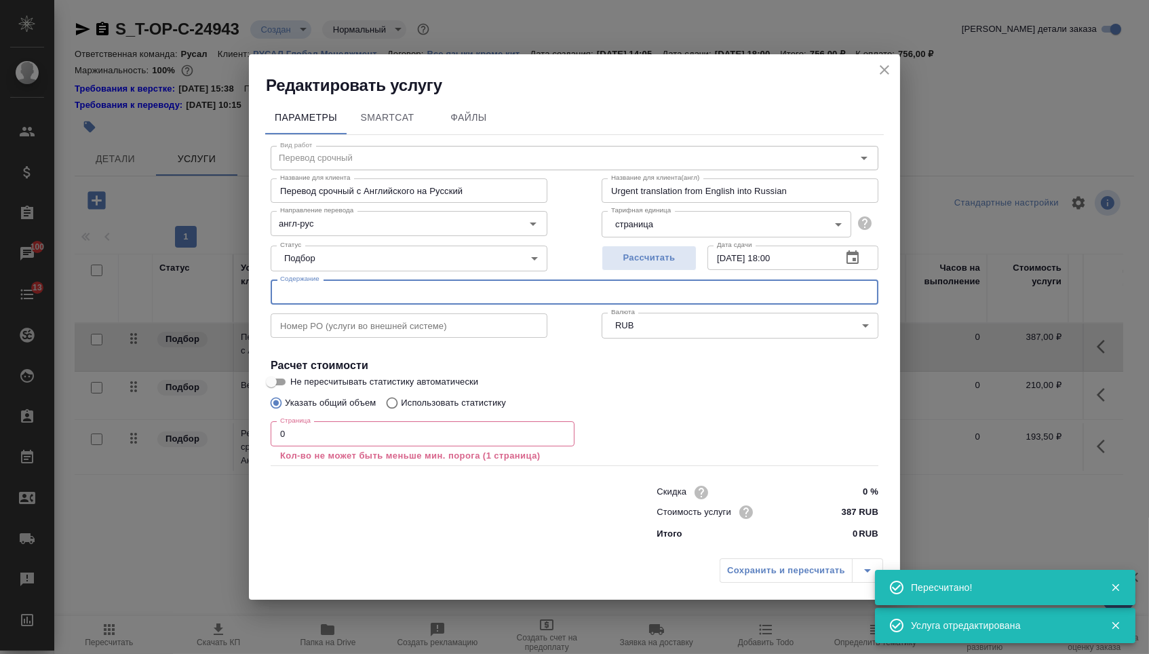
paste input "Board cuttings from [DATE]"
type input "Board cuttings from [DATE]"
click at [378, 439] on input "0" at bounding box center [423, 433] width 304 height 24
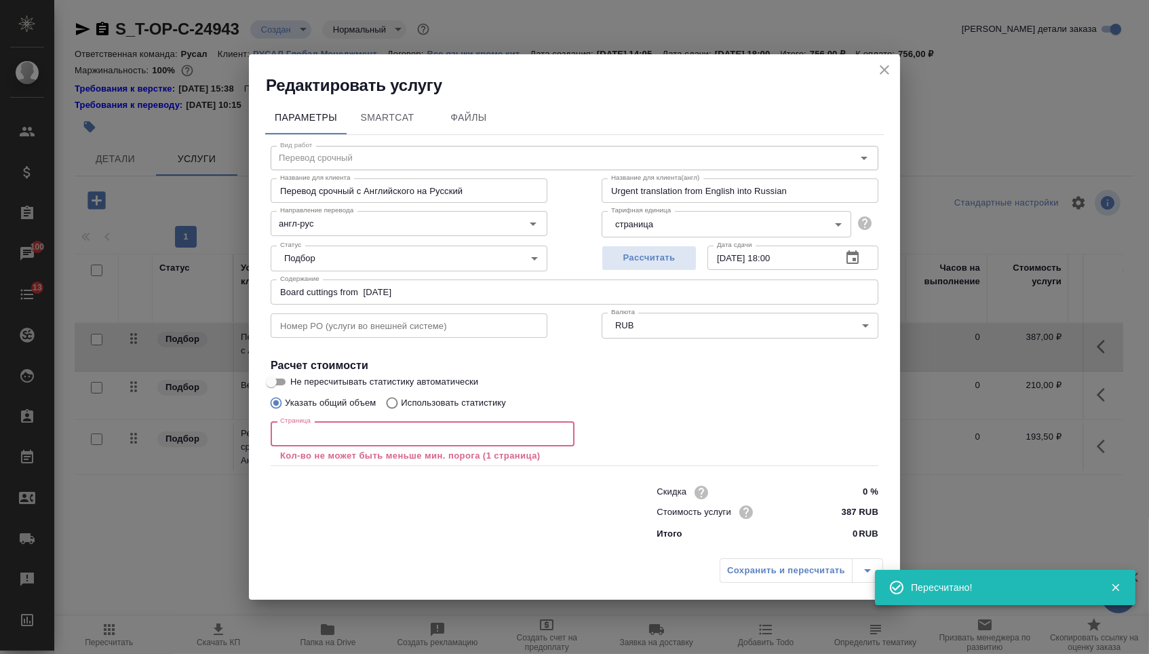
type input "1"
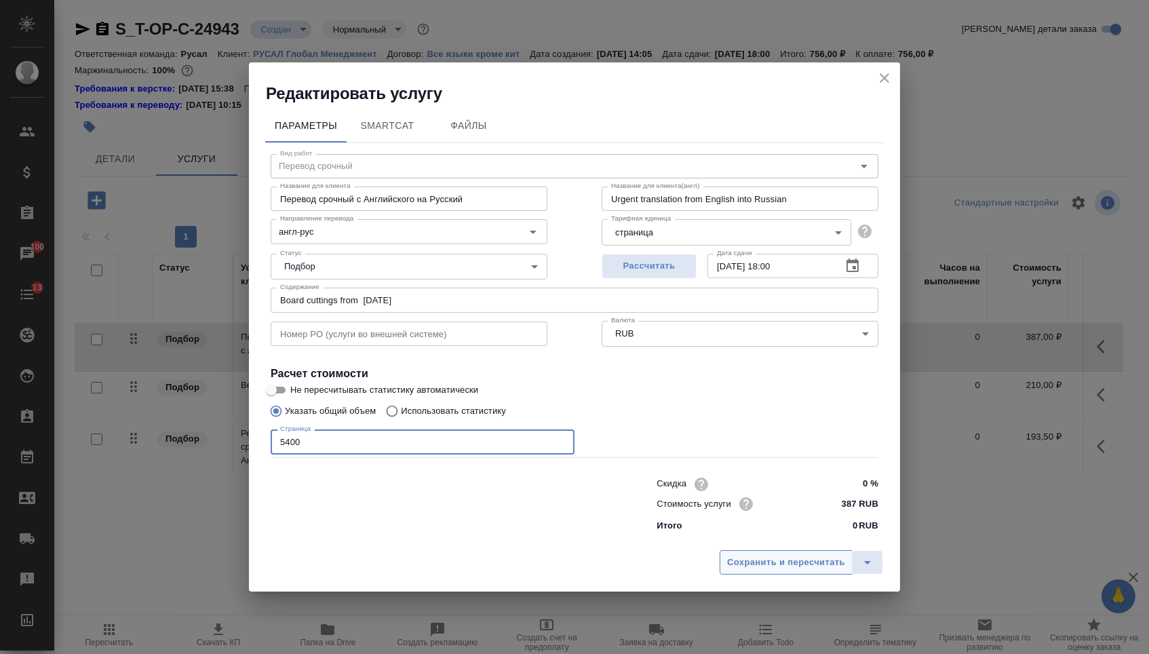
type input "5400"
click at [794, 559] on span "Сохранить и пересчитать" at bounding box center [786, 563] width 118 height 16
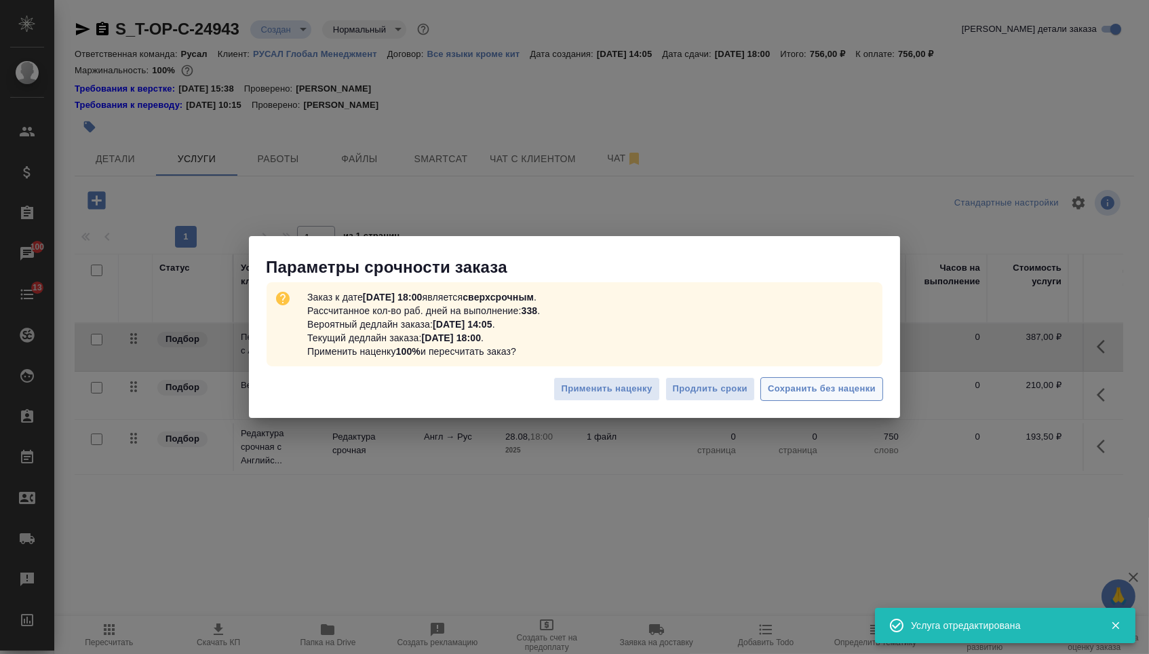
click at [853, 384] on span "Сохранить без наценки" at bounding box center [821, 389] width 108 height 16
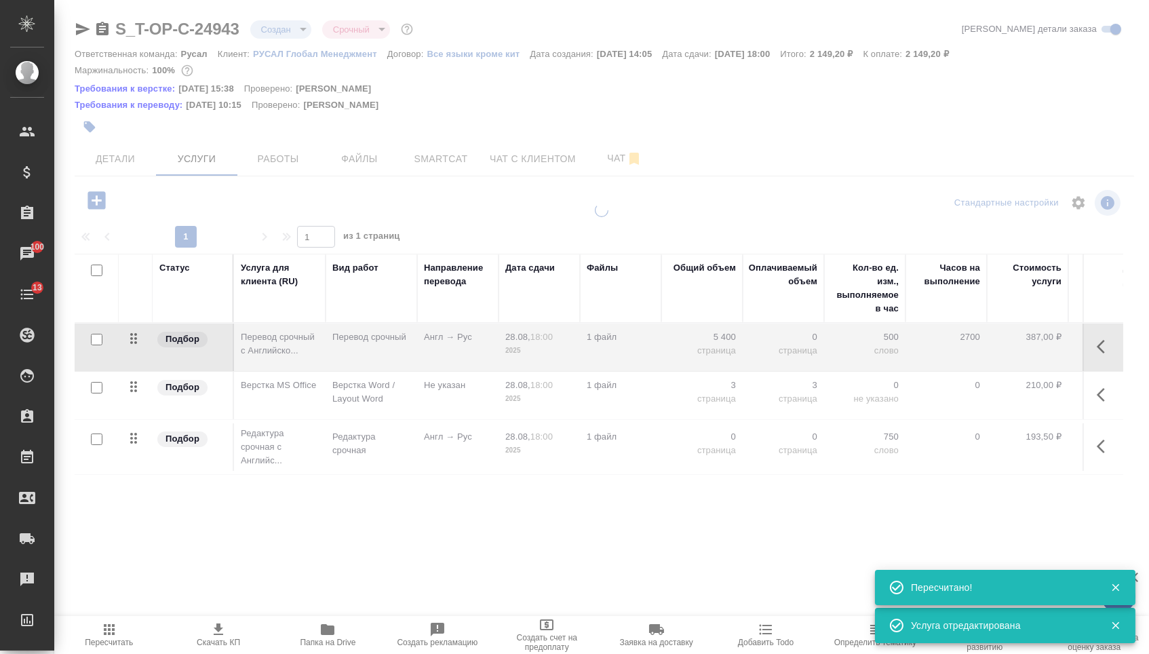
type input "urgent"
click at [1092, 462] on button "button" at bounding box center [1104, 446] width 33 height 33
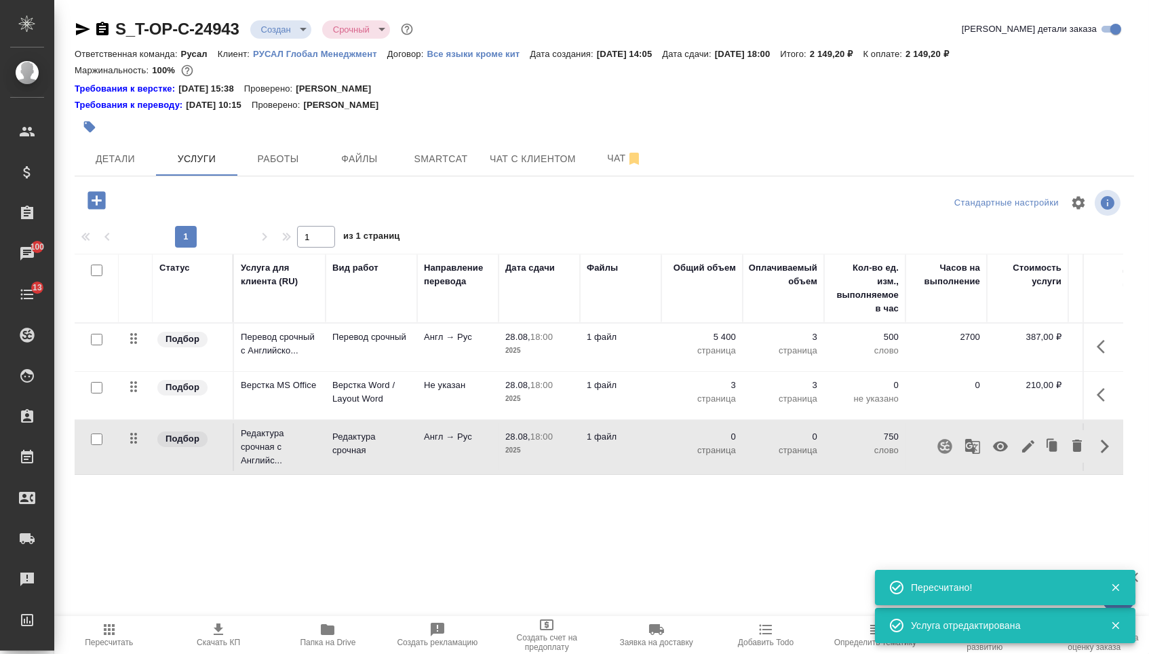
click at [1029, 456] on div at bounding box center [1052, 446] width 72 height 33
click at [1023, 454] on icon "button" at bounding box center [1028, 446] width 16 height 16
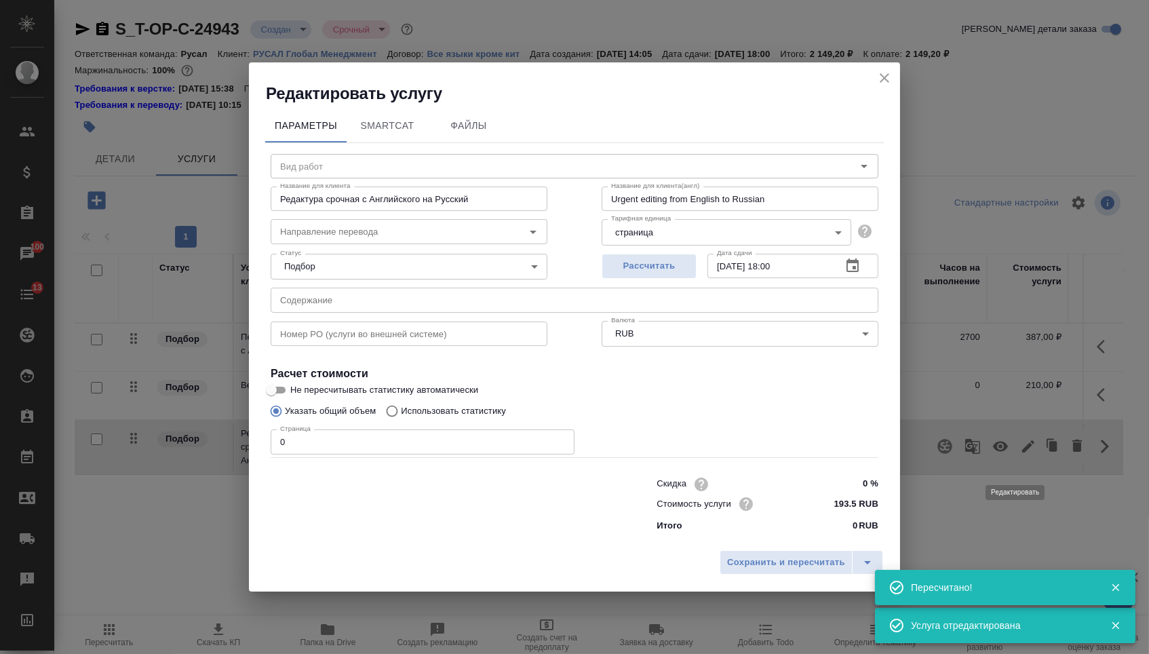
type input "Редактура срочная"
type input "англ-рус"
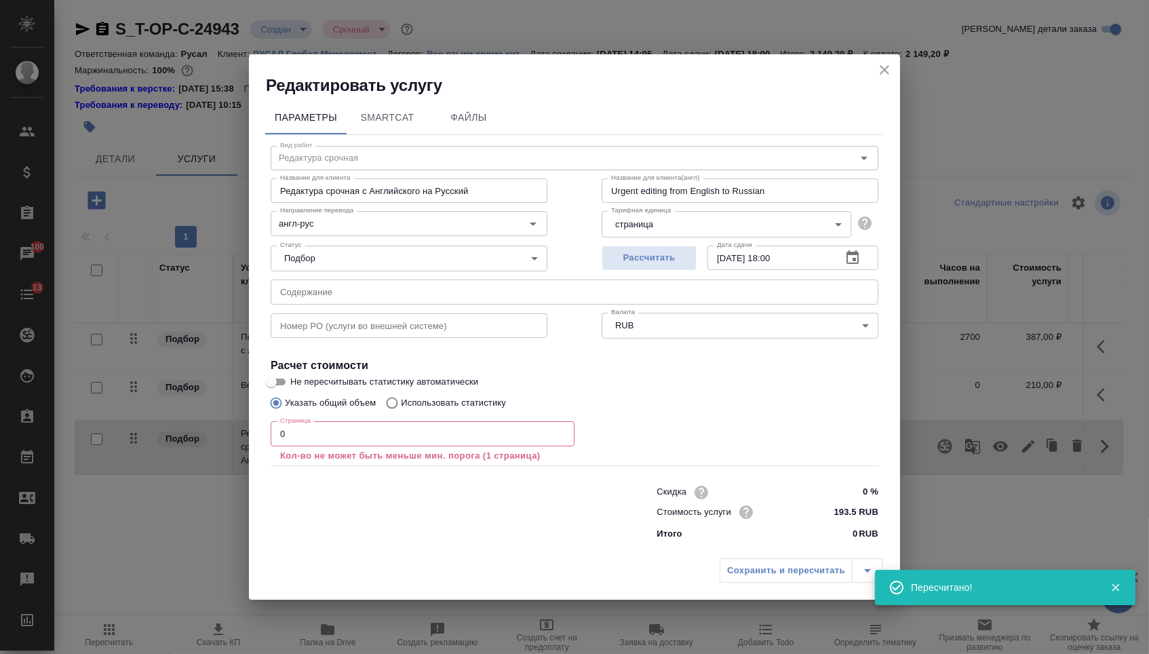
click at [519, 279] on input "text" at bounding box center [574, 291] width 607 height 24
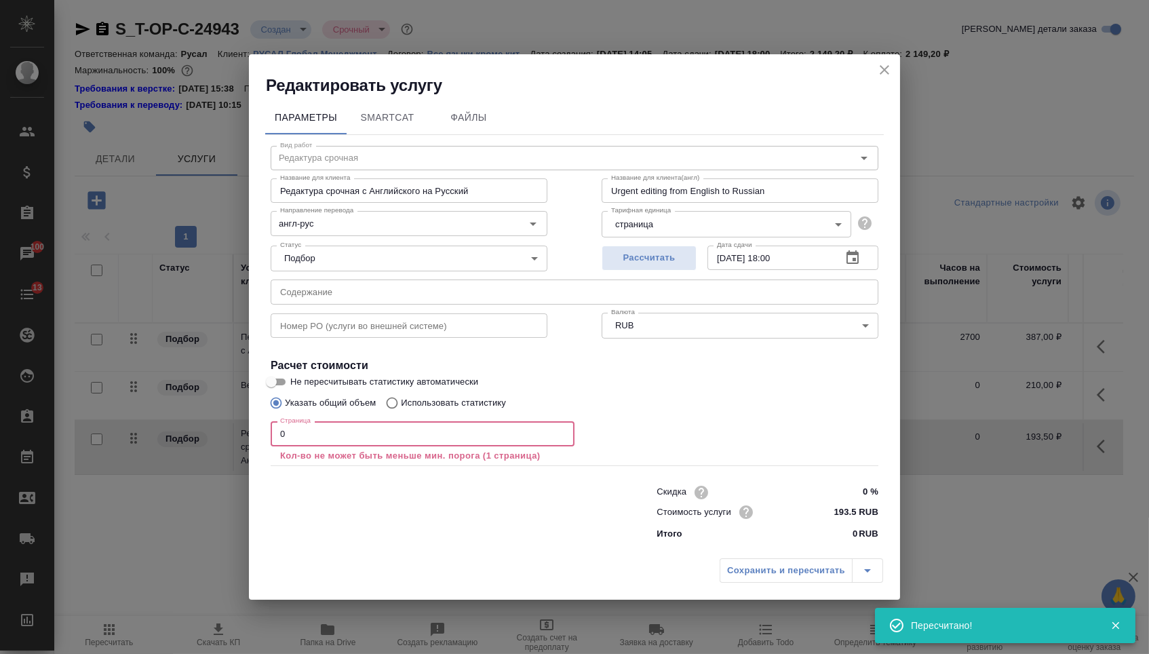
click at [405, 431] on input "0" at bounding box center [423, 433] width 304 height 24
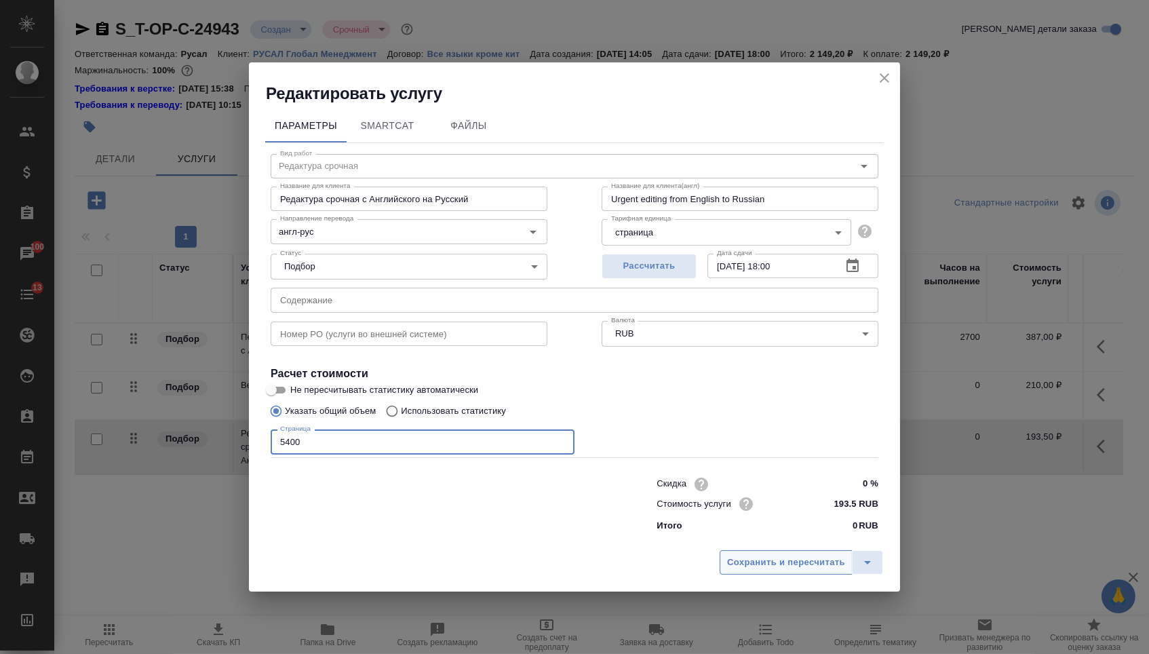
type input "5400"
click at [734, 563] on span "Сохранить и пересчитать" at bounding box center [786, 563] width 118 height 16
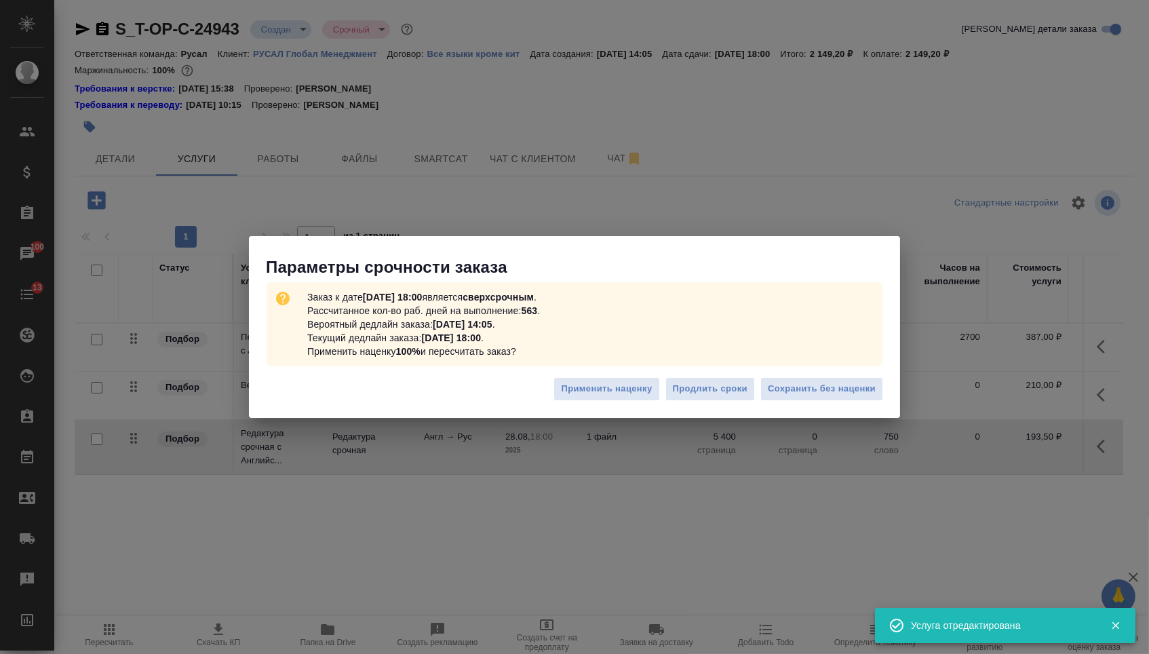
click at [792, 373] on div "Применить наценку Продлить сроки Сохранить без наценки" at bounding box center [574, 393] width 651 height 47
click at [792, 377] on button "Сохранить без наценки" at bounding box center [821, 389] width 123 height 24
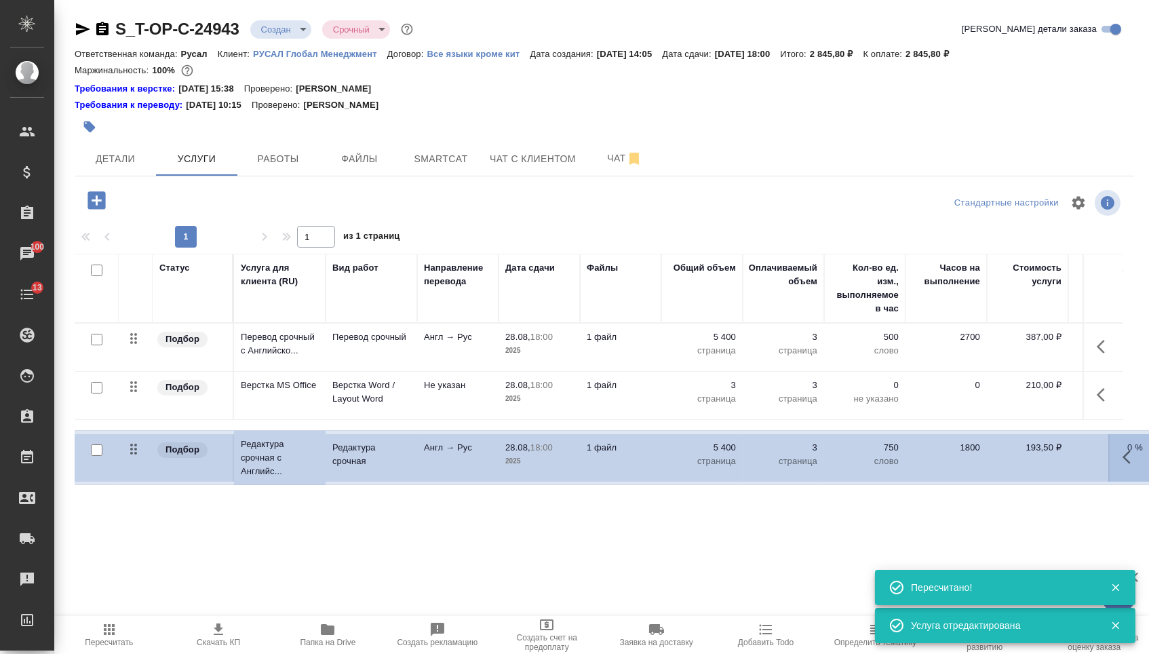
drag, startPoint x: 134, startPoint y: 446, endPoint x: 134, endPoint y: 391, distance: 54.9
click at [134, 391] on tbody "Подбор Перевод срочный с [GEOGRAPHIC_DATA]... Перевод срочный Англ → Рус 28.08,…" at bounding box center [714, 399] width 1278 height 152
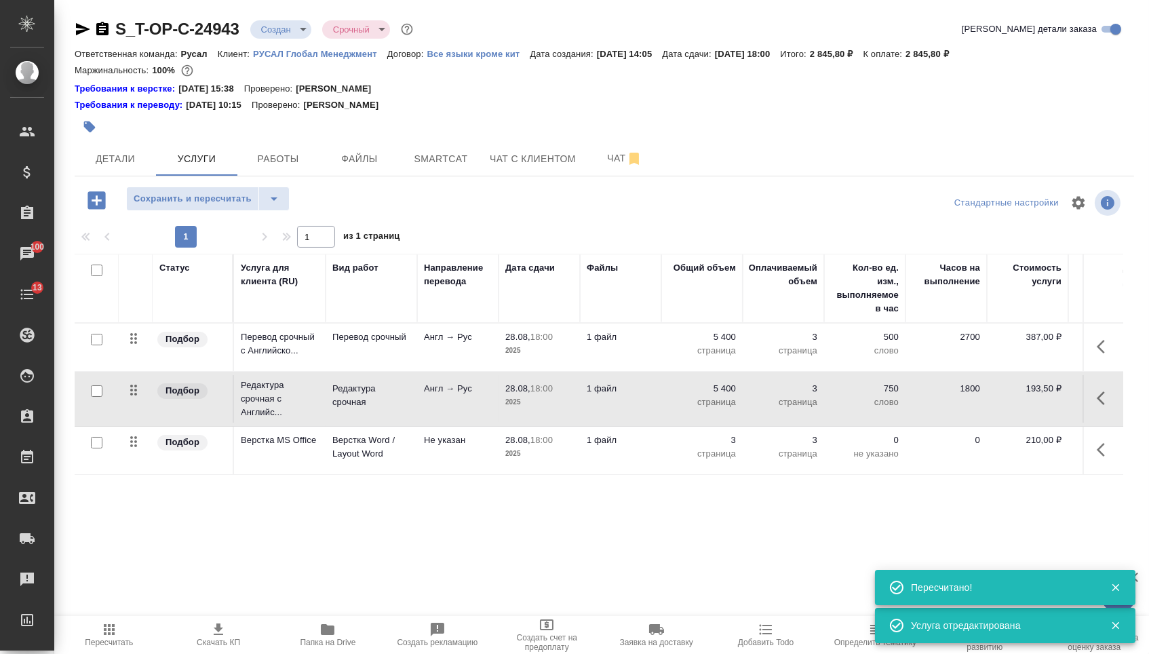
click at [241, 187] on div "S_T-OP-C-24943 Создан new Срочный urgent Кратко детали заказа Ответственная ком…" at bounding box center [604, 290] width 1074 height 580
click at [245, 207] on span "Сохранить и пересчитать" at bounding box center [193, 199] width 118 height 16
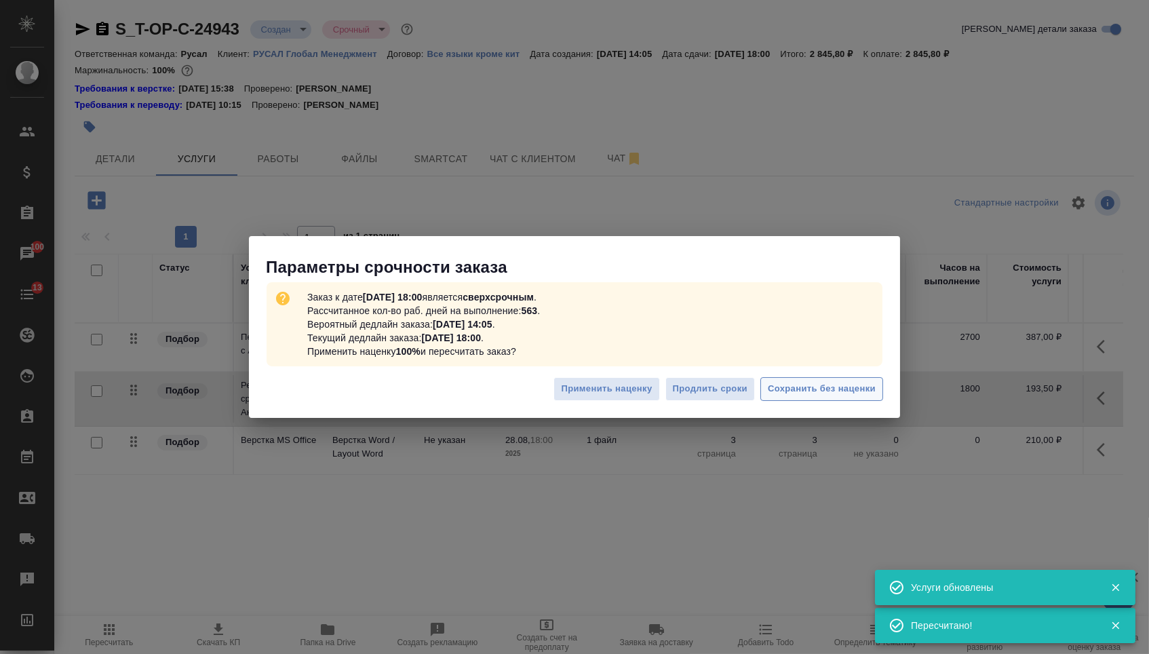
click at [801, 380] on button "Сохранить без наценки" at bounding box center [821, 389] width 123 height 24
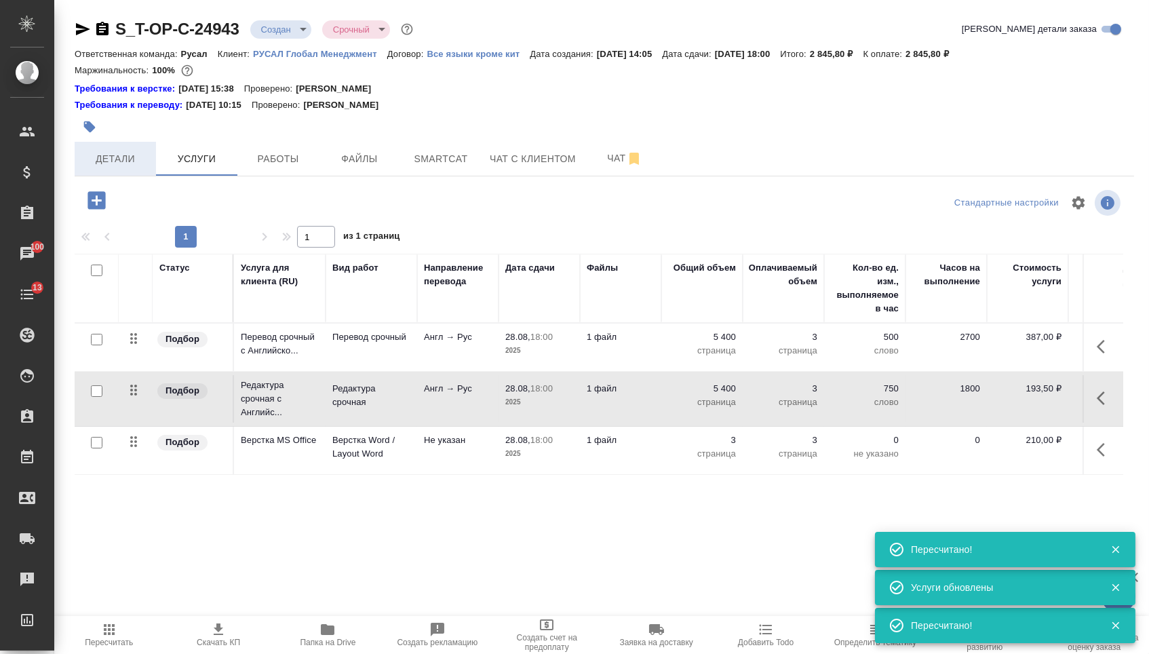
click at [130, 167] on span "Детали" at bounding box center [115, 159] width 65 height 17
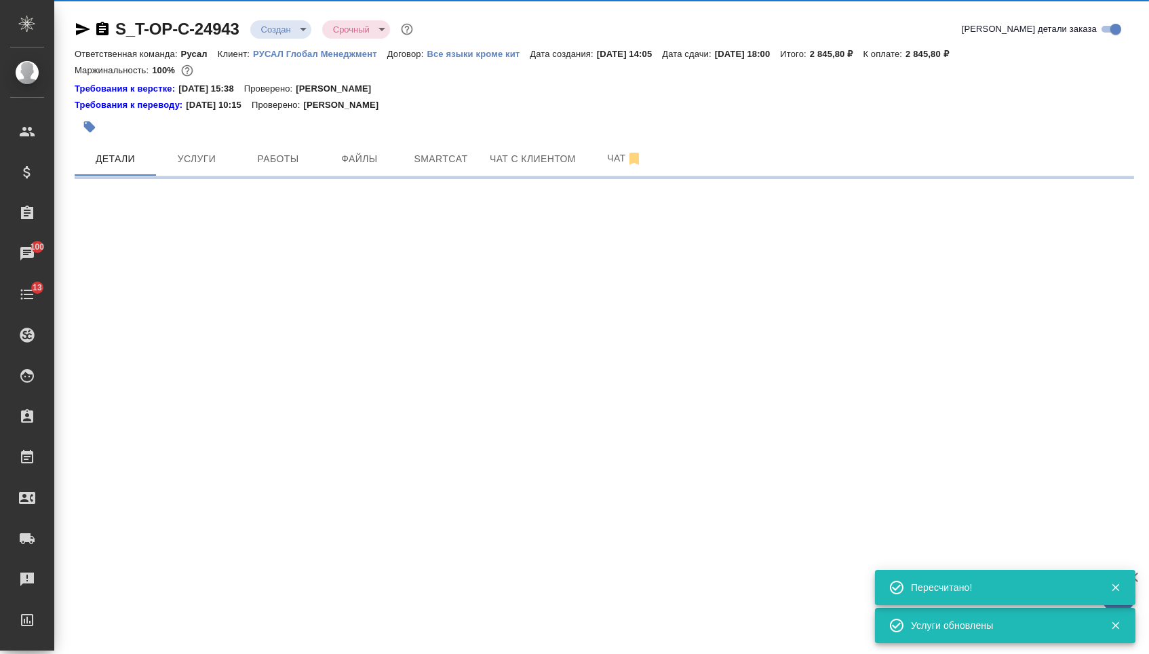
click at [281, 26] on body "🙏 .cls-1 fill:#fff; AWATERA [PERSON_NAME] Спецификации Заказы 100 Чаты 13 Todo …" at bounding box center [574, 327] width 1149 height 654
select select "RU"
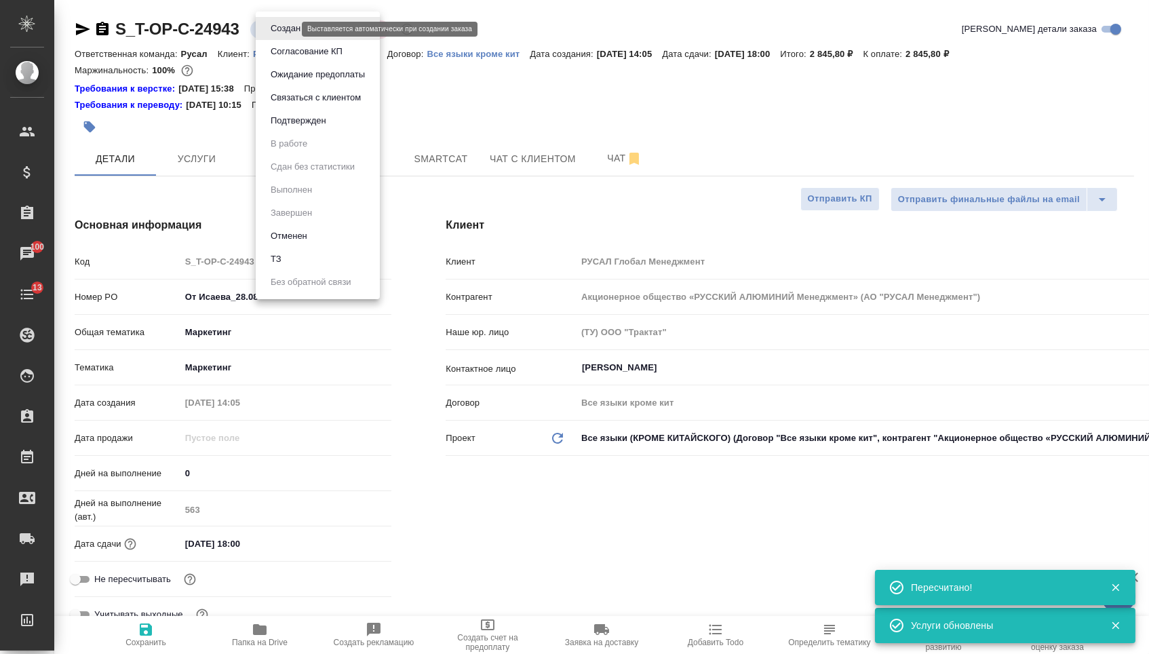
click at [283, 128] on button "Подтвержден" at bounding box center [298, 120] width 64 height 15
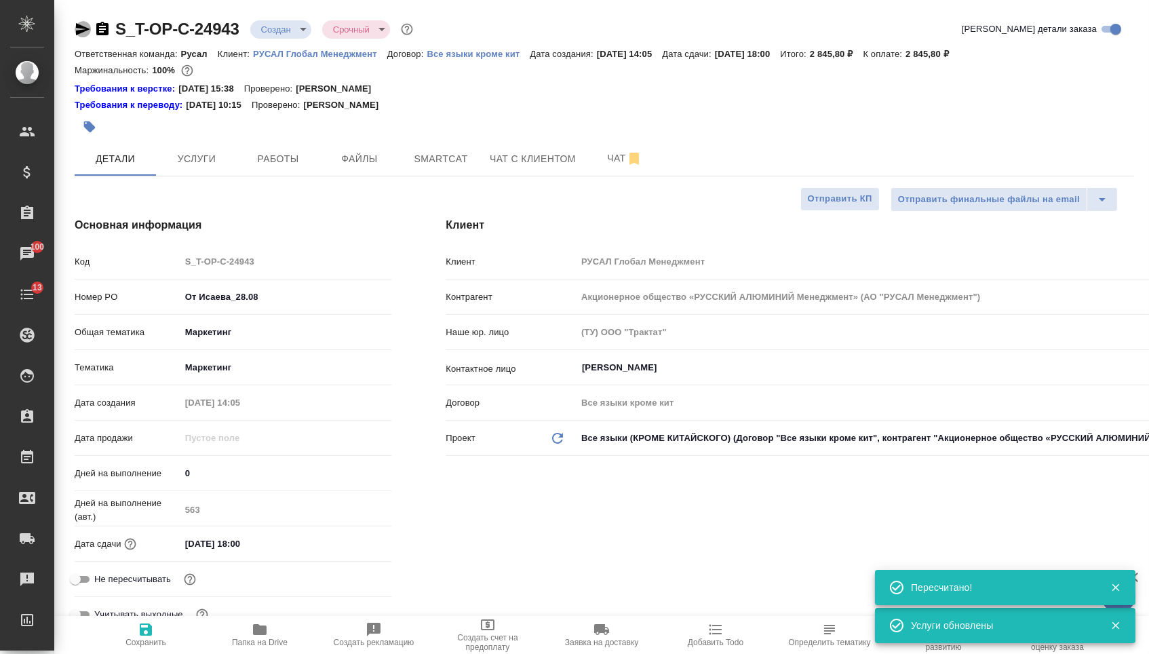
click at [78, 35] on icon "button" at bounding box center [83, 29] width 16 height 16
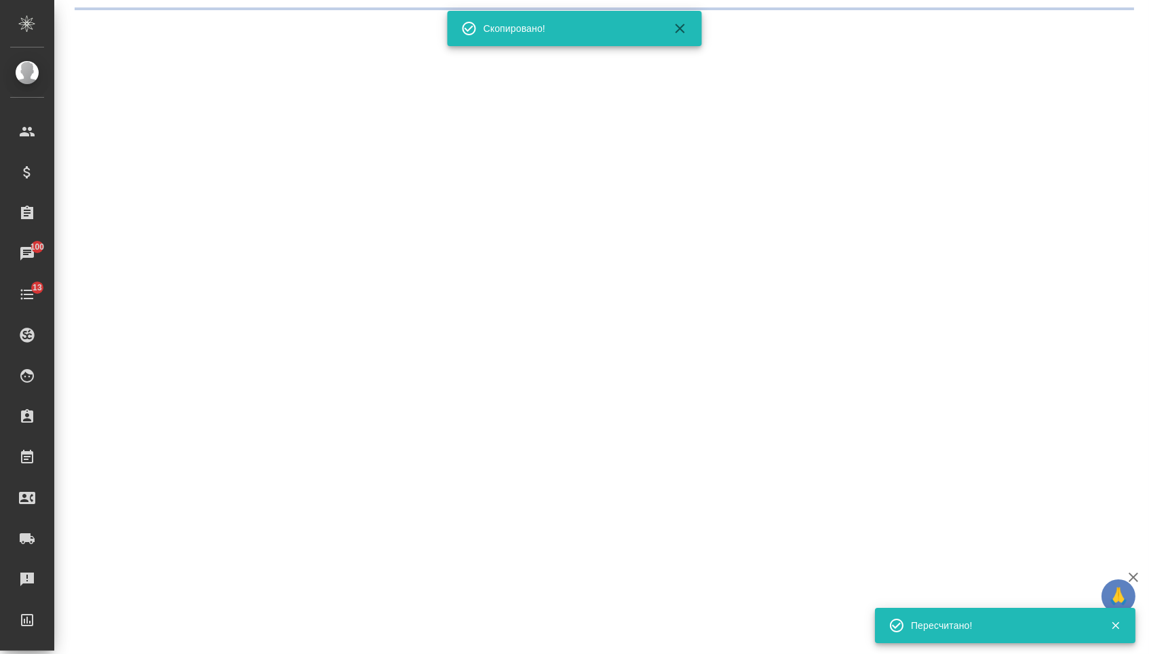
select select "RU"
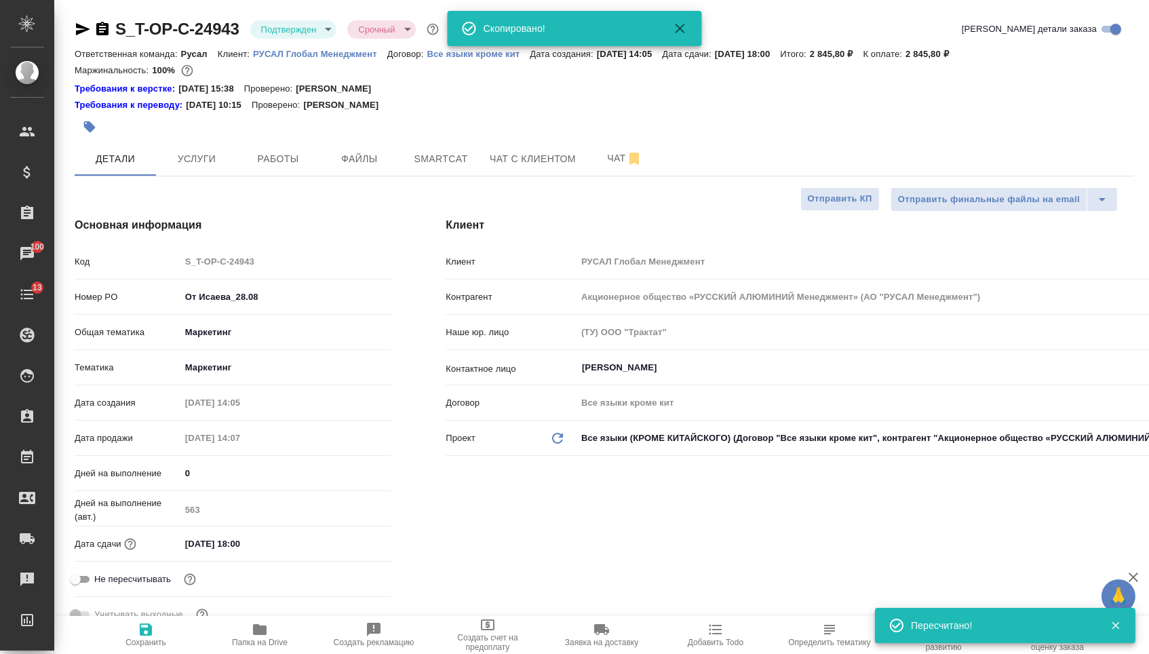
type textarea "x"
